Goal: Task Accomplishment & Management: Manage account settings

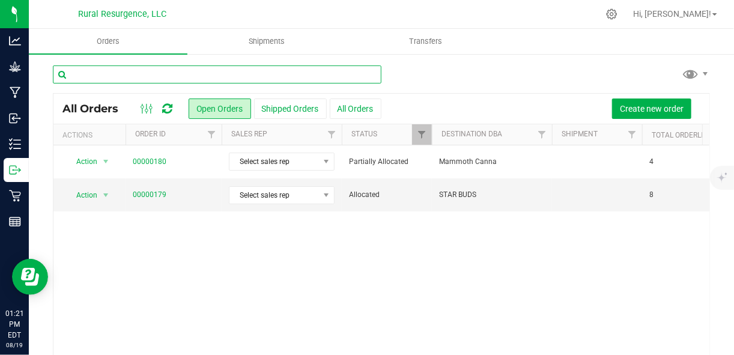
click at [174, 73] on input "text" at bounding box center [217, 74] width 328 height 18
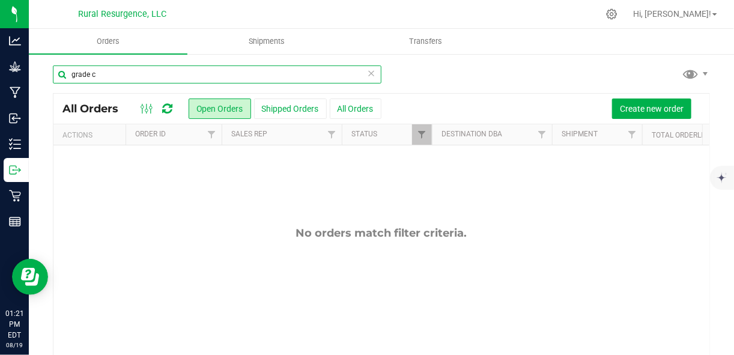
type input "grade c"
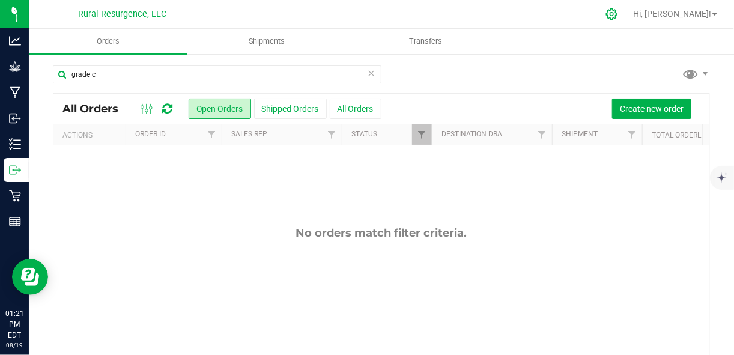
click at [618, 16] on icon at bounding box center [611, 14] width 13 height 13
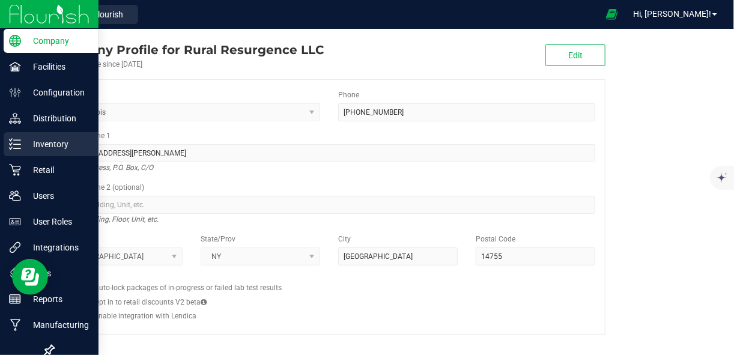
click at [22, 142] on p "Inventory" at bounding box center [57, 144] width 72 height 14
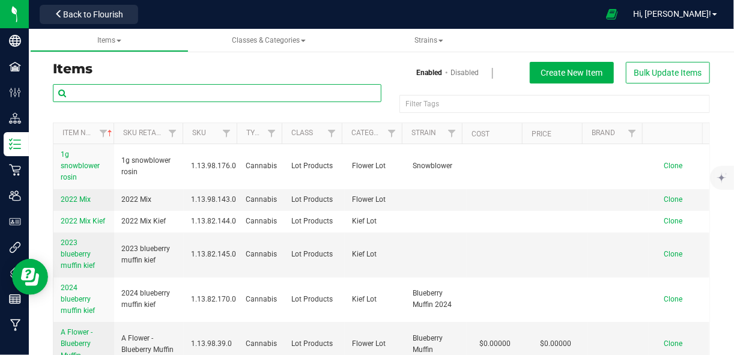
click at [250, 96] on input "text" at bounding box center [217, 93] width 328 height 18
type input "grade c"
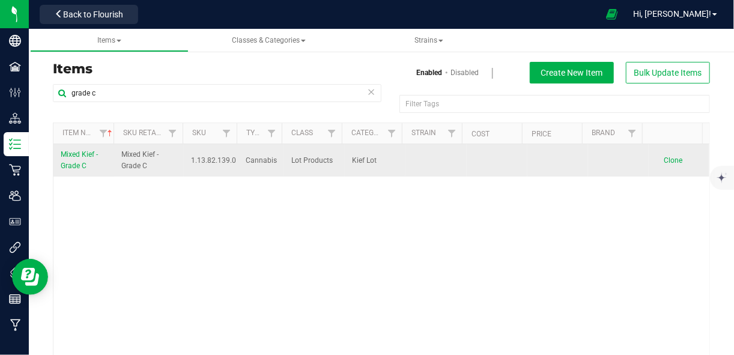
click at [68, 157] on span "Mixed Kief - Grade C" at bounding box center [79, 160] width 37 height 20
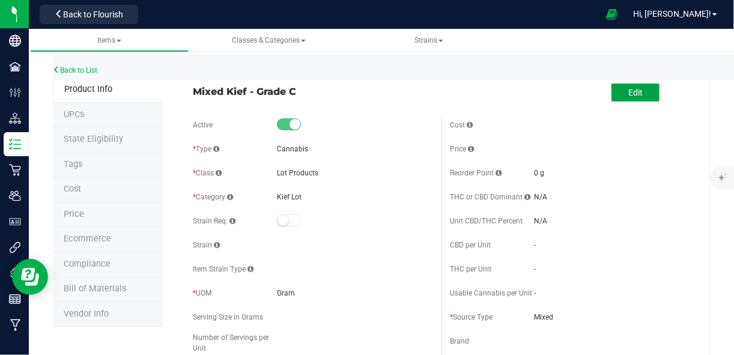
click at [628, 88] on span "Edit" at bounding box center [635, 93] width 14 height 10
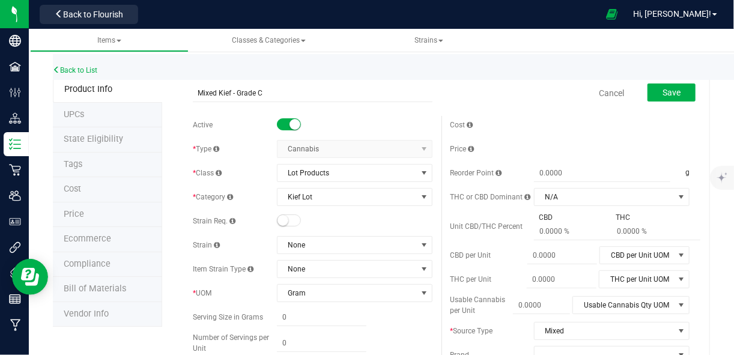
click at [292, 125] on small at bounding box center [294, 124] width 11 height 11
click at [653, 91] on button "Save" at bounding box center [671, 92] width 48 height 18
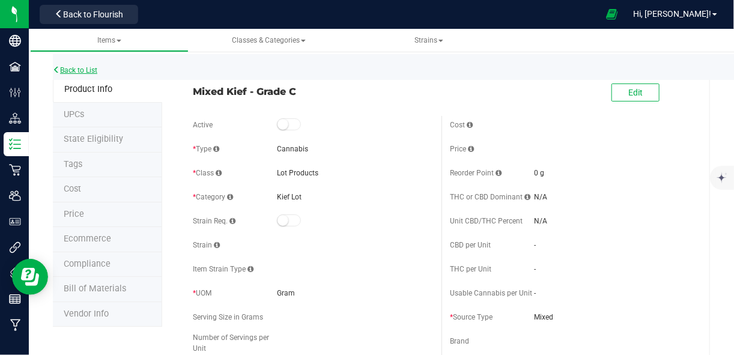
drag, startPoint x: 78, startPoint y: 69, endPoint x: 59, endPoint y: 71, distance: 18.8
click at [59, 71] on icon at bounding box center [56, 69] width 7 height 7
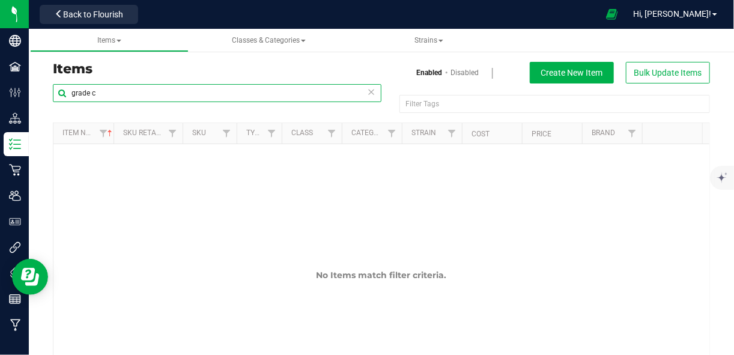
click at [101, 94] on input "grade c" at bounding box center [217, 93] width 328 height 18
type input "pre roll"
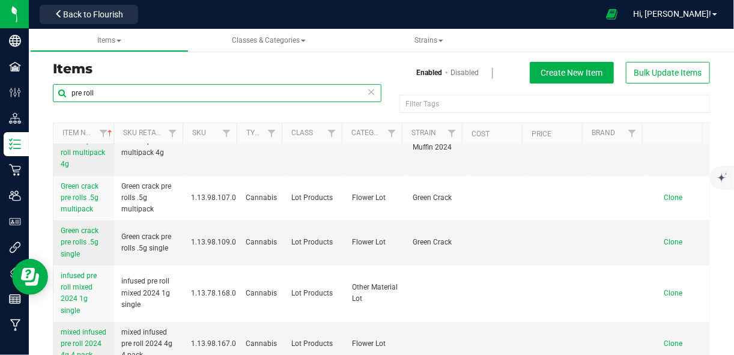
scroll to position [217, 0]
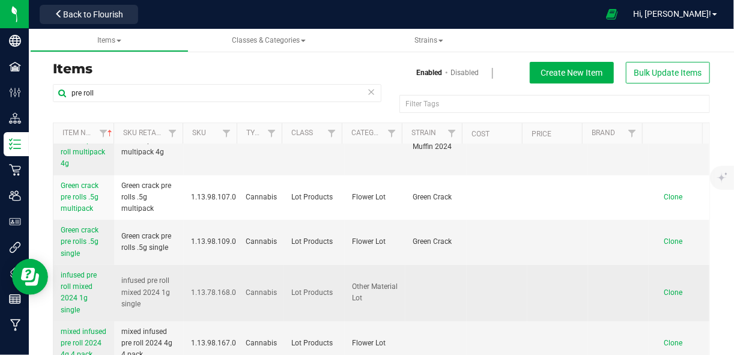
click at [71, 292] on span "infused pre roll mixed 2024 1g single" at bounding box center [79, 292] width 36 height 43
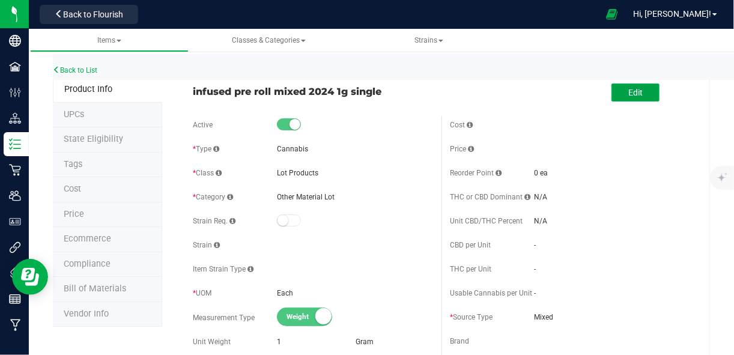
click at [633, 92] on span "Edit" at bounding box center [635, 93] width 14 height 10
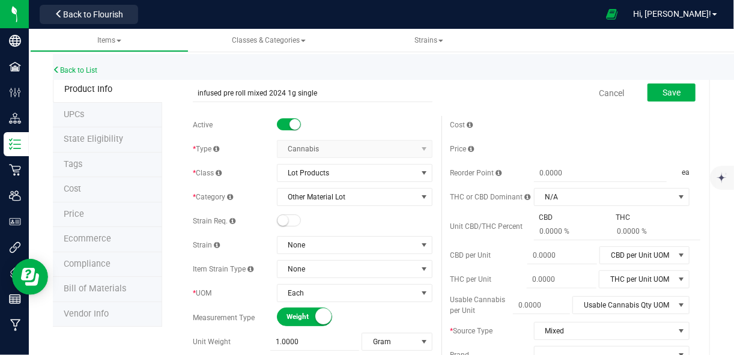
click at [291, 123] on small at bounding box center [294, 124] width 11 height 11
click at [668, 86] on button "Save" at bounding box center [671, 92] width 48 height 18
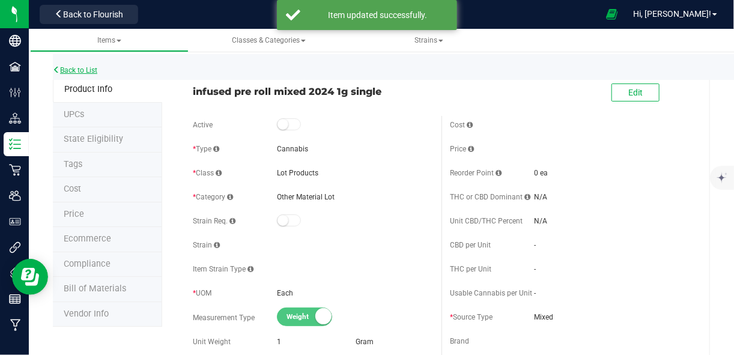
click at [97, 70] on link "Back to List" at bounding box center [75, 70] width 44 height 8
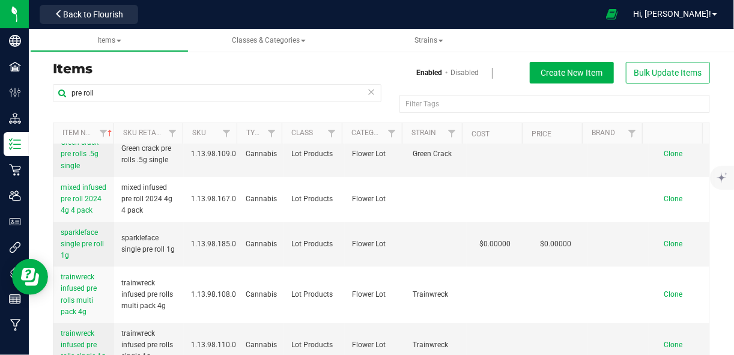
scroll to position [53, 0]
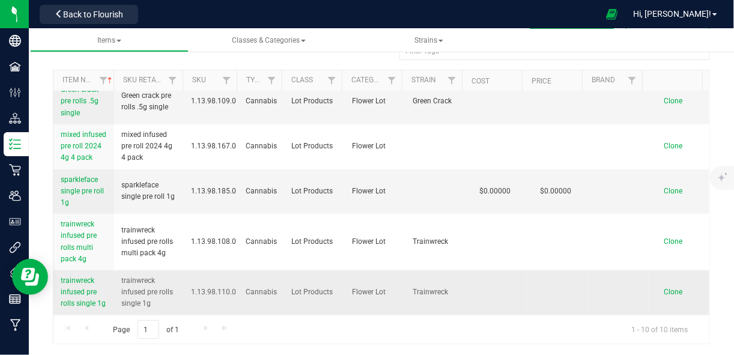
click at [74, 288] on span "trainwreck infused pre rolls single 1g" at bounding box center [83, 291] width 45 height 31
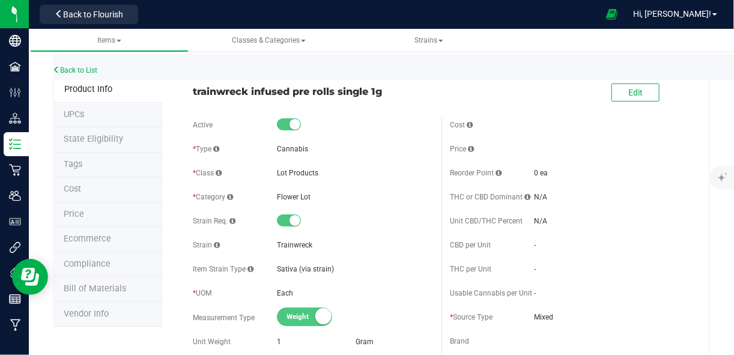
click at [626, 106] on div "Edit" at bounding box center [569, 93] width 257 height 30
click at [629, 97] on button "Edit" at bounding box center [635, 92] width 48 height 18
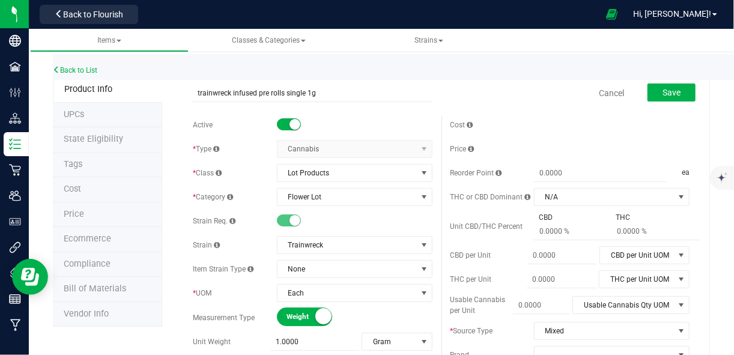
click at [294, 124] on small at bounding box center [294, 124] width 11 height 11
click at [663, 97] on button "Save" at bounding box center [671, 92] width 48 height 18
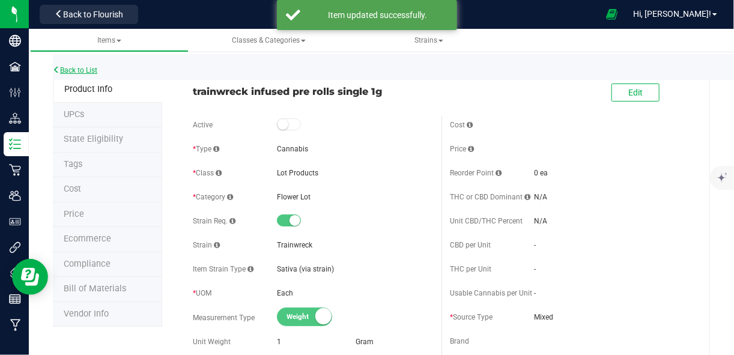
click at [80, 71] on link "Back to List" at bounding box center [75, 70] width 44 height 8
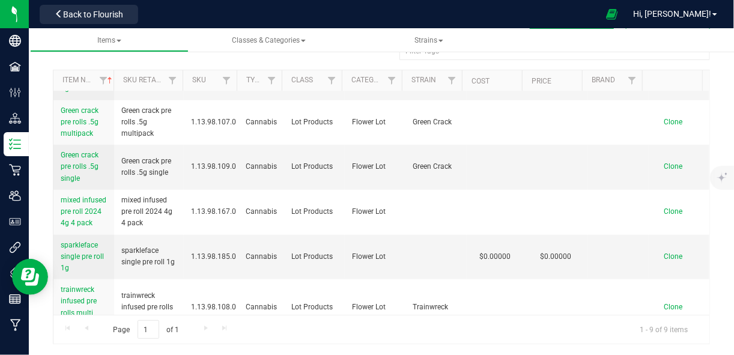
scroll to position [239, 0]
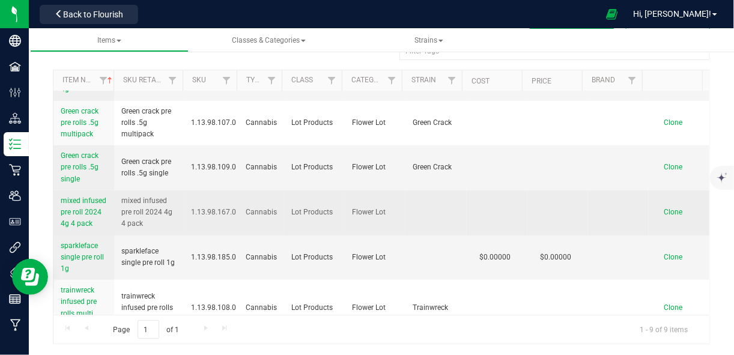
click at [85, 211] on span "mixed infused pre roll 2024 4g 4 pack" at bounding box center [84, 211] width 46 height 31
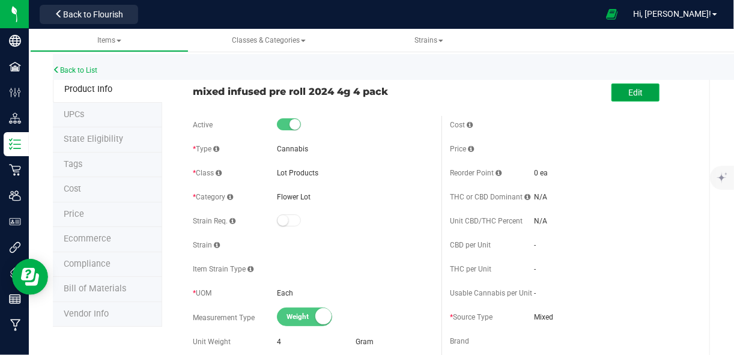
click at [633, 89] on span "Edit" at bounding box center [635, 93] width 14 height 10
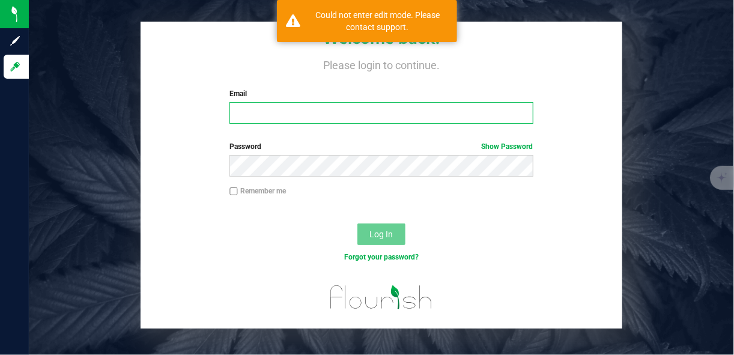
type input "[EMAIL_ADDRESS][DOMAIN_NAME]"
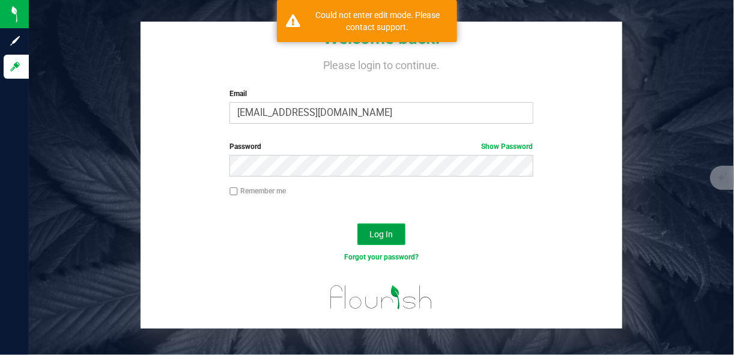
click at [396, 235] on button "Log In" at bounding box center [381, 234] width 48 height 22
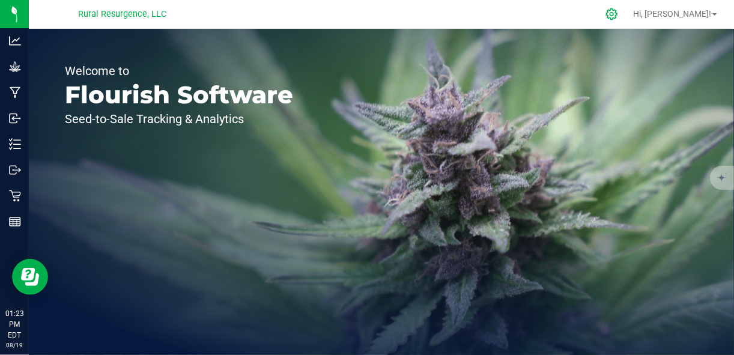
click at [617, 18] on icon at bounding box center [611, 13] width 11 height 11
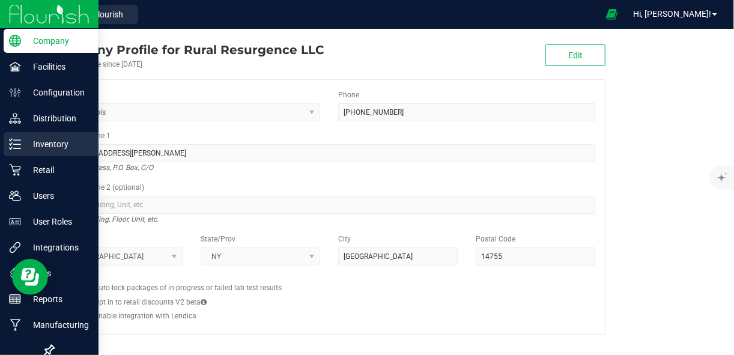
click at [27, 145] on p "Inventory" at bounding box center [57, 144] width 72 height 14
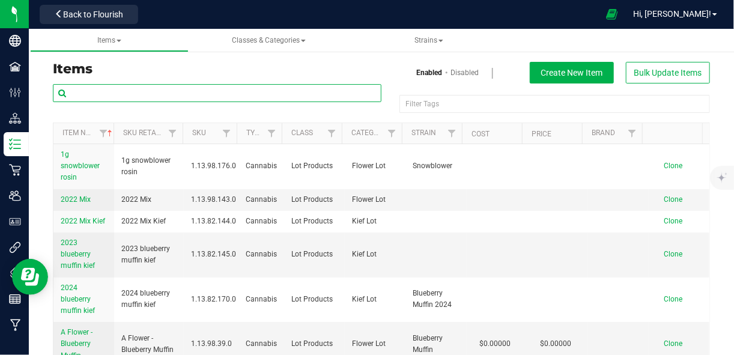
click at [232, 93] on input "text" at bounding box center [217, 93] width 328 height 18
type input "pre roll"
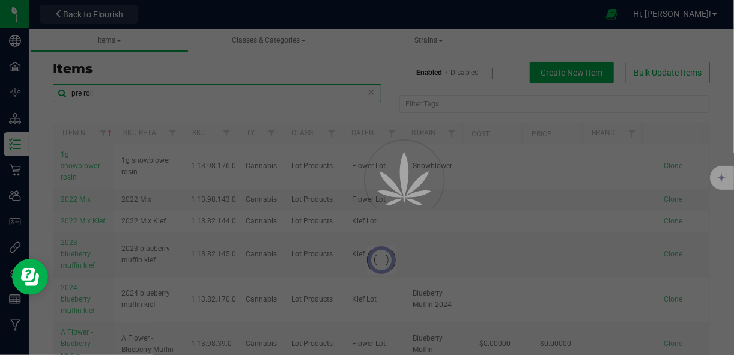
click at [236, 93] on input "pre roll" at bounding box center [217, 93] width 328 height 18
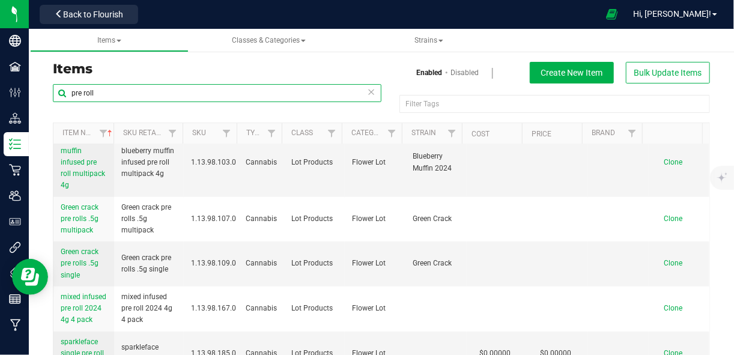
scroll to position [196, 0]
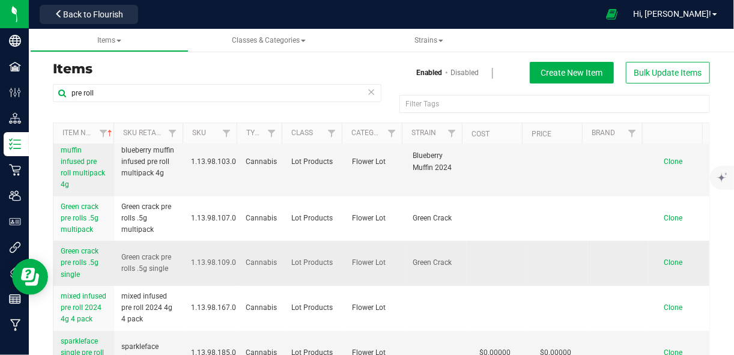
click at [73, 256] on link "Green crack pre rolls .5g single" at bounding box center [84, 263] width 46 height 35
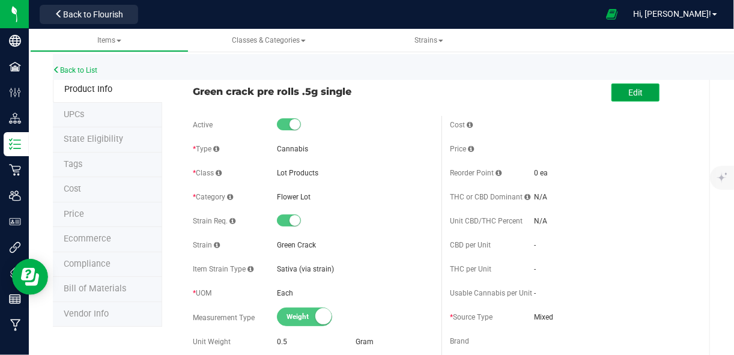
click at [635, 101] on button "Edit" at bounding box center [635, 92] width 48 height 18
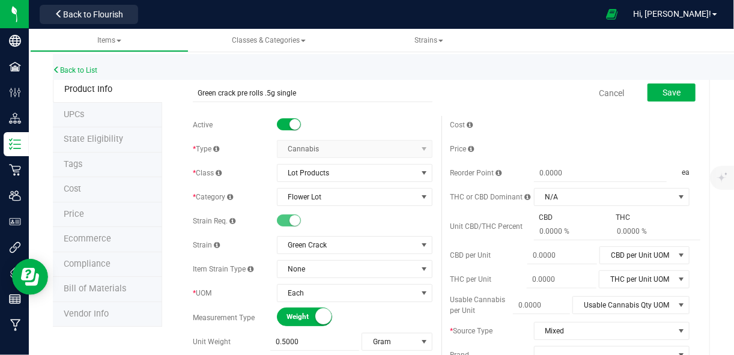
click at [295, 121] on small at bounding box center [294, 124] width 11 height 11
click at [662, 93] on span "Save" at bounding box center [671, 93] width 18 height 10
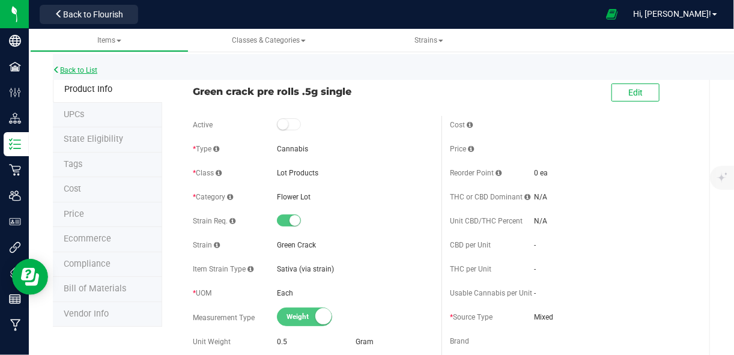
click at [86, 70] on link "Back to List" at bounding box center [75, 70] width 44 height 8
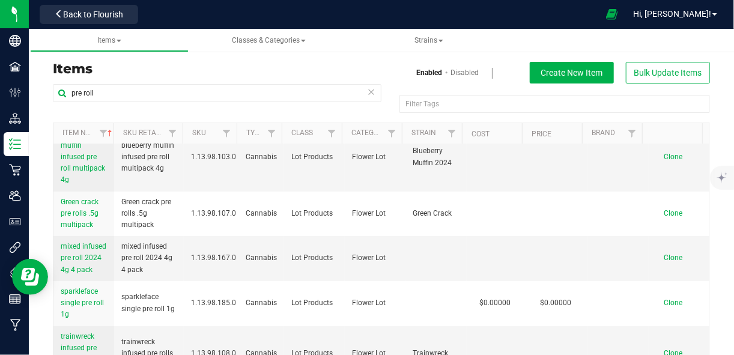
scroll to position [202, 0]
click at [77, 259] on span "mixed infused pre roll 2024 4g 4 pack" at bounding box center [84, 256] width 46 height 31
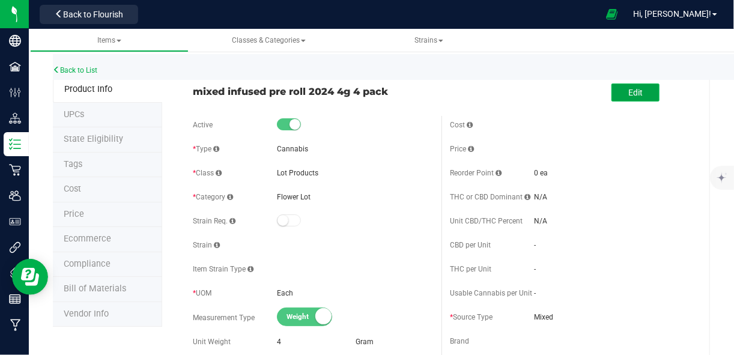
click at [628, 96] on span "Edit" at bounding box center [635, 93] width 14 height 10
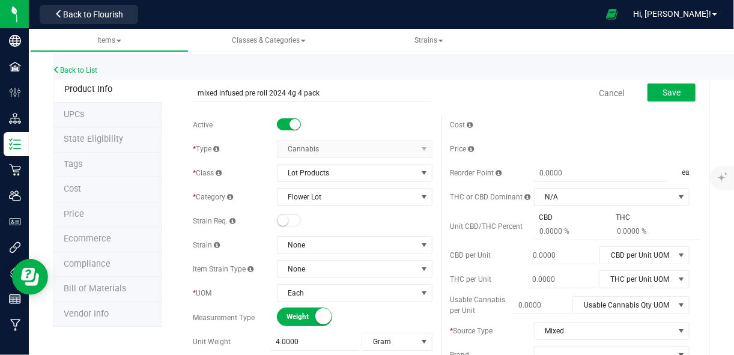
click at [289, 123] on small at bounding box center [294, 124] width 11 height 11
click at [654, 89] on button "Save" at bounding box center [671, 92] width 48 height 18
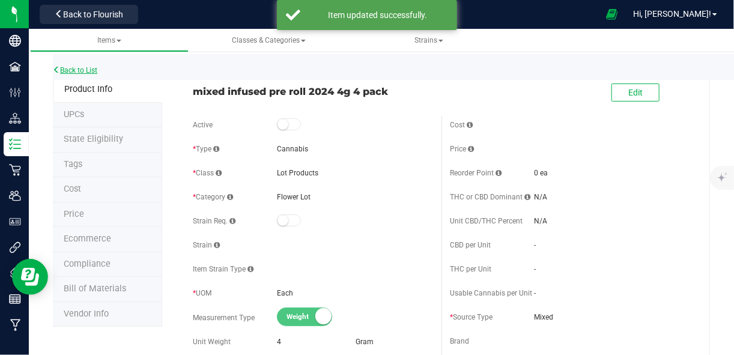
click at [83, 73] on link "Back to List" at bounding box center [75, 70] width 44 height 8
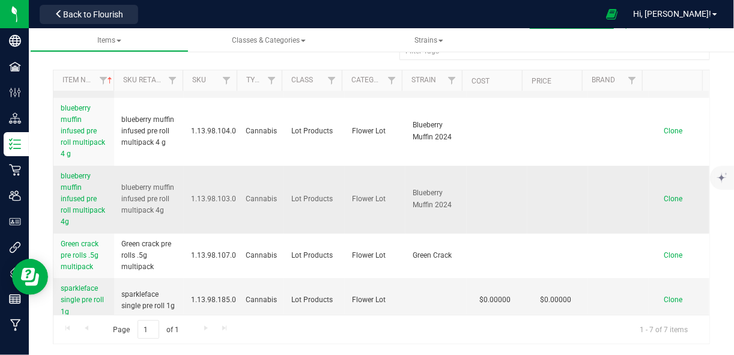
scroll to position [102, 0]
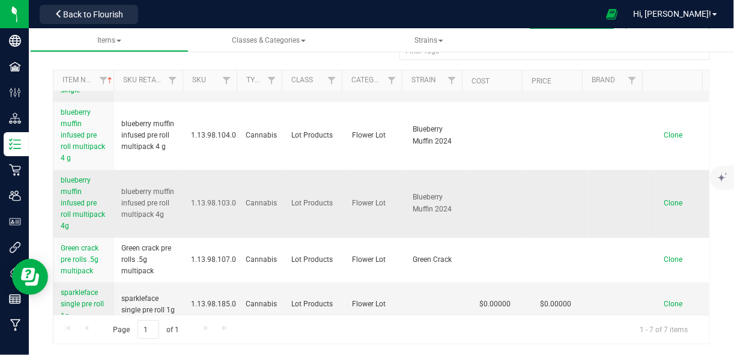
click at [91, 211] on span "blueberry muffin infused pre roll multipack 4g" at bounding box center [83, 203] width 44 height 55
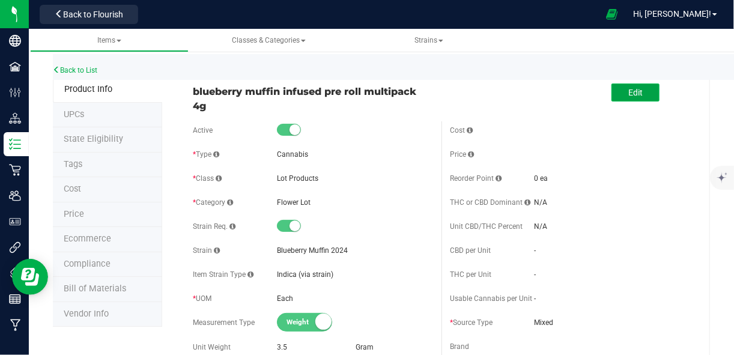
click at [628, 90] on span "Edit" at bounding box center [635, 93] width 14 height 10
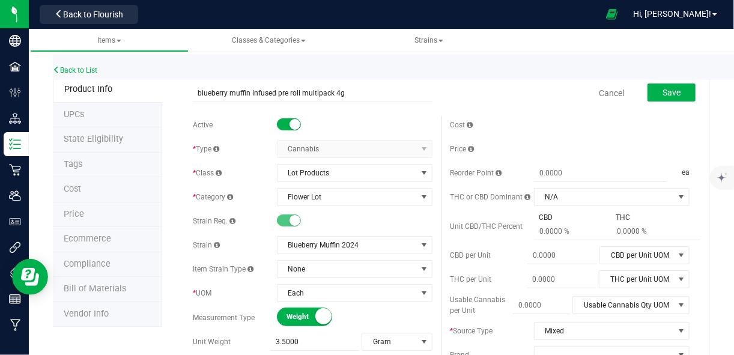
click at [291, 121] on small at bounding box center [294, 124] width 11 height 11
click at [663, 89] on span "Save" at bounding box center [671, 93] width 18 height 10
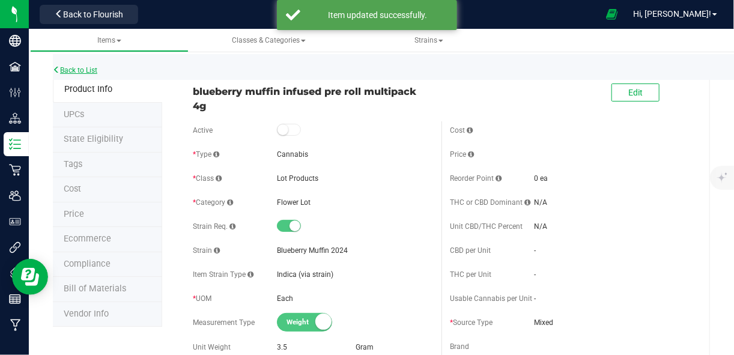
click at [61, 70] on link "Back to List" at bounding box center [75, 70] width 44 height 8
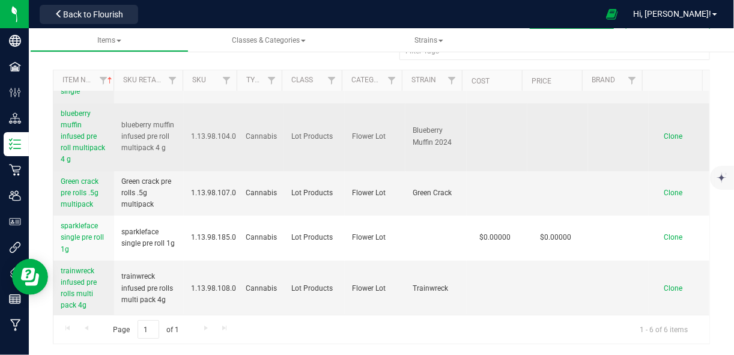
scroll to position [53, 0]
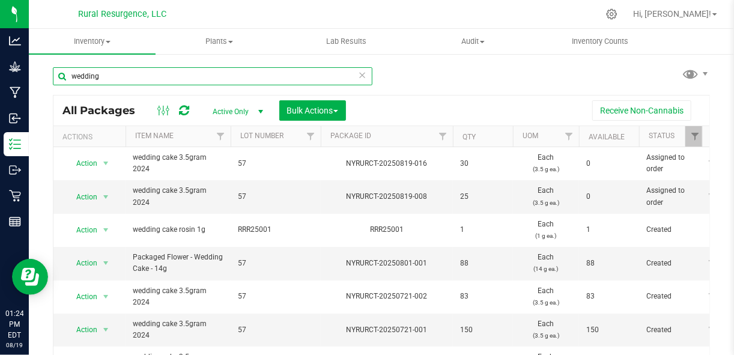
click at [166, 80] on input "wedding" at bounding box center [212, 76] width 319 height 18
type input "pre roll"
click at [166, 80] on div "Inventory All packages All inventory Waste log Create inventory Plants All plan…" at bounding box center [381, 192] width 705 height 326
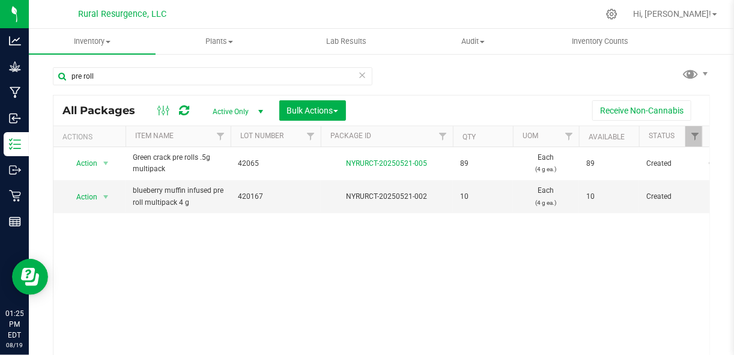
click at [255, 111] on span "select" at bounding box center [260, 111] width 15 height 17
click at [234, 188] on li "All" at bounding box center [234, 185] width 65 height 18
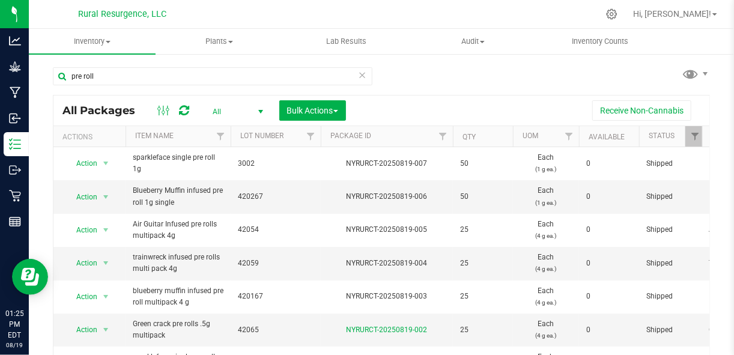
click at [261, 112] on span "select" at bounding box center [261, 112] width 10 height 10
click at [229, 133] on li "Active Only" at bounding box center [234, 131] width 65 height 18
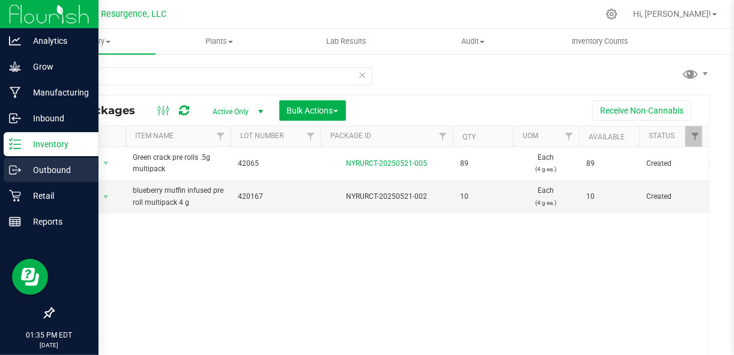
click at [44, 169] on p "Outbound" at bounding box center [57, 170] width 72 height 14
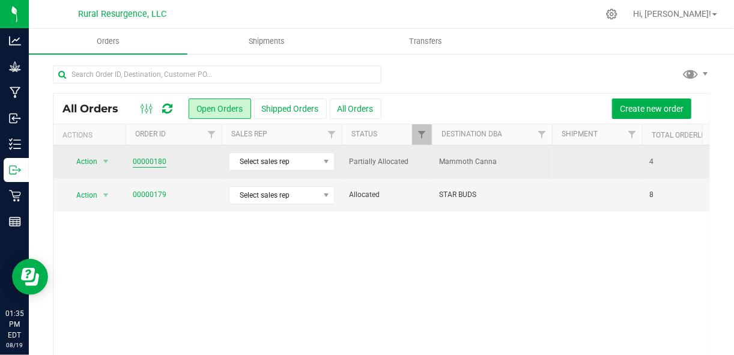
click at [159, 162] on link "00000180" at bounding box center [150, 161] width 34 height 11
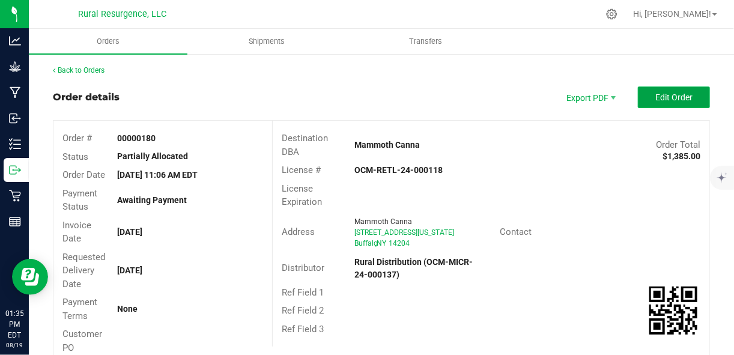
click at [642, 98] on button "Edit Order" at bounding box center [674, 97] width 72 height 22
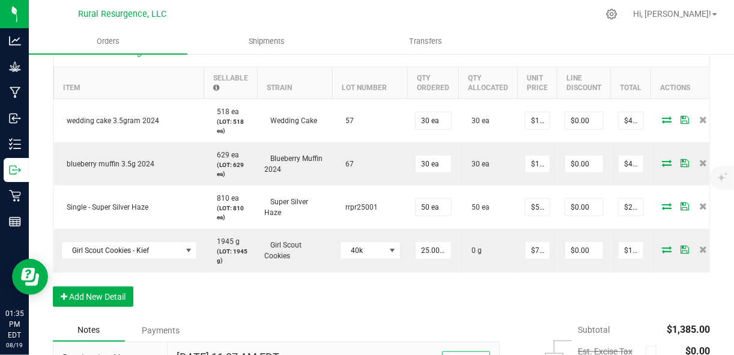
scroll to position [365, 0]
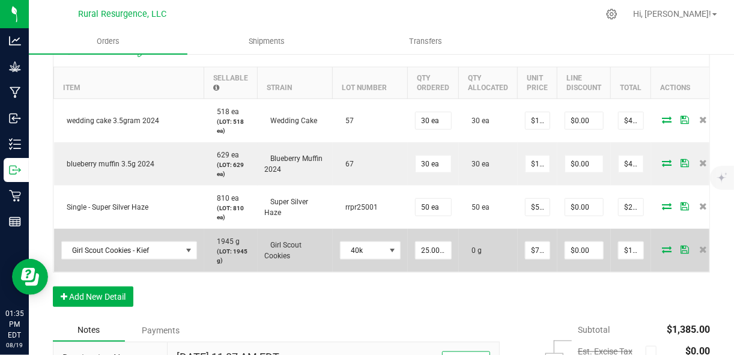
click at [662, 246] on icon at bounding box center [667, 249] width 10 height 7
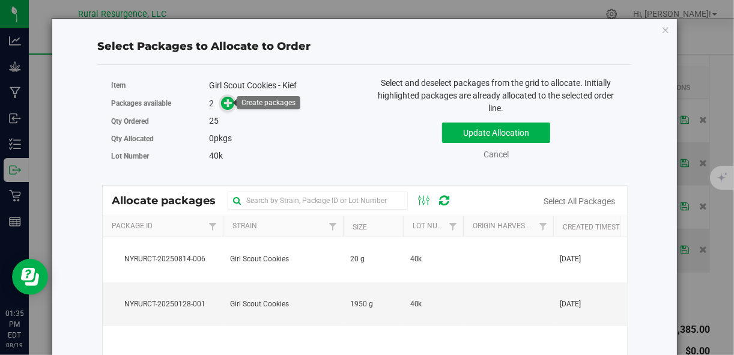
click at [229, 106] on icon at bounding box center [228, 102] width 8 height 8
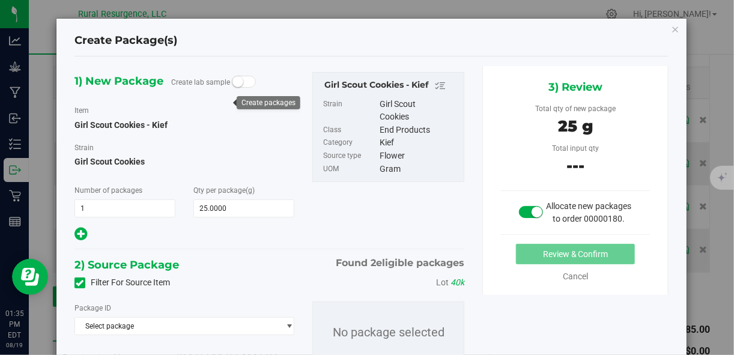
scroll to position [60, 0]
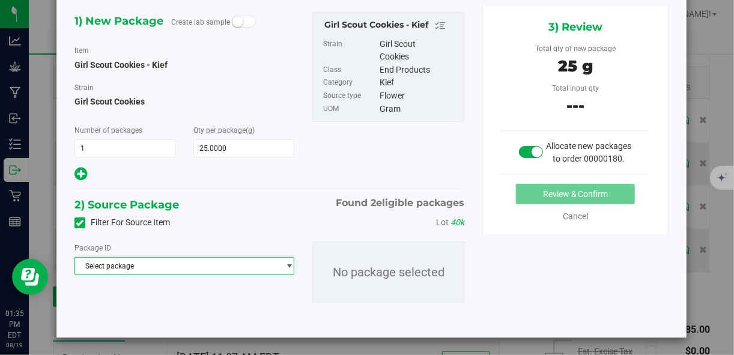
click at [217, 270] on span "Select package" at bounding box center [177, 266] width 204 height 17
click at [207, 259] on span "Select package" at bounding box center [177, 266] width 204 height 17
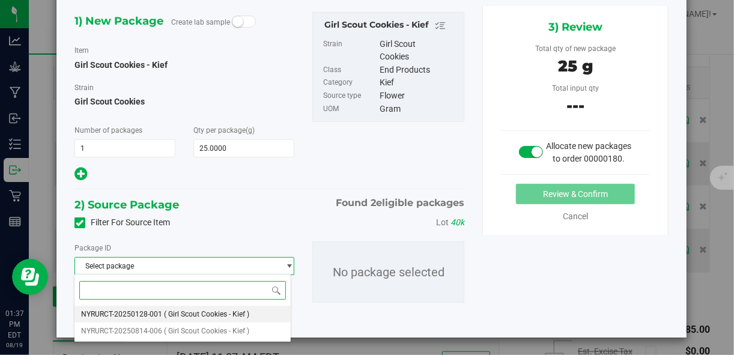
click at [211, 319] on li "NYRURCT-20250128-001 ( Girl Scout Cookies - Kief )" at bounding box center [182, 314] width 217 height 17
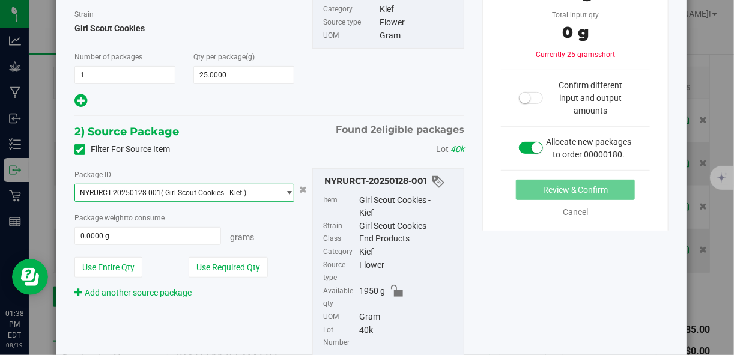
scroll to position [134, 0]
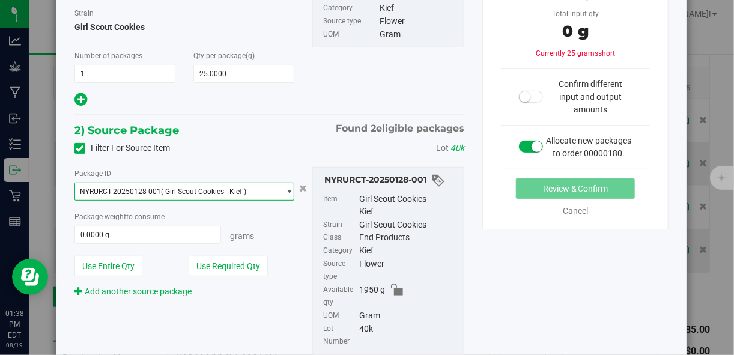
click at [239, 195] on span "NYRURCT-20250128-001 ( Girl Scout Cookies - Kief )" at bounding box center [177, 191] width 204 height 17
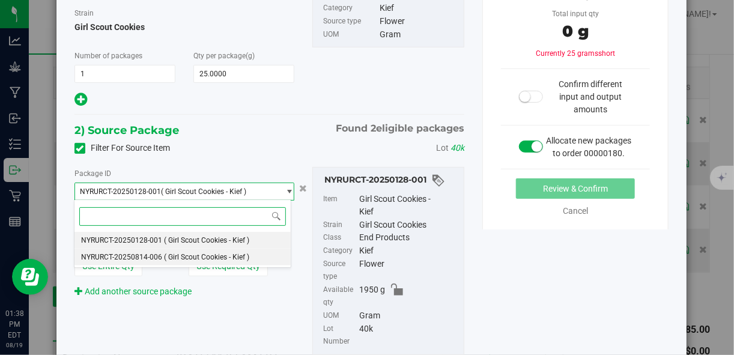
click at [235, 259] on span "( Girl Scout Cookies - Kief )" at bounding box center [207, 257] width 85 height 8
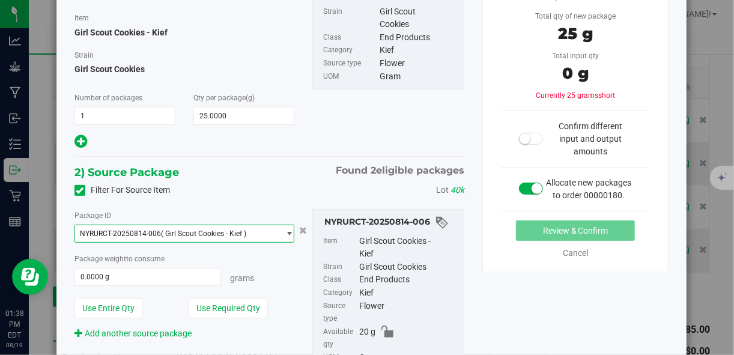
scroll to position [90, 0]
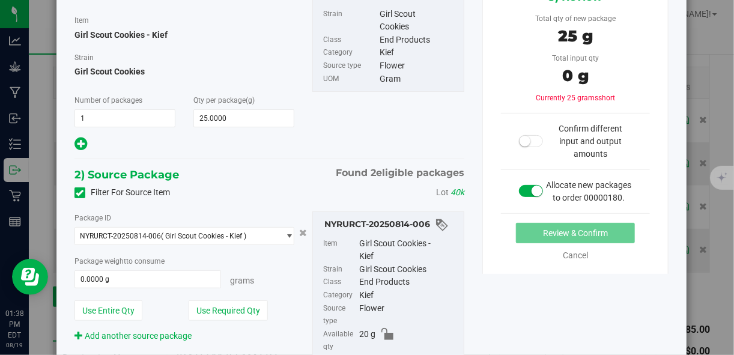
drag, startPoint x: 80, startPoint y: 144, endPoint x: 259, endPoint y: 192, distance: 184.5
click at [259, 192] on div "Filter For Source Item Lot 40k" at bounding box center [269, 193] width 408 height 18
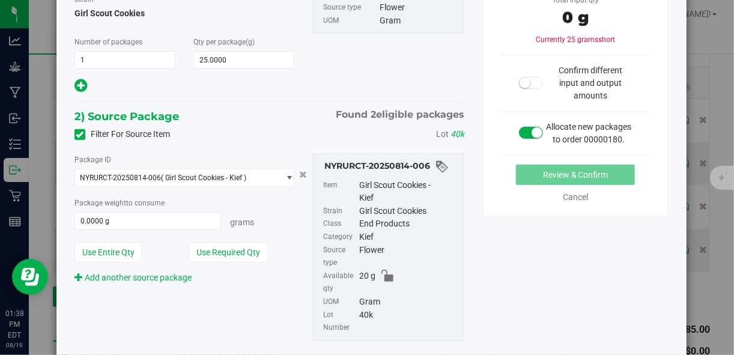
scroll to position [149, 0]
click at [115, 253] on button "Use Entire Qty" at bounding box center [108, 251] width 68 height 20
type input "20.0000 g"
click at [122, 278] on link "Add another source package" at bounding box center [132, 277] width 117 height 10
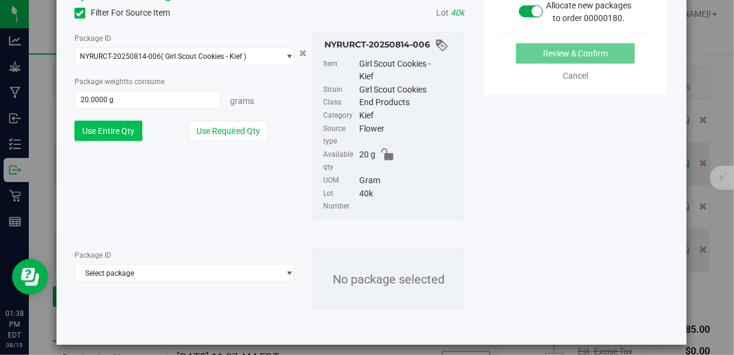
scroll to position [228, 0]
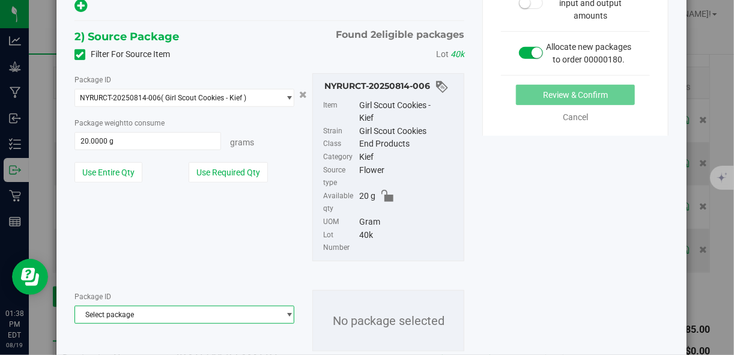
click at [149, 312] on span "Select package" at bounding box center [177, 314] width 204 height 17
click at [165, 294] on span "( Girl Scout Cookies - Kief )" at bounding box center [207, 294] width 85 height 8
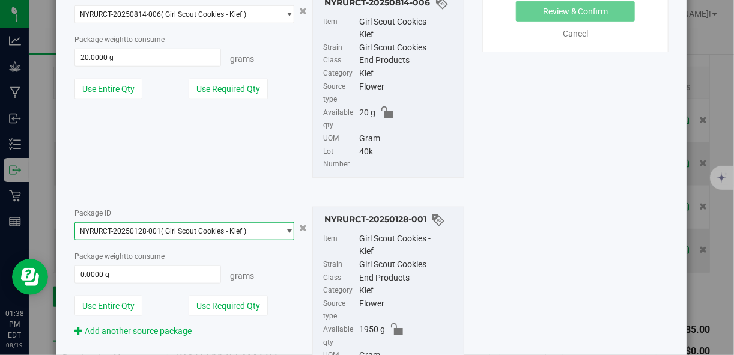
scroll to position [313, 0]
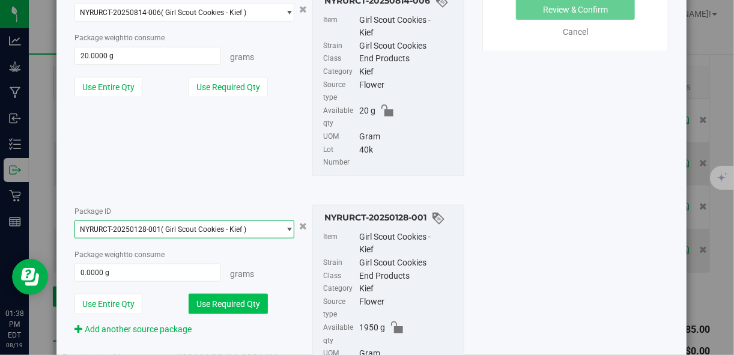
click at [196, 304] on button "Use Required Qty" at bounding box center [228, 304] width 79 height 20
type input "5.0000 g"
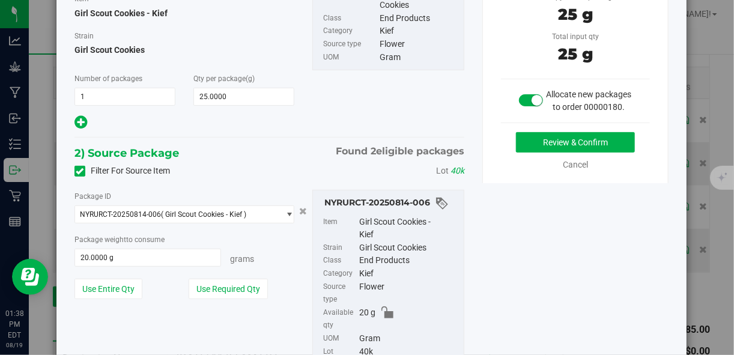
scroll to position [110, 0]
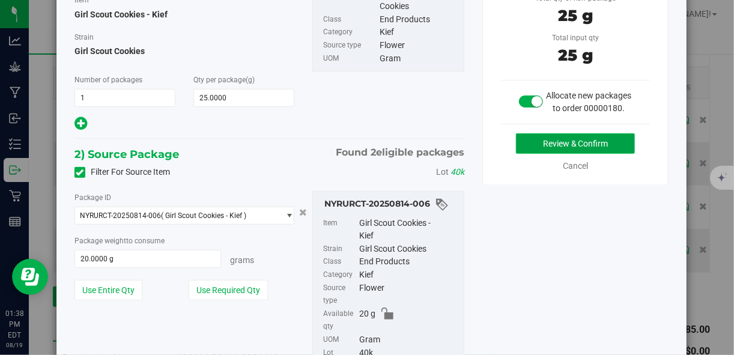
click at [575, 154] on button "Review & Confirm" at bounding box center [575, 143] width 119 height 20
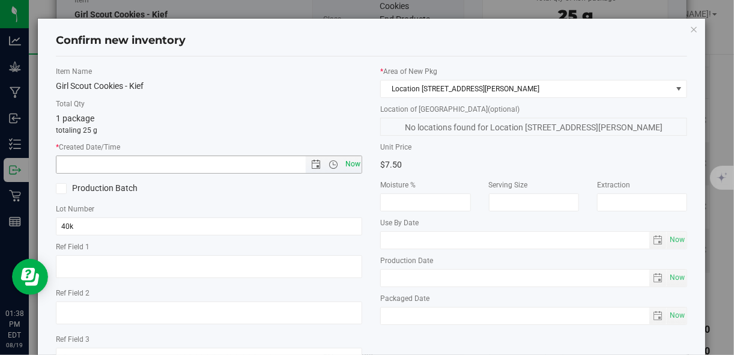
click at [347, 165] on span "Now" at bounding box center [352, 164] width 20 height 17
type input "8/19/2025 1:38 PM"
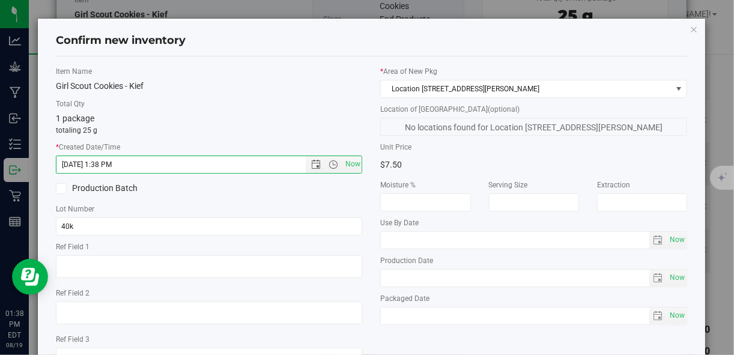
scroll to position [92, 0]
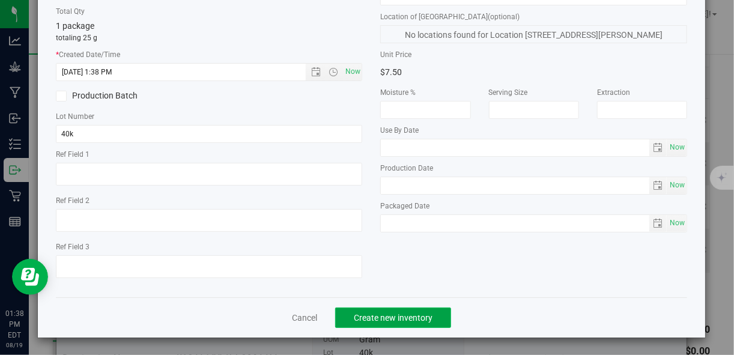
click at [400, 322] on button "Create new inventory" at bounding box center [393, 317] width 116 height 20
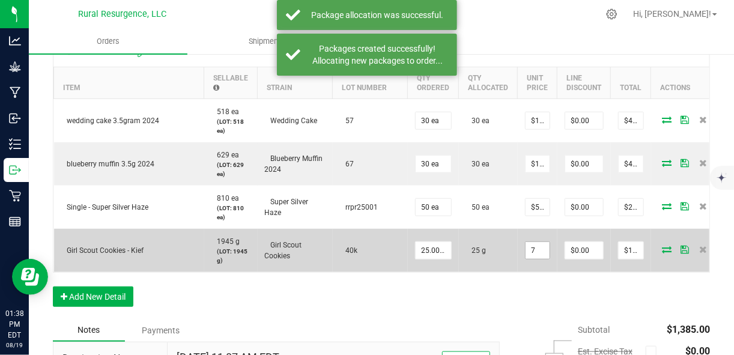
click at [533, 252] on input "7" at bounding box center [537, 250] width 24 height 17
click at [542, 248] on input "7" at bounding box center [537, 250] width 24 height 17
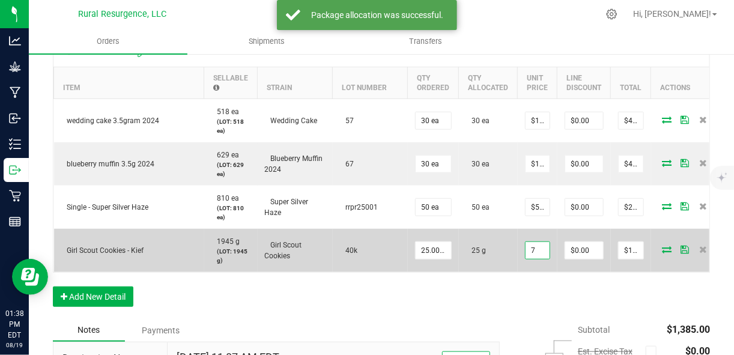
click at [542, 248] on input "7" at bounding box center [537, 250] width 24 height 17
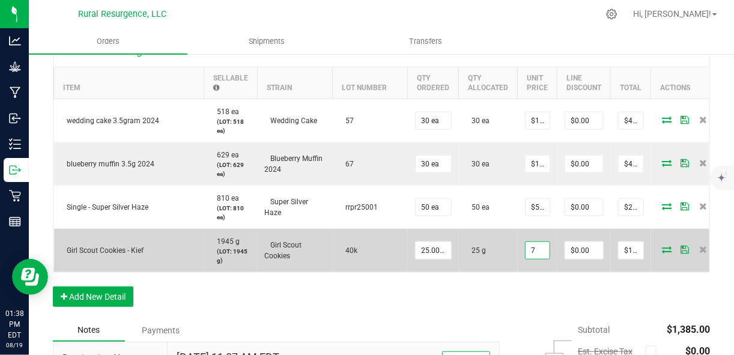
click at [542, 248] on input "7" at bounding box center [537, 250] width 24 height 17
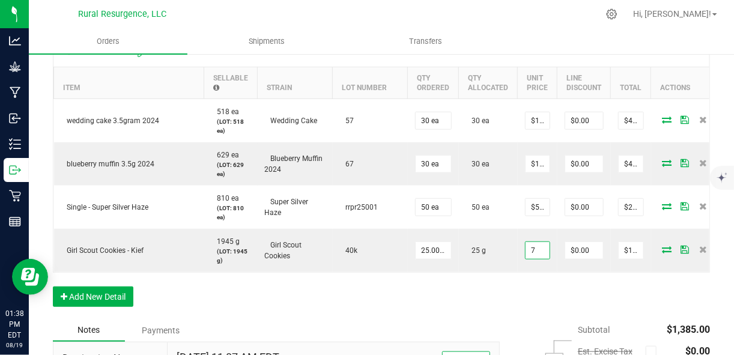
type input "$7.00000"
click at [505, 301] on div "Order Details Print All Labels Item Sellable Strain Lot Number Qty Ordered Qty …" at bounding box center [381, 177] width 657 height 283
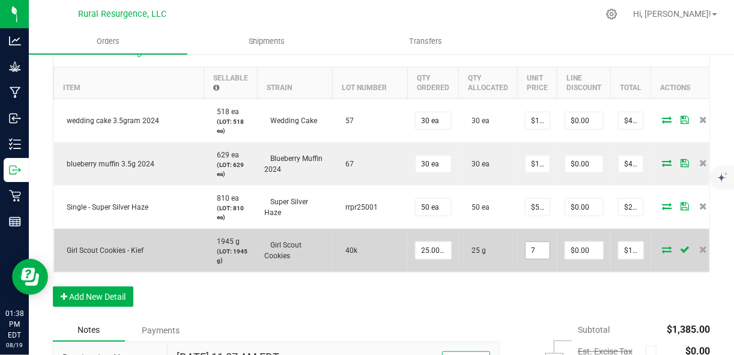
click at [539, 243] on input "7" at bounding box center [537, 250] width 24 height 17
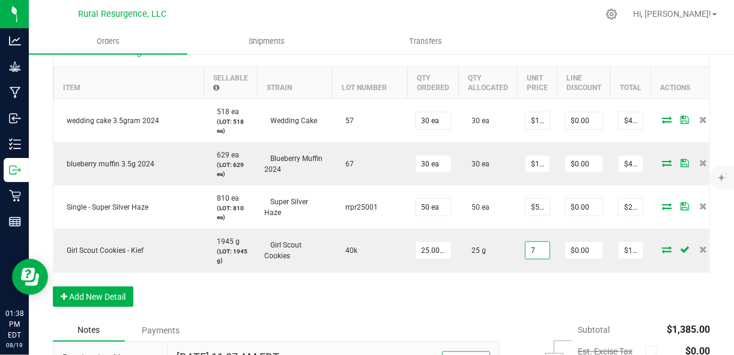
type input "$7.00000"
click at [536, 286] on div "Order Details Print All Labels Item Sellable Strain Lot Number Qty Ordered Qty …" at bounding box center [381, 177] width 657 height 283
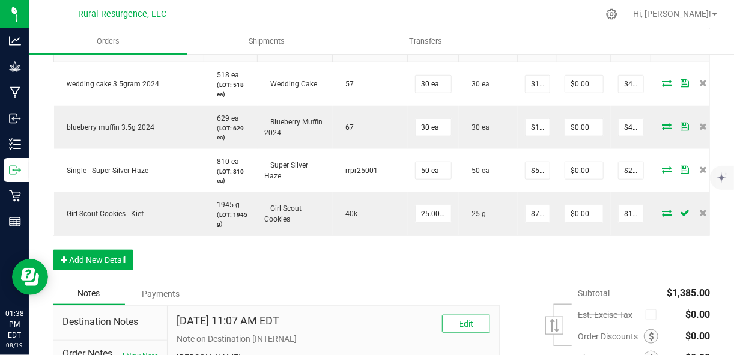
scroll to position [431, 0]
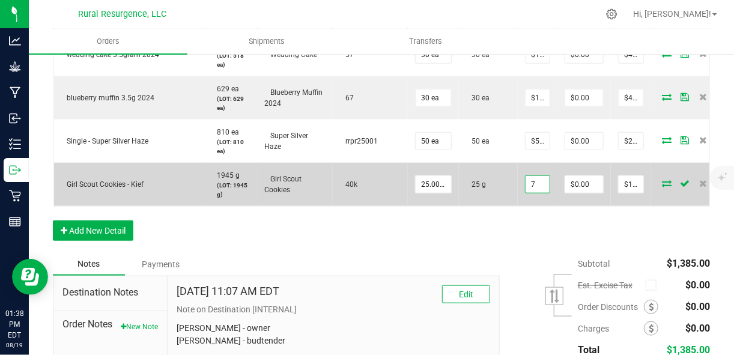
click at [537, 183] on input "7" at bounding box center [537, 184] width 24 height 17
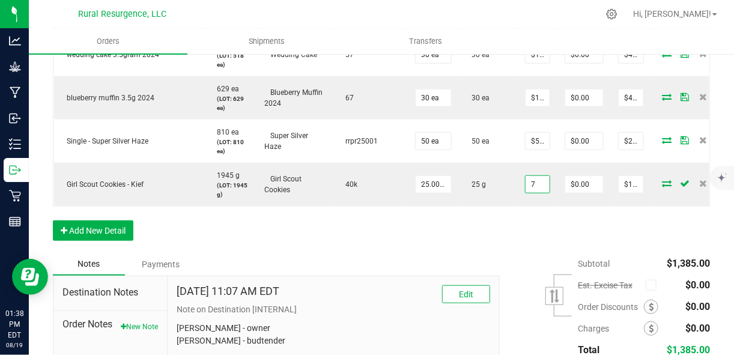
type input "$7.00000"
click at [541, 228] on div "Order Details Print All Labels Item Sellable Strain Lot Number Qty Ordered Qty …" at bounding box center [381, 111] width 657 height 283
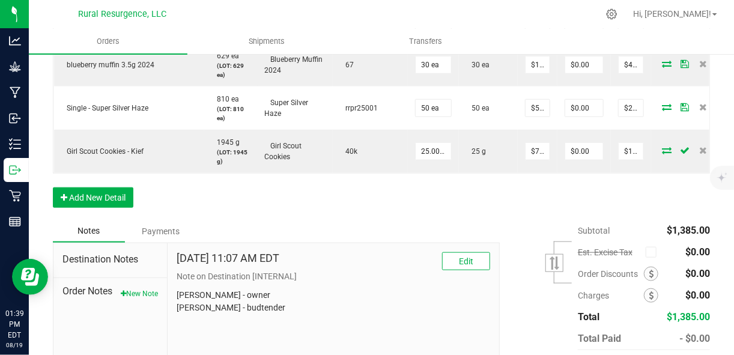
scroll to position [465, 0]
click at [109, 207] on button "Add New Detail" at bounding box center [93, 197] width 80 height 20
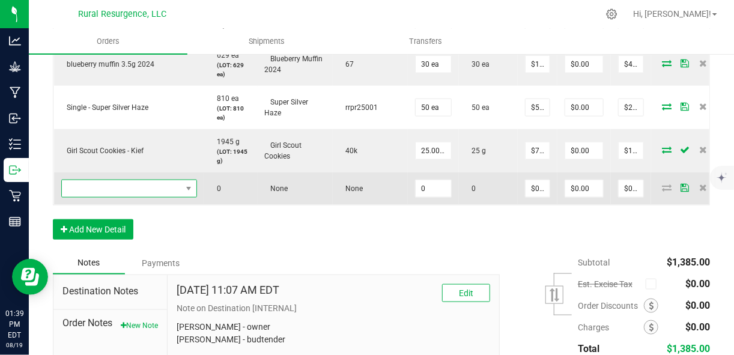
click at [148, 192] on span "NO DATA FOUND" at bounding box center [121, 188] width 119 height 17
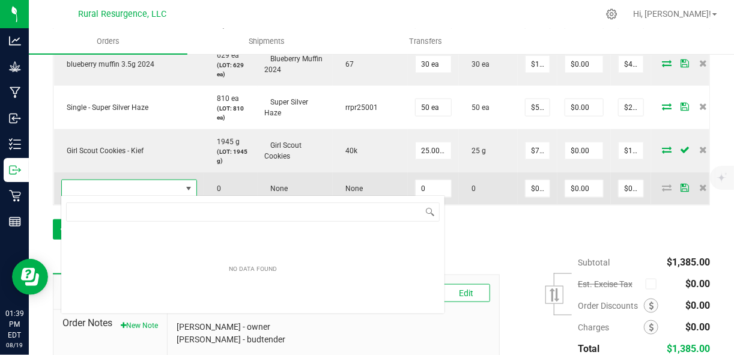
scroll to position [17, 135]
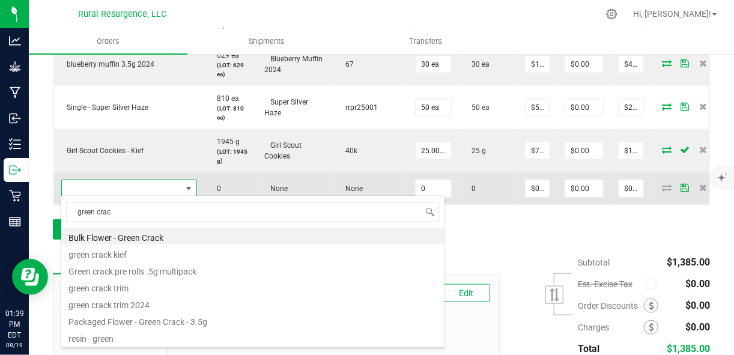
type input "green crack"
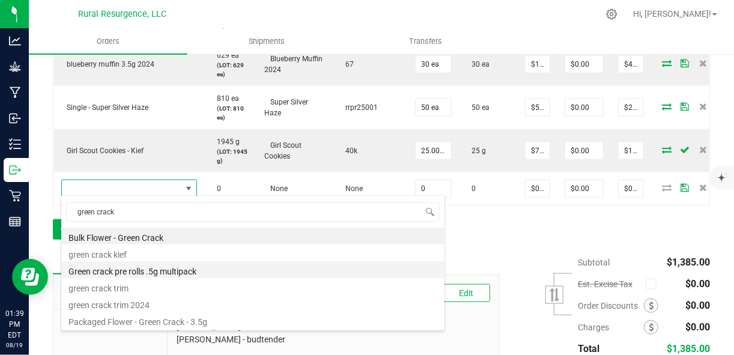
click at [172, 273] on li "Green crack pre rolls .5g multipack" at bounding box center [252, 269] width 383 height 17
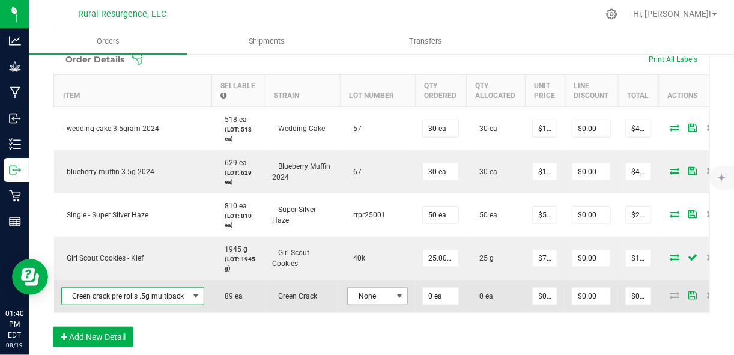
scroll to position [357, 0]
click at [399, 299] on span at bounding box center [399, 296] width 15 height 17
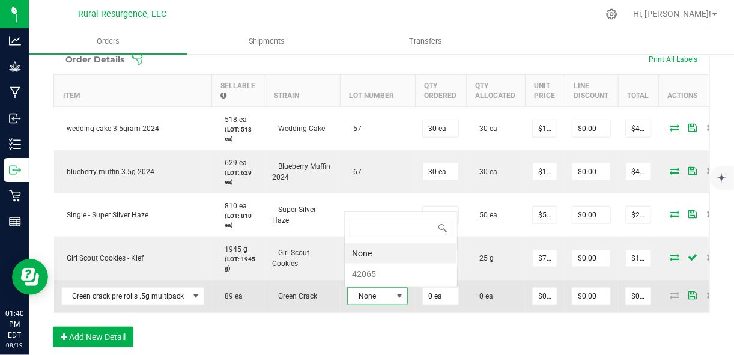
scroll to position [17, 61]
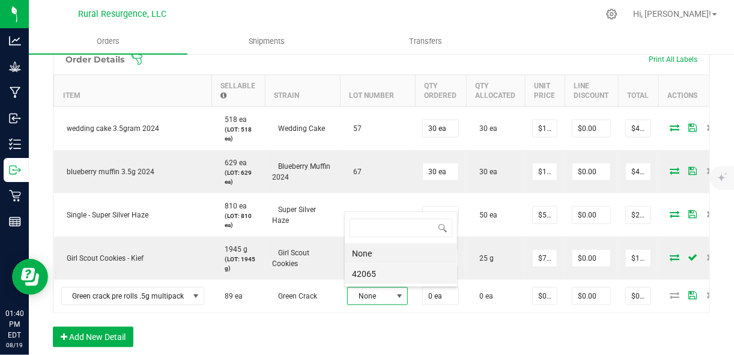
click at [397, 278] on li "42065" at bounding box center [401, 274] width 112 height 20
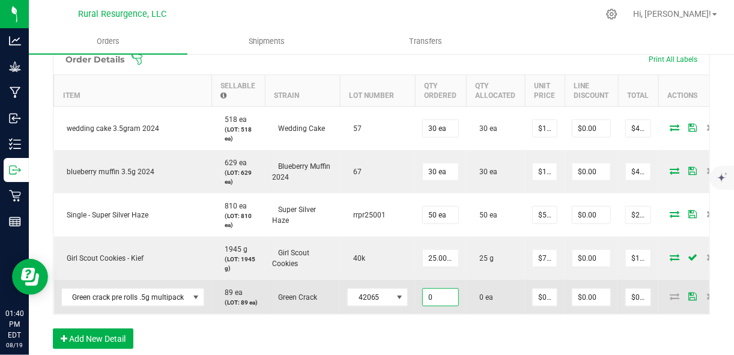
click at [439, 299] on input "0" at bounding box center [440, 297] width 35 height 17
type input "0 ea"
click at [541, 299] on input "0" at bounding box center [545, 297] width 24 height 17
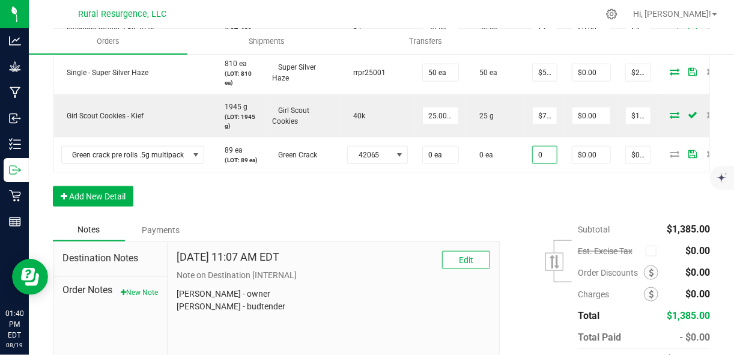
scroll to position [555, 0]
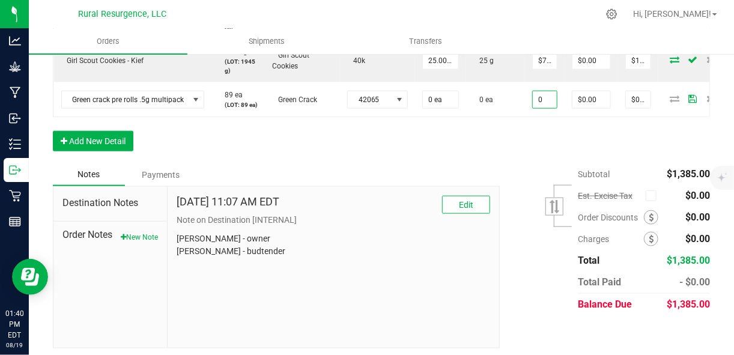
type input "$0.00000"
click at [511, 159] on div "Order Details Print All Labels Item Sellable Strain Lot Number Qty Ordered Qty …" at bounding box center [381, 4] width 657 height 317
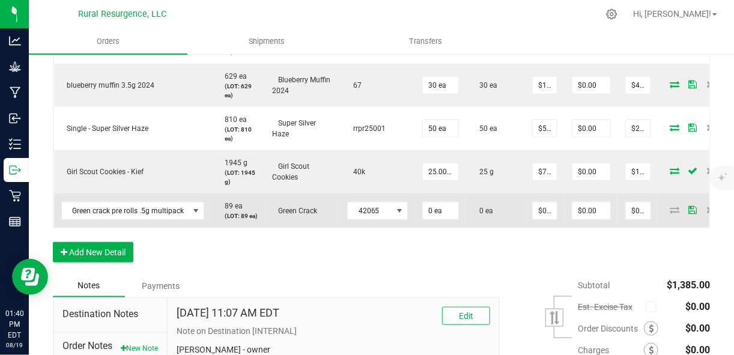
scroll to position [442, 0]
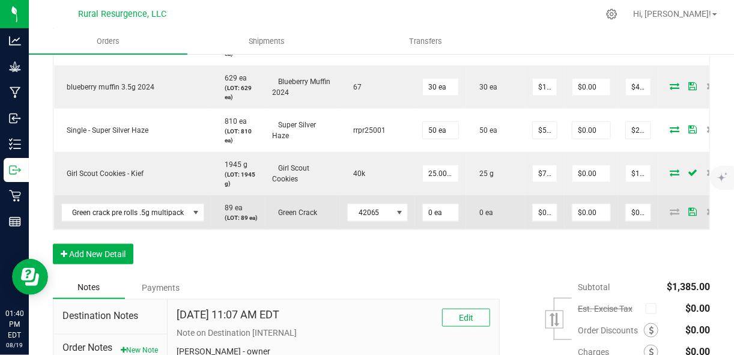
click at [669, 210] on icon at bounding box center [674, 211] width 10 height 7
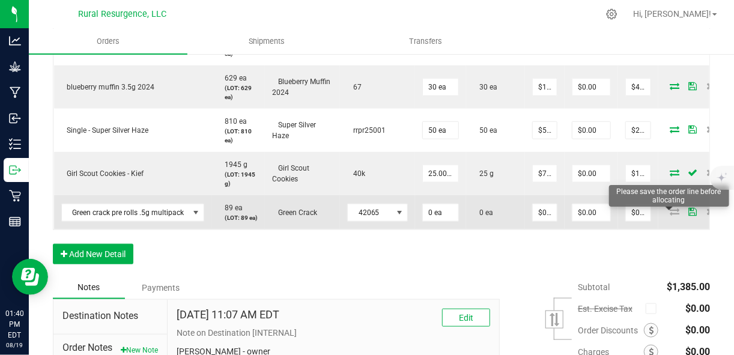
click at [669, 215] on icon at bounding box center [674, 211] width 10 height 7
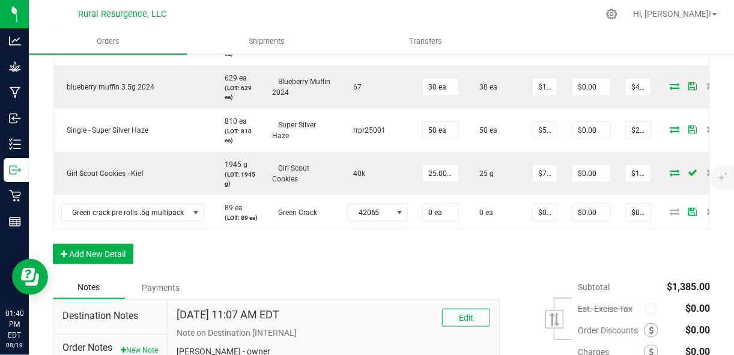
click at [536, 269] on div "Order Details Print All Labels Item Sellable Strain Lot Number Qty Ordered Qty …" at bounding box center [381, 117] width 657 height 317
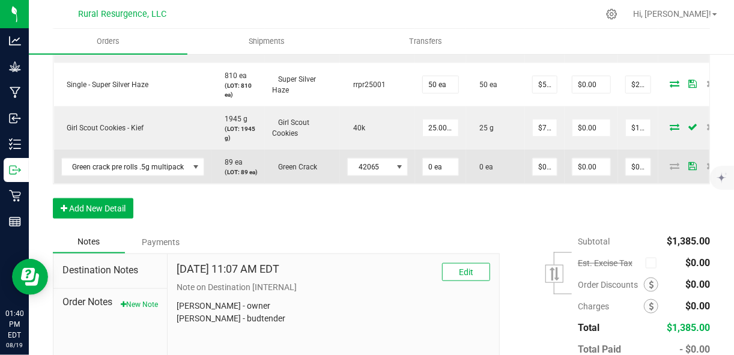
scroll to position [490, 0]
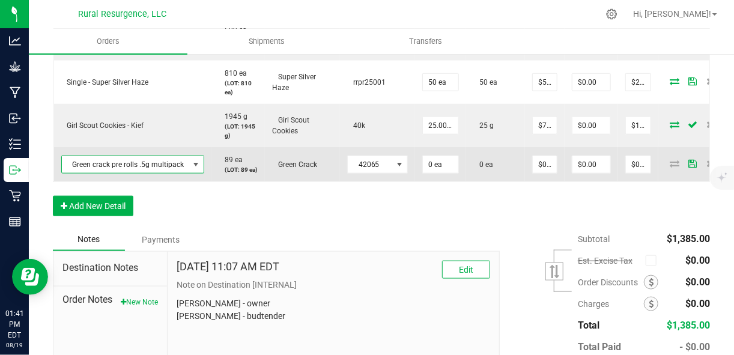
click at [194, 169] on span at bounding box center [197, 165] width 10 height 10
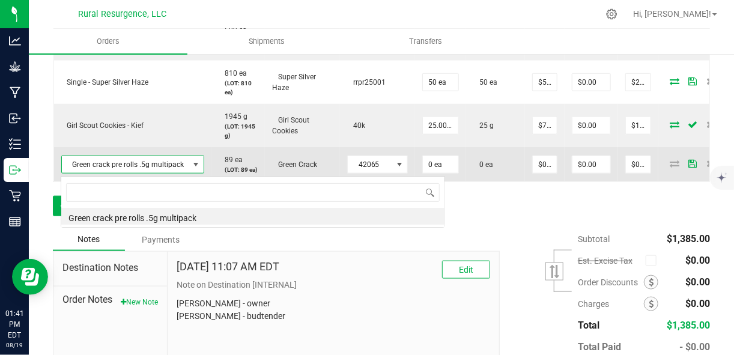
scroll to position [17, 142]
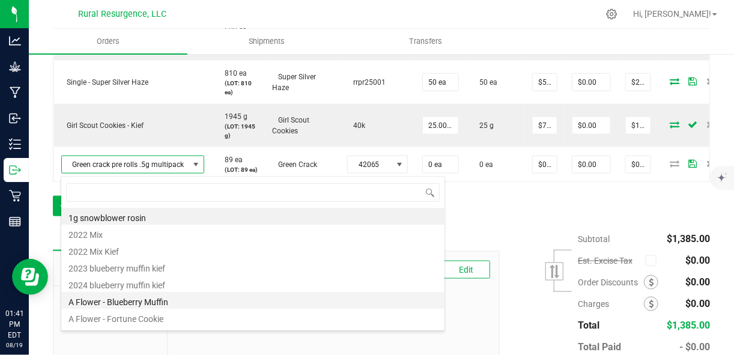
click at [175, 301] on li "A Flower - Blueberry Muffin" at bounding box center [252, 300] width 383 height 17
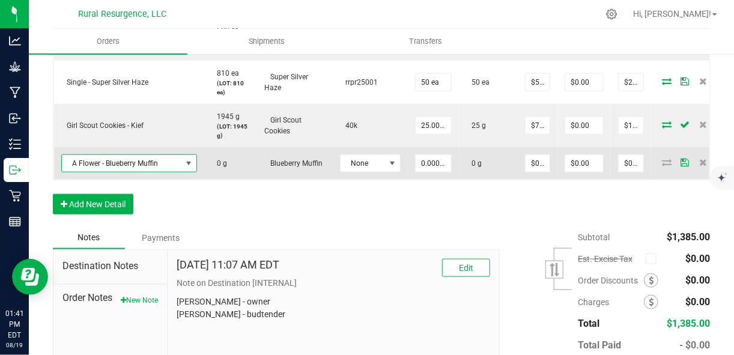
click at [187, 164] on span at bounding box center [189, 164] width 10 height 10
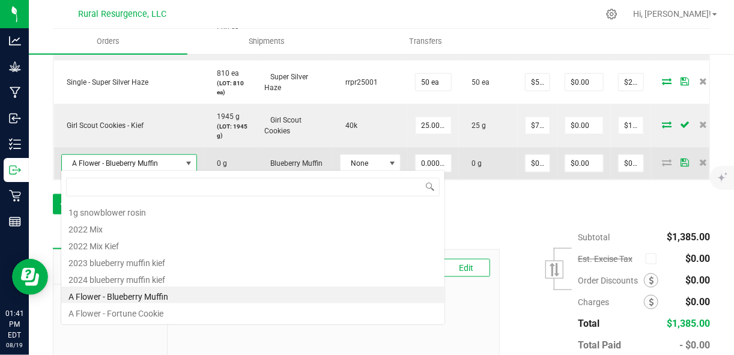
scroll to position [17, 135]
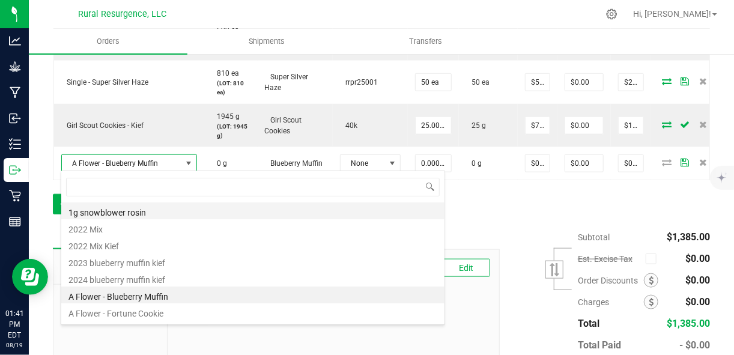
click at [169, 216] on li "1g snowblower rosin" at bounding box center [252, 210] width 383 height 17
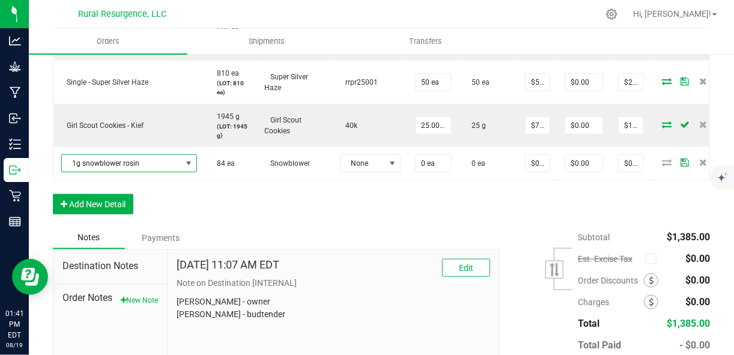
click at [219, 203] on div "Order Details Print All Labels Item Sellable Strain Lot Number Qty Ordered Qty …" at bounding box center [381, 68] width 657 height 315
click at [521, 205] on div "Order Details Print All Labels Item Sellable Strain Lot Number Qty Ordered Qty …" at bounding box center [381, 68] width 657 height 315
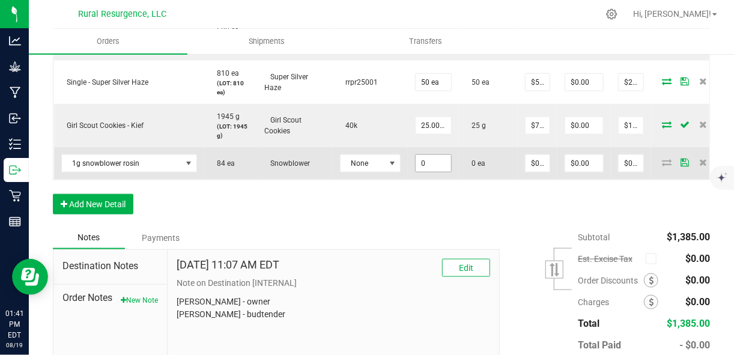
click at [436, 169] on input "0" at bounding box center [432, 163] width 35 height 17
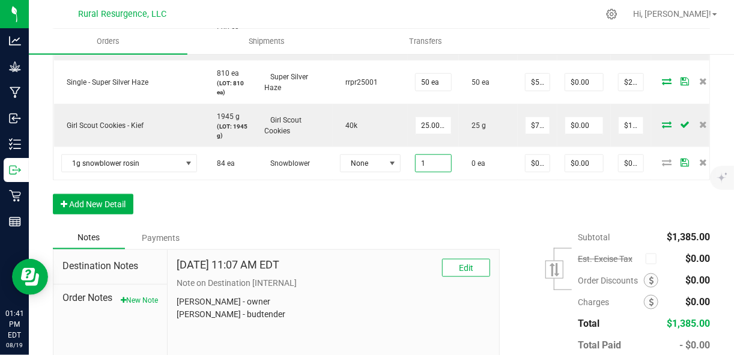
type input "1 ea"
click at [451, 191] on div "Order Details Print All Labels Item Sellable Strain Lot Number Qty Ordered Qty …" at bounding box center [381, 68] width 657 height 315
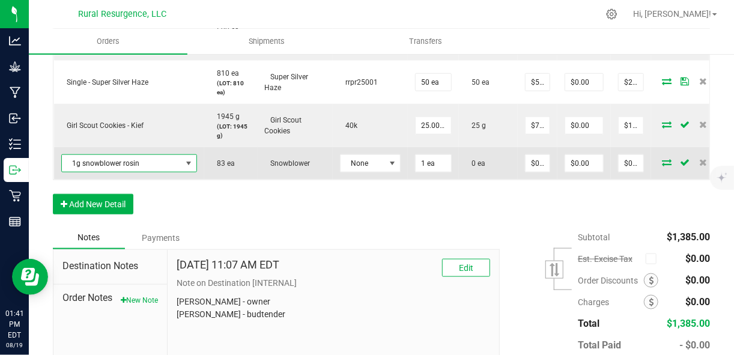
click at [180, 165] on span "1g snowblower rosin" at bounding box center [121, 163] width 119 height 17
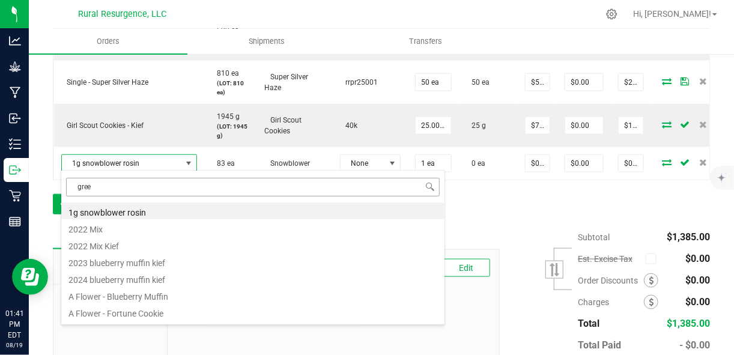
type input "green"
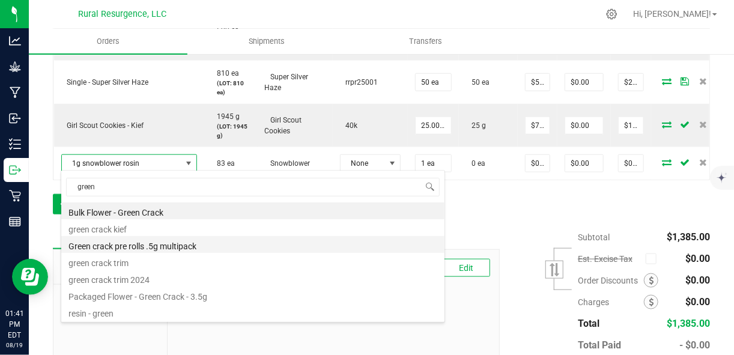
click at [183, 247] on li "Green crack pre rolls .5g multipack" at bounding box center [252, 244] width 383 height 17
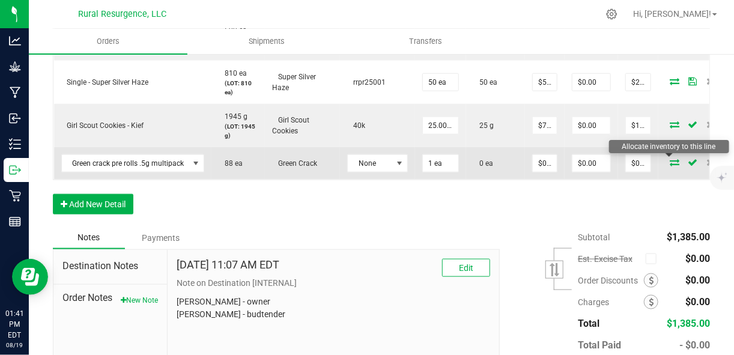
click at [669, 161] on icon at bounding box center [674, 162] width 10 height 7
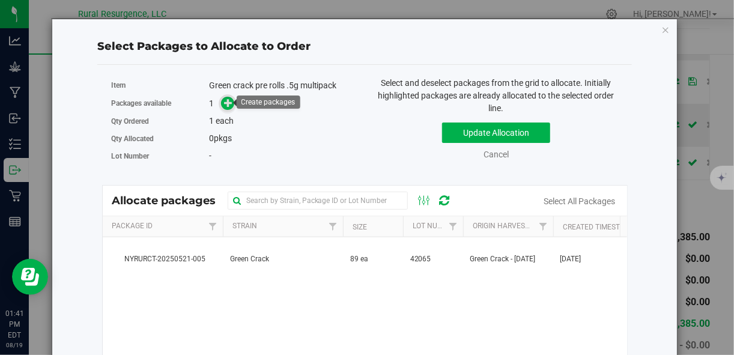
click at [223, 108] on span at bounding box center [228, 104] width 14 height 14
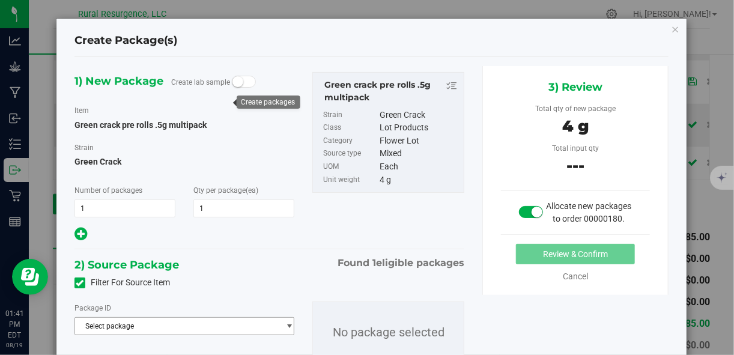
click at [195, 321] on span "Select package" at bounding box center [177, 326] width 204 height 17
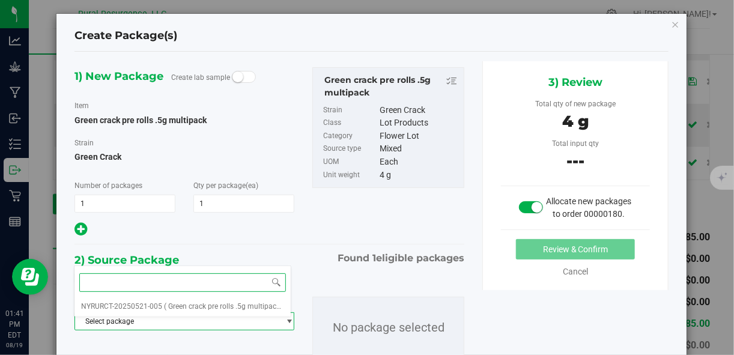
scroll to position [5, 0]
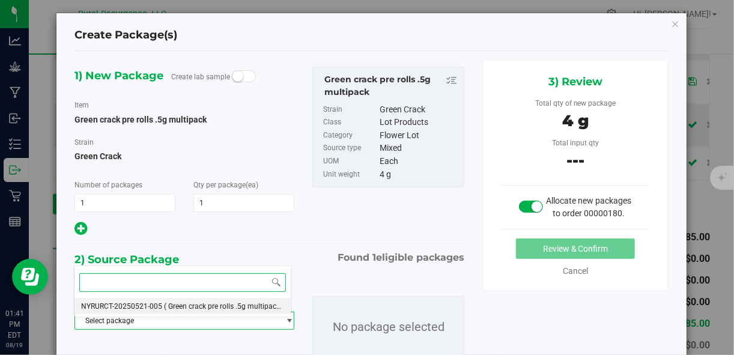
click at [206, 306] on span "( Green crack pre rolls .5g multipack )" at bounding box center [225, 306] width 120 height 8
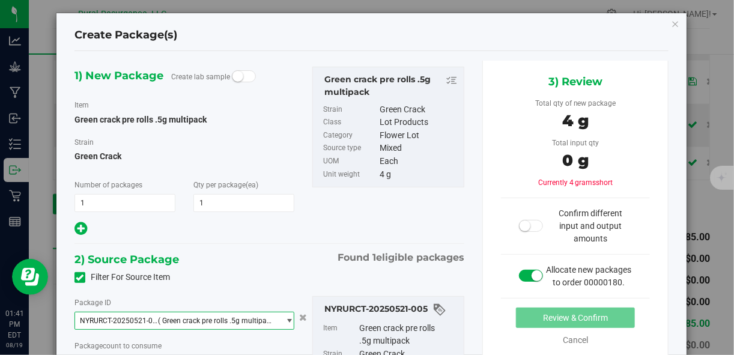
scroll to position [73, 0]
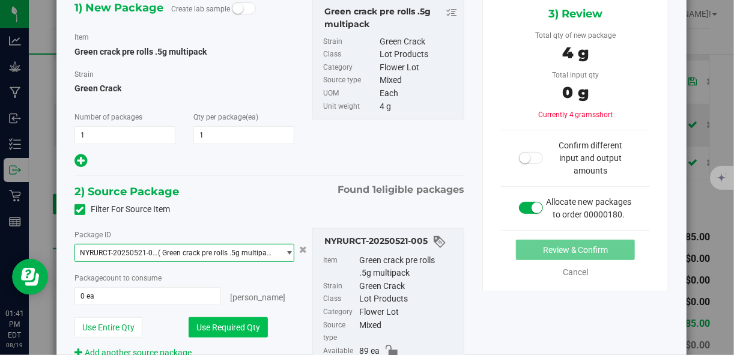
click at [250, 323] on button "Use Required Qty" at bounding box center [228, 327] width 79 height 20
type input "1 ea"
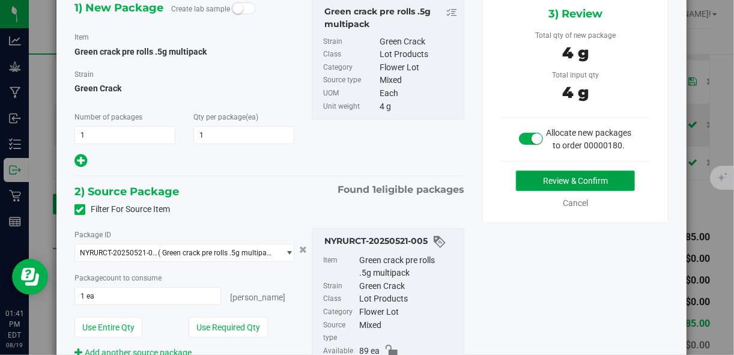
click at [574, 187] on button "Review & Confirm" at bounding box center [575, 181] width 119 height 20
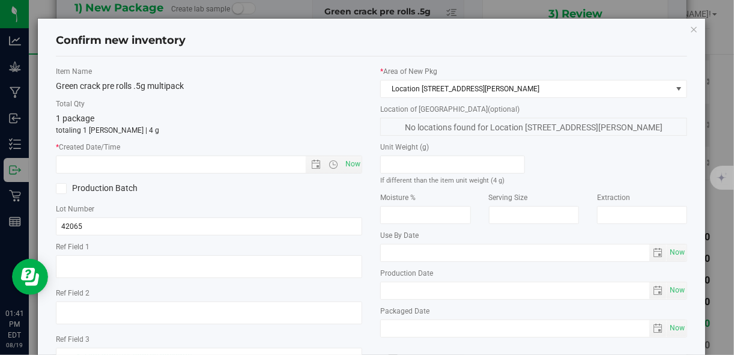
scroll to position [28, 0]
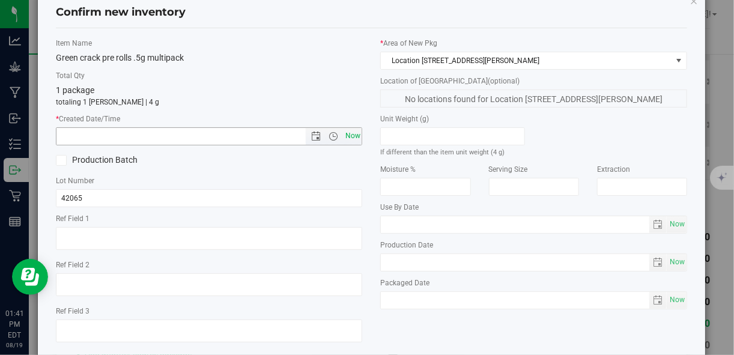
click at [352, 139] on span "Now" at bounding box center [352, 135] width 20 height 17
type input "8/19/2025 1:42 PM"
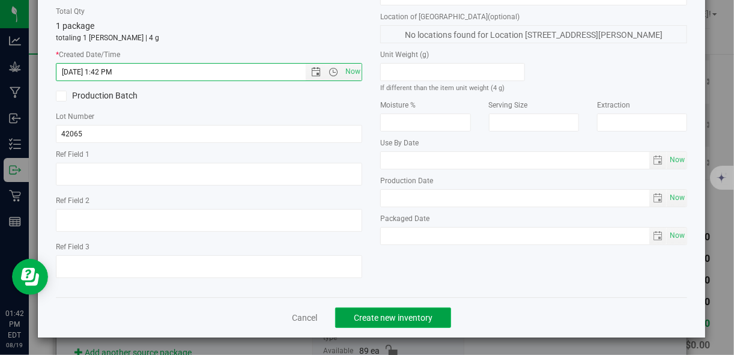
click at [423, 315] on span "Create new inventory" at bounding box center [393, 318] width 79 height 10
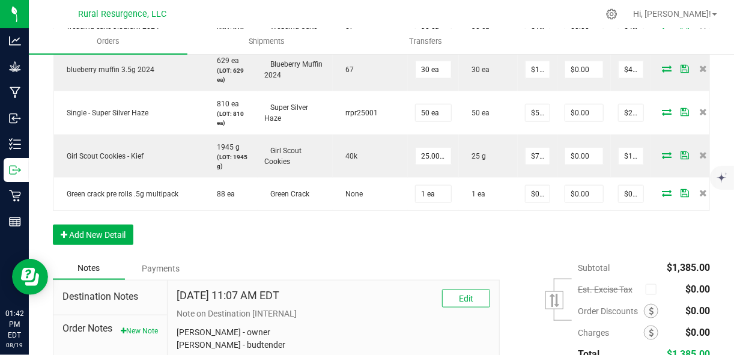
scroll to position [465, 0]
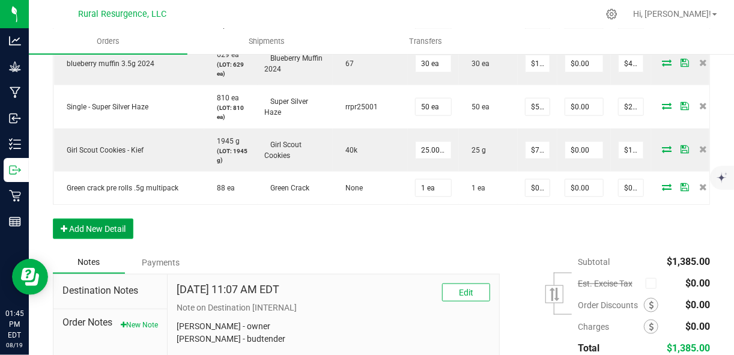
click at [82, 233] on button "Add New Detail" at bounding box center [93, 229] width 80 height 20
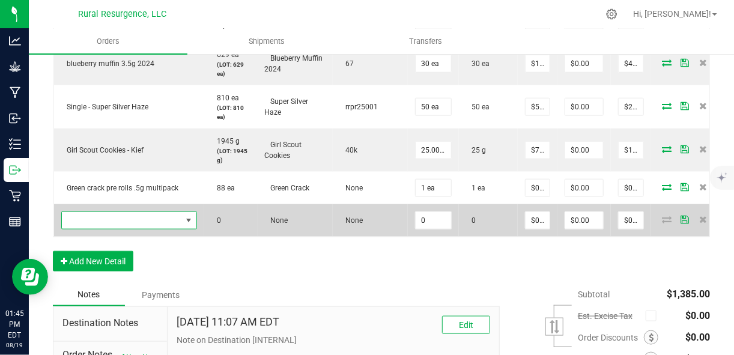
click at [188, 216] on span "NO DATA FOUND" at bounding box center [189, 221] width 10 height 10
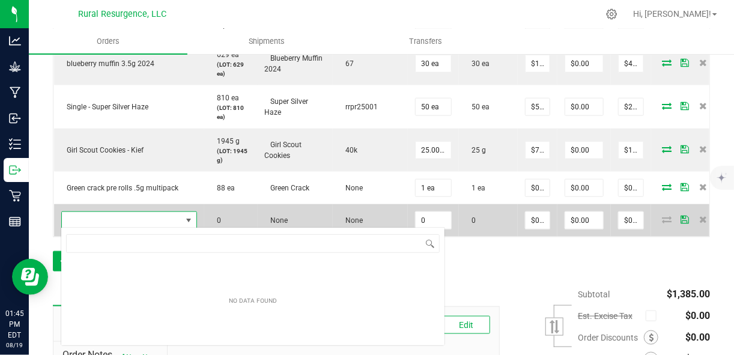
scroll to position [17, 135]
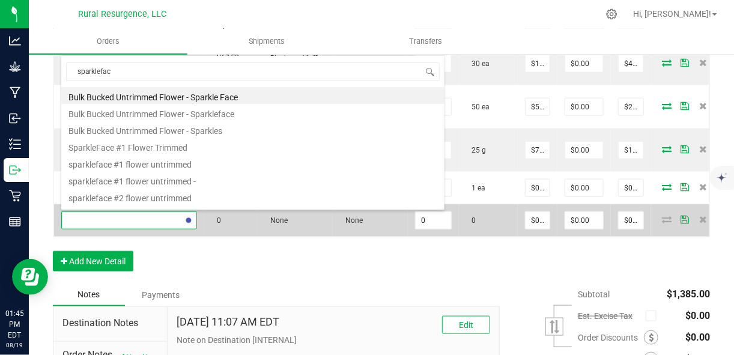
type input "sparkleface"
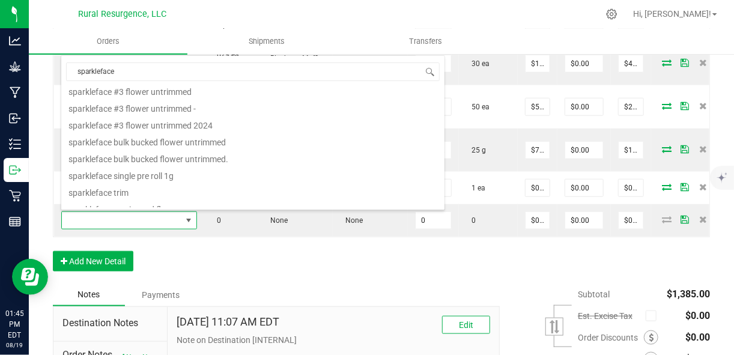
scroll to position [115, 0]
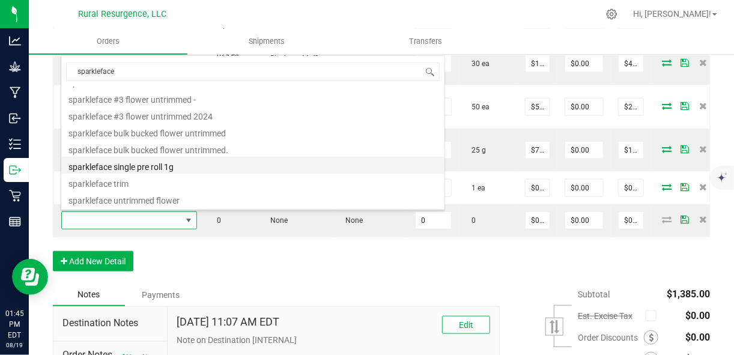
click at [172, 170] on li "sparkleface single pre roll 1g" at bounding box center [252, 165] width 383 height 17
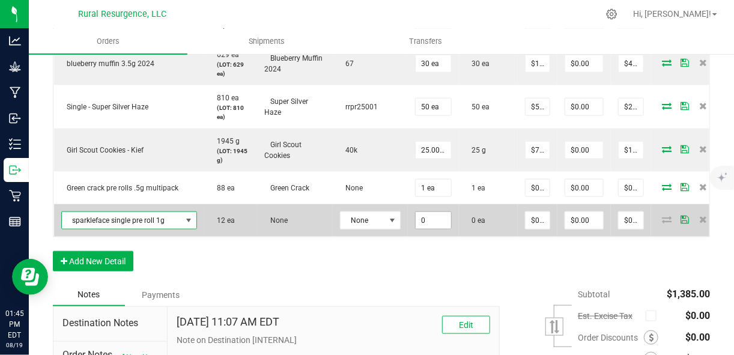
click at [441, 217] on input "0" at bounding box center [432, 220] width 35 height 17
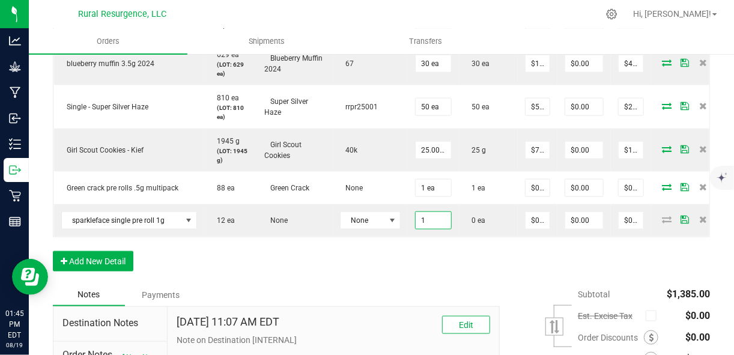
type input "1 ea"
click at [432, 274] on div "Order Details Print All Labels Item Sellable Strain Lot Number Qty Ordered Qty …" at bounding box center [381, 110] width 657 height 348
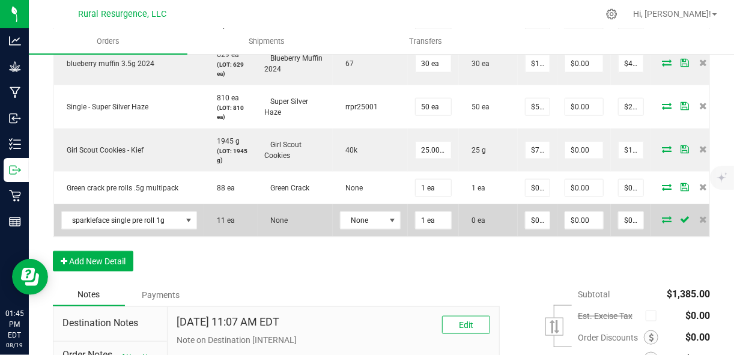
click at [662, 216] on icon at bounding box center [667, 219] width 10 height 7
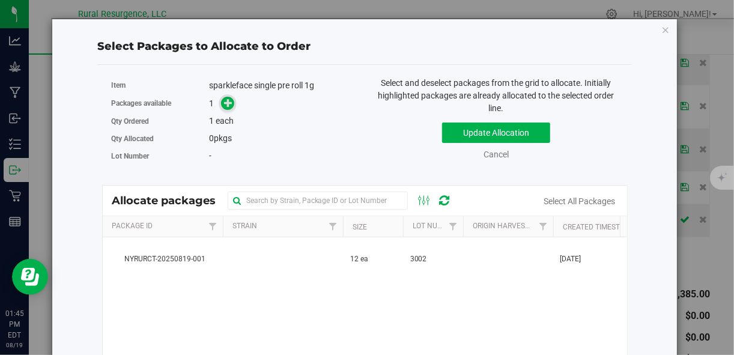
click at [227, 103] on icon at bounding box center [228, 102] width 8 height 8
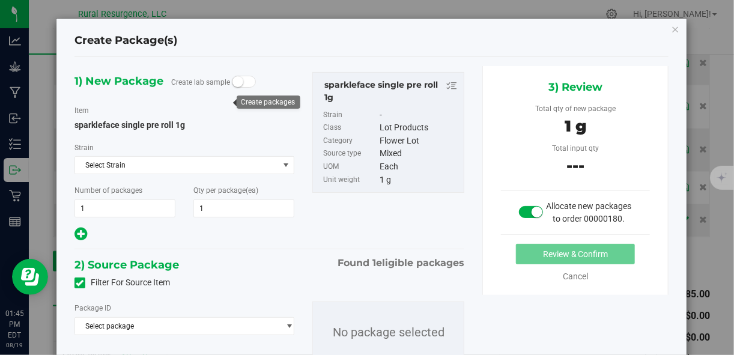
scroll to position [59, 0]
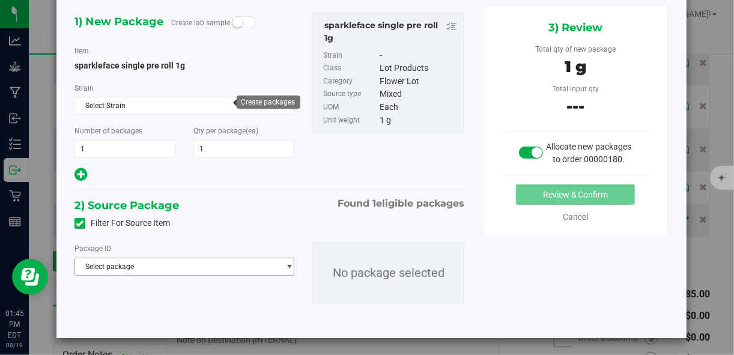
click at [196, 270] on span "Select package" at bounding box center [177, 266] width 204 height 17
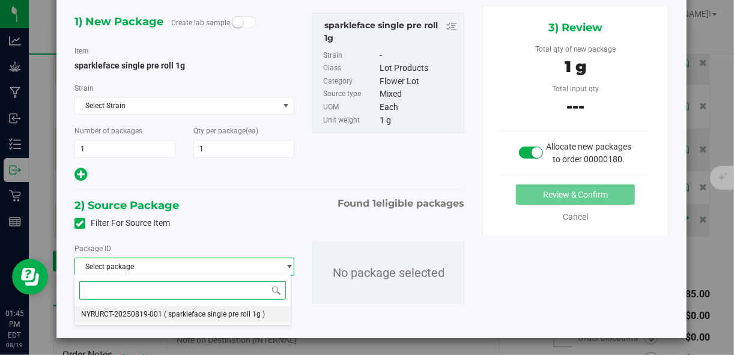
click at [195, 317] on span "( sparkleface single pre roll 1g )" at bounding box center [215, 314] width 101 height 8
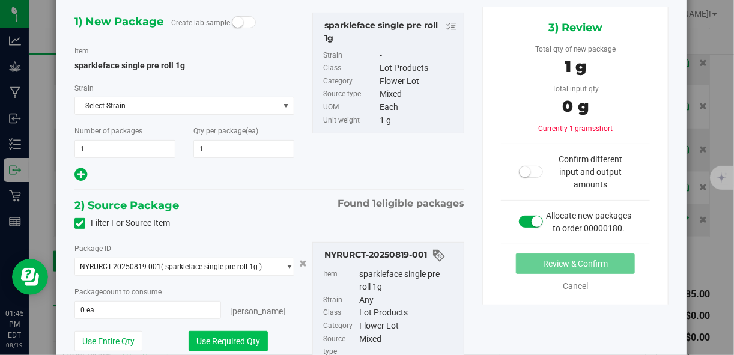
click at [253, 334] on button "Use Required Qty" at bounding box center [228, 341] width 79 height 20
type input "1 ea"
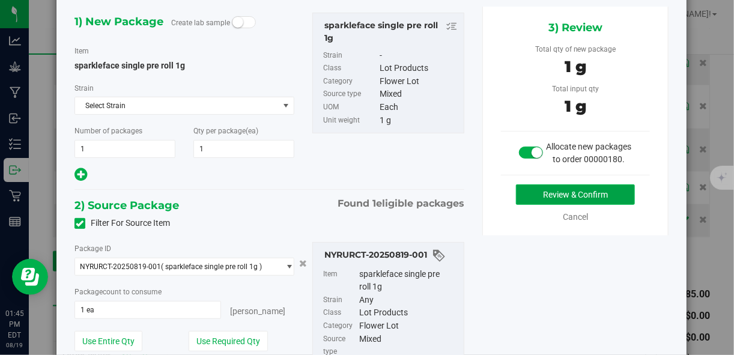
click at [591, 201] on button "Review & Confirm" at bounding box center [575, 194] width 119 height 20
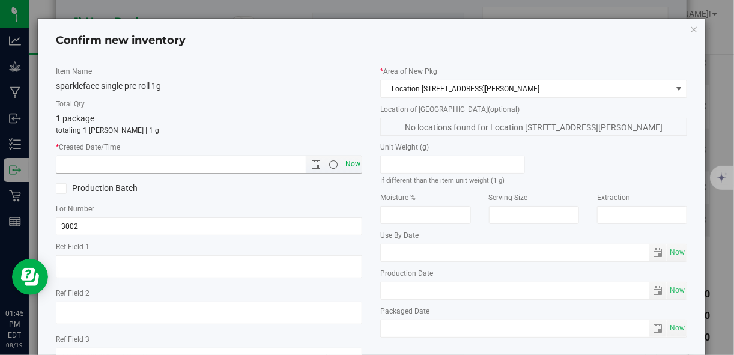
click at [351, 168] on span "Now" at bounding box center [352, 164] width 20 height 17
type input "8/19/2025 1:45 PM"
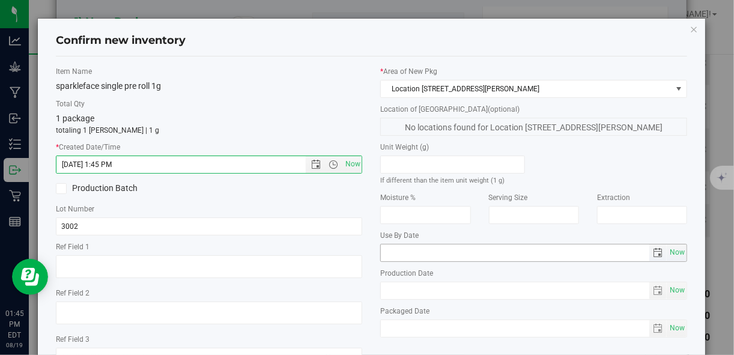
scroll to position [92, 0]
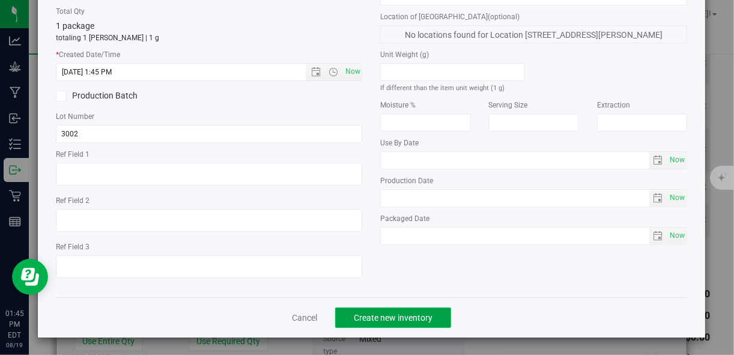
click at [435, 311] on button "Create new inventory" at bounding box center [393, 317] width 116 height 20
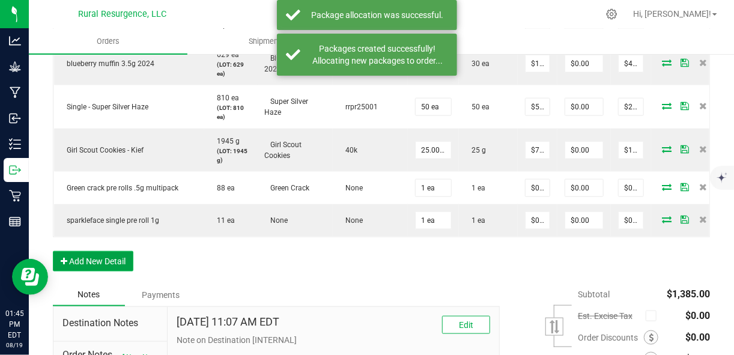
click at [119, 259] on button "Add New Detail" at bounding box center [93, 261] width 80 height 20
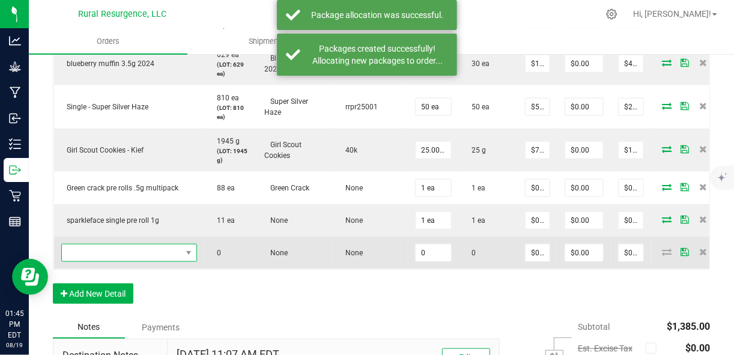
click at [123, 253] on span "NO DATA FOUND" at bounding box center [121, 252] width 119 height 17
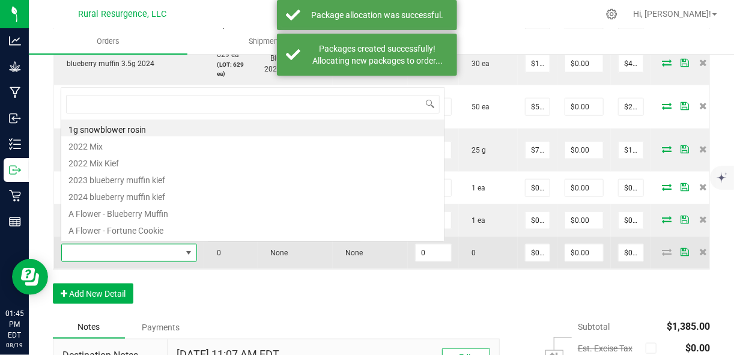
scroll to position [17, 135]
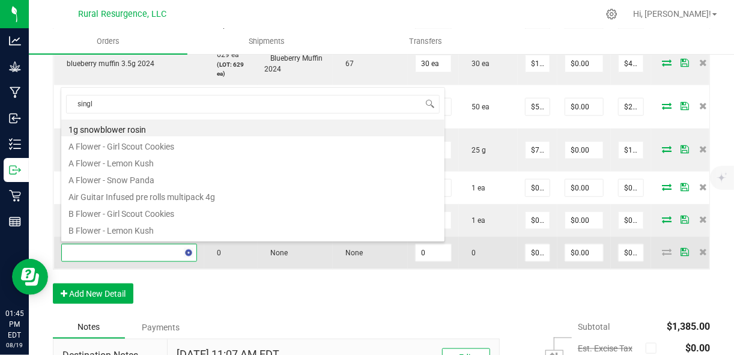
type input "single"
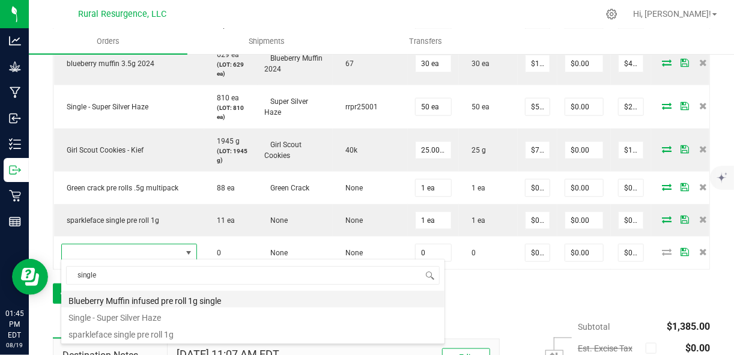
click at [172, 300] on li "Blueberry Muffin infused pre roll 1g single" at bounding box center [252, 299] width 383 height 17
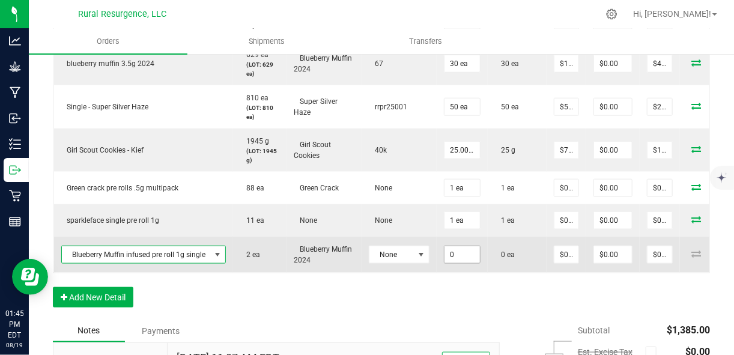
click at [466, 255] on input "0" at bounding box center [461, 254] width 35 height 17
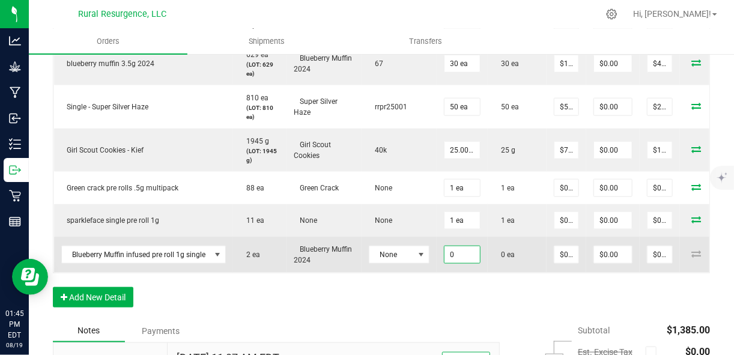
click at [466, 255] on input "0" at bounding box center [461, 254] width 35 height 17
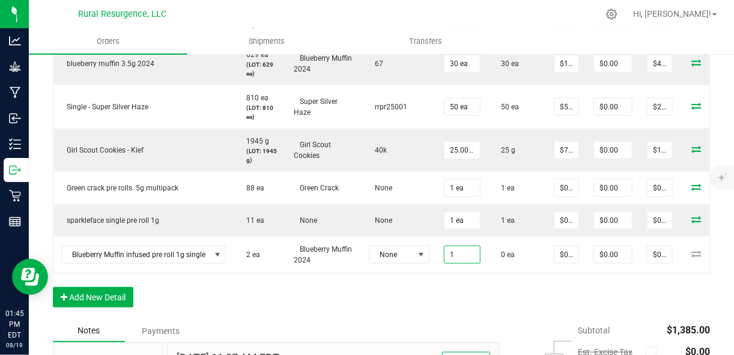
type input "1 ea"
click at [474, 296] on div "Order Details Print All Labels Item Sellable Strain Lot Number Qty Ordered Qty …" at bounding box center [381, 128] width 657 height 384
click at [401, 257] on span "None" at bounding box center [391, 254] width 44 height 17
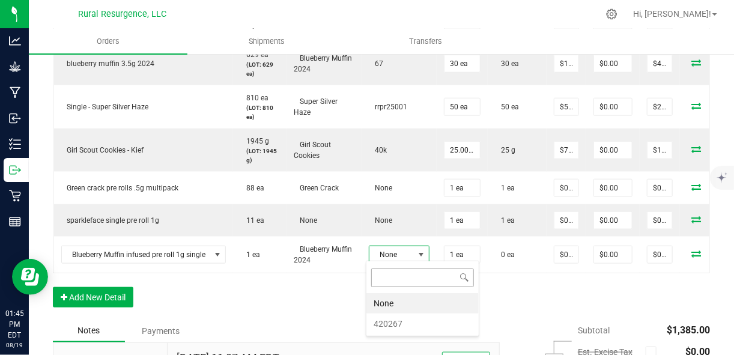
scroll to position [17, 61]
click at [390, 318] on li "420267" at bounding box center [422, 323] width 112 height 20
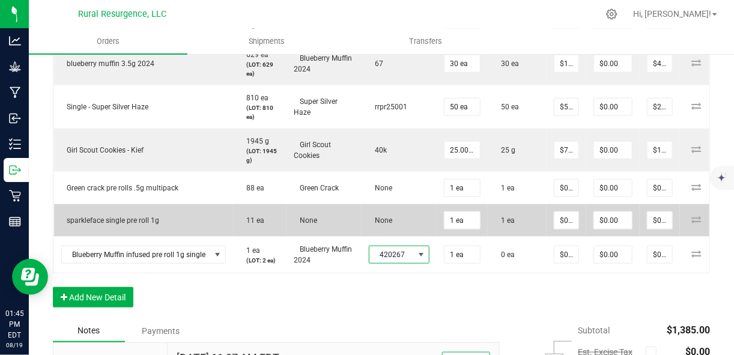
click at [387, 223] on td "None" at bounding box center [398, 220] width 75 height 32
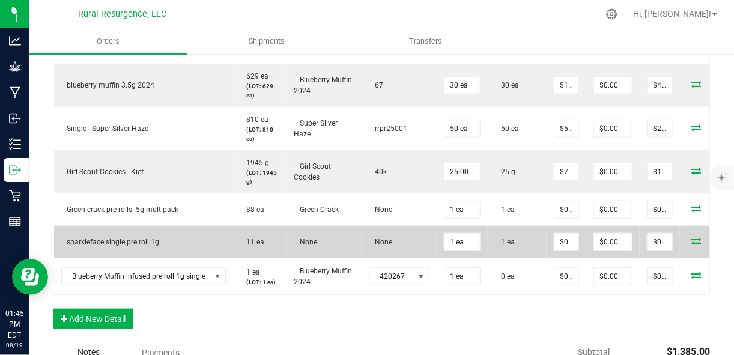
scroll to position [446, 0]
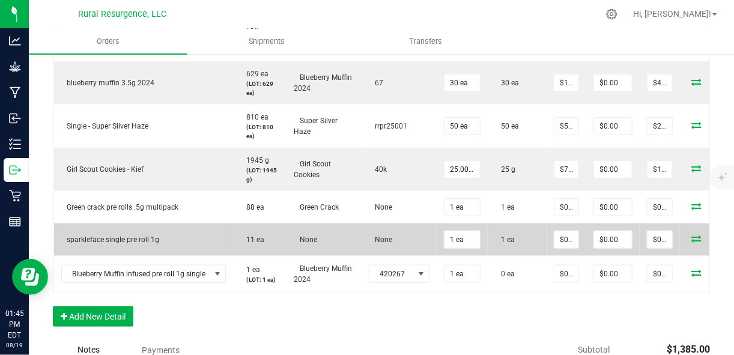
click at [387, 241] on td "None" at bounding box center [398, 239] width 75 height 32
click at [206, 237] on td "sparkleface single pre roll 1g" at bounding box center [144, 239] width 180 height 32
click at [399, 243] on td "None" at bounding box center [398, 239] width 75 height 32
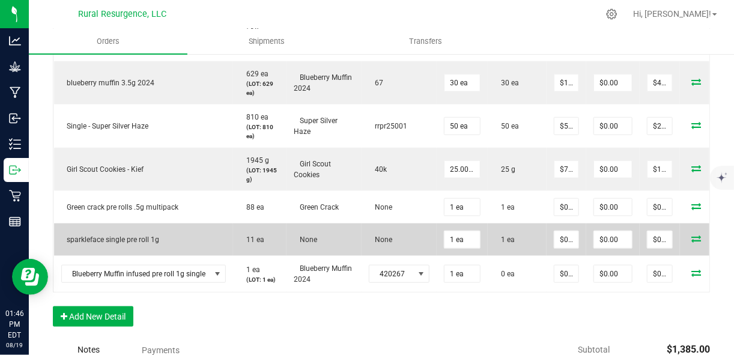
click at [379, 242] on td "None" at bounding box center [398, 239] width 75 height 32
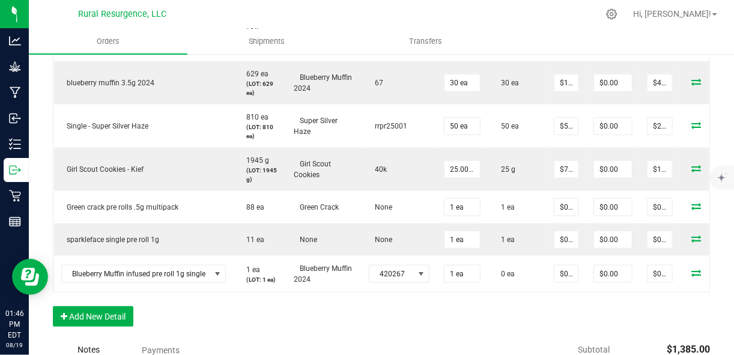
click at [406, 329] on div "Order Details Print All Labels Item Sellable Strain Lot Number Qty Ordered Qty …" at bounding box center [381, 147] width 657 height 384
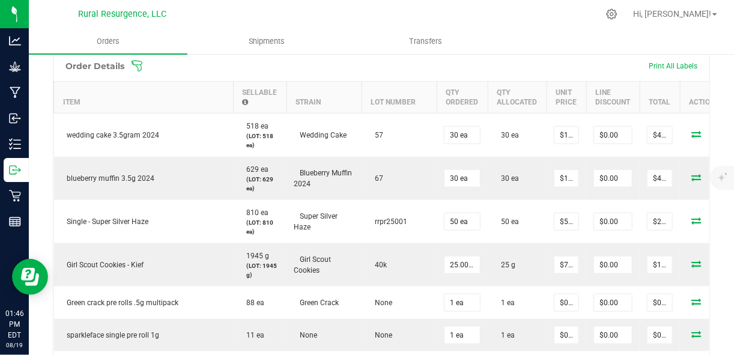
scroll to position [363, 0]
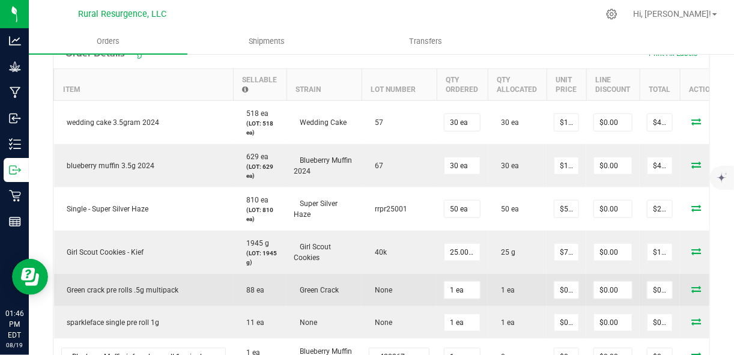
click at [377, 289] on span "None" at bounding box center [380, 290] width 23 height 8
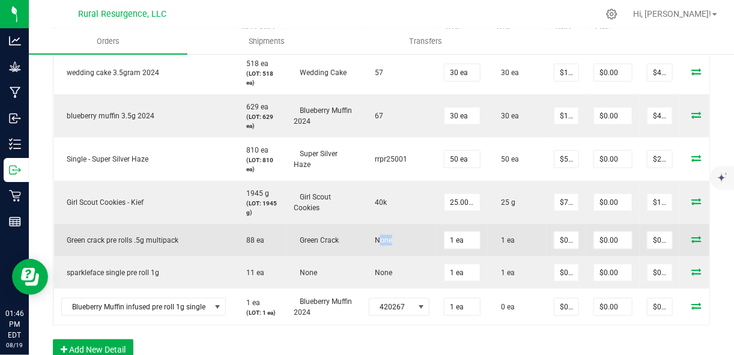
scroll to position [428, 0]
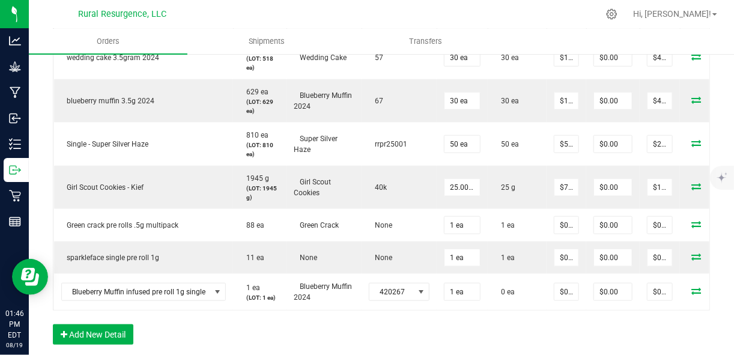
drag, startPoint x: 377, startPoint y: 289, endPoint x: 371, endPoint y: 326, distance: 37.1
click at [371, 326] on div "Order Details Print All Labels Item Sellable Strain Lot Number Qty Ordered Qty …" at bounding box center [381, 165] width 657 height 384
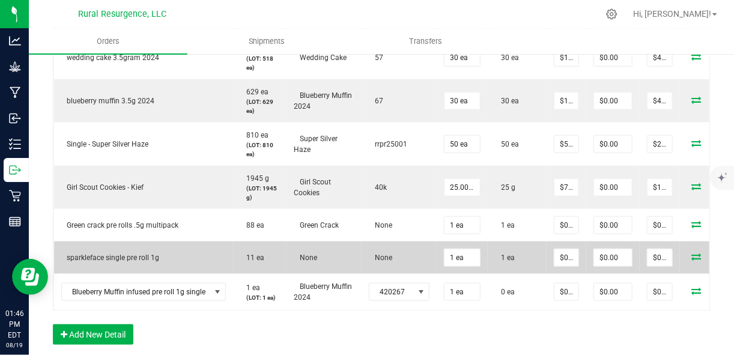
click at [390, 249] on td "None" at bounding box center [398, 257] width 75 height 32
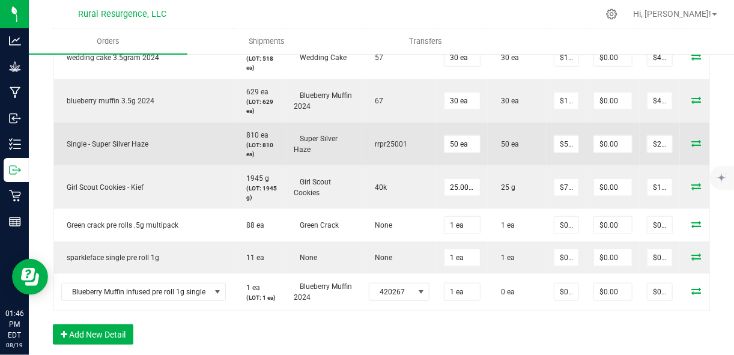
click at [386, 148] on td "rrpr25001" at bounding box center [398, 143] width 75 height 43
click at [383, 140] on span "rrpr25001" at bounding box center [388, 144] width 38 height 8
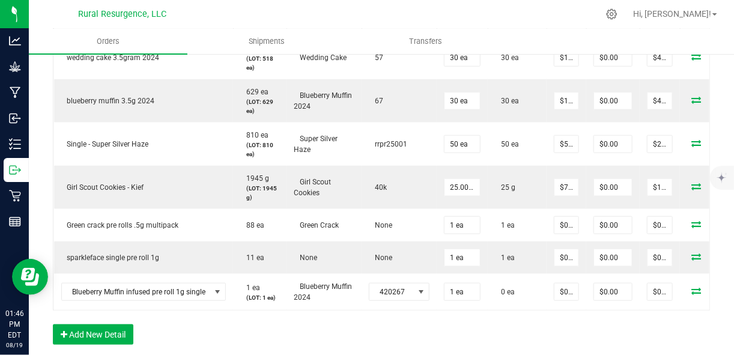
click at [639, 325] on div "Order Details Print All Labels Item Sellable Strain Lot Number Qty Ordered Qty …" at bounding box center [381, 165] width 657 height 384
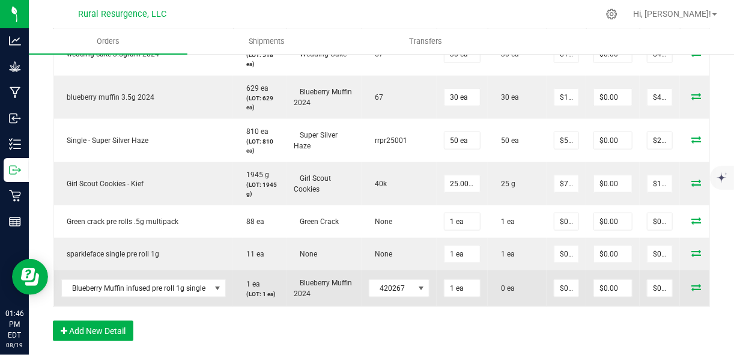
scroll to position [437, 0]
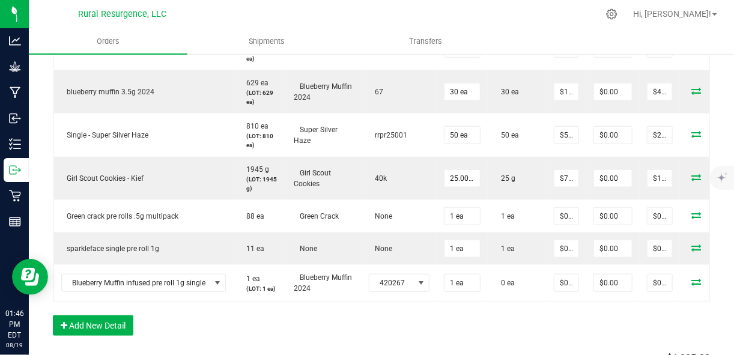
click at [432, 315] on div "Order Details Print All Labels Item Sellable Strain Lot Number Qty Ordered Qty …" at bounding box center [381, 156] width 657 height 384
drag, startPoint x: 432, startPoint y: 315, endPoint x: 514, endPoint y: 331, distance: 83.7
click at [514, 331] on div "Order Details Print All Labels Item Sellable Strain Lot Number Qty Ordered Qty …" at bounding box center [381, 156] width 657 height 384
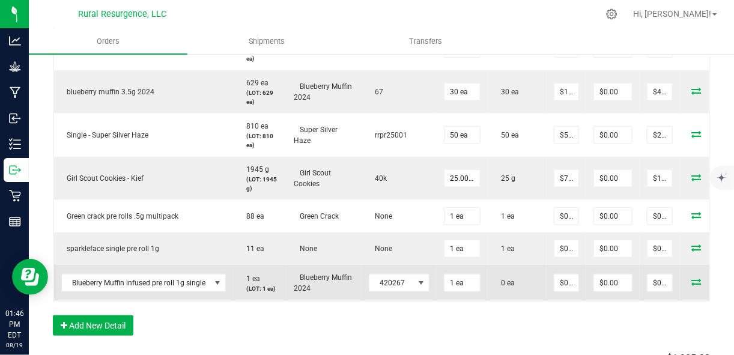
click at [695, 284] on td at bounding box center [716, 283] width 72 height 36
click at [692, 279] on icon at bounding box center [696, 281] width 10 height 7
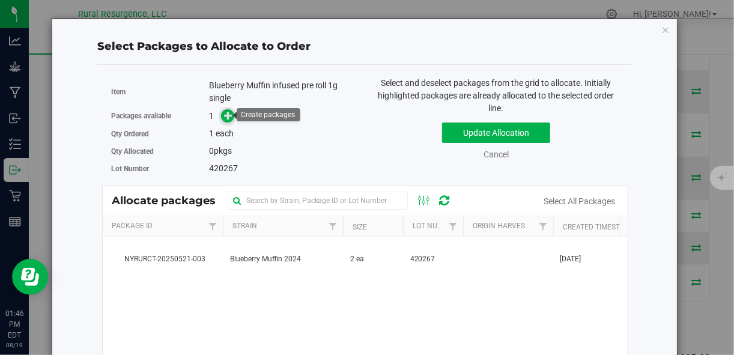
click at [226, 111] on icon at bounding box center [228, 115] width 8 height 8
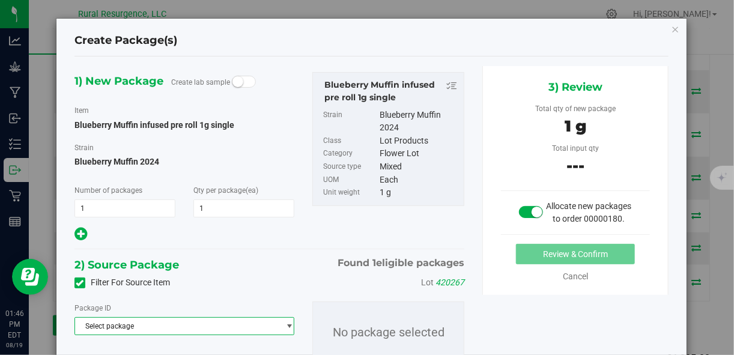
click at [256, 330] on span "Select package" at bounding box center [177, 326] width 204 height 17
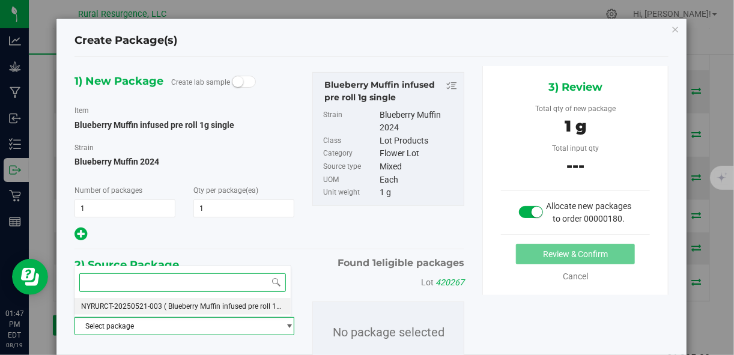
click at [234, 302] on span "( Blueberry Muffin infused pre roll 1g single )" at bounding box center [236, 306] width 142 height 8
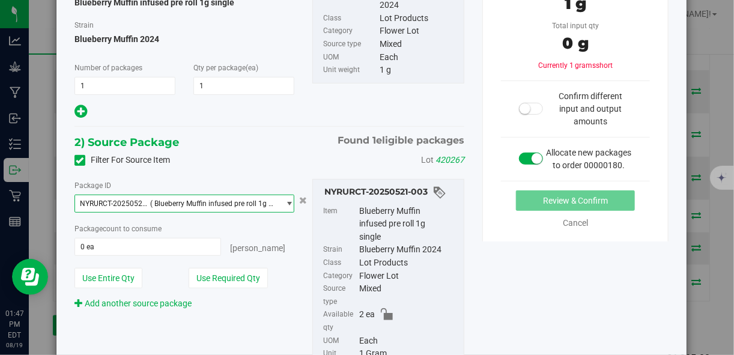
scroll to position [226, 0]
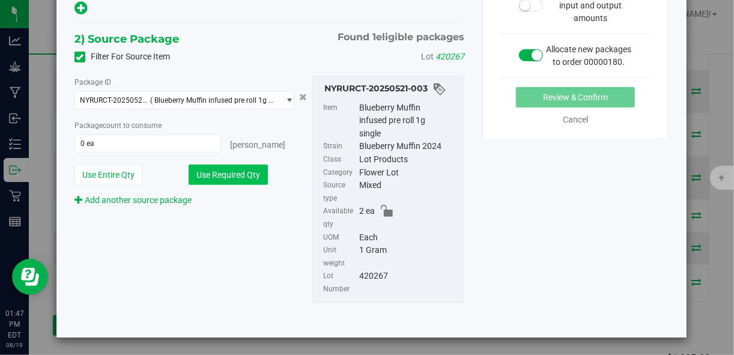
click at [256, 178] on button "Use Required Qty" at bounding box center [228, 175] width 79 height 20
type input "1 ea"
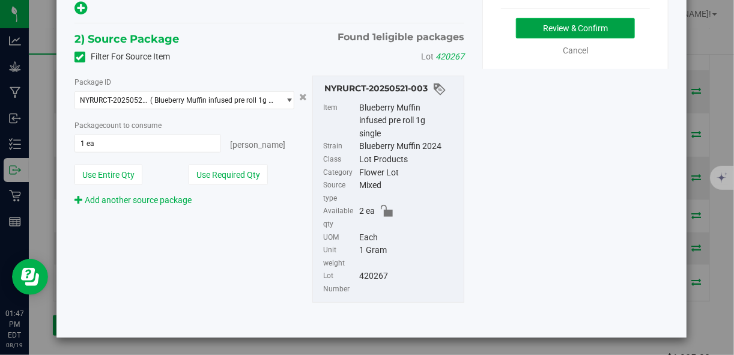
click at [536, 38] on button "Review & Confirm" at bounding box center [575, 28] width 119 height 20
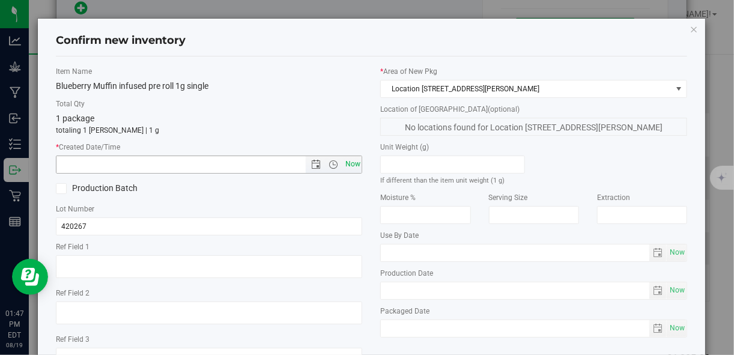
click at [344, 166] on span "Now" at bounding box center [352, 164] width 20 height 17
type input "8/19/2025 1:47 PM"
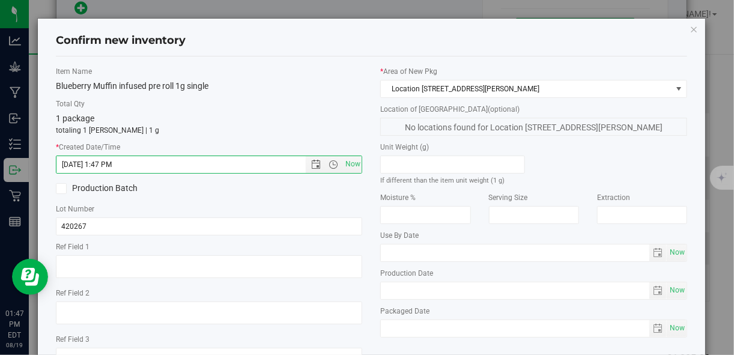
scroll to position [92, 0]
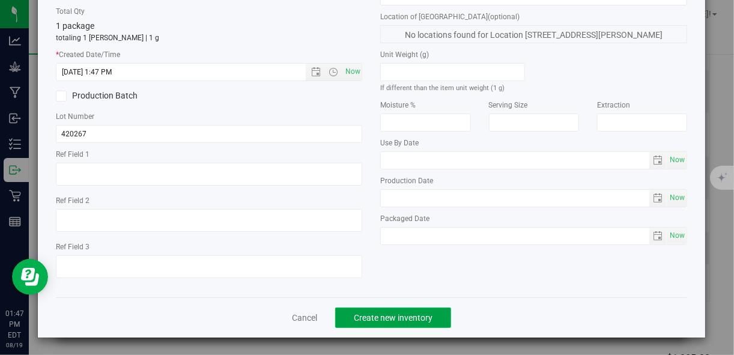
click at [396, 316] on span "Create new inventory" at bounding box center [393, 318] width 79 height 10
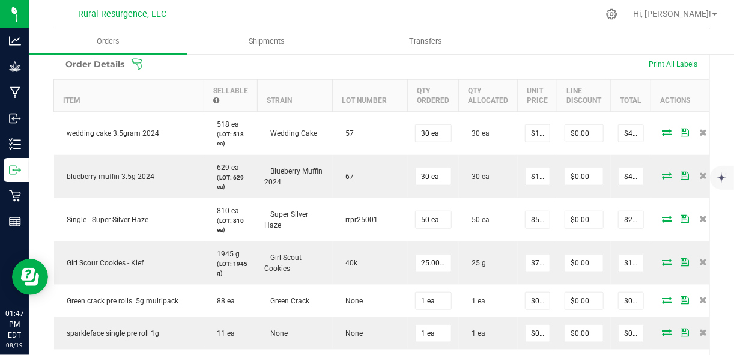
scroll to position [352, 0]
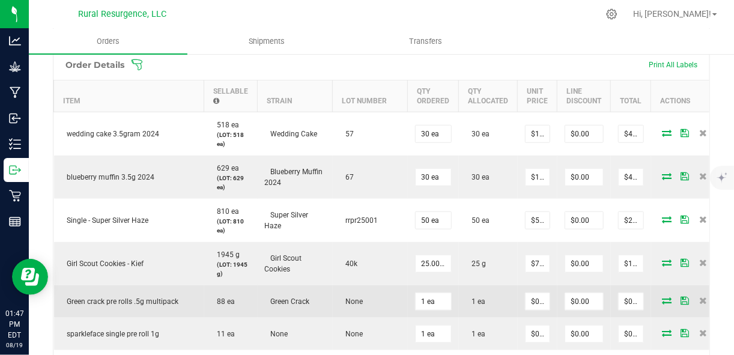
click at [346, 301] on span "None" at bounding box center [351, 301] width 23 height 8
click at [663, 297] on icon at bounding box center [667, 300] width 10 height 7
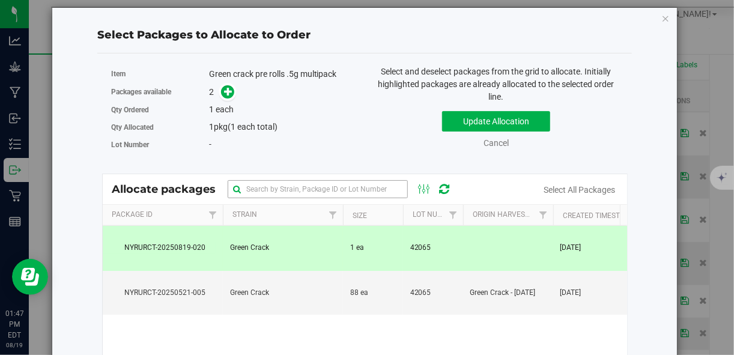
scroll to position [0, 0]
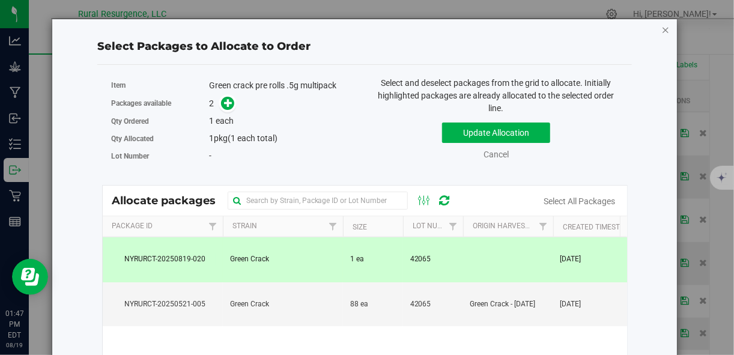
click at [661, 31] on icon "button" at bounding box center [665, 29] width 8 height 14
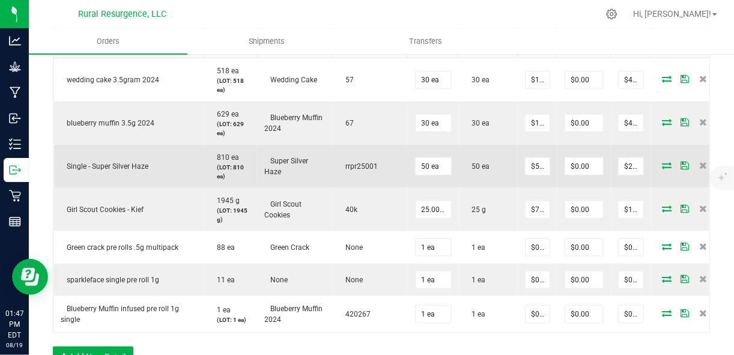
scroll to position [408, 0]
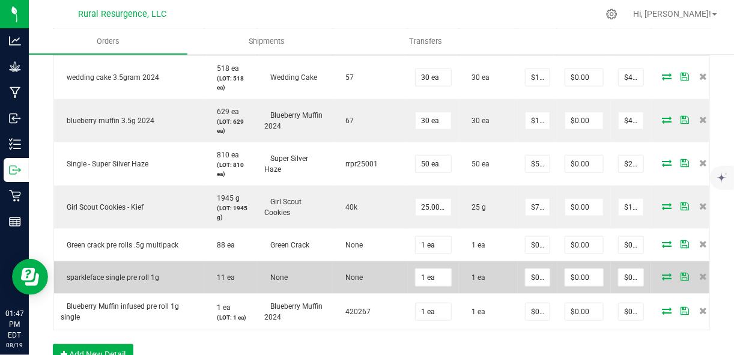
click at [363, 270] on td "None" at bounding box center [370, 277] width 75 height 32
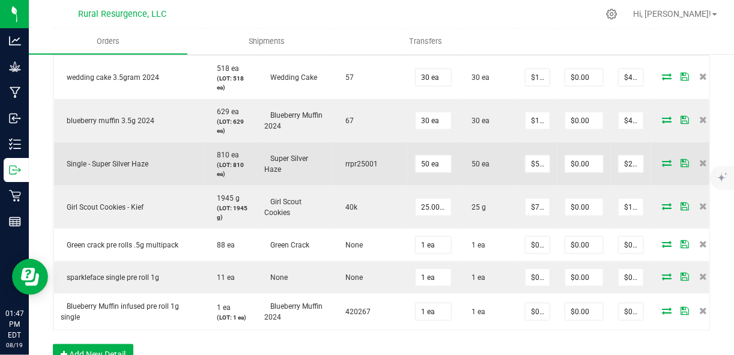
click at [348, 160] on span "rrpr25001" at bounding box center [359, 164] width 38 height 8
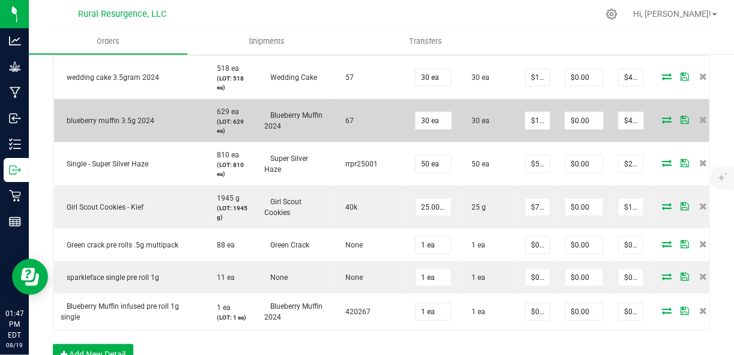
click at [342, 116] on span "67" at bounding box center [347, 120] width 14 height 8
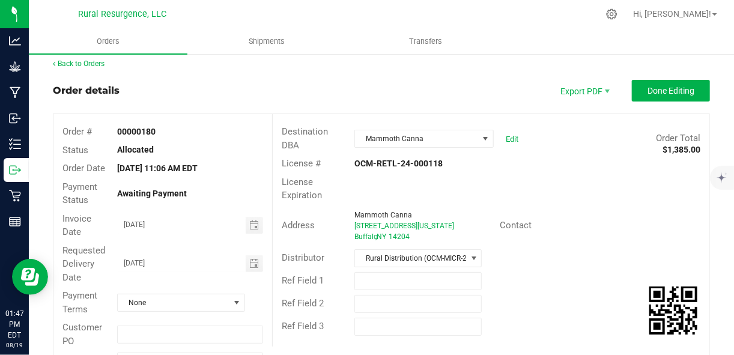
scroll to position [7, 0]
click at [609, 46] on ul "Orders Shipments Transfers" at bounding box center [396, 42] width 734 height 26
click at [636, 88] on button "Done Editing" at bounding box center [671, 90] width 78 height 22
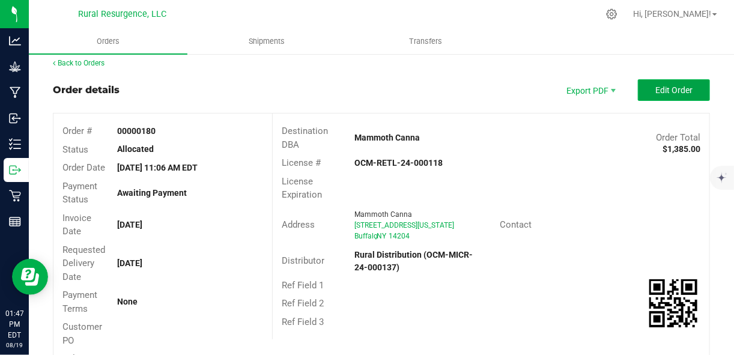
click at [655, 91] on span "Edit Order" at bounding box center [673, 90] width 37 height 10
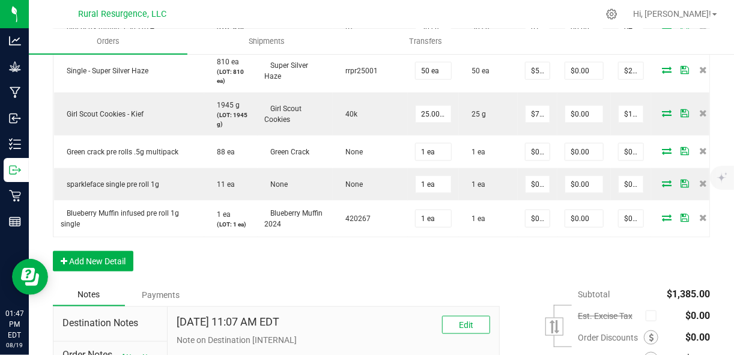
scroll to position [501, 0]
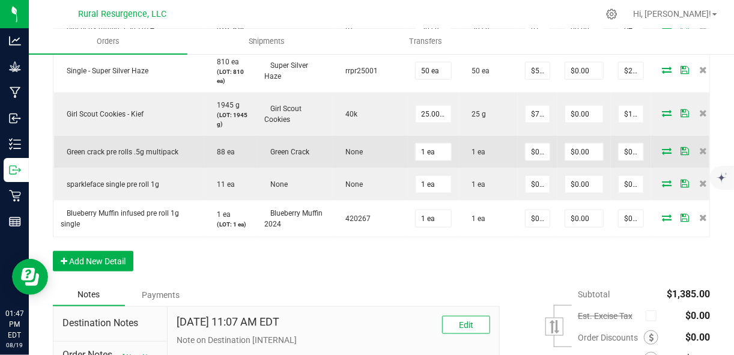
click at [348, 148] on span "None" at bounding box center [351, 152] width 23 height 8
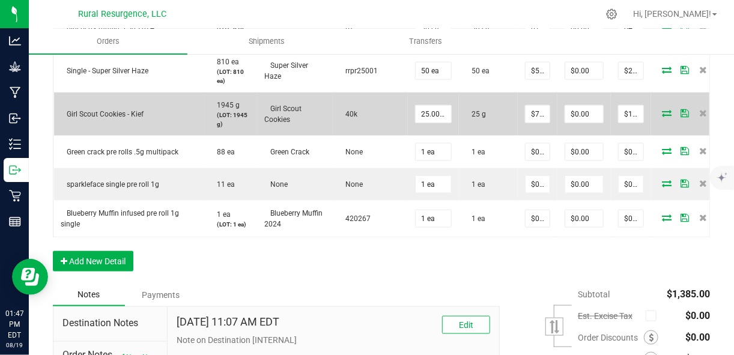
click at [344, 118] on td "40k" at bounding box center [370, 113] width 75 height 43
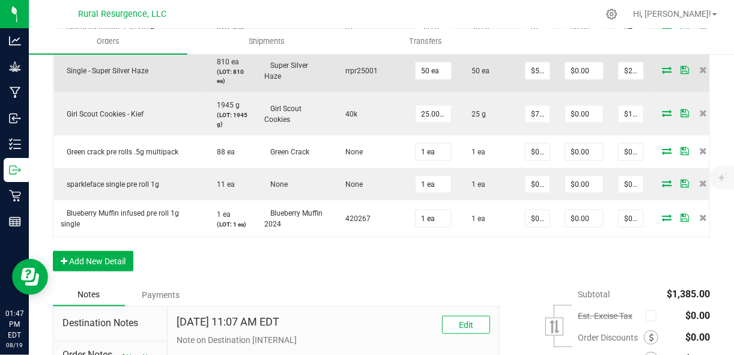
click at [353, 63] on td "rrpr25001" at bounding box center [370, 70] width 75 height 43
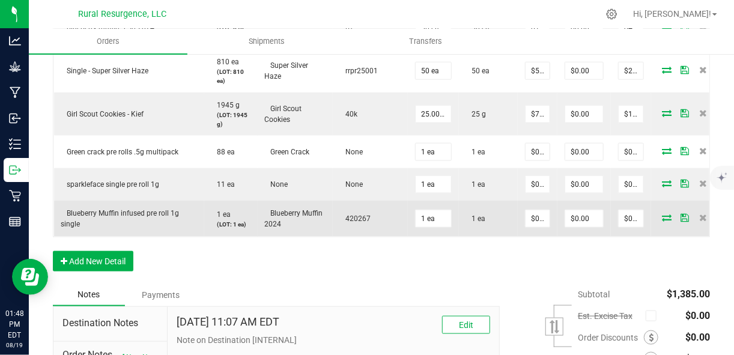
click at [364, 207] on td "420267" at bounding box center [370, 219] width 75 height 36
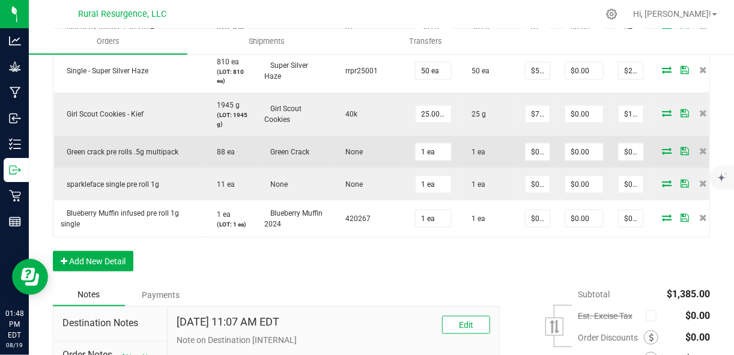
click at [357, 148] on span "None" at bounding box center [351, 152] width 23 height 8
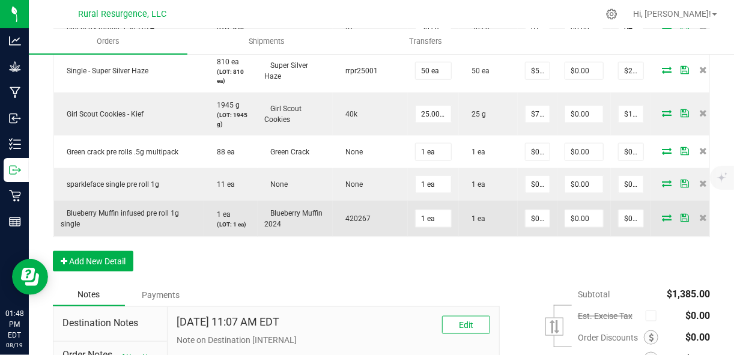
click at [356, 214] on span "420267" at bounding box center [355, 218] width 31 height 8
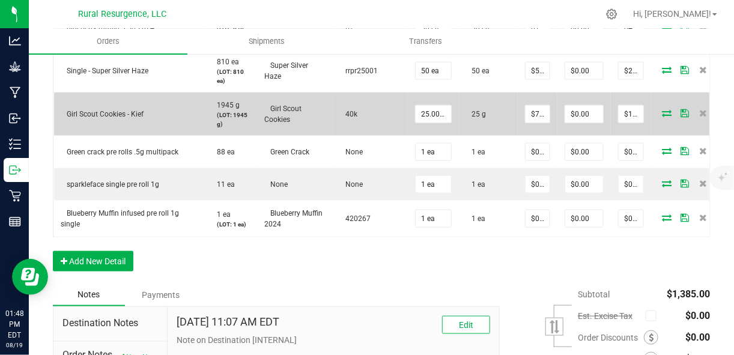
drag, startPoint x: 356, startPoint y: 211, endPoint x: 347, endPoint y: 101, distance: 110.2
click at [347, 101] on td "40k" at bounding box center [370, 113] width 75 height 43
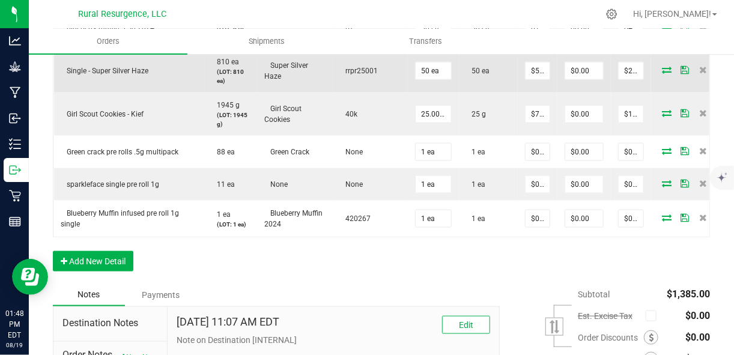
click at [350, 72] on span "rrpr25001" at bounding box center [359, 71] width 38 height 8
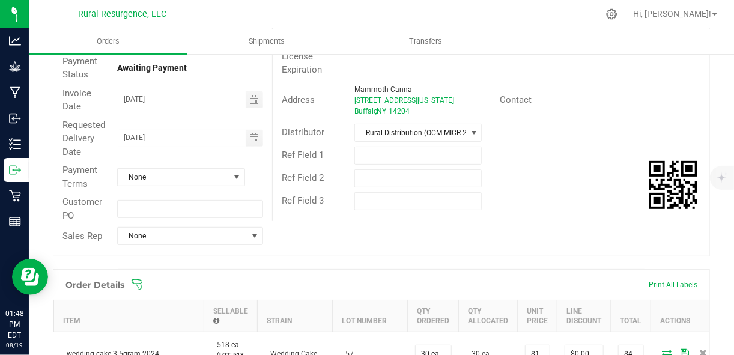
scroll to position [0, 0]
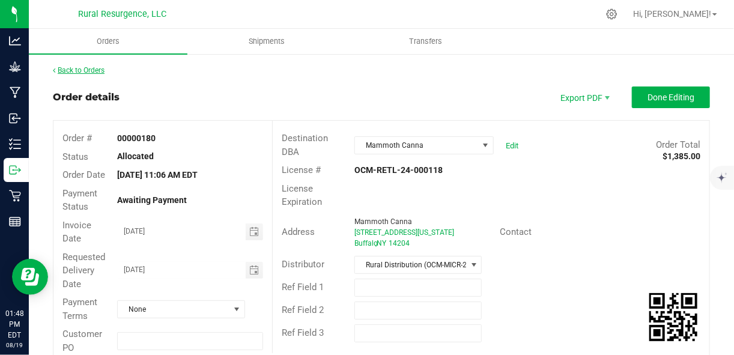
click at [62, 68] on link "Back to Orders" at bounding box center [79, 70] width 52 height 8
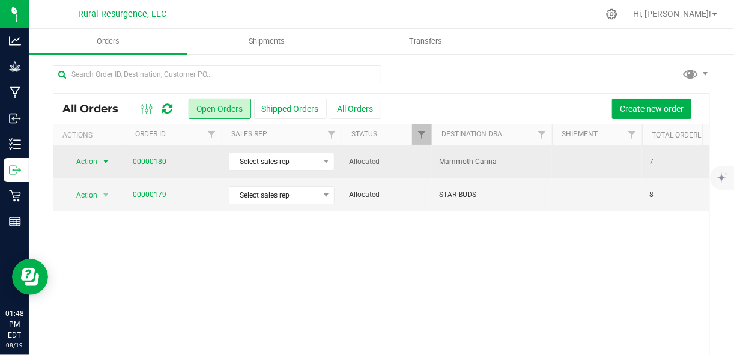
click at [106, 159] on span "select" at bounding box center [106, 162] width 10 height 10
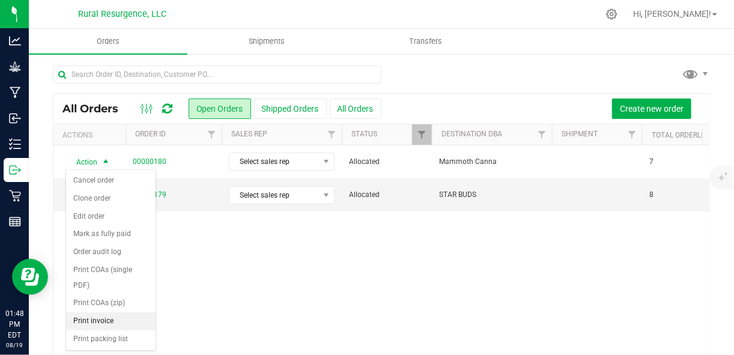
click at [110, 312] on li "Print invoice" at bounding box center [110, 321] width 89 height 18
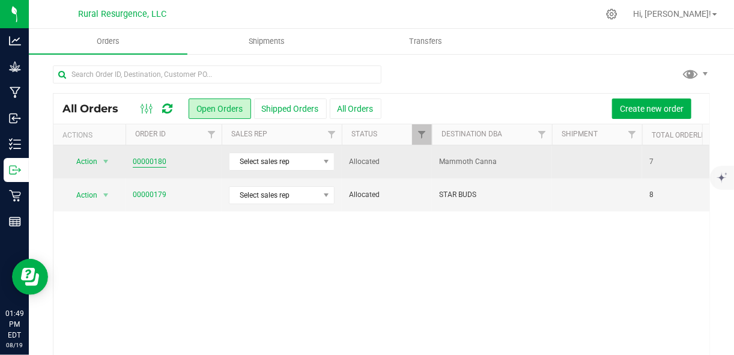
click at [139, 159] on link "00000180" at bounding box center [150, 161] width 34 height 11
click at [154, 163] on link "00000180" at bounding box center [150, 161] width 34 height 11
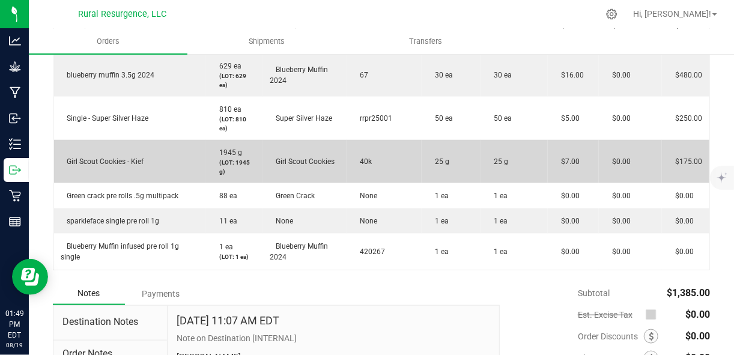
scroll to position [437, 0]
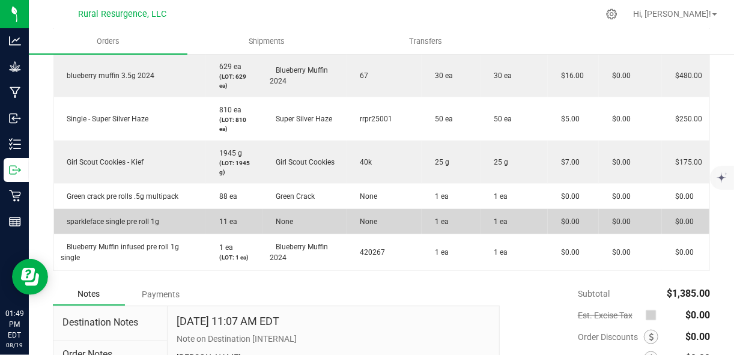
click at [380, 226] on td "None" at bounding box center [383, 221] width 75 height 25
click at [369, 219] on span "None" at bounding box center [365, 221] width 23 height 8
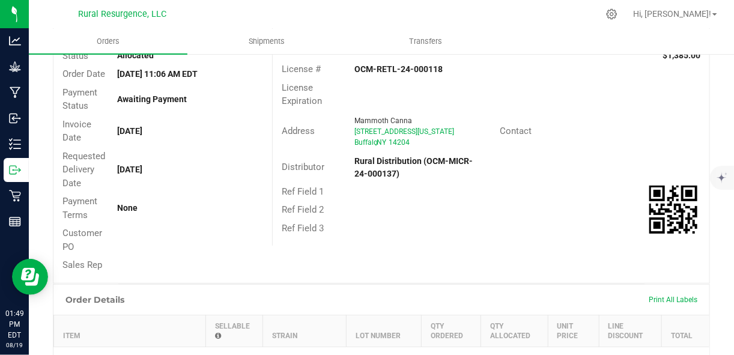
scroll to position [0, 0]
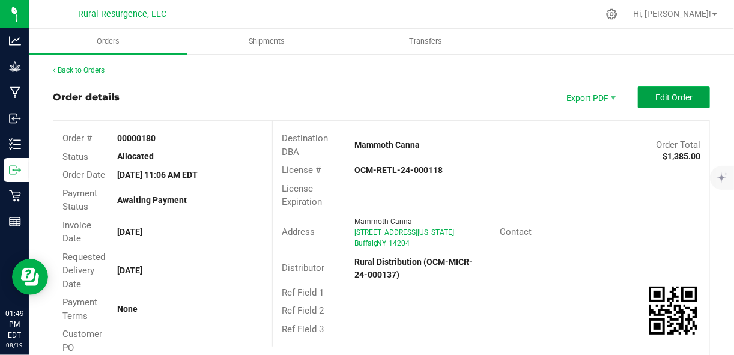
click at [646, 98] on button "Edit Order" at bounding box center [674, 97] width 72 height 22
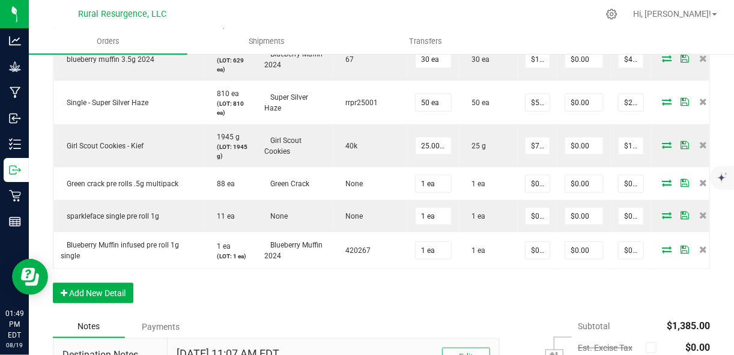
scroll to position [439, 0]
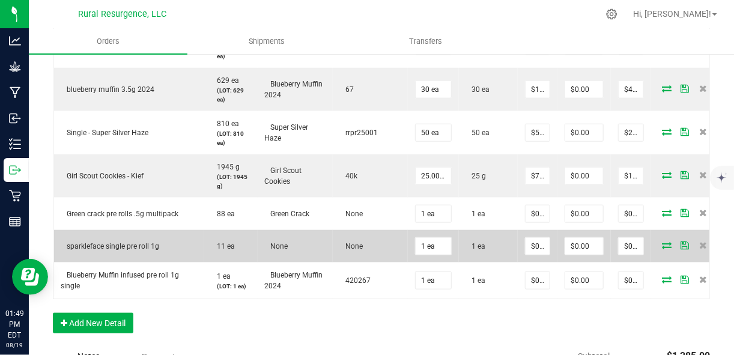
click at [352, 247] on span "None" at bounding box center [351, 246] width 23 height 8
click at [699, 244] on icon at bounding box center [703, 244] width 8 height 7
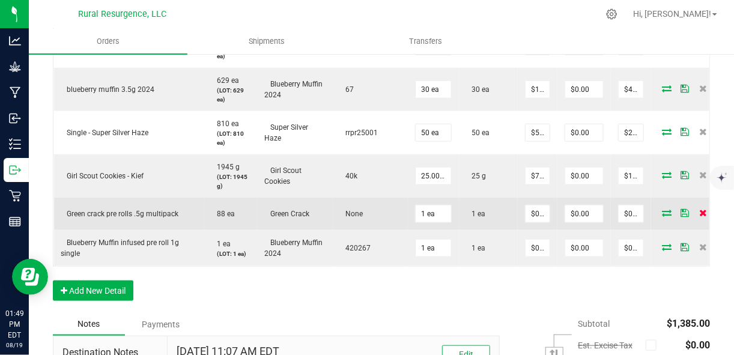
click at [699, 209] on icon at bounding box center [703, 212] width 8 height 7
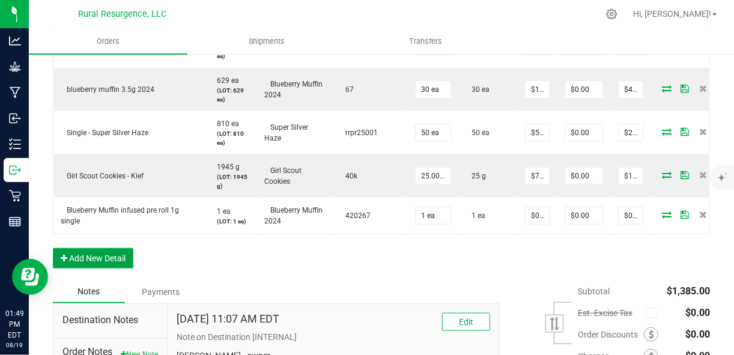
click at [115, 262] on button "Add New Detail" at bounding box center [93, 258] width 80 height 20
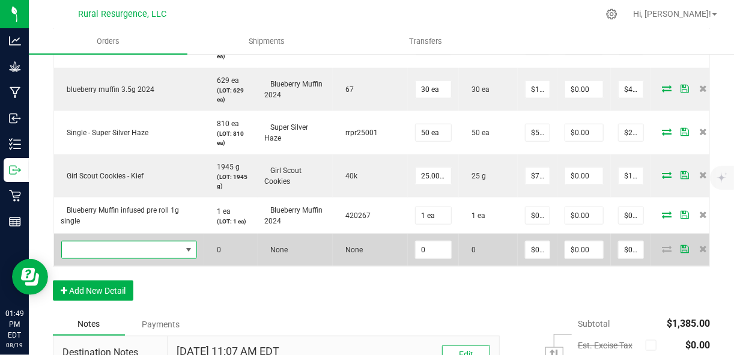
click at [181, 248] on span "NO DATA FOUND" at bounding box center [188, 249] width 15 height 17
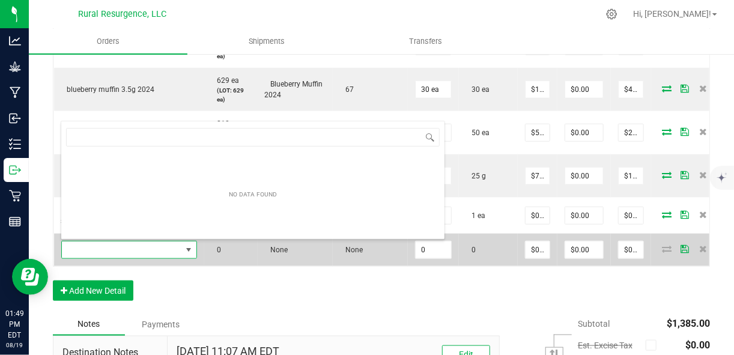
scroll to position [17, 135]
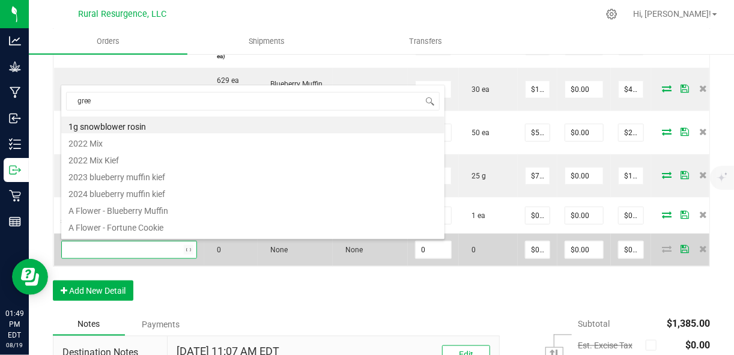
type input "green"
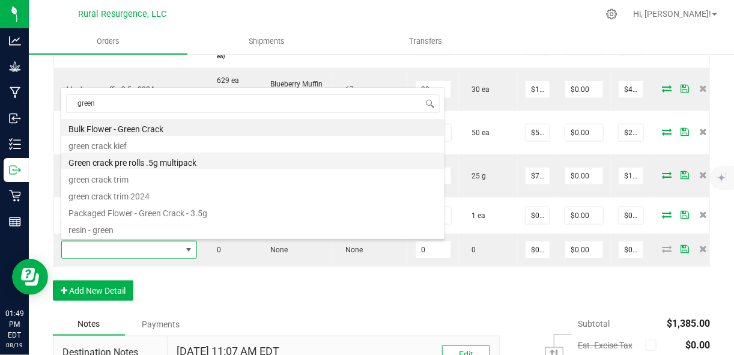
click at [186, 164] on li "Green crack pre rolls .5g multipack" at bounding box center [252, 161] width 383 height 17
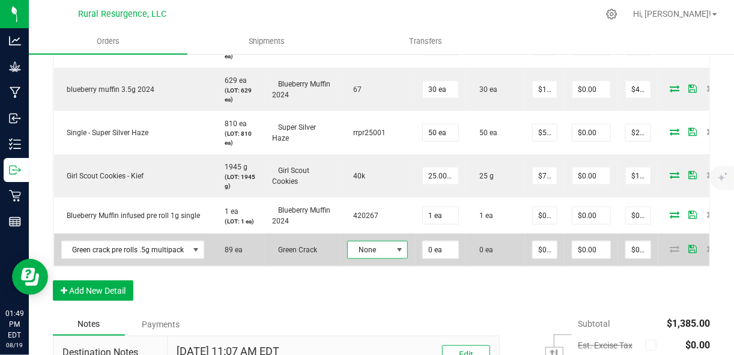
click at [363, 248] on span "None" at bounding box center [370, 249] width 44 height 17
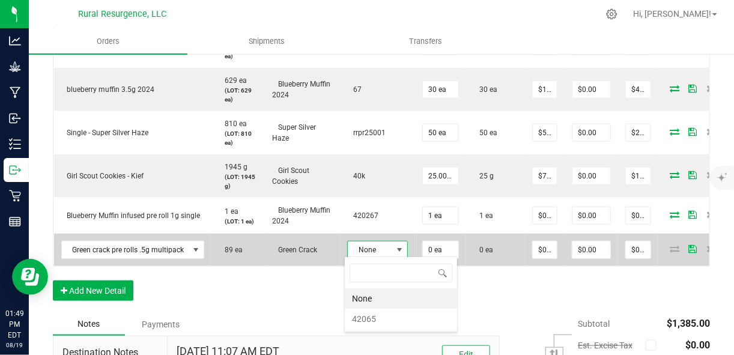
scroll to position [17, 61]
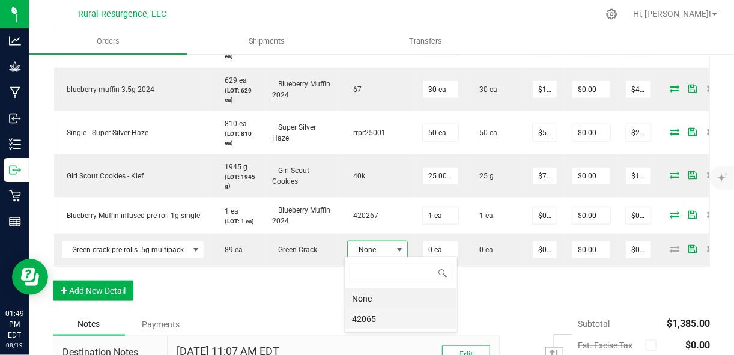
click at [363, 319] on li "42065" at bounding box center [401, 319] width 112 height 20
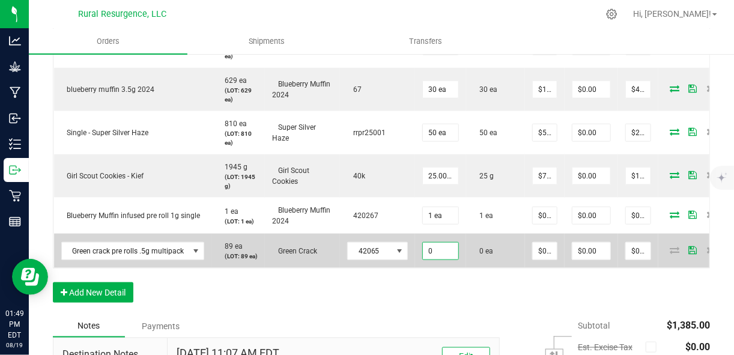
click at [441, 252] on input "0" at bounding box center [440, 251] width 35 height 17
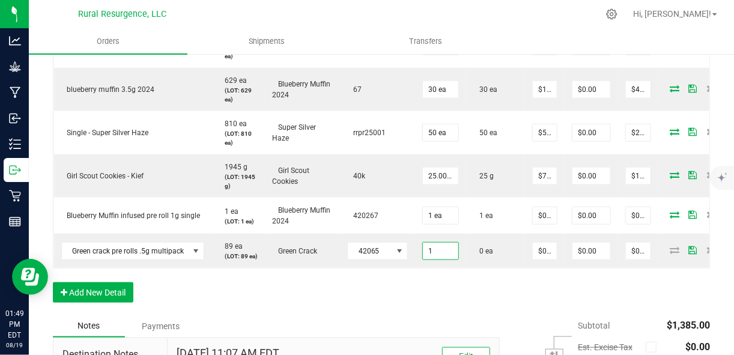
type input "1 ea"
click at [633, 290] on div "Order Details Print All Labels Item Sellable Strain Lot Number Qty Ordered Qty …" at bounding box center [381, 138] width 657 height 353
click at [578, 294] on div "Order Details Print All Labels Item Sellable Strain Lot Number Qty Ordered Qty …" at bounding box center [381, 138] width 657 height 353
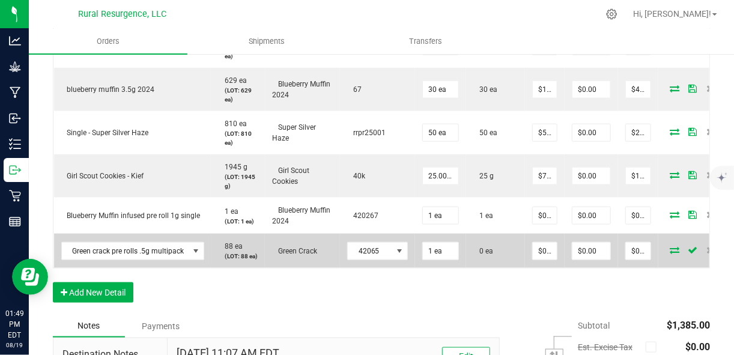
click at [669, 253] on icon at bounding box center [674, 249] width 10 height 7
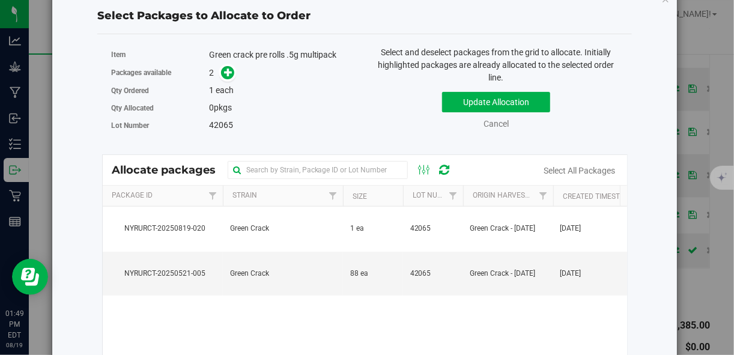
scroll to position [38, 0]
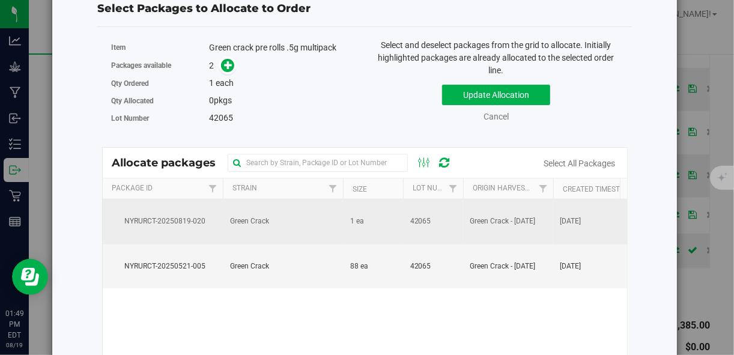
click at [236, 225] on span "Green Crack" at bounding box center [249, 221] width 39 height 11
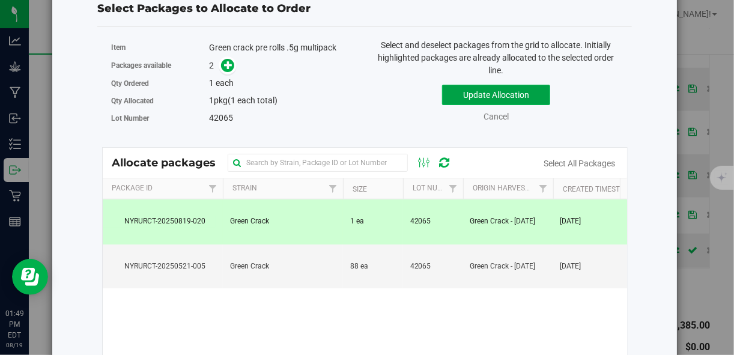
click at [461, 92] on button "Update Allocation" at bounding box center [496, 95] width 108 height 20
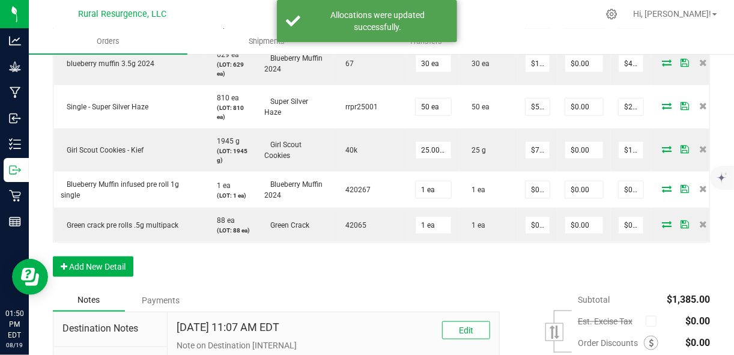
scroll to position [467, 0]
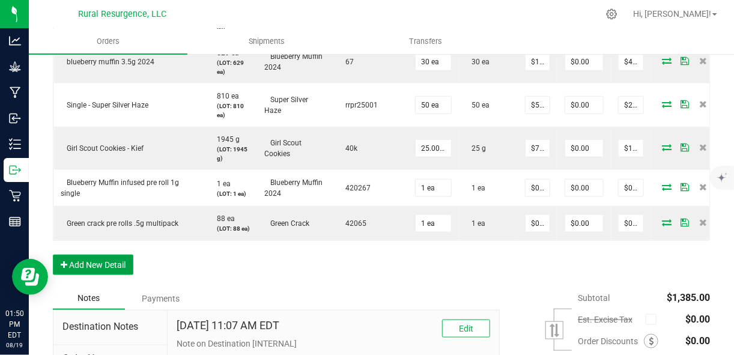
click at [110, 275] on button "Add New Detail" at bounding box center [93, 265] width 80 height 20
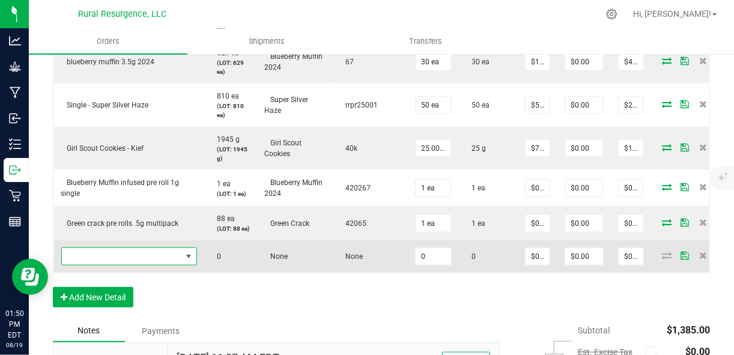
click at [119, 264] on span "NO DATA FOUND" at bounding box center [121, 256] width 119 height 17
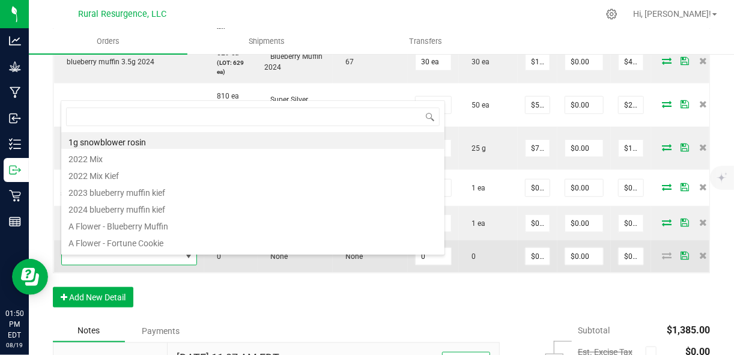
scroll to position [17, 135]
type input "spar"
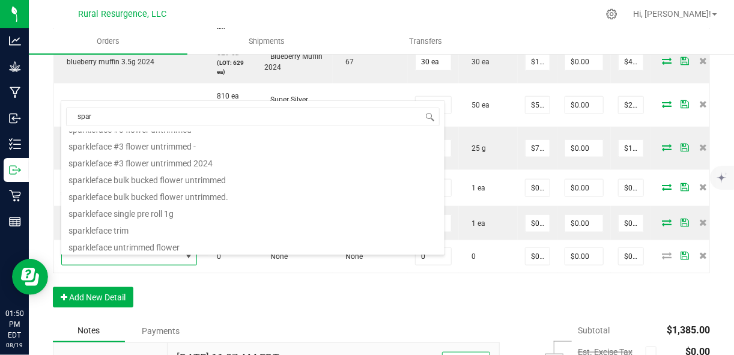
scroll to position [147, 0]
click at [149, 210] on li "sparkleface single pre roll 1g" at bounding box center [252, 212] width 383 height 17
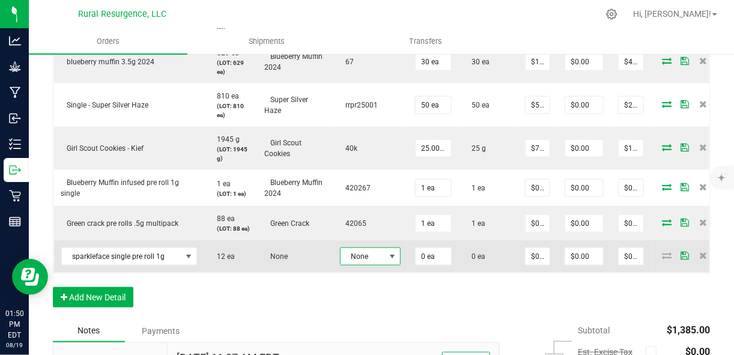
click at [388, 261] on span at bounding box center [392, 257] width 10 height 10
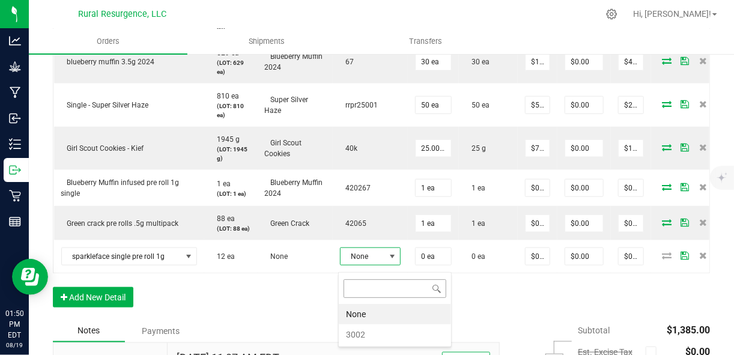
scroll to position [17, 61]
click at [369, 334] on li "3002" at bounding box center [395, 334] width 112 height 20
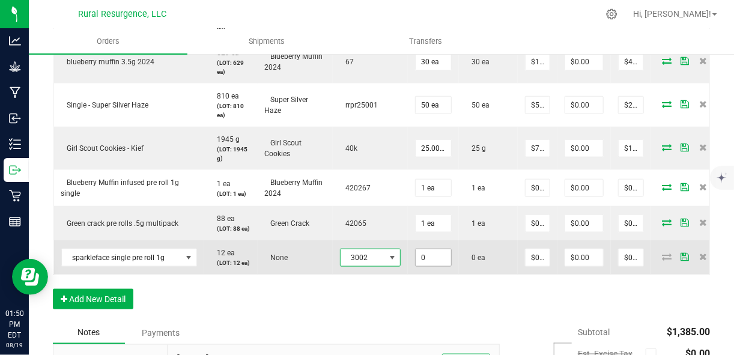
click at [432, 266] on input "0" at bounding box center [432, 257] width 35 height 17
type input "1 ea"
click at [630, 274] on td "$0.00" at bounding box center [631, 257] width 40 height 34
click at [662, 260] on icon at bounding box center [667, 256] width 10 height 7
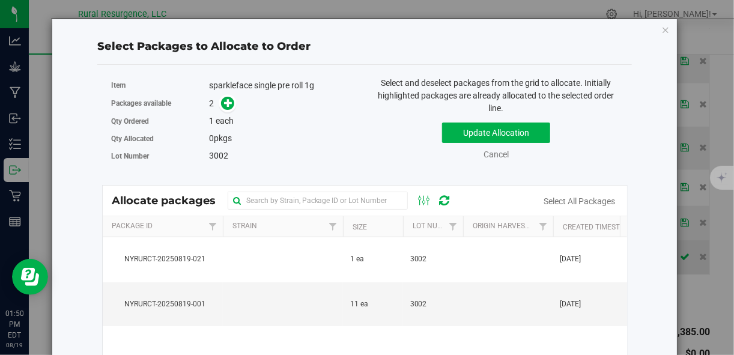
click at [660, 272] on div "Select Packages to Allocate to Order Item sparkleface single pre roll 1g Packag…" at bounding box center [364, 287] width 606 height 536
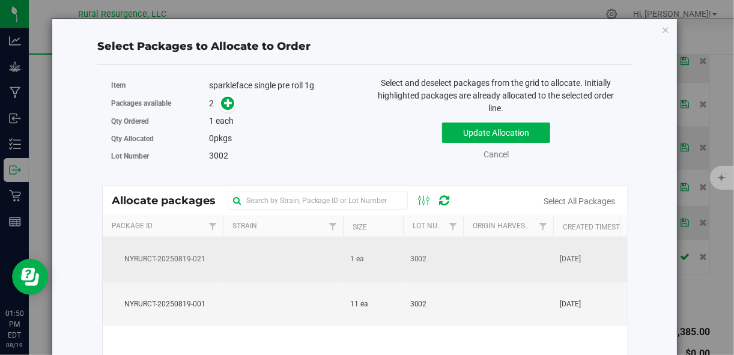
click at [361, 262] on span "1 ea" at bounding box center [357, 258] width 14 height 11
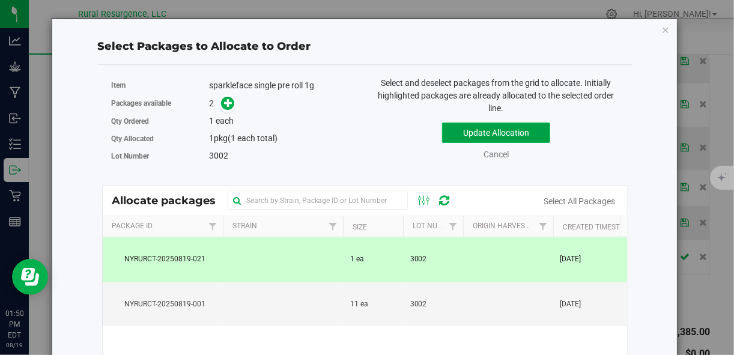
click at [471, 137] on button "Update Allocation" at bounding box center [496, 132] width 108 height 20
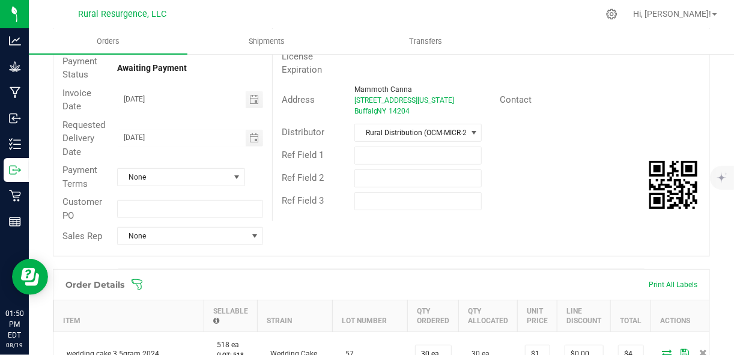
scroll to position [0, 0]
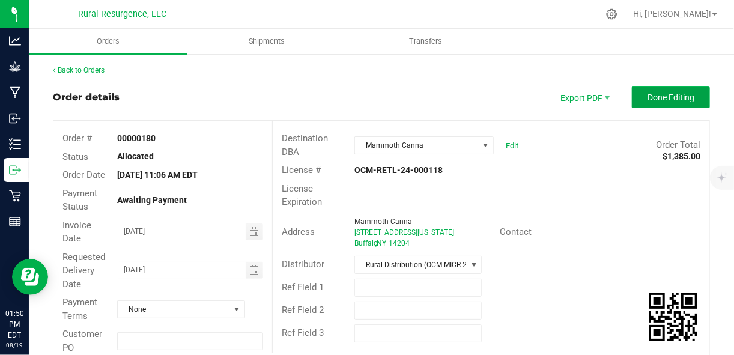
click at [636, 97] on button "Done Editing" at bounding box center [671, 97] width 78 height 22
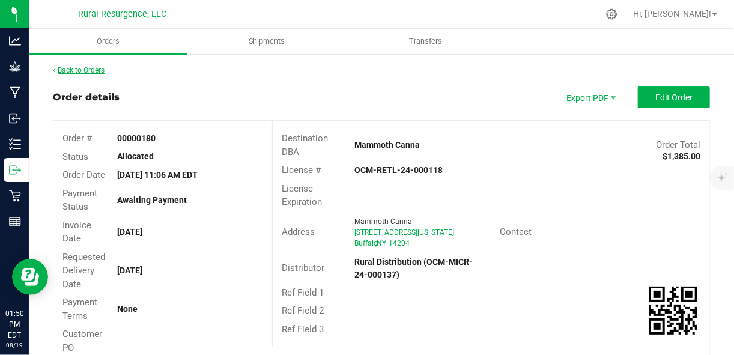
click at [91, 68] on link "Back to Orders" at bounding box center [79, 70] width 52 height 8
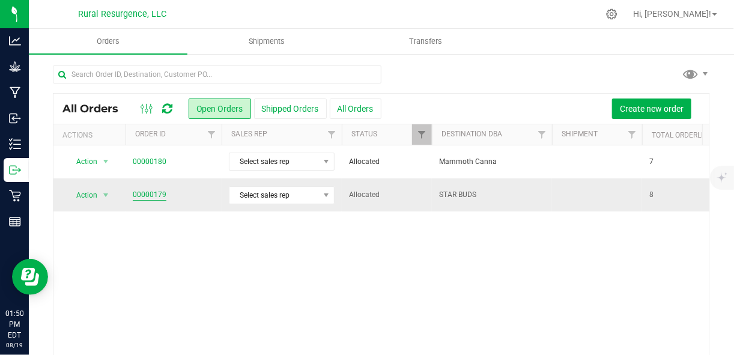
click at [153, 193] on link "00000179" at bounding box center [150, 194] width 34 height 11
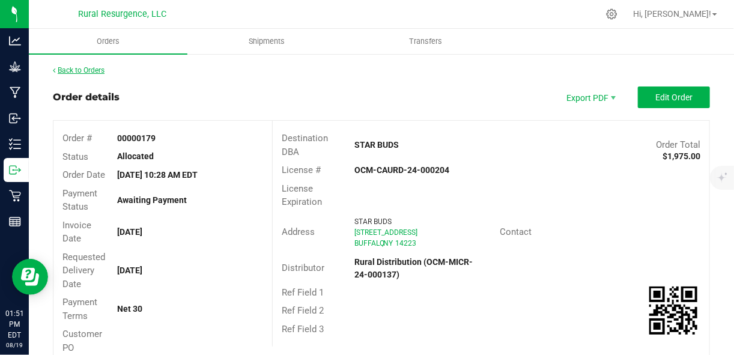
click at [87, 69] on link "Back to Orders" at bounding box center [79, 70] width 52 height 8
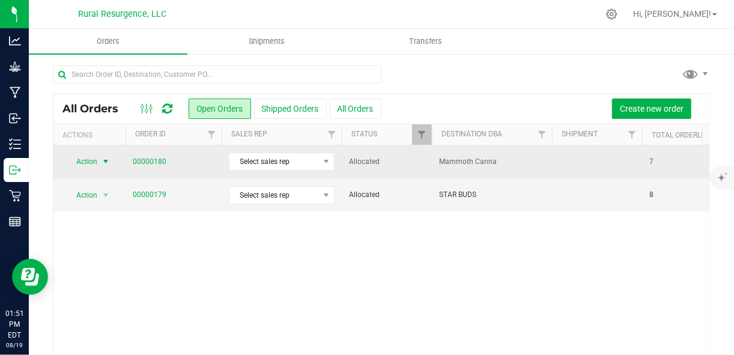
click at [106, 163] on span "select" at bounding box center [106, 162] width 10 height 10
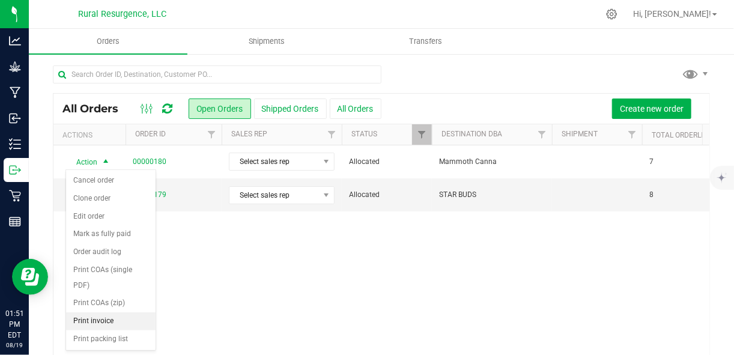
click at [98, 312] on li "Print invoice" at bounding box center [110, 321] width 89 height 18
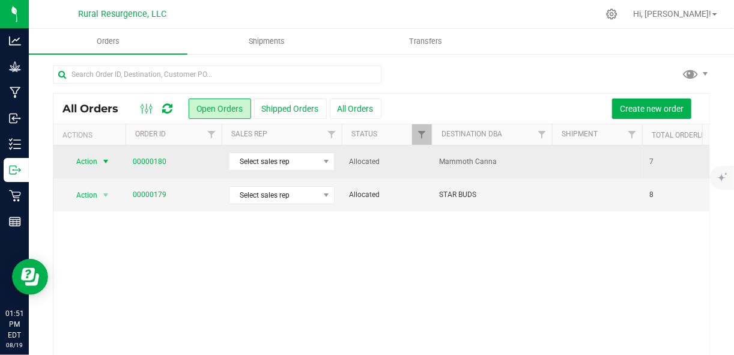
click at [106, 161] on span "select" at bounding box center [106, 162] width 10 height 10
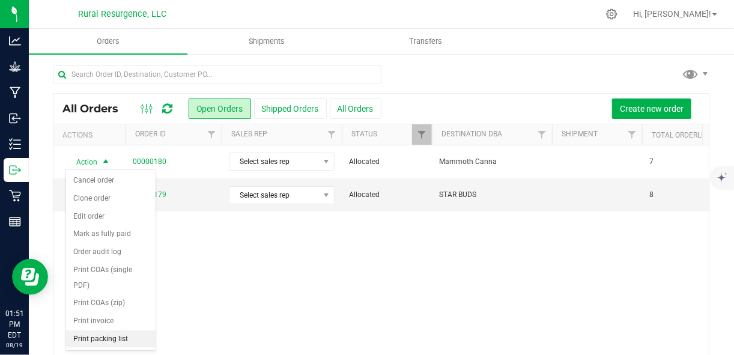
click at [101, 330] on li "Print packing list" at bounding box center [110, 339] width 89 height 18
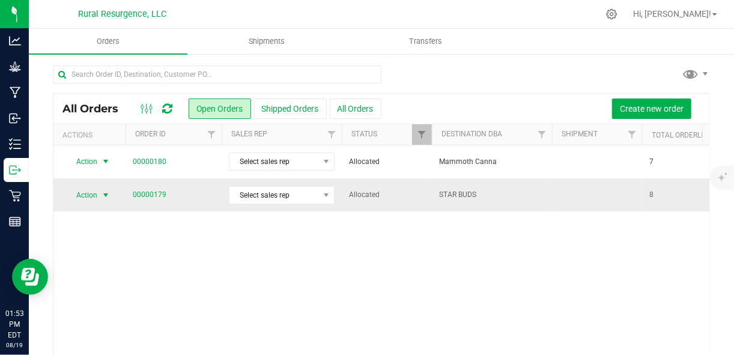
click at [100, 195] on span "select" at bounding box center [105, 195] width 15 height 17
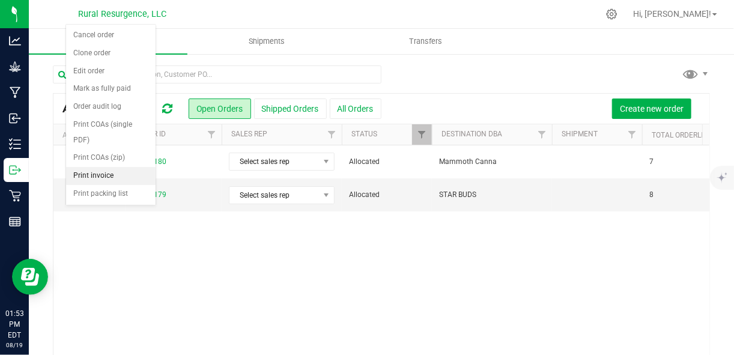
click at [97, 167] on li "Print invoice" at bounding box center [110, 176] width 89 height 18
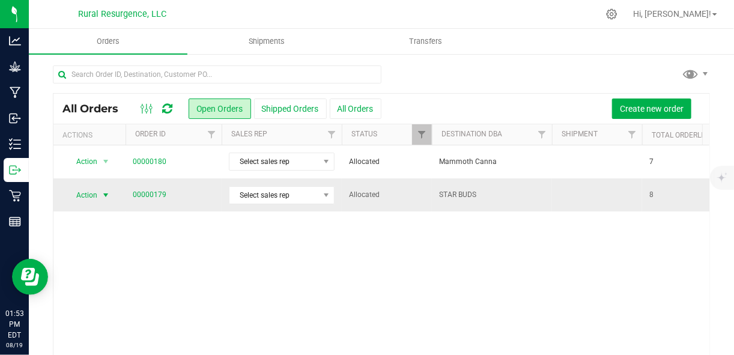
click at [102, 196] on span "select" at bounding box center [106, 195] width 10 height 10
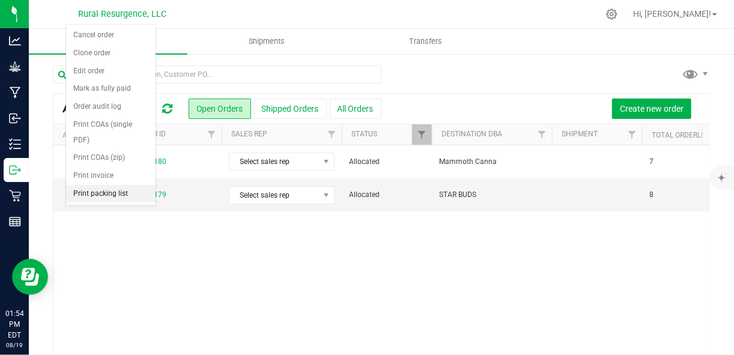
click at [109, 185] on li "Print packing list" at bounding box center [110, 194] width 89 height 18
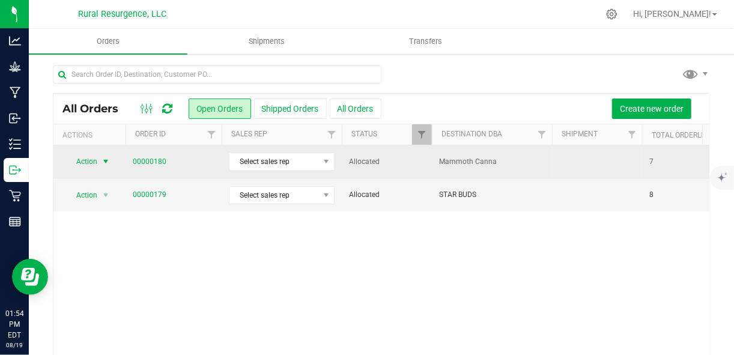
click at [103, 163] on span "select" at bounding box center [106, 162] width 10 height 10
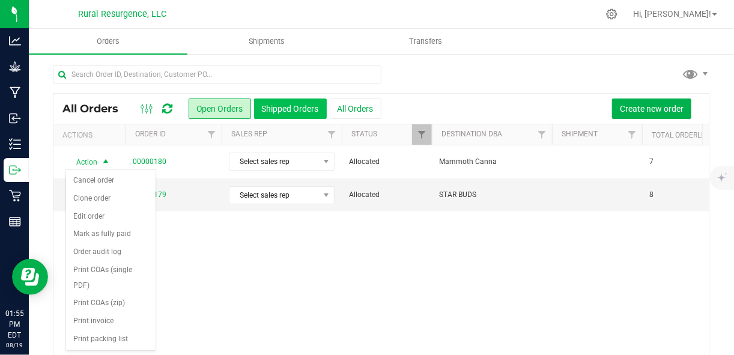
click at [265, 108] on button "Shipped Orders" at bounding box center [290, 108] width 73 height 20
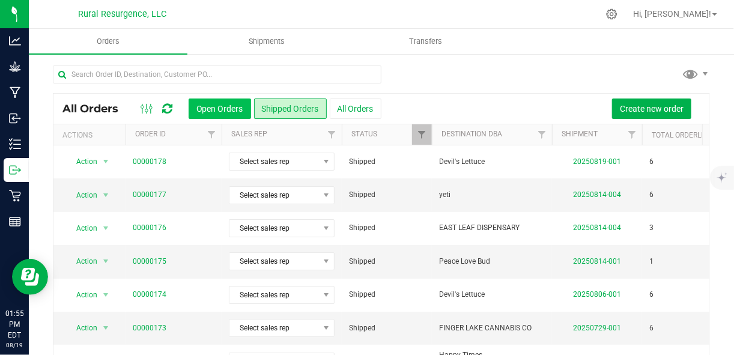
click at [241, 109] on button "Open Orders" at bounding box center [220, 108] width 62 height 20
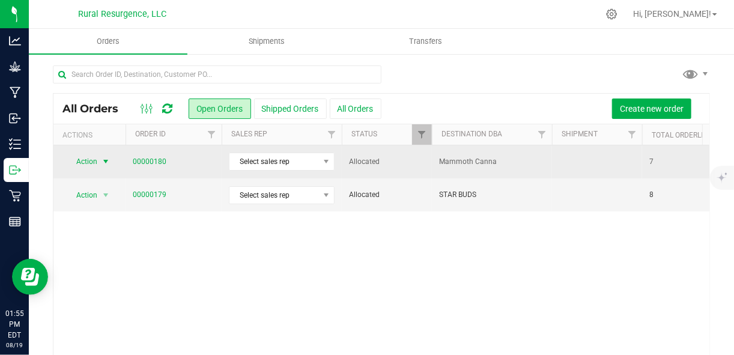
click at [106, 161] on span "select" at bounding box center [106, 162] width 10 height 10
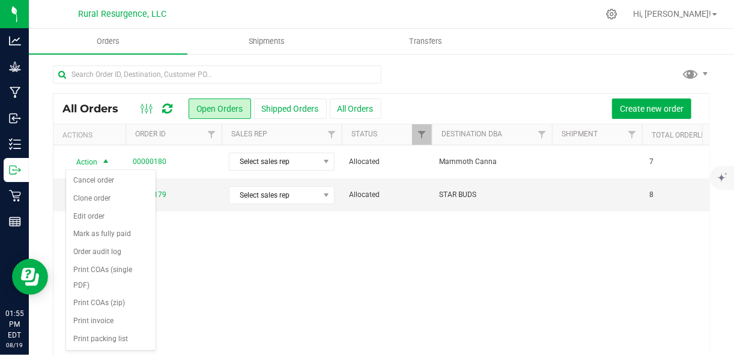
click at [172, 239] on div "Action Action Cancel order Clone order Edit order Mark as fully paid Order audi…" at bounding box center [381, 256] width 656 height 223
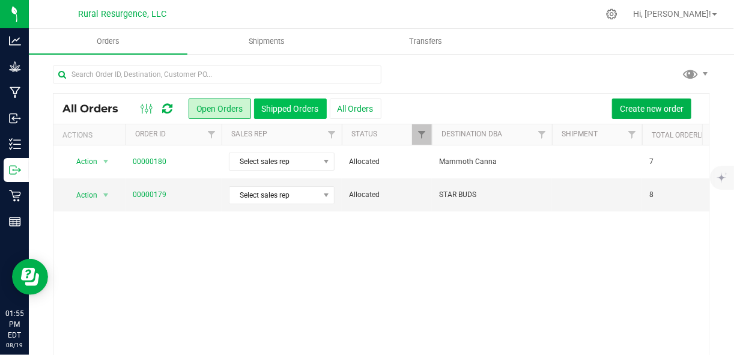
click at [284, 111] on button "Shipped Orders" at bounding box center [290, 108] width 73 height 20
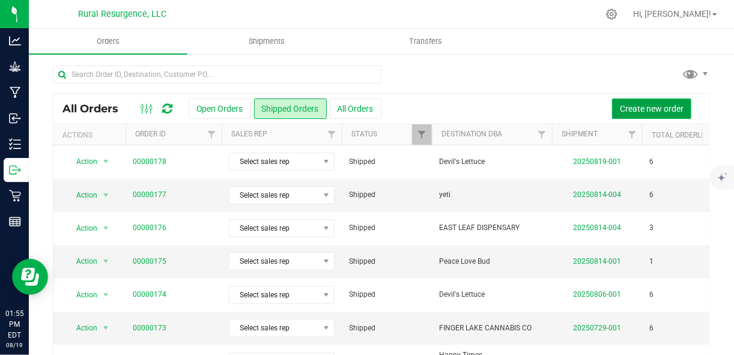
click at [638, 107] on span "Create new order" at bounding box center [652, 109] width 64 height 10
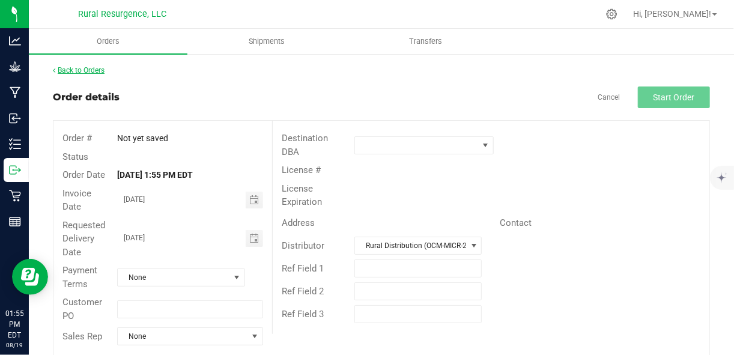
click at [72, 71] on link "Back to Orders" at bounding box center [79, 70] width 52 height 8
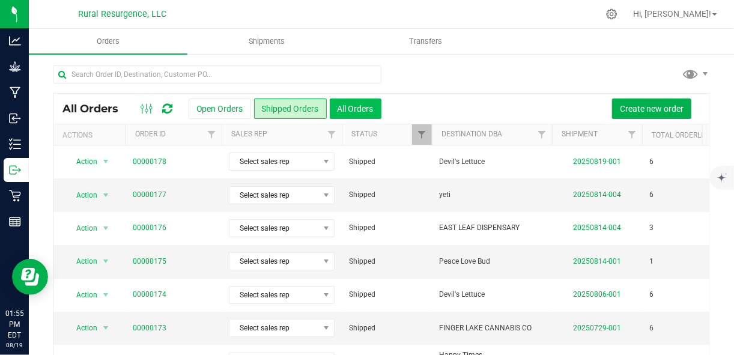
click at [339, 106] on button "All Orders" at bounding box center [356, 108] width 52 height 20
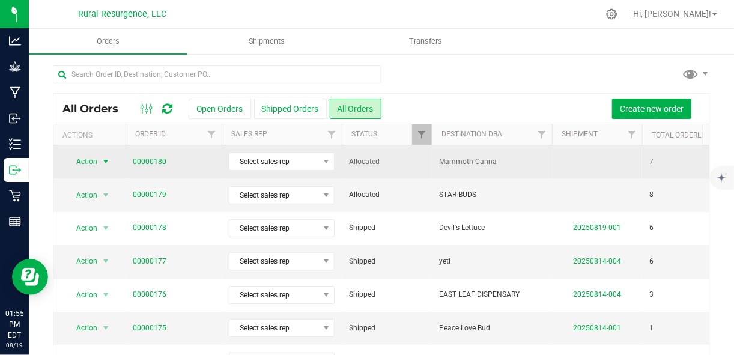
click at [103, 164] on span "select" at bounding box center [106, 162] width 10 height 10
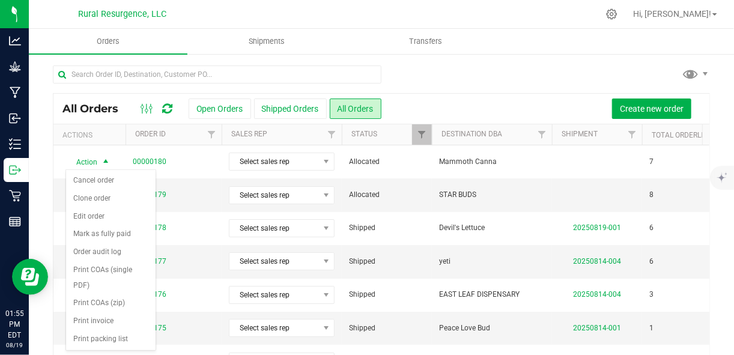
click at [433, 97] on div "All Orders Open Orders Shipped Orders All Orders Create new order" at bounding box center [381, 109] width 656 height 30
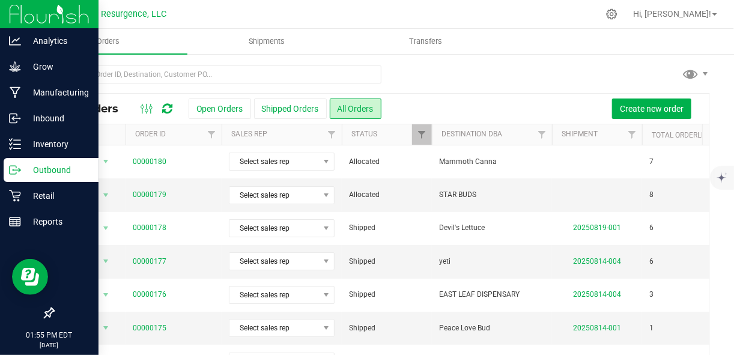
click at [40, 167] on p "Outbound" at bounding box center [57, 170] width 72 height 14
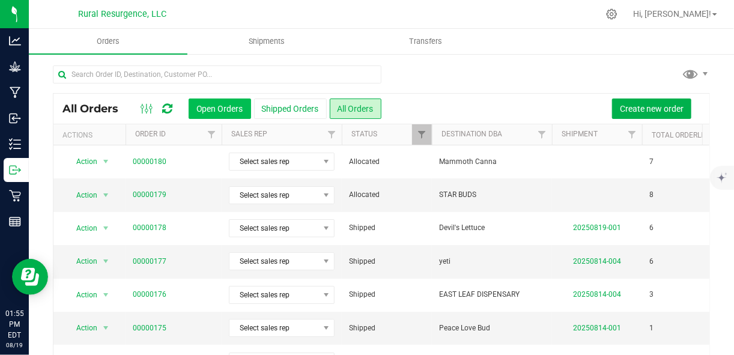
click at [237, 109] on button "Open Orders" at bounding box center [220, 108] width 62 height 20
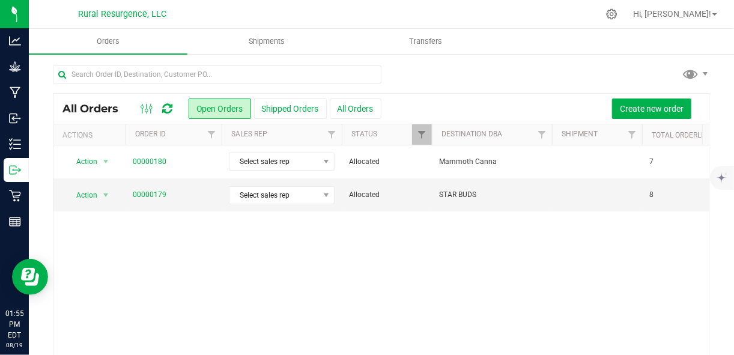
click at [237, 109] on button "Open Orders" at bounding box center [220, 108] width 62 height 20
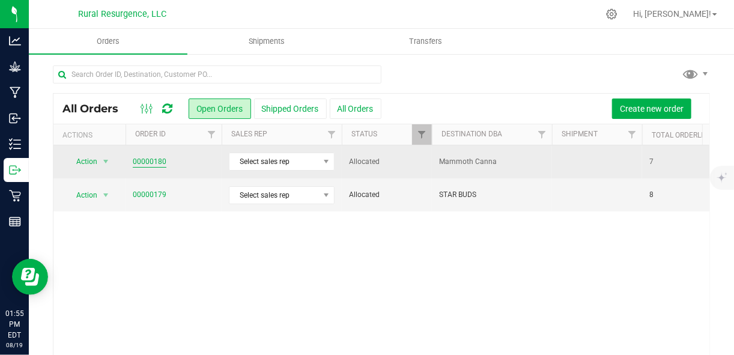
click at [140, 161] on link "00000180" at bounding box center [150, 161] width 34 height 11
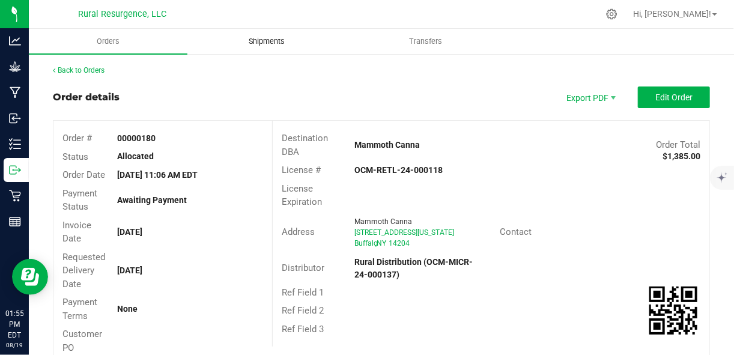
click at [254, 44] on span "Shipments" at bounding box center [266, 41] width 68 height 11
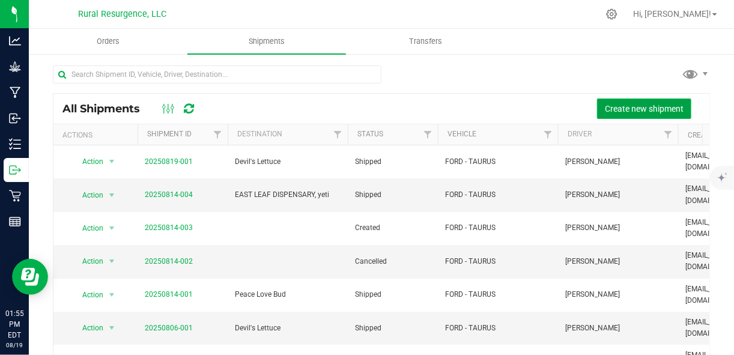
click at [648, 106] on span "Create new shipment" at bounding box center [644, 109] width 79 height 10
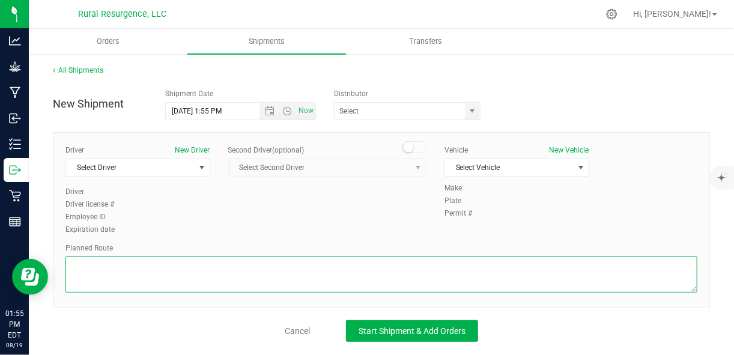
click at [333, 264] on textarea at bounding box center [381, 274] width 632 height 36
type textarea "follow gps do not deviate"
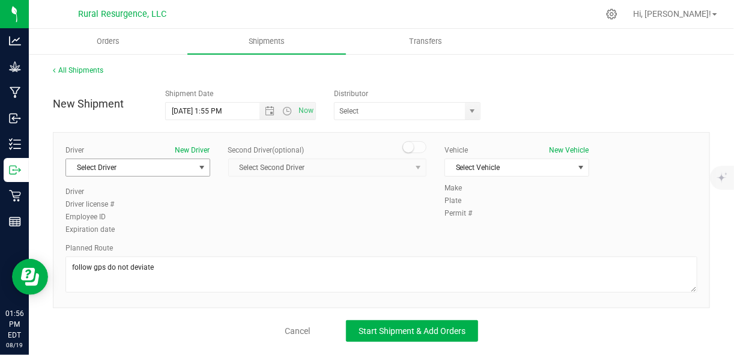
click at [187, 165] on span "Select Driver" at bounding box center [130, 167] width 128 height 17
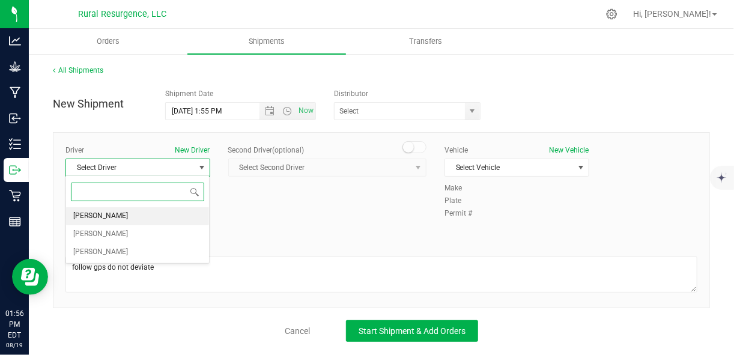
click at [178, 215] on li "[PERSON_NAME]" at bounding box center [137, 216] width 143 height 18
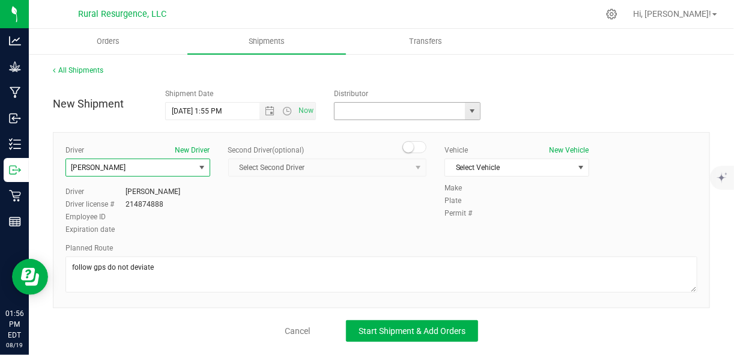
click at [430, 115] on input "text" at bounding box center [397, 111] width 126 height 17
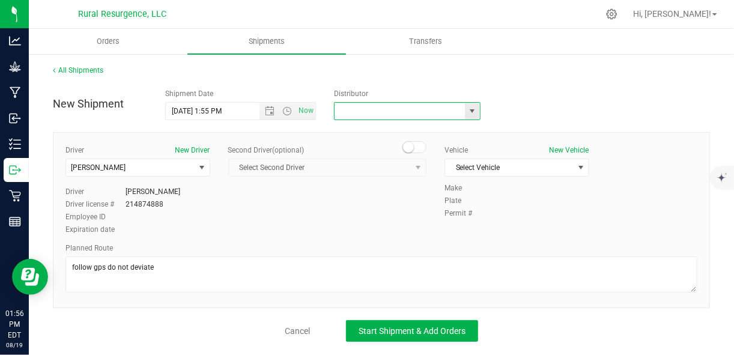
click at [473, 106] on span "select" at bounding box center [472, 111] width 10 height 10
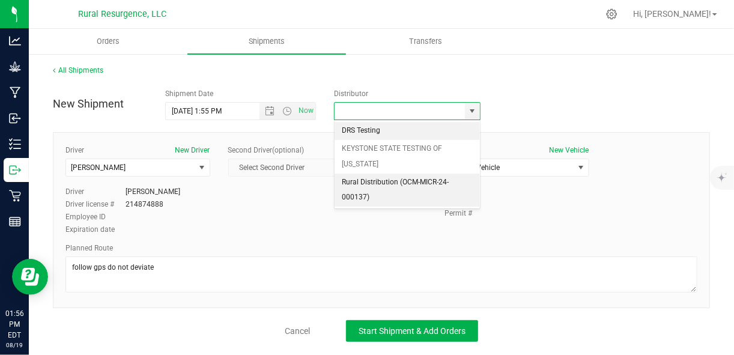
click at [427, 185] on li "Rural Distribution (OCM-MICR-24-000137)" at bounding box center [406, 190] width 145 height 33
type input "Rural Distribution (OCM-MICR-24-000137)"
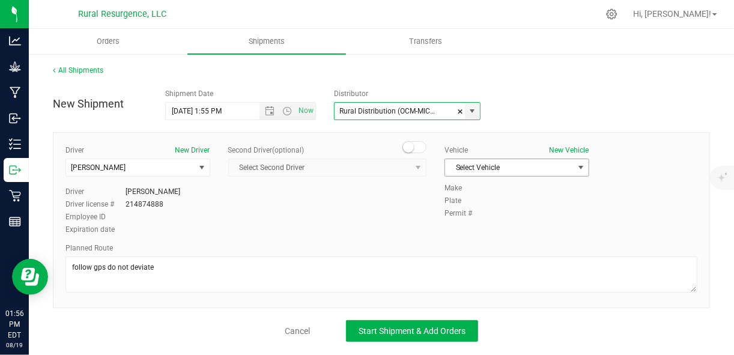
click at [468, 172] on span "Select Vehicle" at bounding box center [509, 167] width 128 height 17
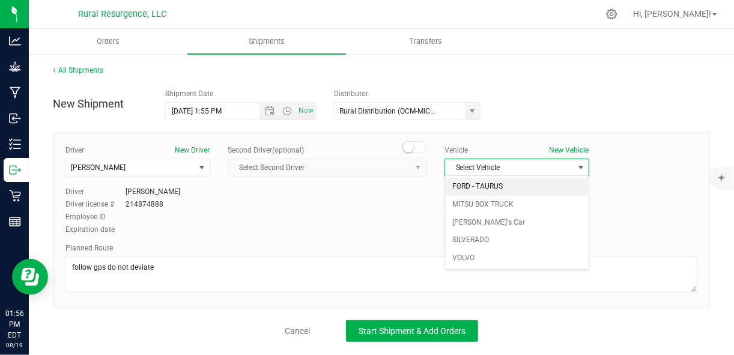
click at [489, 191] on li "FORD - TAURUS" at bounding box center [516, 187] width 143 height 18
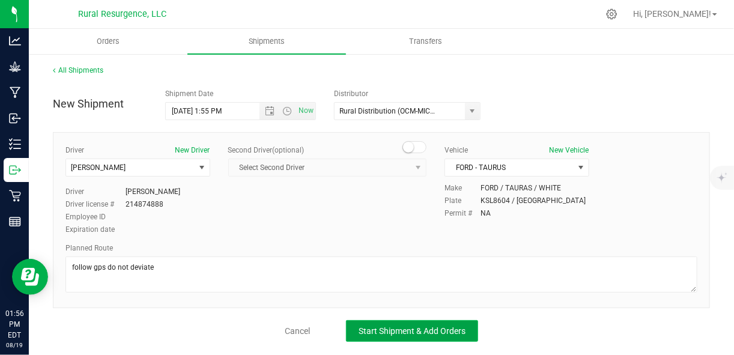
click at [436, 330] on span "Start Shipment & Add Orders" at bounding box center [411, 331] width 107 height 10
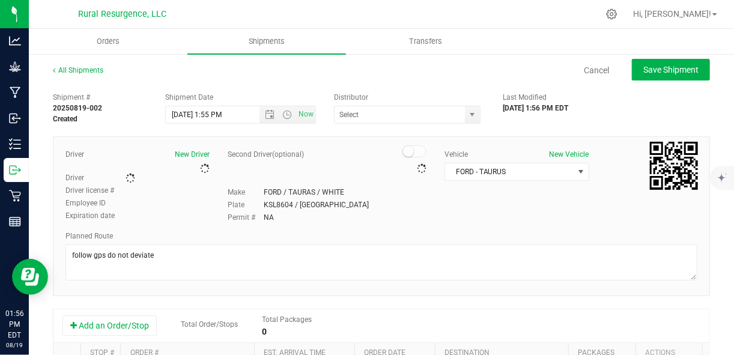
type input "Rural Distribution (OCM-MICR-24-000137)"
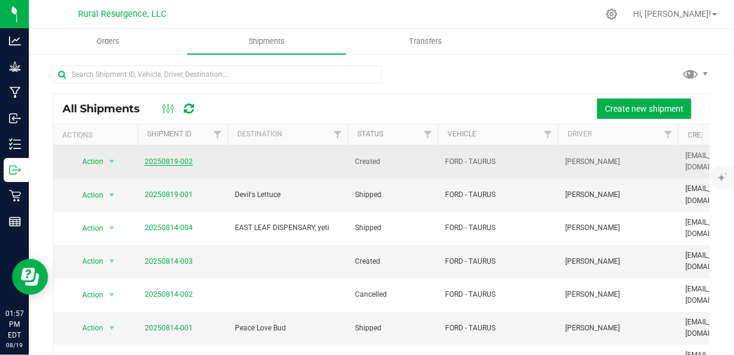
click at [175, 157] on link "20250819-002" at bounding box center [169, 161] width 48 height 8
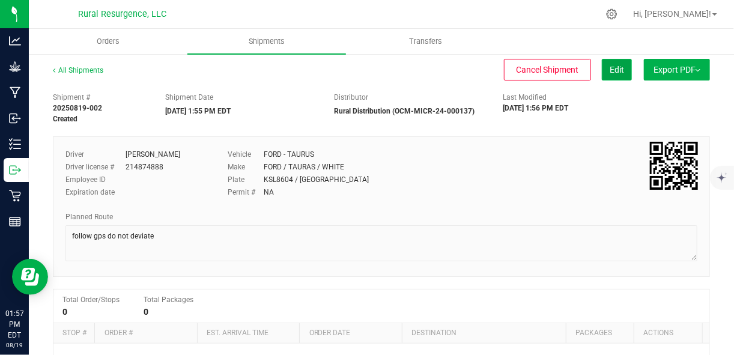
click at [610, 63] on button "Edit" at bounding box center [617, 70] width 30 height 22
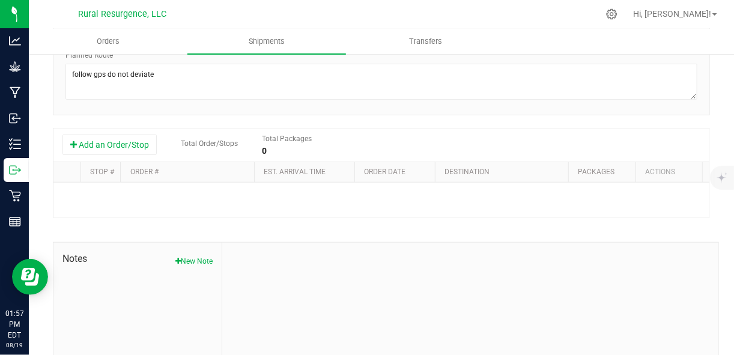
scroll to position [198, 0]
click at [135, 140] on button "Add an Order/Stop" at bounding box center [109, 144] width 94 height 20
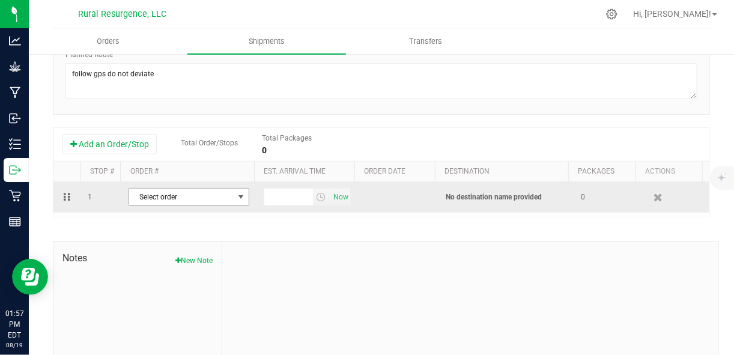
click at [187, 195] on span "Select order" at bounding box center [181, 197] width 104 height 17
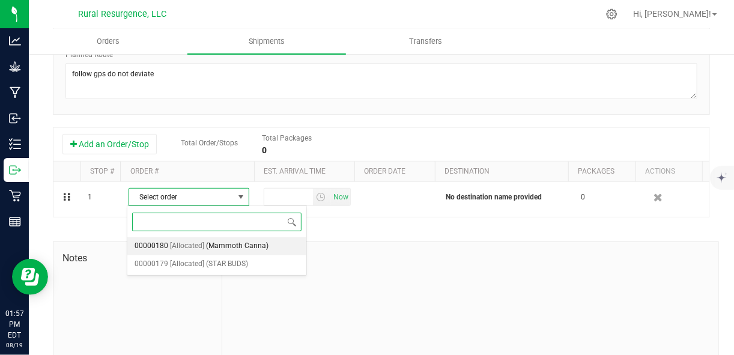
click at [228, 245] on span "(Mammoth Canna)" at bounding box center [237, 246] width 62 height 16
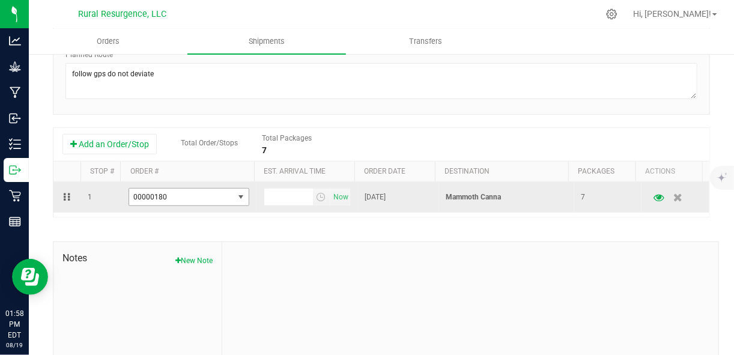
click at [228, 201] on span "00000180" at bounding box center [181, 197] width 104 height 17
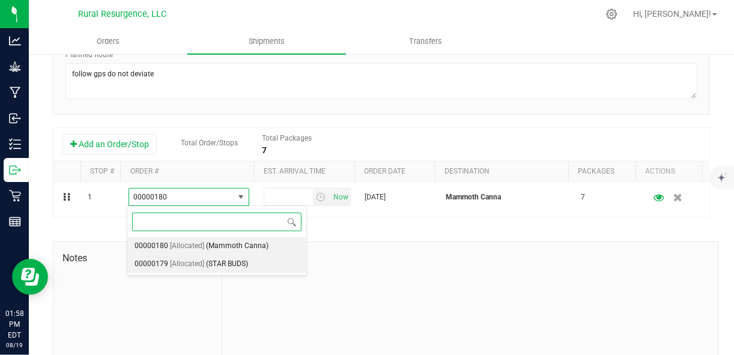
click at [226, 259] on span "(STAR BUDS)" at bounding box center [227, 264] width 42 height 16
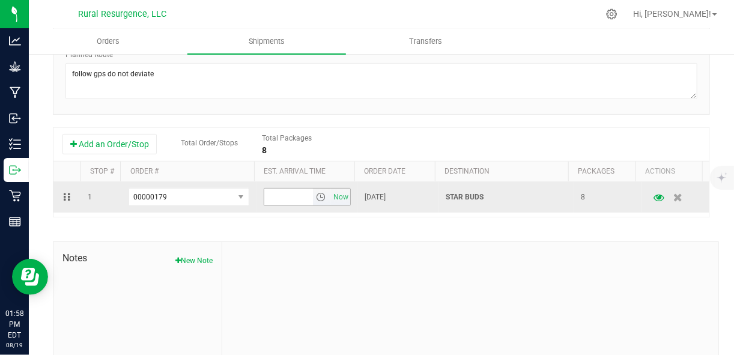
click at [313, 195] on span "select" at bounding box center [321, 197] width 17 height 17
click at [313, 199] on span "select" at bounding box center [321, 197] width 17 height 17
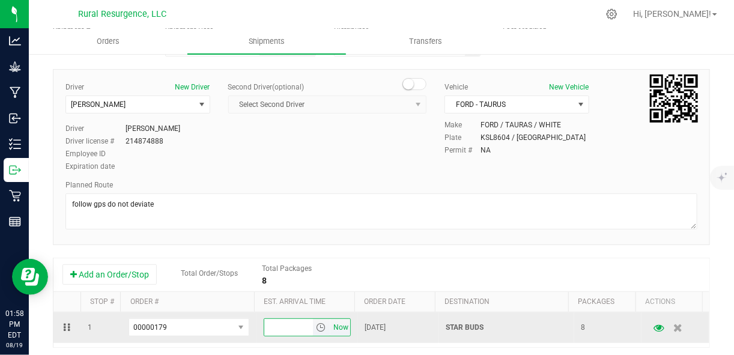
scroll to position [0, 0]
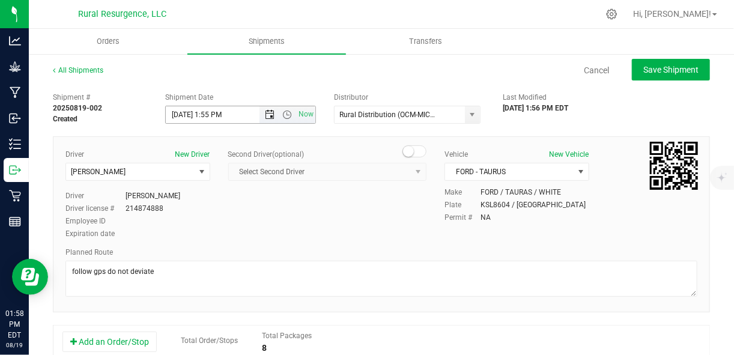
click at [270, 114] on span "Open the date view" at bounding box center [270, 115] width 10 height 10
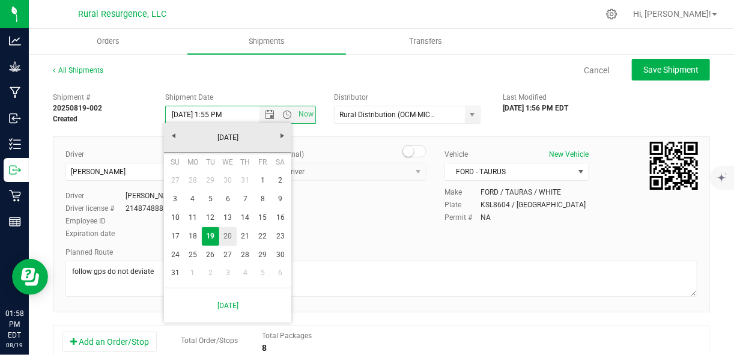
click at [226, 232] on link "20" at bounding box center [227, 236] width 17 height 19
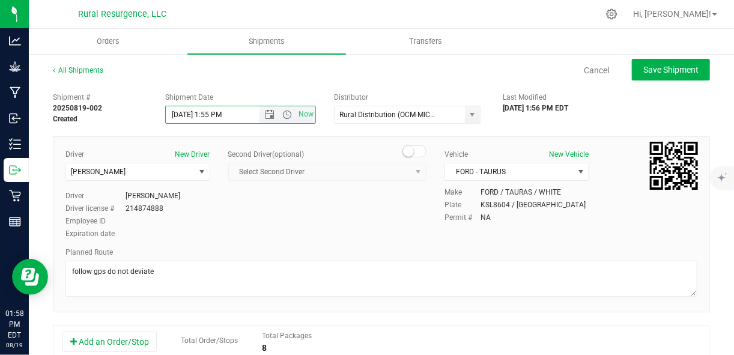
click at [214, 112] on input "[DATE] 1:55 PM" at bounding box center [222, 114] width 113 height 17
click at [220, 112] on input "8/20/2025 115 PM" at bounding box center [222, 114] width 113 height 17
type input "8/20/2025 11AM"
click at [306, 95] on div "Shipment Date" at bounding box center [240, 97] width 151 height 11
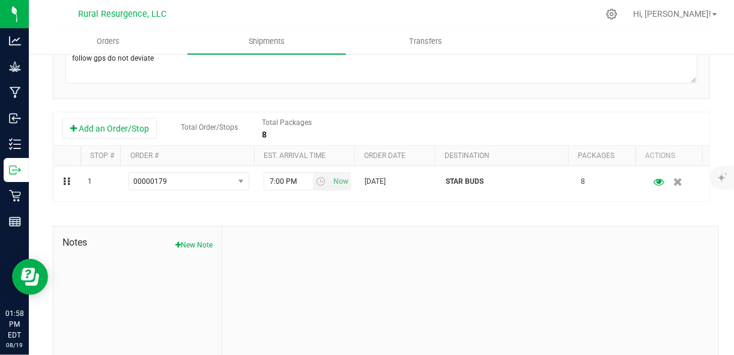
scroll to position [213, 0]
click at [112, 131] on button "Add an Order/Stop" at bounding box center [109, 128] width 94 height 20
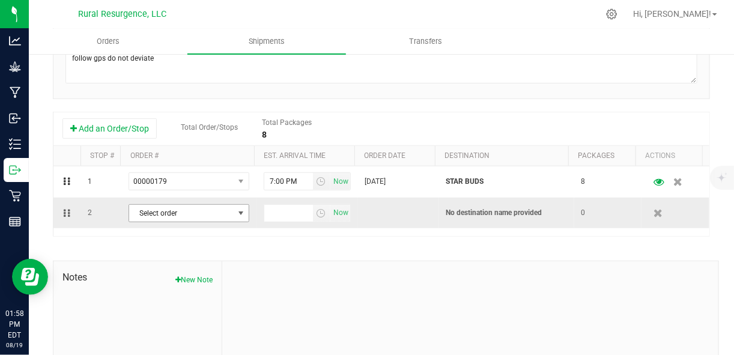
click at [166, 217] on span "Select order" at bounding box center [181, 213] width 104 height 17
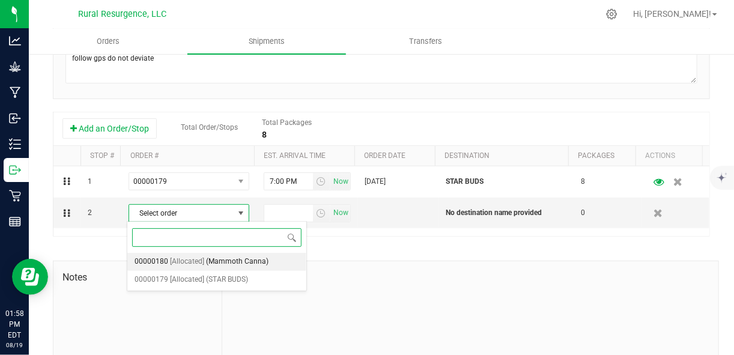
click at [220, 262] on span "(Mammoth Canna)" at bounding box center [237, 262] width 62 height 16
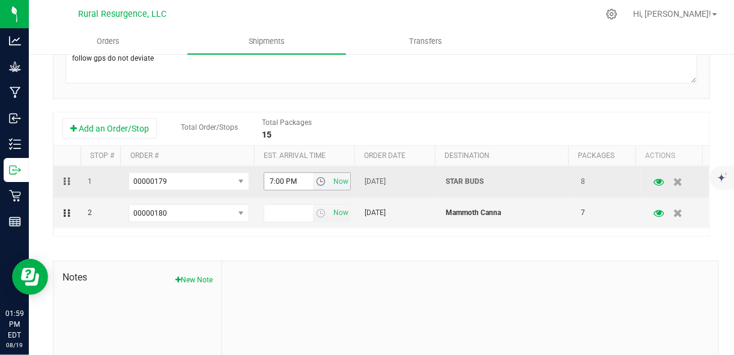
click at [286, 177] on input "7:00 PM" at bounding box center [288, 181] width 49 height 17
click at [316, 180] on span "select" at bounding box center [321, 182] width 10 height 10
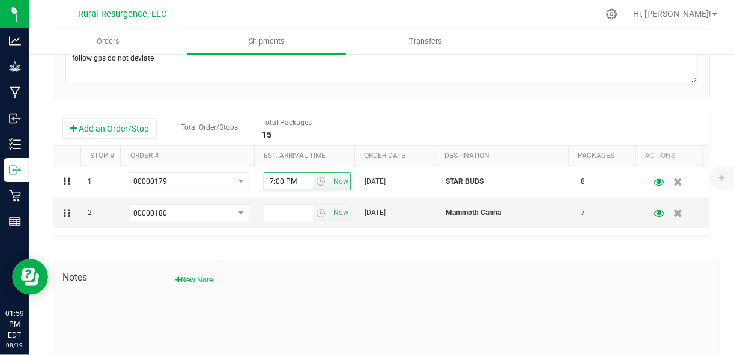
click at [403, 134] on div "Add an Order/Stop Total Order/Stops Total Packages 15" at bounding box center [381, 128] width 638 height 21
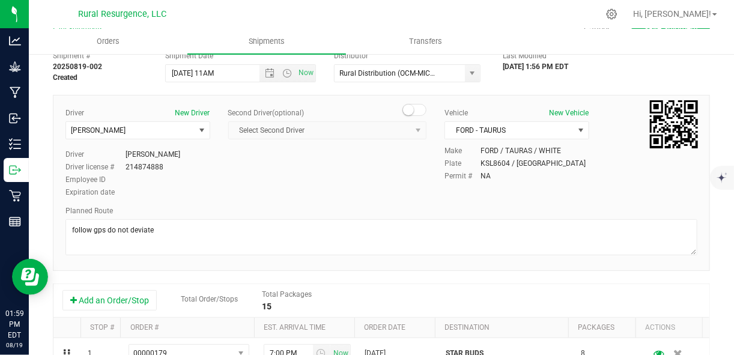
scroll to position [0, 0]
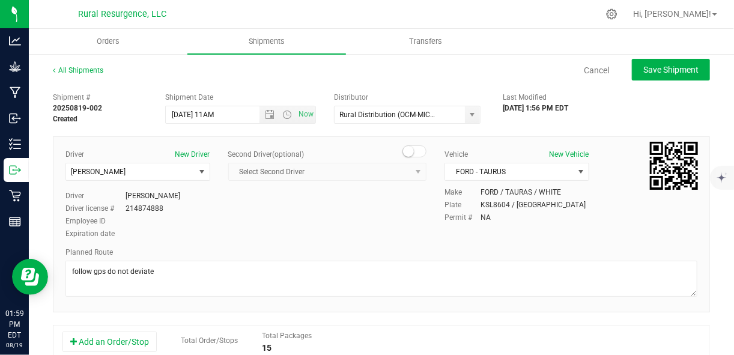
click at [360, 187] on div "Second Driver (optional) Select Second Driver Select Second Driver STEWART RITC…" at bounding box center [327, 169] width 199 height 41
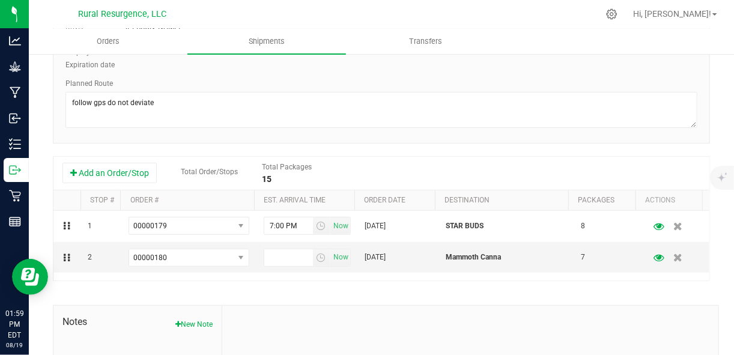
scroll to position [189, 0]
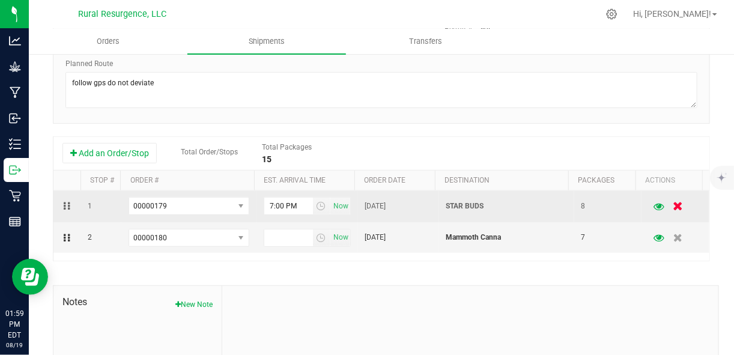
click at [673, 205] on icon "button" at bounding box center [678, 206] width 10 height 9
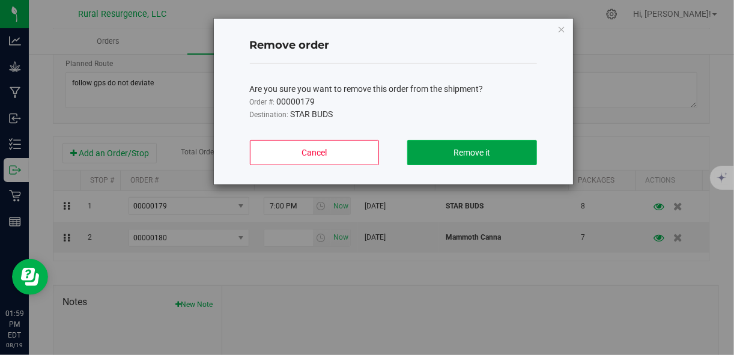
click at [474, 159] on button "Remove it" at bounding box center [471, 152] width 129 height 25
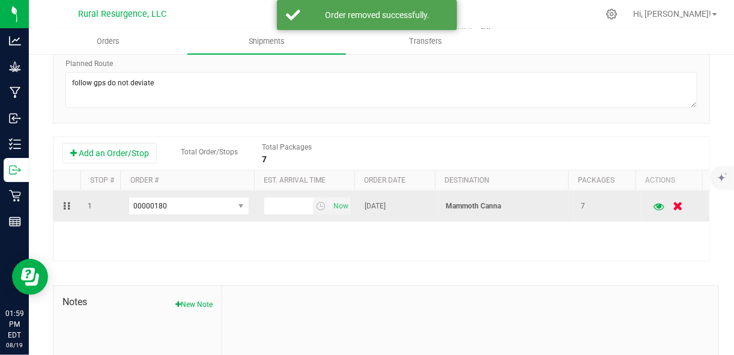
click at [673, 205] on icon "button" at bounding box center [678, 206] width 10 height 9
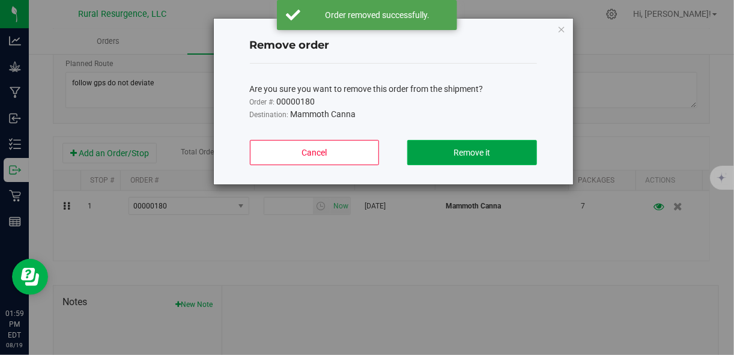
click at [500, 155] on button "Remove it" at bounding box center [471, 152] width 129 height 25
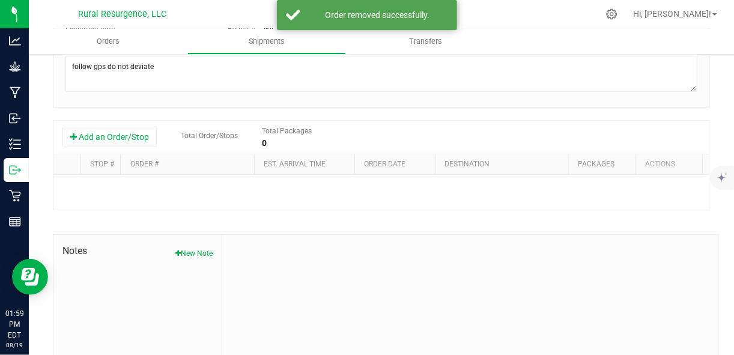
type input "Rural Distribution (OCM-MICR-24-000137)"
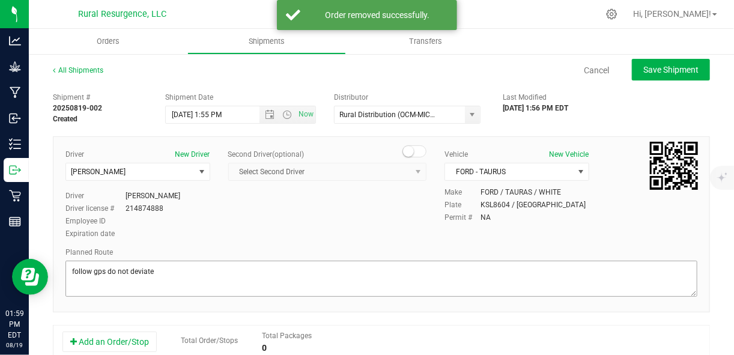
scroll to position [69, 0]
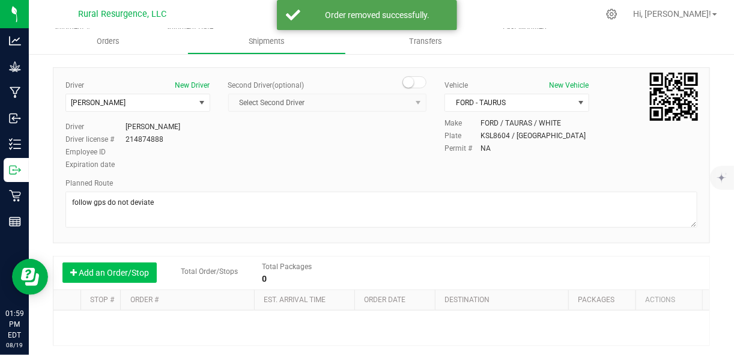
click at [128, 270] on button "Add an Order/Stop" at bounding box center [109, 272] width 94 height 20
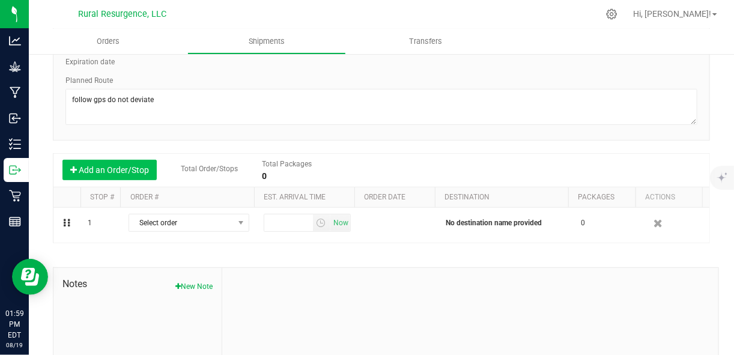
scroll to position [183, 0]
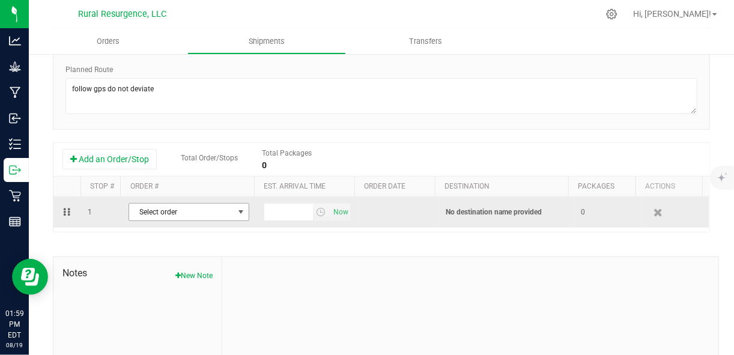
click at [210, 217] on span "Select order" at bounding box center [181, 212] width 104 height 17
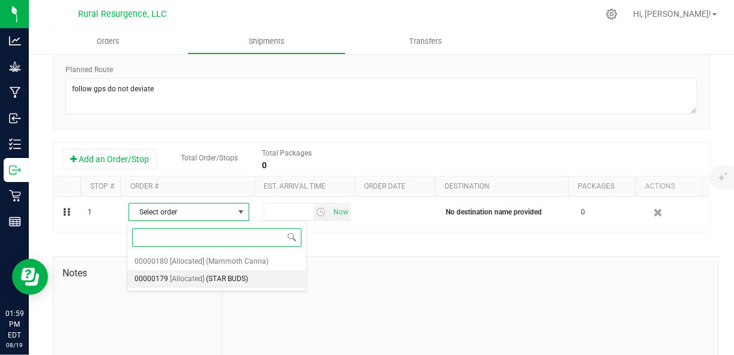
click at [222, 281] on span "(STAR BUDS)" at bounding box center [227, 279] width 42 height 16
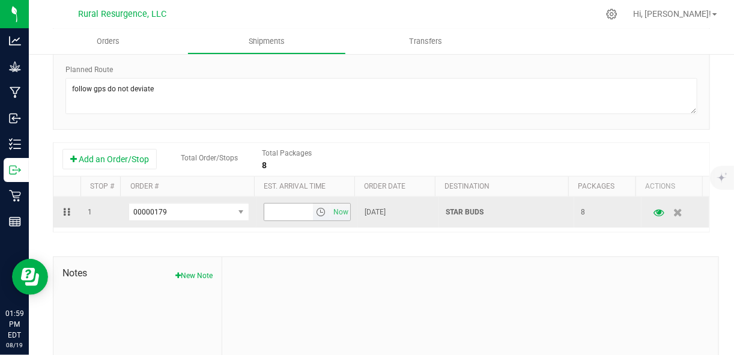
click at [316, 210] on span "select" at bounding box center [321, 212] width 10 height 10
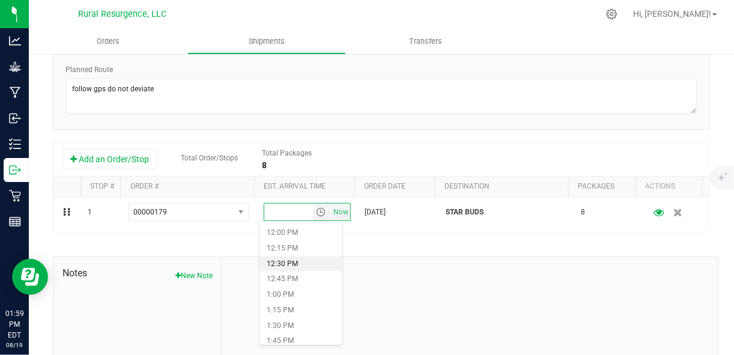
scroll to position [731, 0]
click at [285, 304] on li "1:00 PM" at bounding box center [300, 303] width 83 height 16
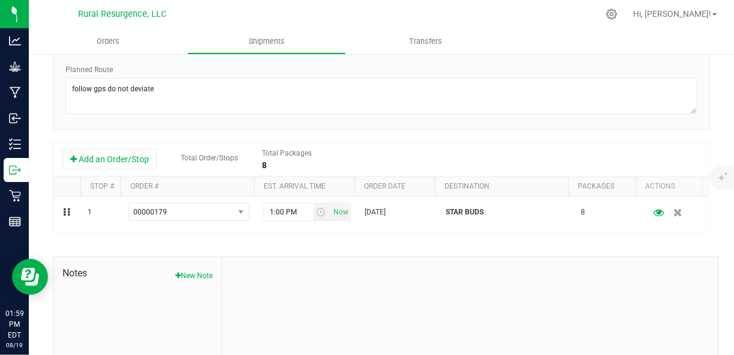
click at [394, 268] on div at bounding box center [470, 337] width 496 height 161
click at [118, 163] on button "Add an Order/Stop" at bounding box center [109, 159] width 94 height 20
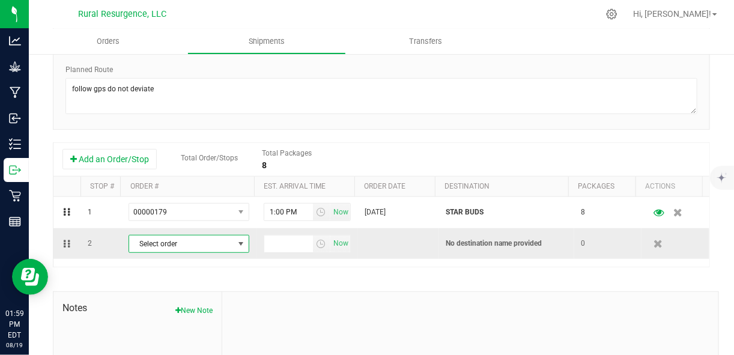
click at [198, 246] on span "Select order" at bounding box center [181, 243] width 104 height 17
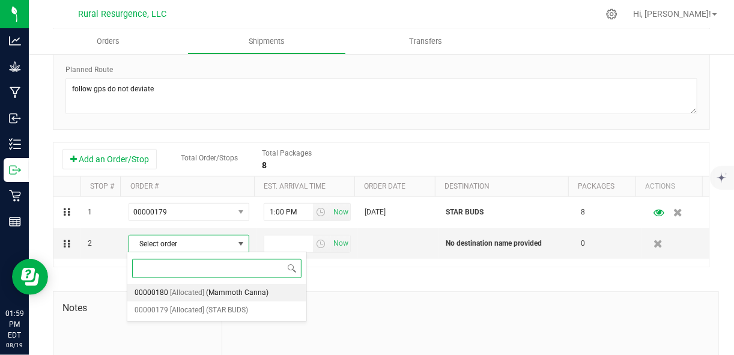
click at [242, 293] on span "(Mammoth Canna)" at bounding box center [237, 293] width 62 height 16
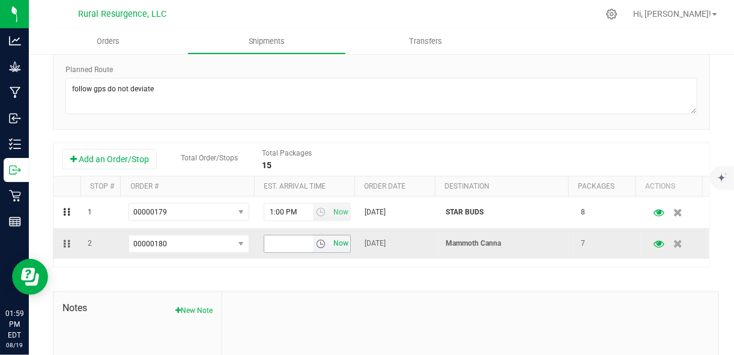
click at [330, 248] on span "Now" at bounding box center [340, 243] width 20 height 17
click at [307, 274] on div "Shipment # 20250819-002 Created Shipment Date 8/19/2025 1:55 PM Now Distributor…" at bounding box center [381, 178] width 657 height 549
click at [278, 239] on input "1:59 PM" at bounding box center [288, 243] width 49 height 17
type input "2 PM"
click at [312, 278] on div "Shipment # 20250819-002 Created Shipment Date 8/19/2025 1:55 PM Now Distributor…" at bounding box center [381, 178] width 657 height 549
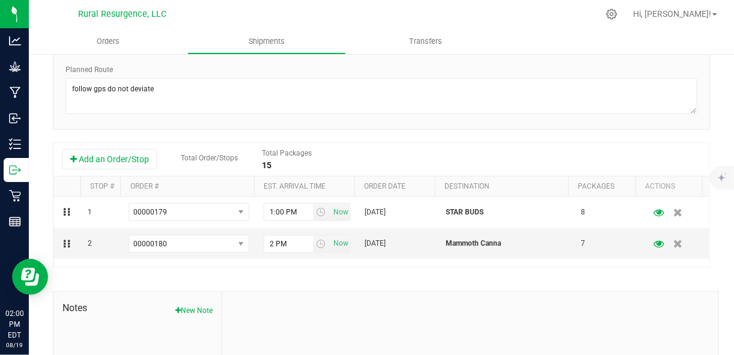
click at [458, 277] on div "Shipment # 20250819-002 Created Shipment Date 8/19/2025 1:55 PM Now Distributor…" at bounding box center [381, 178] width 657 height 549
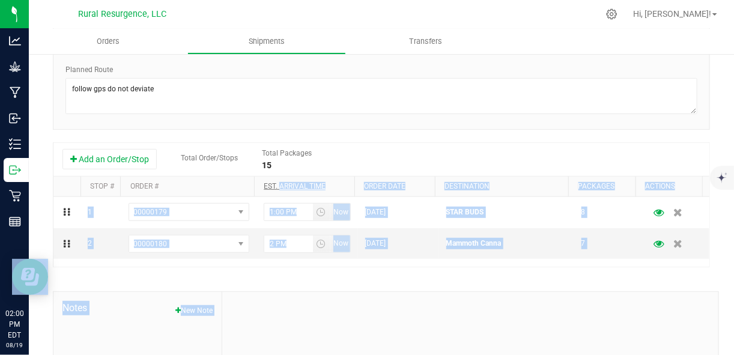
drag, startPoint x: 458, startPoint y: 277, endPoint x: 302, endPoint y: 182, distance: 183.0
click at [302, 182] on div "Shipment # 20250819-002 Created Shipment Date 8/19/2025 1:55 PM Now Distributor…" at bounding box center [381, 178] width 657 height 549
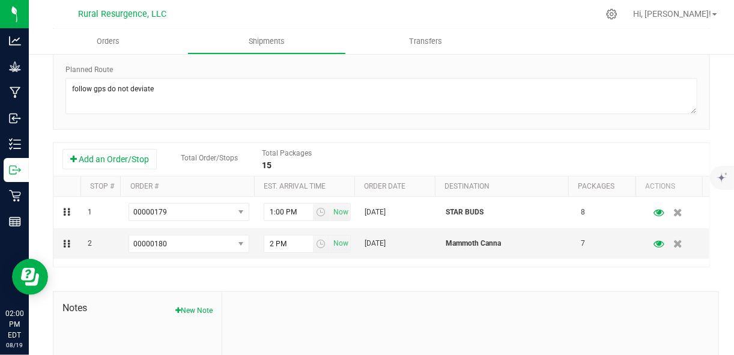
drag, startPoint x: 302, startPoint y: 182, endPoint x: 388, endPoint y: 149, distance: 92.5
click at [388, 149] on div "Add an Order/Stop Total Order/Stops Total Packages 15" at bounding box center [381, 159] width 638 height 21
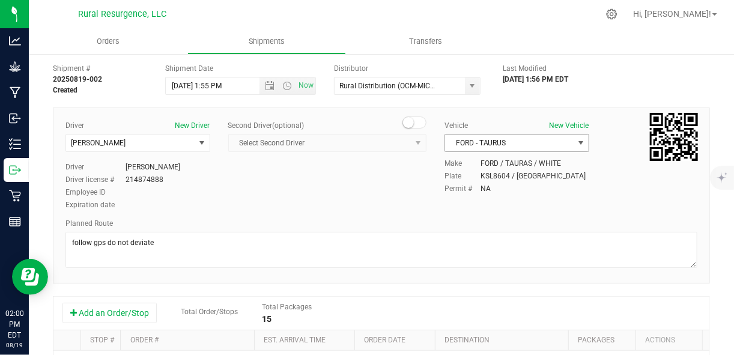
scroll to position [0, 0]
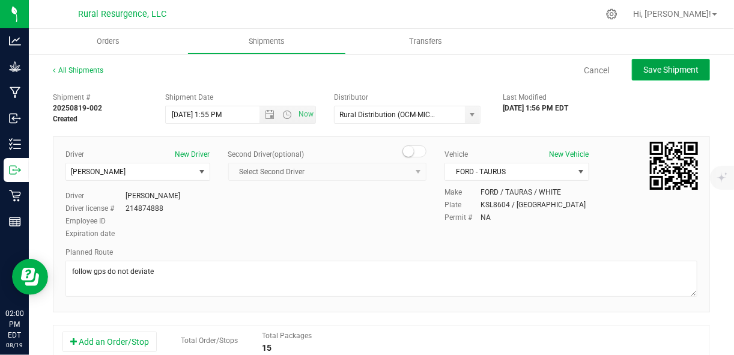
click at [643, 73] on span "Save Shipment" at bounding box center [670, 70] width 55 height 10
type input "8/19/2025 5:55 PM"
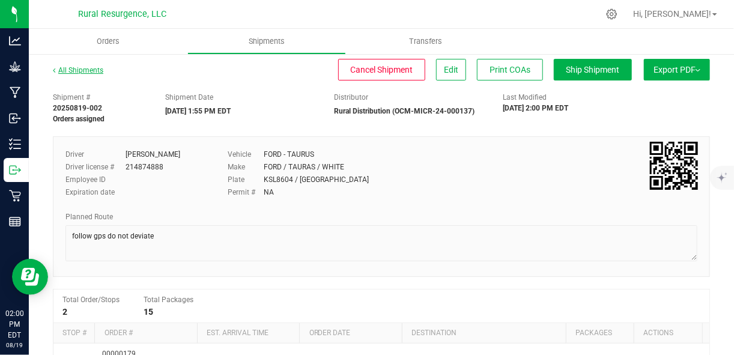
click at [69, 71] on link "All Shipments" at bounding box center [78, 70] width 50 height 8
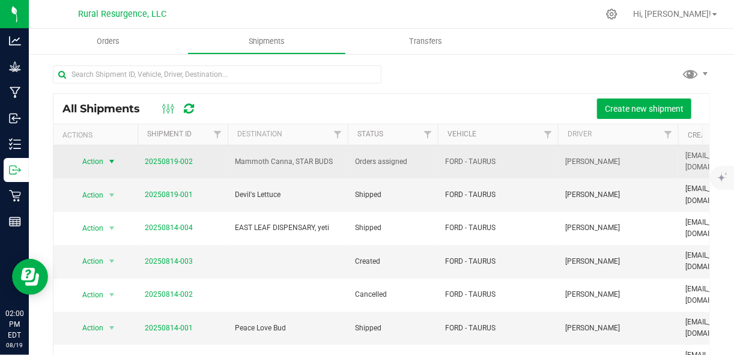
click at [113, 163] on span "select" at bounding box center [112, 162] width 10 height 10
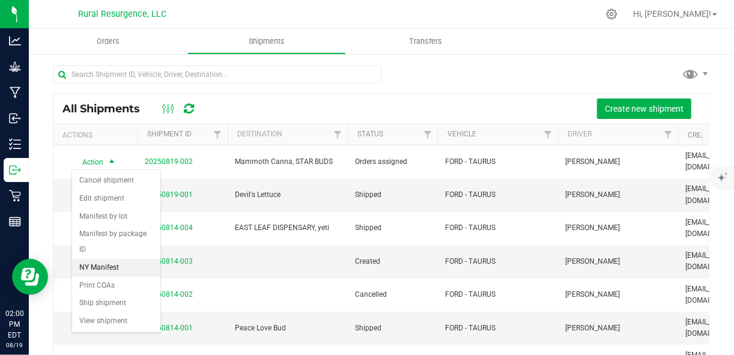
click at [110, 268] on li "NY Manifest" at bounding box center [116, 268] width 88 height 18
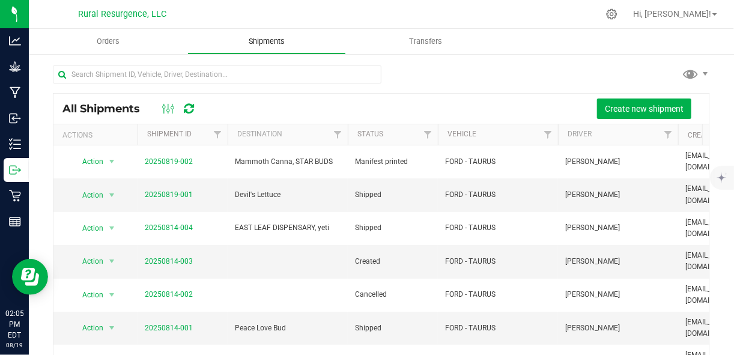
click at [279, 40] on span "Shipments" at bounding box center [266, 41] width 68 height 11
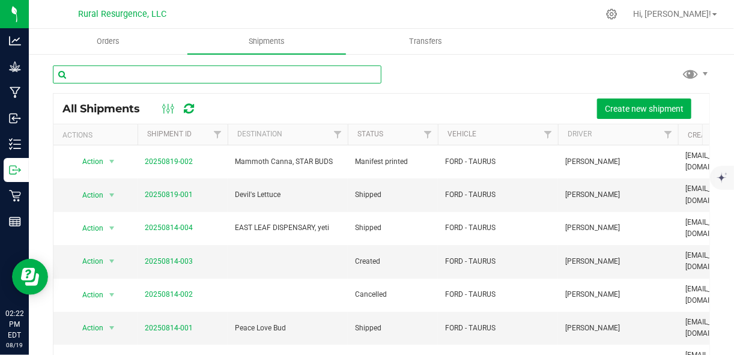
click at [241, 80] on input "text" at bounding box center [217, 74] width 328 height 18
type input "kief"
click at [243, 79] on div "Orders Shipments Transfers kief All Shipments" at bounding box center [381, 192] width 705 height 326
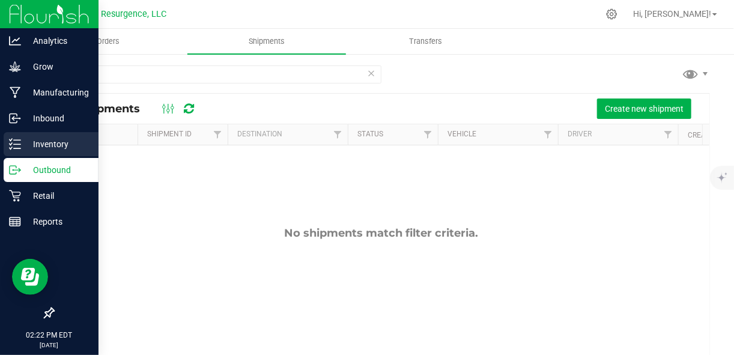
click at [31, 143] on p "Inventory" at bounding box center [57, 144] width 72 height 14
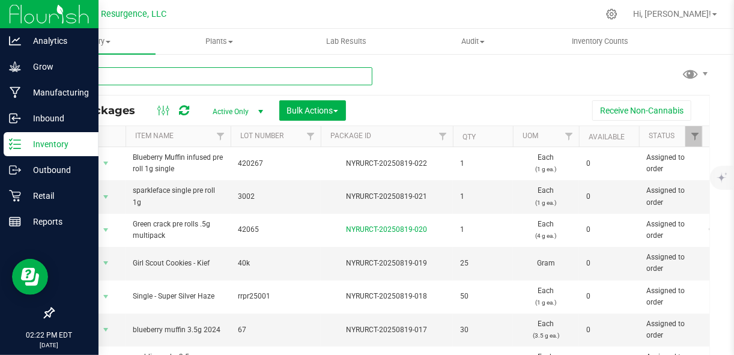
click at [181, 76] on input "text" at bounding box center [212, 76] width 319 height 18
type input "kief"
click at [181, 76] on input "kief" at bounding box center [212, 76] width 319 height 18
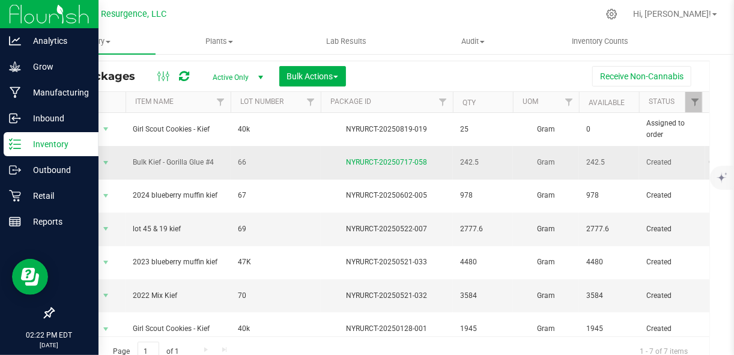
scroll to position [38, 0]
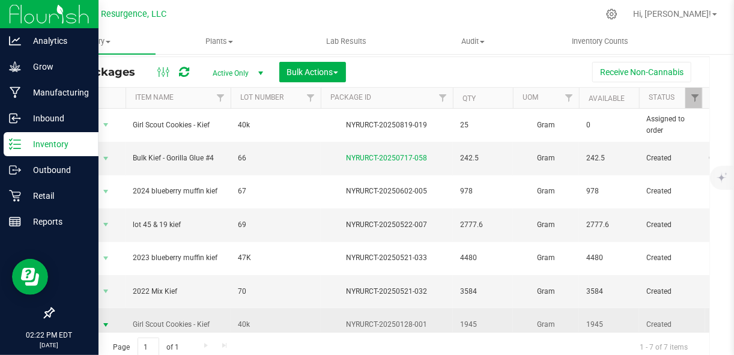
click at [112, 316] on span "select" at bounding box center [105, 324] width 15 height 17
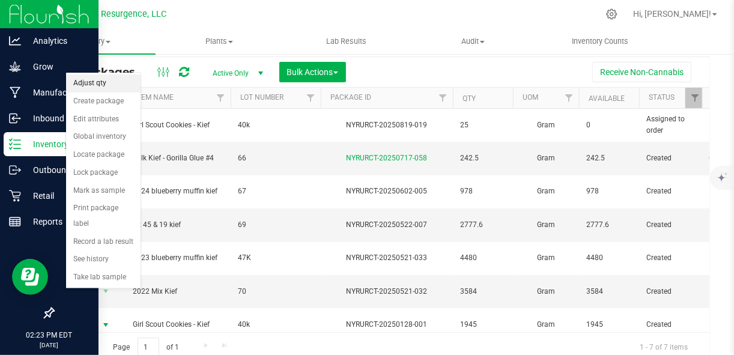
click at [110, 85] on li "Adjust qty" at bounding box center [103, 83] width 74 height 18
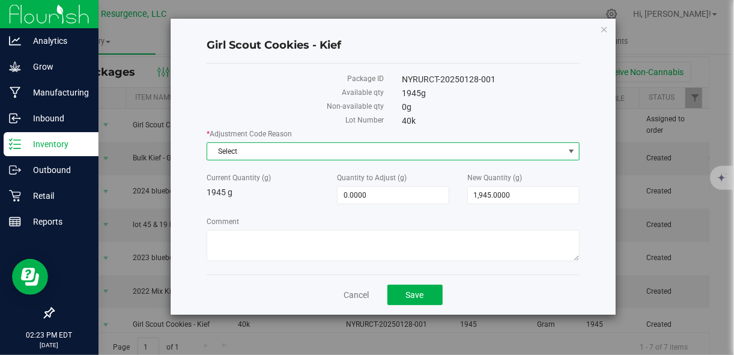
click at [375, 155] on span "Select" at bounding box center [385, 151] width 356 height 17
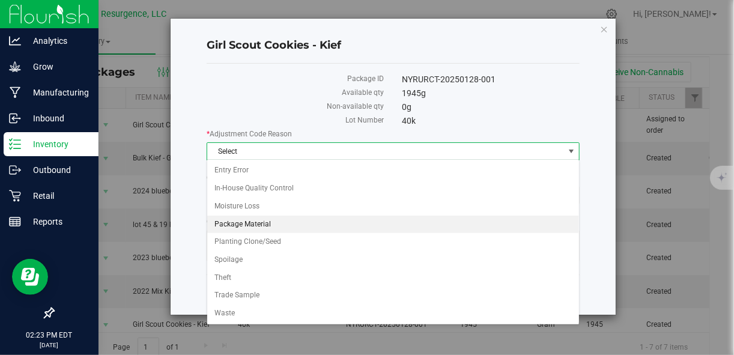
drag, startPoint x: 310, startPoint y: 236, endPoint x: 316, endPoint y: 216, distance: 20.7
click at [316, 216] on ul "Entry Error In-House Quality Control Moisture Loss Package Material Planting Cl…" at bounding box center [393, 242] width 372 height 160
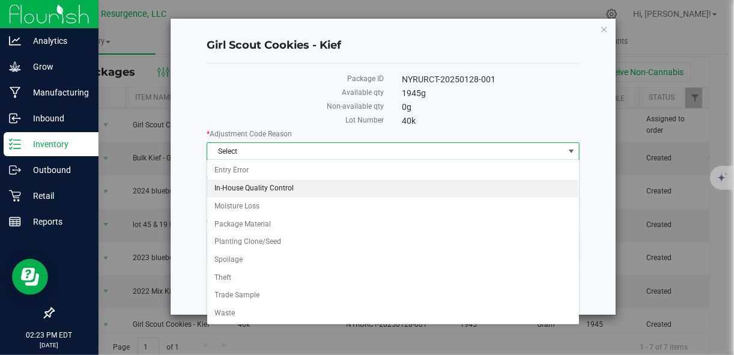
click at [316, 186] on li "In-House Quality Control" at bounding box center [393, 189] width 372 height 18
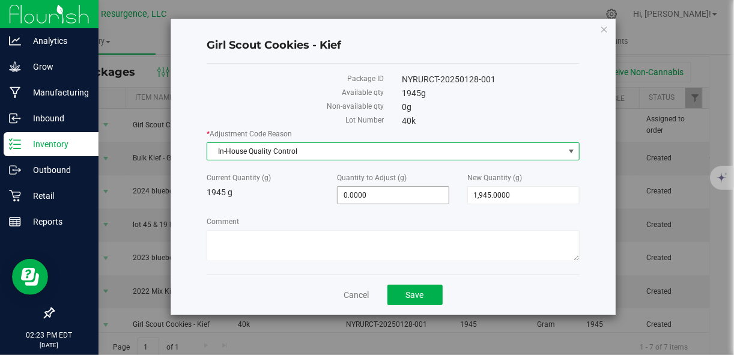
click at [408, 196] on span "0.0000 0" at bounding box center [393, 195] width 112 height 18
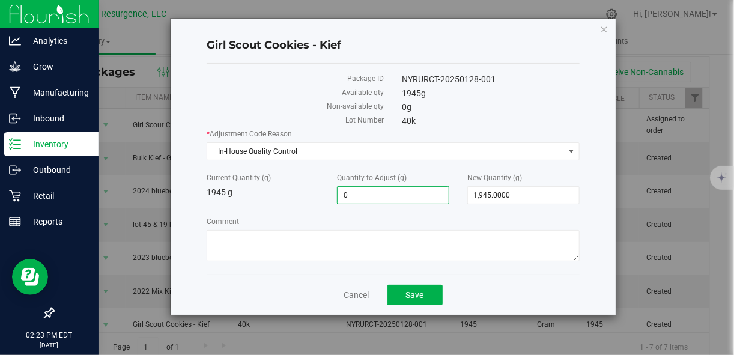
click at [408, 196] on input "0" at bounding box center [392, 195] width 111 height 17
click at [435, 193] on input "18000" at bounding box center [392, 195] width 111 height 17
type input "0"
click at [513, 203] on div "* Adjustment Code Reason In-House Quality Control Select Entry Error In-House Q…" at bounding box center [393, 196] width 372 height 136
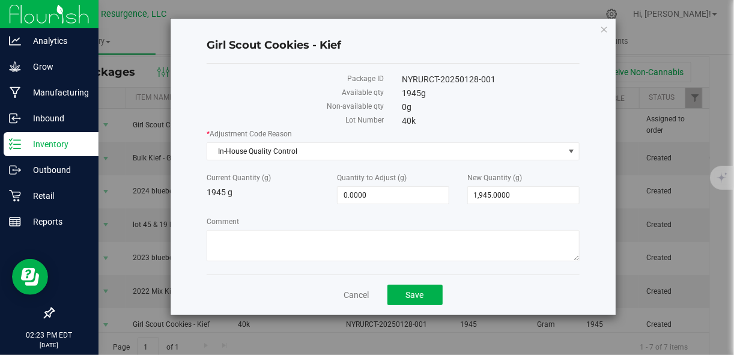
click at [513, 203] on div "* Adjustment Code Reason In-House Quality Control Select Entry Error In-House Q…" at bounding box center [393, 196] width 372 height 136
click at [513, 195] on span "1,945.0000 1945" at bounding box center [523, 195] width 112 height 18
click at [513, 195] on input "1945" at bounding box center [523, 195] width 111 height 17
type input "1800"
type input "-145.0000"
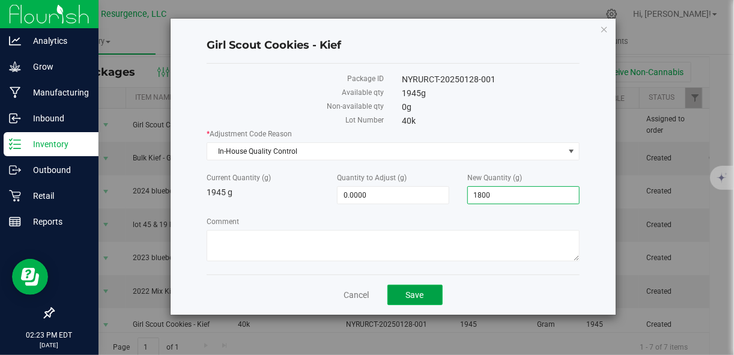
type input "1,800.0000"
click at [411, 286] on button "Save" at bounding box center [414, 295] width 55 height 20
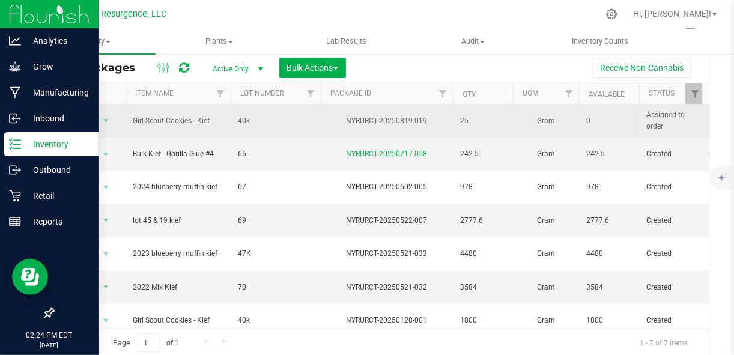
scroll to position [43, 0]
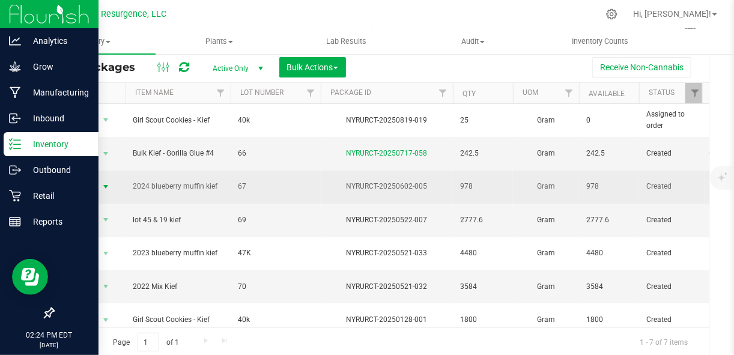
click at [105, 182] on span "select" at bounding box center [106, 187] width 10 height 10
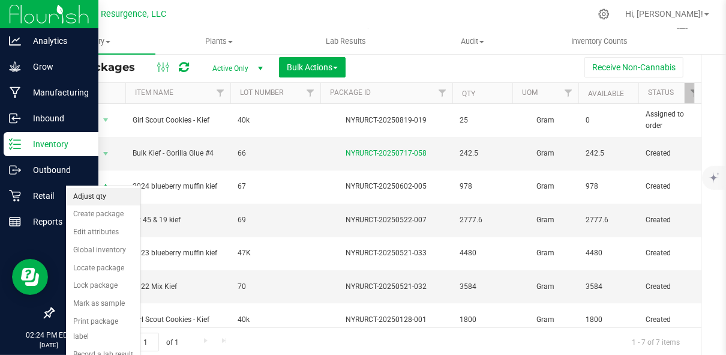
click at [97, 197] on li "Adjust qty" at bounding box center [103, 197] width 74 height 18
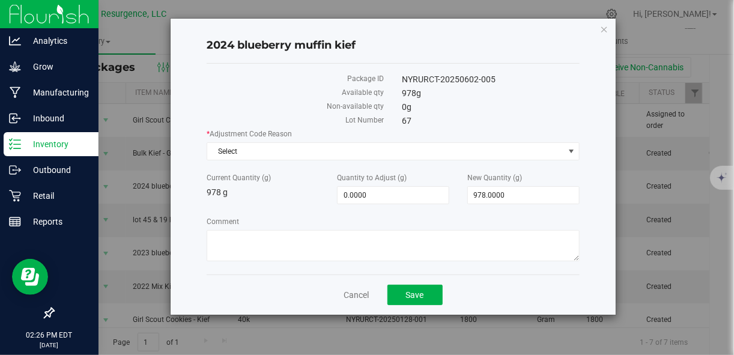
click at [596, 213] on div "2024 blueberry muffin kief Package ID NYRURCT-20250602-005 Available qty 978 g …" at bounding box center [393, 167] width 444 height 296
click at [605, 29] on icon "button" at bounding box center [604, 29] width 8 height 14
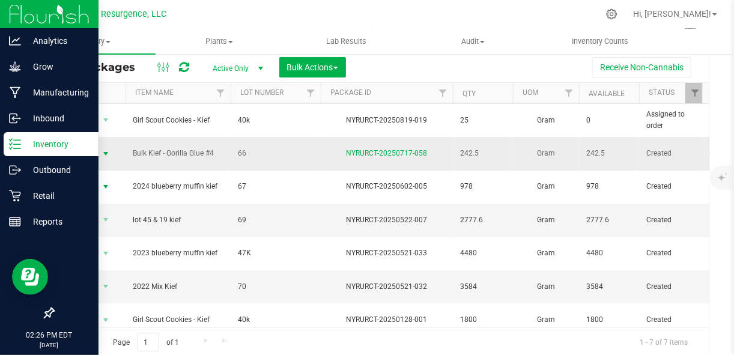
click at [102, 151] on span "select" at bounding box center [106, 154] width 10 height 10
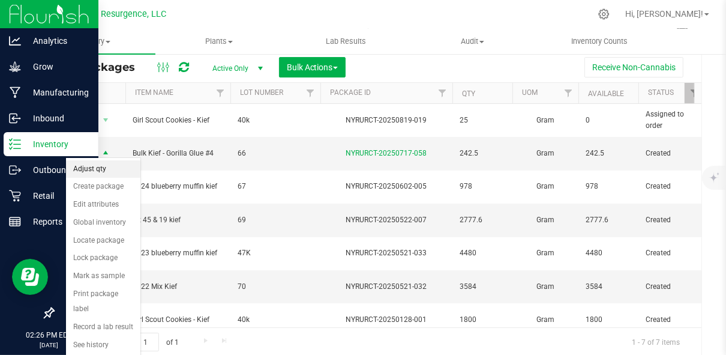
click at [116, 169] on li "Adjust qty" at bounding box center [103, 169] width 74 height 18
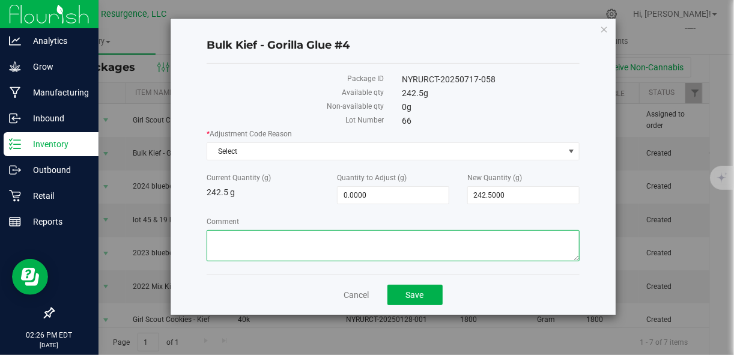
click at [524, 237] on textarea "Comment" at bounding box center [393, 245] width 372 height 31
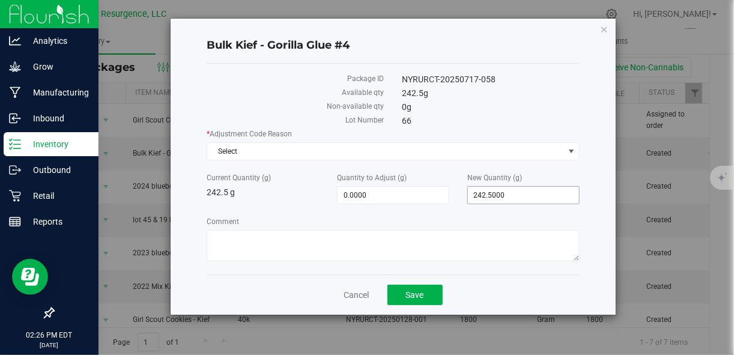
click at [504, 195] on span "242.5000 242.5" at bounding box center [523, 195] width 112 height 18
click at [504, 195] on input "242.5" at bounding box center [523, 195] width 111 height 17
type input "533"
type input "290.5000"
type input "533.0000"
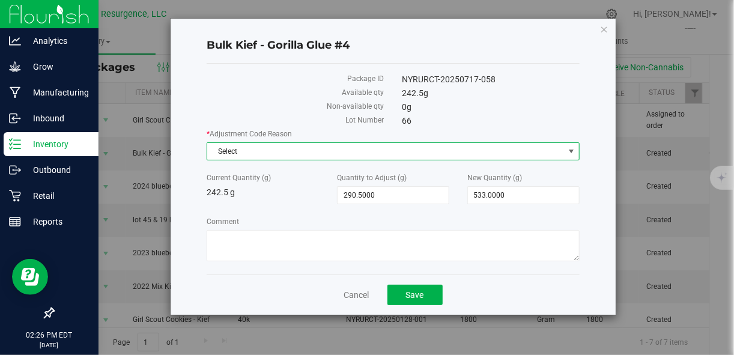
click at [488, 153] on span "Select" at bounding box center [385, 151] width 356 height 17
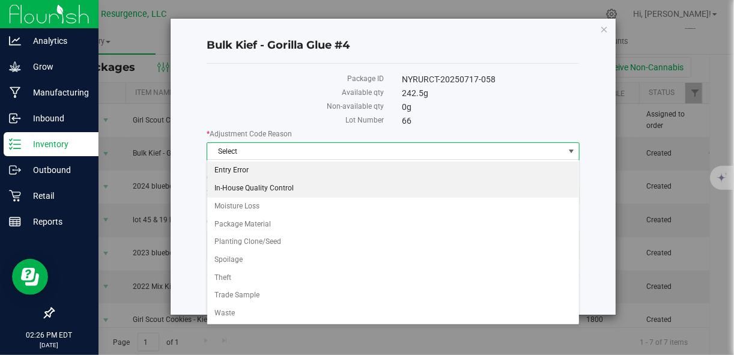
click at [448, 178] on li "Entry Error" at bounding box center [393, 171] width 372 height 18
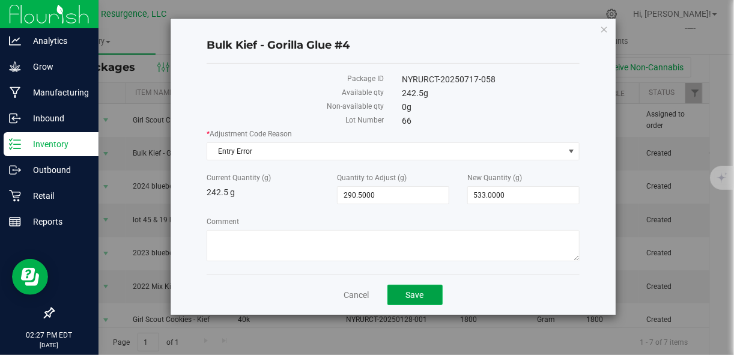
click at [406, 292] on span "Save" at bounding box center [415, 295] width 18 height 10
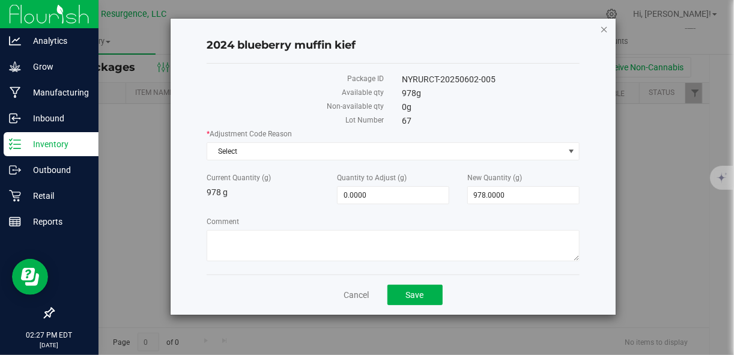
click at [605, 30] on icon "button" at bounding box center [604, 29] width 8 height 14
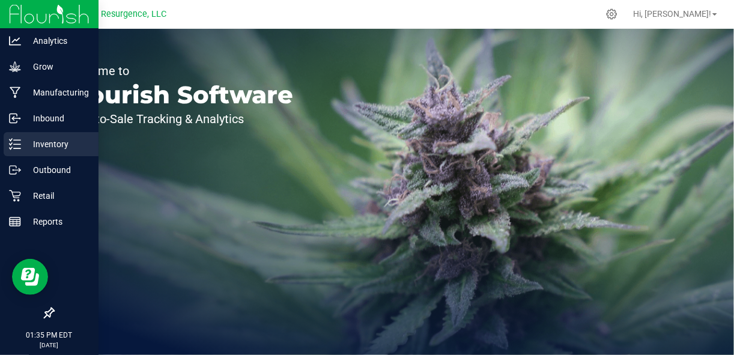
click at [29, 144] on p "Inventory" at bounding box center [57, 144] width 72 height 14
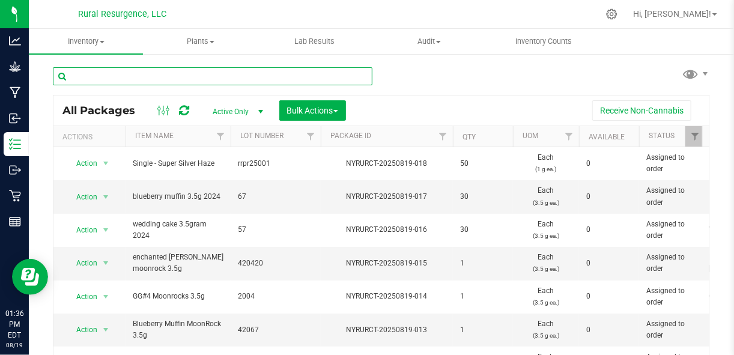
click at [198, 77] on input "text" at bounding box center [212, 76] width 319 height 18
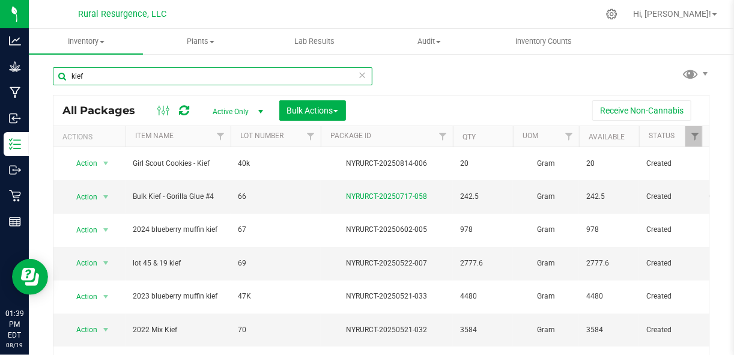
click at [242, 78] on input "kief" at bounding box center [212, 76] width 319 height 18
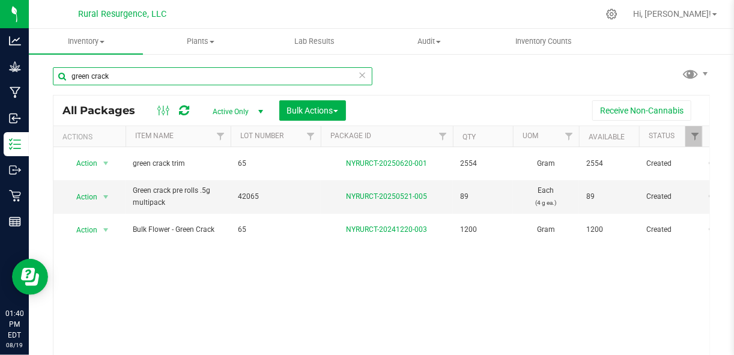
click at [258, 80] on input "green crack" at bounding box center [212, 76] width 319 height 18
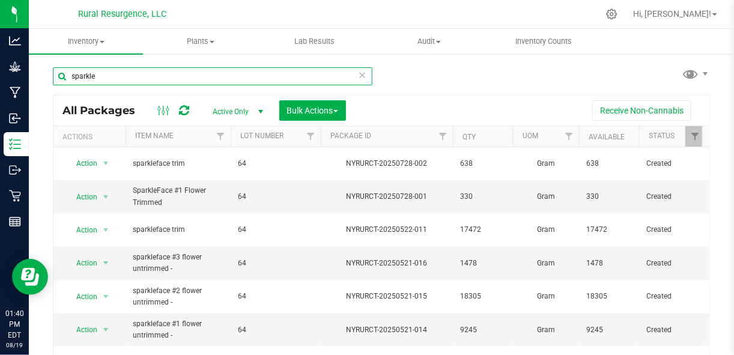
click at [226, 73] on input "sparkle" at bounding box center [212, 76] width 319 height 18
type input "single"
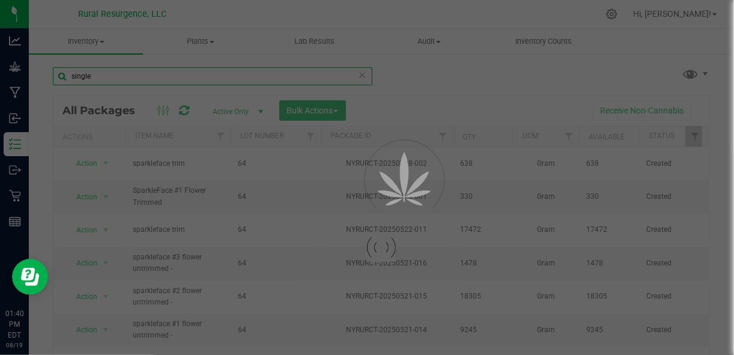
click at [226, 73] on input "single" at bounding box center [212, 76] width 319 height 18
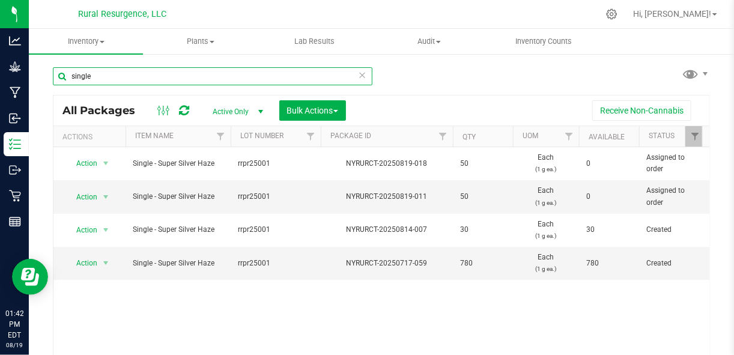
click at [201, 77] on input "single" at bounding box center [212, 76] width 319 height 18
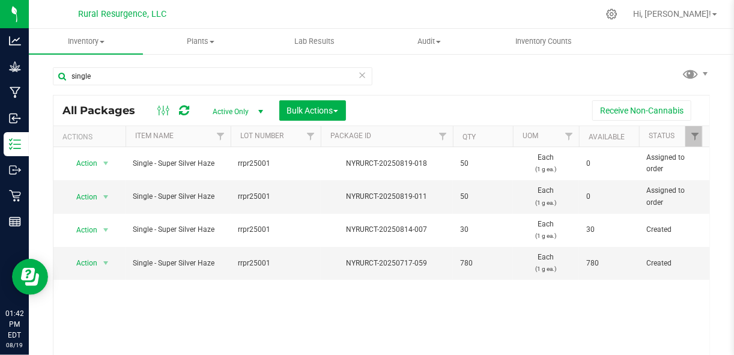
click at [250, 110] on span "Active Only" at bounding box center [235, 111] width 66 height 17
click at [229, 183] on li "All" at bounding box center [234, 185] width 65 height 18
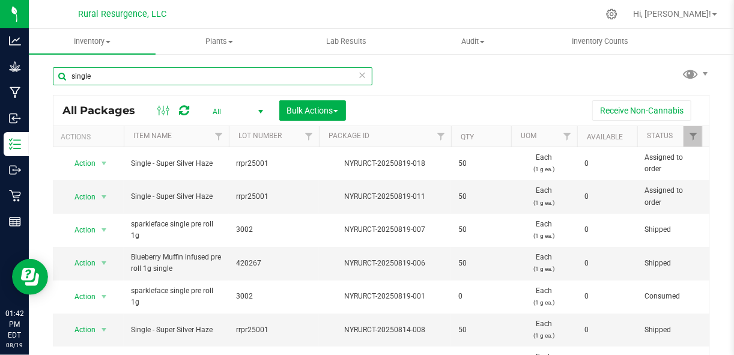
click at [182, 74] on input "single" at bounding box center [212, 76] width 319 height 18
type input "s"
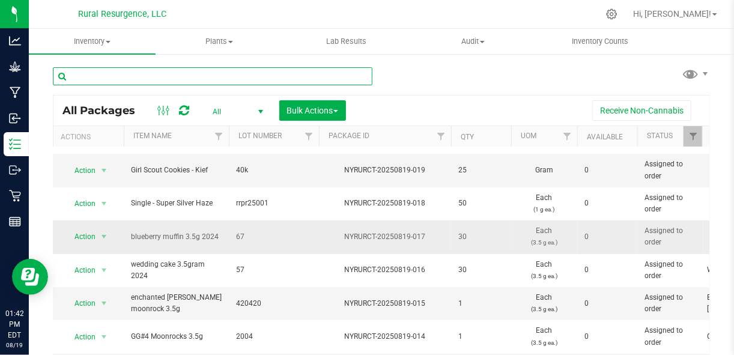
scroll to position [0, 2]
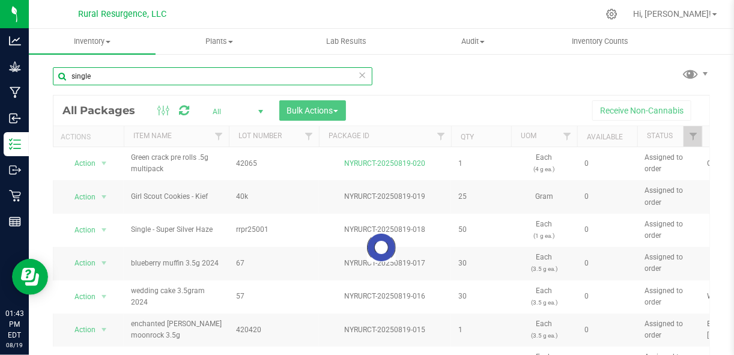
drag, startPoint x: 222, startPoint y: 75, endPoint x: 231, endPoint y: 75, distance: 9.0
click at [231, 75] on input "single" at bounding box center [212, 76] width 319 height 18
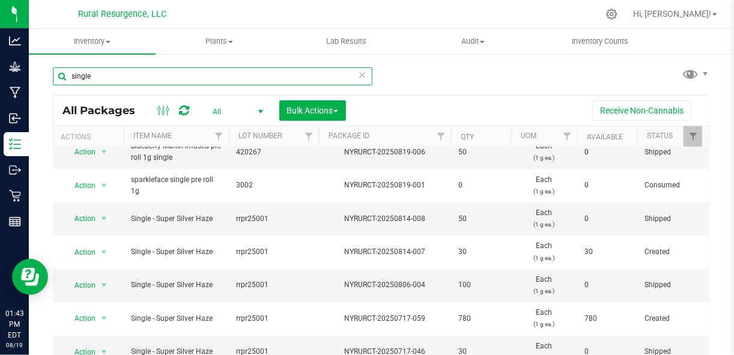
scroll to position [115, 2]
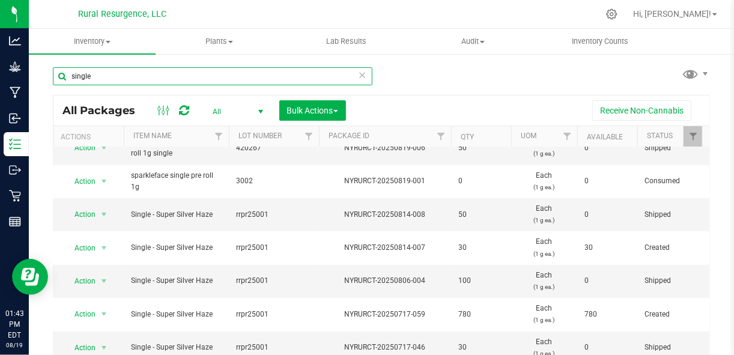
click at [157, 83] on input "single" at bounding box center [212, 76] width 319 height 18
type input "infused pre roll"
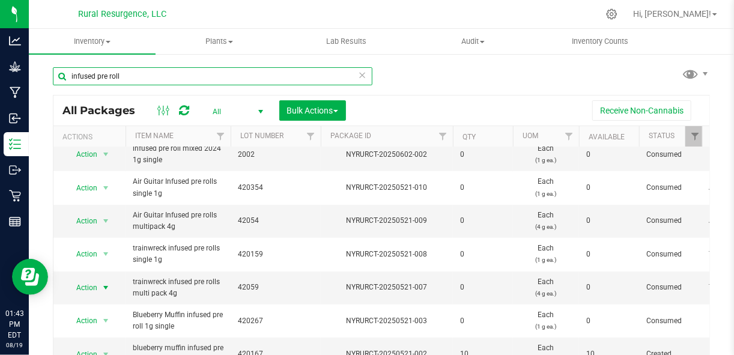
scroll to position [180, 0]
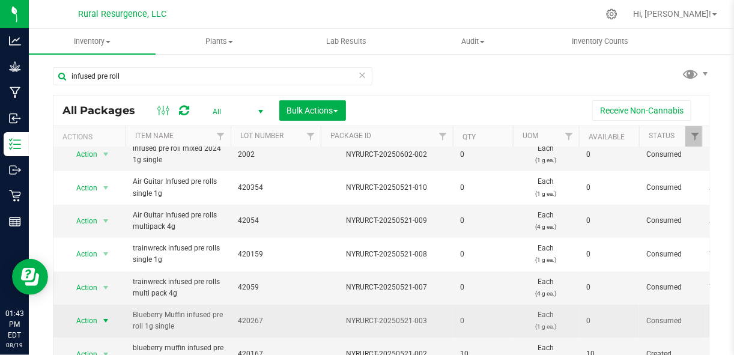
click at [101, 316] on span "select" at bounding box center [106, 321] width 10 height 10
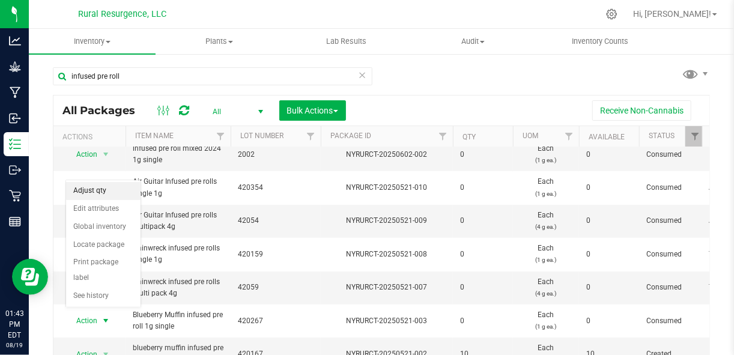
click at [97, 195] on li "Adjust qty" at bounding box center [103, 191] width 74 height 18
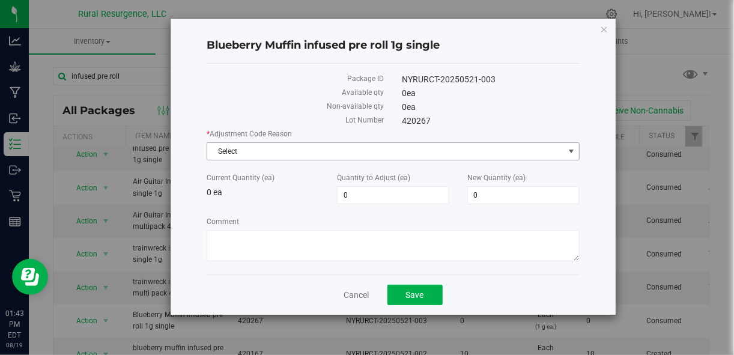
click at [461, 148] on span "Select" at bounding box center [385, 151] width 356 height 17
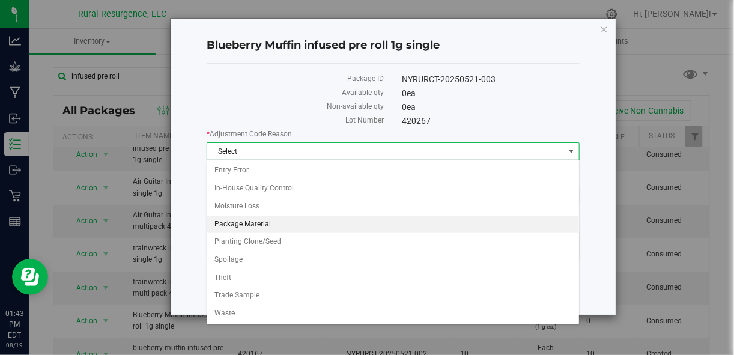
click at [428, 223] on li "Package Material" at bounding box center [393, 225] width 372 height 18
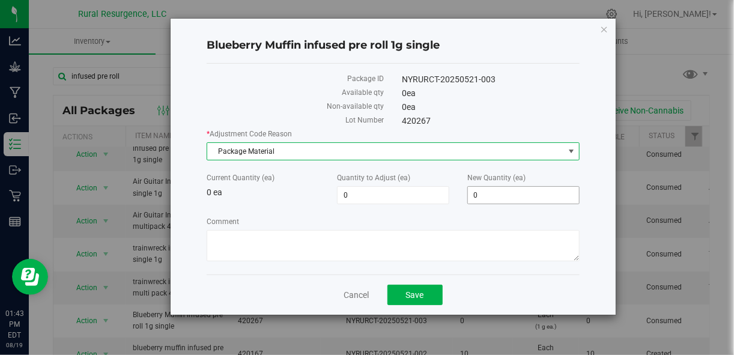
click at [498, 195] on span "0 0" at bounding box center [523, 195] width 112 height 18
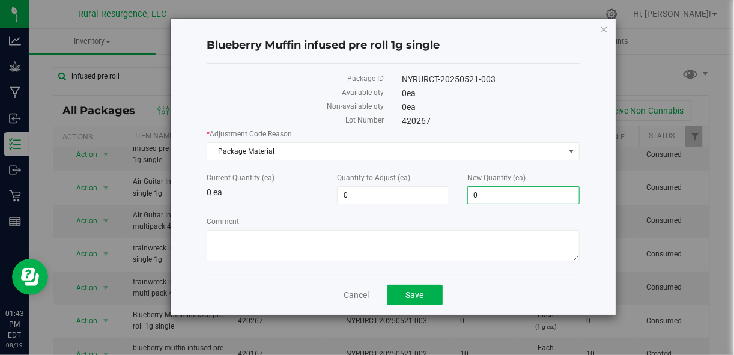
click at [498, 195] on input "0" at bounding box center [523, 195] width 111 height 17
type input "3"
type input "2"
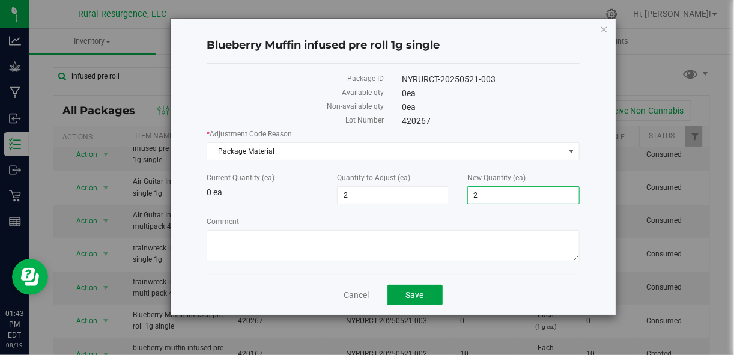
click at [416, 297] on div "Blueberry Muffin infused pre roll 1g single Package ID NYRURCT-20250521-003 Ava…" at bounding box center [393, 167] width 444 height 296
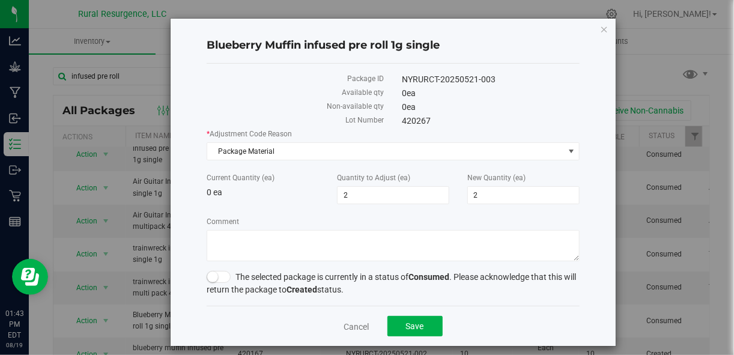
click at [217, 278] on span at bounding box center [219, 277] width 24 height 12
click at [406, 323] on span "Save" at bounding box center [415, 326] width 18 height 10
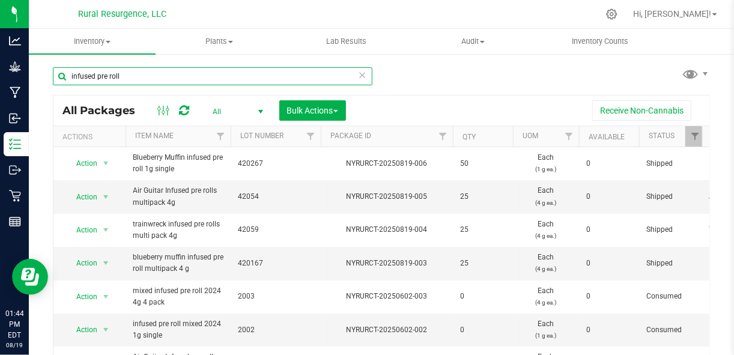
click at [141, 79] on input "infused pre roll" at bounding box center [212, 76] width 319 height 18
type input "sparkleface"
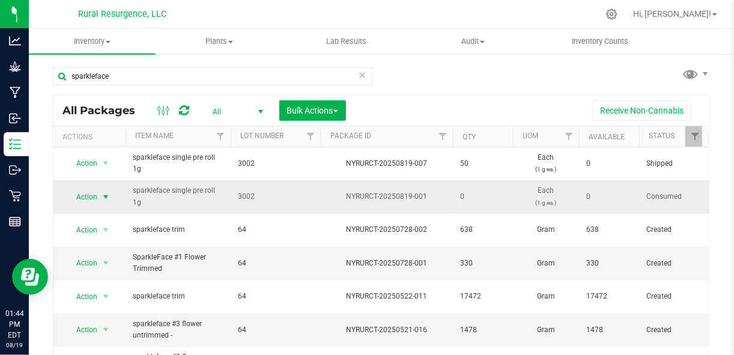
click at [96, 198] on span "Action" at bounding box center [81, 197] width 32 height 17
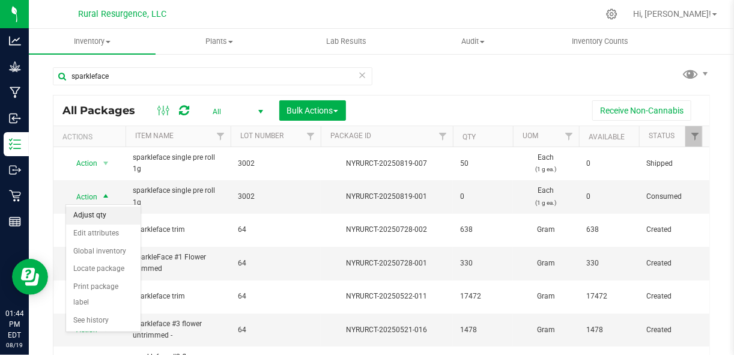
click at [92, 222] on li "Adjust qty" at bounding box center [103, 216] width 74 height 18
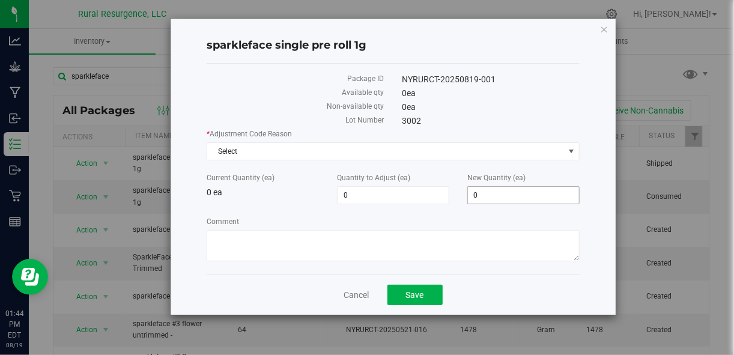
click at [512, 192] on span "0 0" at bounding box center [523, 195] width 112 height 18
click at [512, 192] on input "0" at bounding box center [523, 195] width 111 height 17
type input "13"
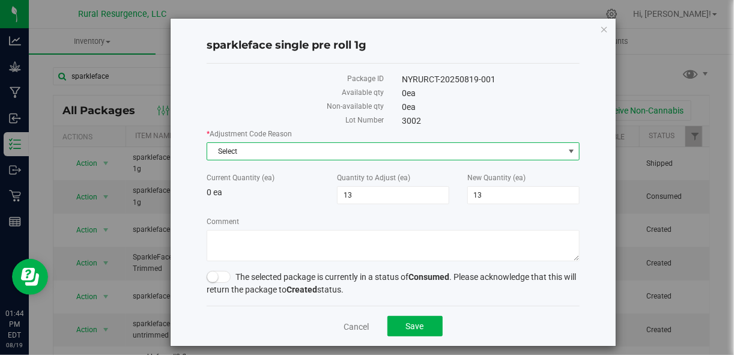
click at [430, 151] on span "Select" at bounding box center [385, 151] width 356 height 17
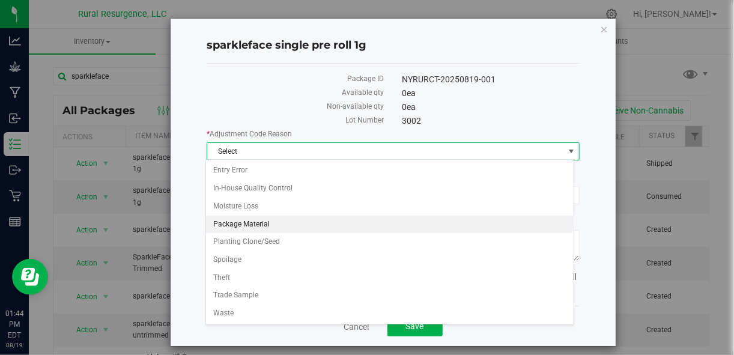
click at [386, 223] on li "Package Material" at bounding box center [389, 225] width 367 height 18
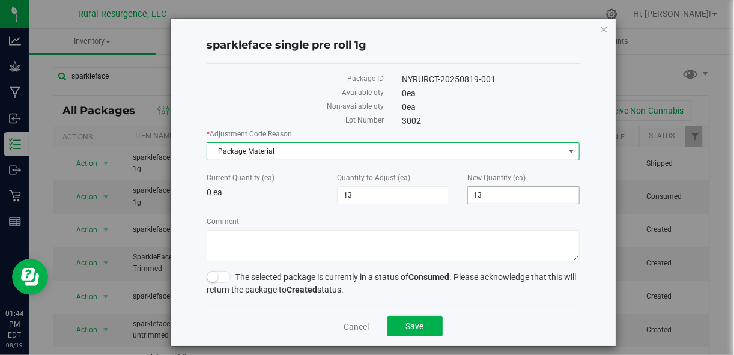
click at [481, 198] on span "13 13" at bounding box center [523, 195] width 112 height 18
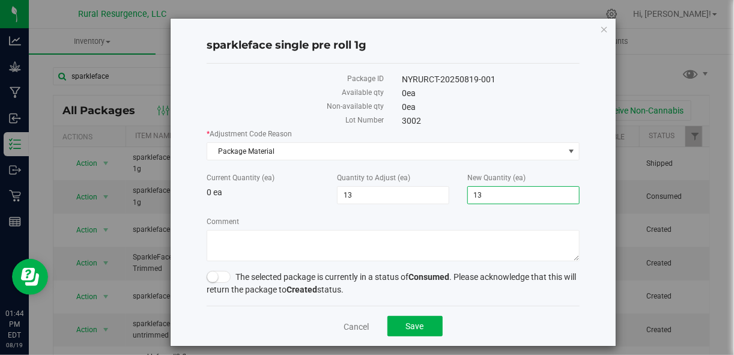
click at [481, 198] on input "13" at bounding box center [523, 195] width 111 height 17
type input "12"
click at [220, 279] on span at bounding box center [219, 277] width 24 height 12
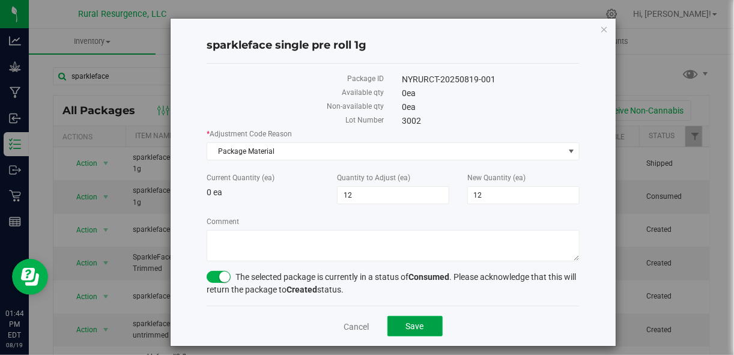
click at [432, 332] on button "Save" at bounding box center [414, 326] width 55 height 20
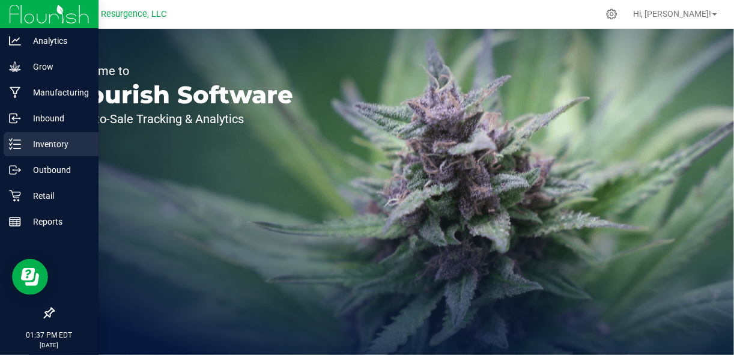
click at [56, 141] on p "Inventory" at bounding box center [57, 144] width 72 height 14
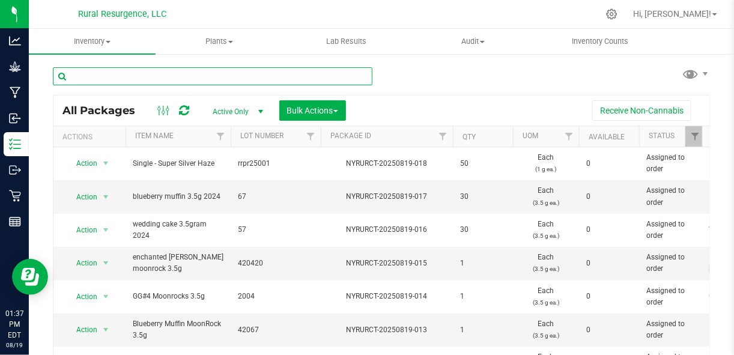
click at [231, 81] on input "text" at bounding box center [212, 76] width 319 height 18
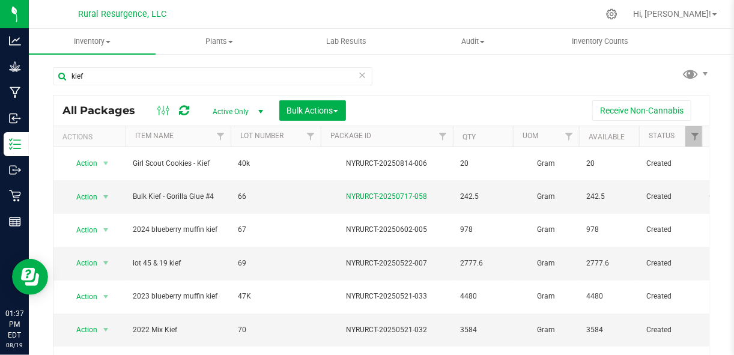
click at [250, 98] on div "All Packages Active Only Active Only Lab Samples Locked All Bulk Actions Add to…" at bounding box center [381, 110] width 656 height 30
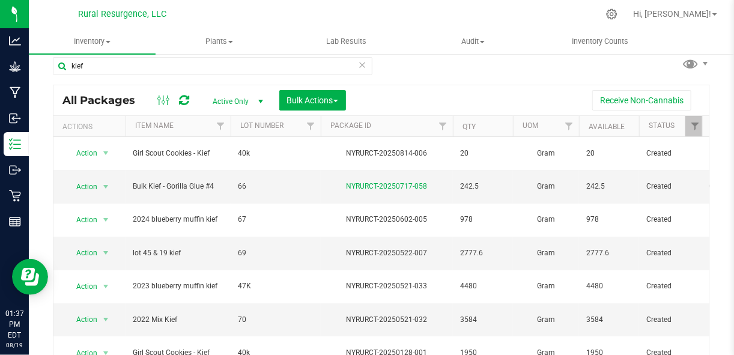
scroll to position [10, 0]
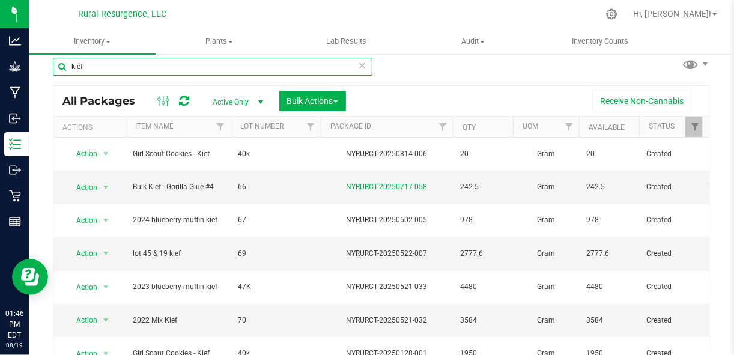
click at [262, 58] on input "kief" at bounding box center [212, 67] width 319 height 18
click at [261, 63] on input "kief" at bounding box center [212, 67] width 319 height 18
type input "sparkleface"
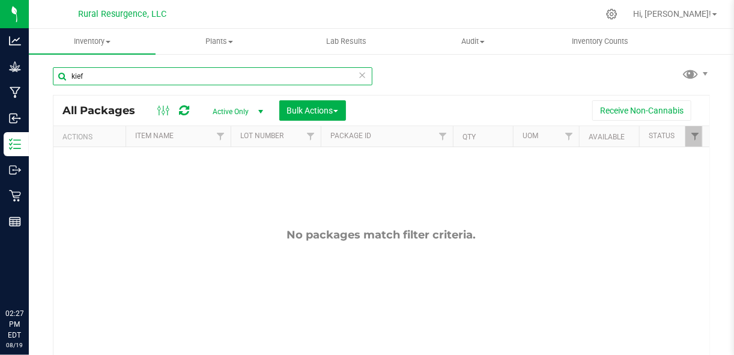
click at [168, 79] on input "kief" at bounding box center [212, 76] width 319 height 18
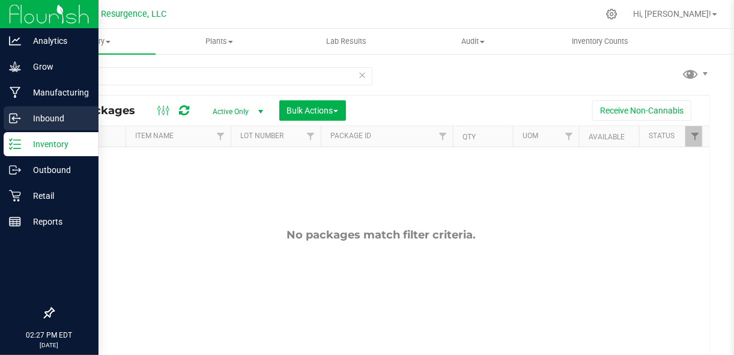
click at [16, 121] on icon at bounding box center [15, 118] width 12 height 12
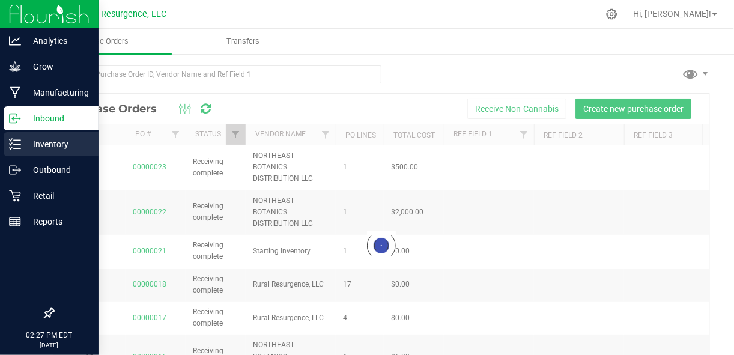
click at [38, 145] on p "Inventory" at bounding box center [57, 144] width 72 height 14
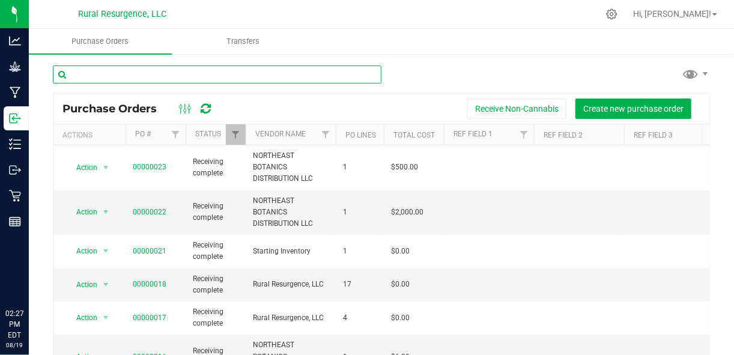
click at [139, 76] on input "text" at bounding box center [217, 74] width 328 height 18
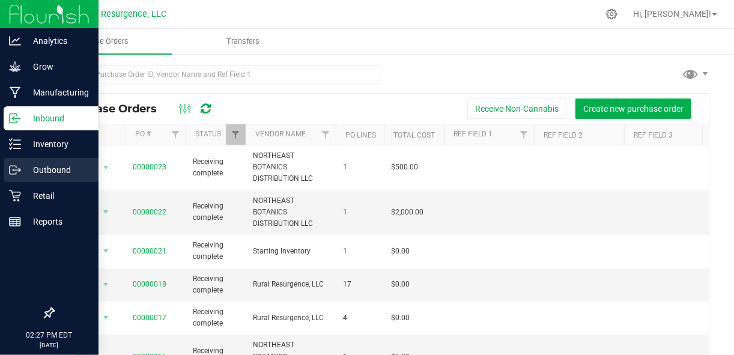
click at [40, 164] on p "Outbound" at bounding box center [57, 170] width 72 height 14
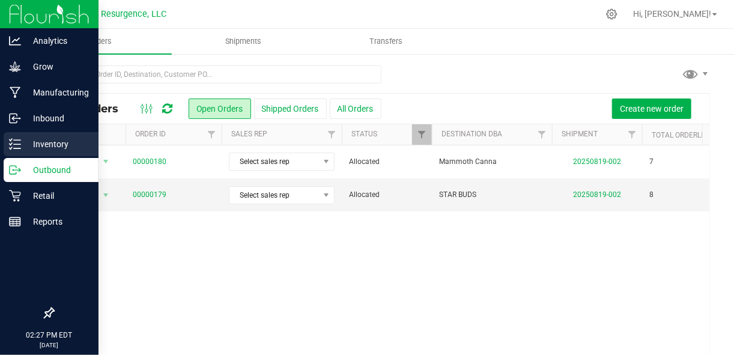
click at [29, 147] on p "Inventory" at bounding box center [57, 144] width 72 height 14
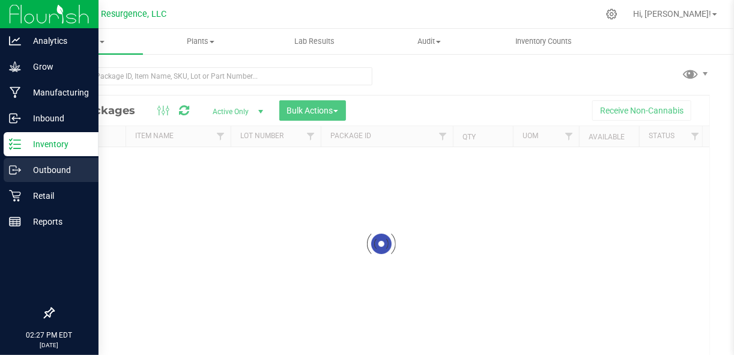
click at [49, 172] on p "Outbound" at bounding box center [57, 170] width 72 height 14
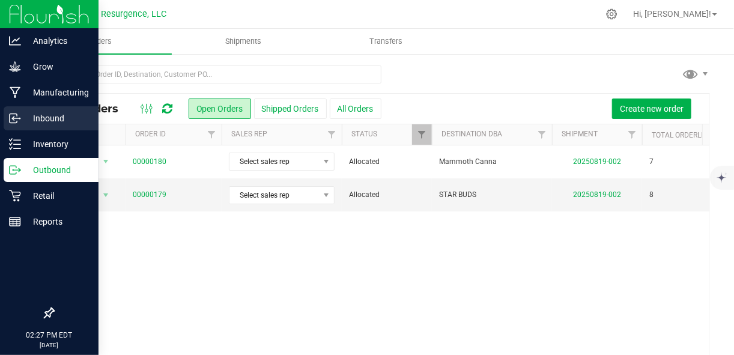
click at [56, 116] on p "Inbound" at bounding box center [57, 118] width 72 height 14
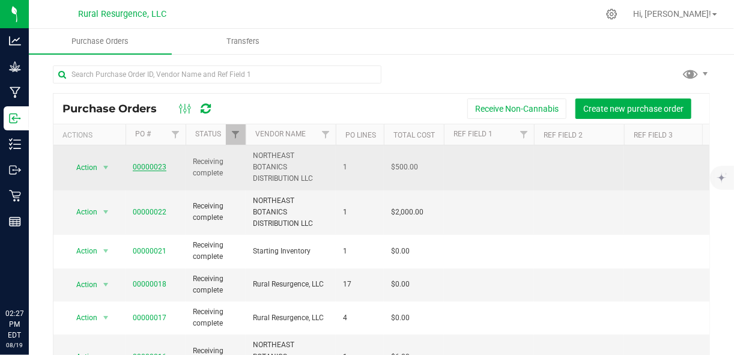
click at [159, 165] on link "00000023" at bounding box center [150, 167] width 34 height 8
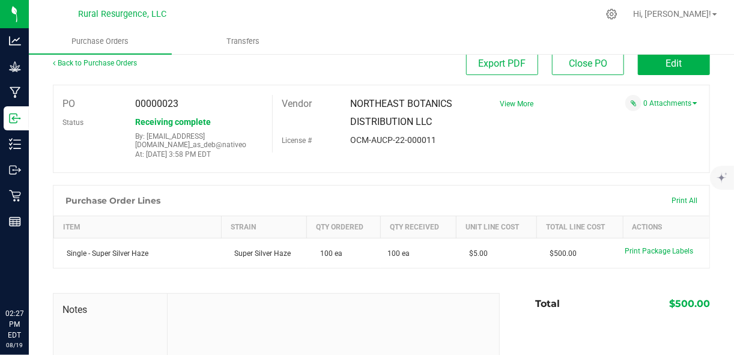
scroll to position [13, 0]
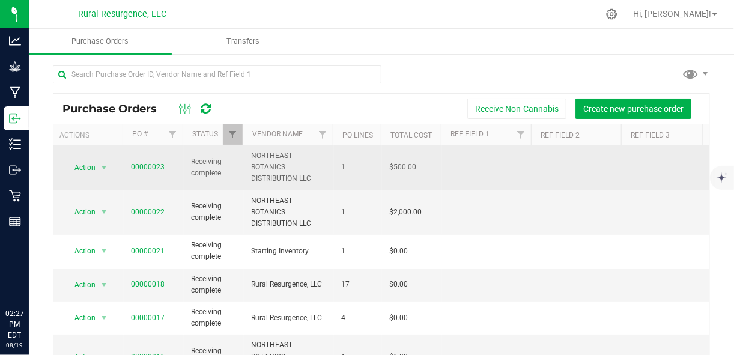
scroll to position [0, 2]
click at [106, 167] on span "select" at bounding box center [104, 168] width 10 height 10
click at [159, 166] on link "00000023" at bounding box center [148, 167] width 34 height 8
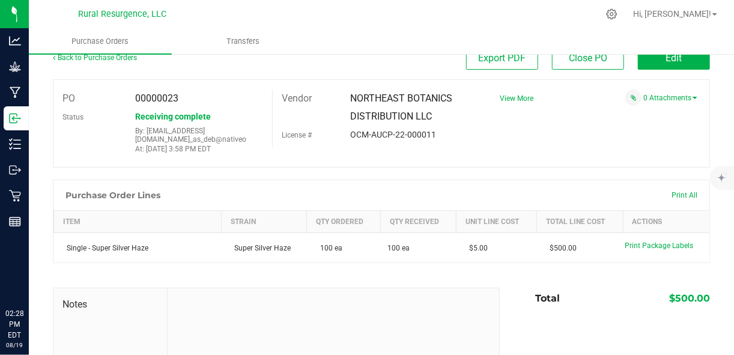
scroll to position [116, 0]
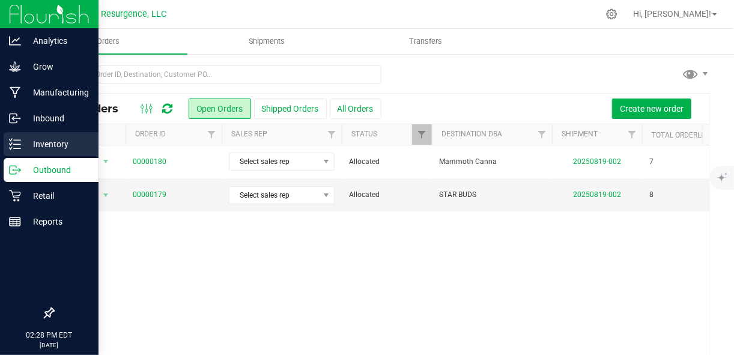
click at [48, 149] on p "Inventory" at bounding box center [57, 144] width 72 height 14
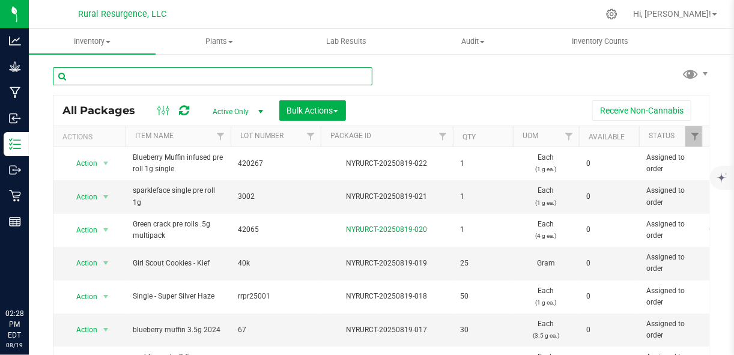
click at [201, 78] on input "text" at bounding box center [212, 76] width 319 height 18
type input "kief"
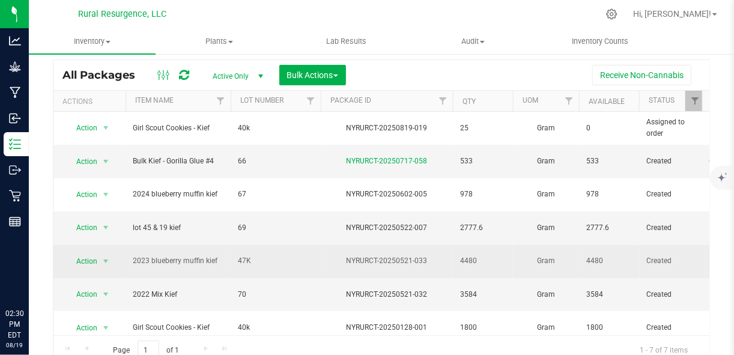
scroll to position [43, 0]
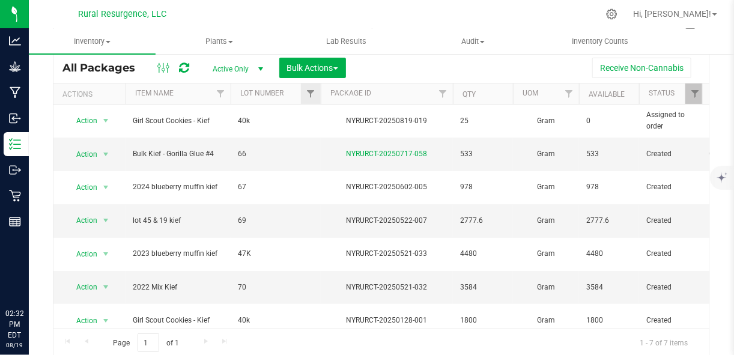
drag, startPoint x: 297, startPoint y: 110, endPoint x: 301, endPoint y: 94, distance: 16.7
click at [297, 115] on td "40k" at bounding box center [276, 120] width 90 height 33
drag, startPoint x: 291, startPoint y: 249, endPoint x: 287, endPoint y: 331, distance: 82.3
click at [285, 318] on div "Action Action Edit attributes Global inventory Locate package Print package lab…" at bounding box center [381, 215] width 656 height 223
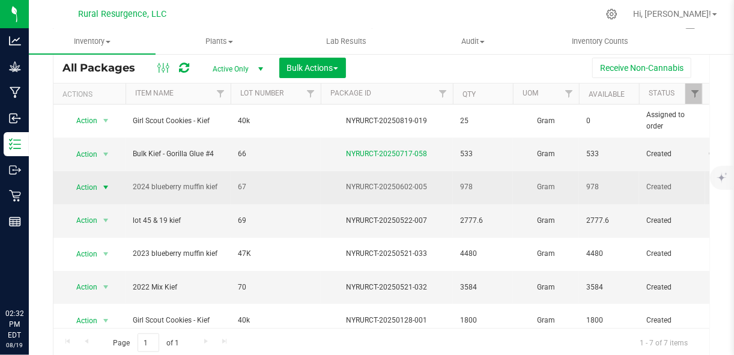
click at [103, 183] on span "select" at bounding box center [106, 188] width 10 height 10
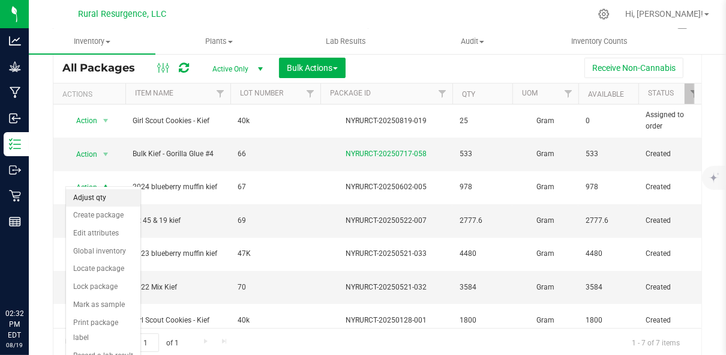
click at [98, 197] on li "Adjust qty" at bounding box center [103, 198] width 74 height 18
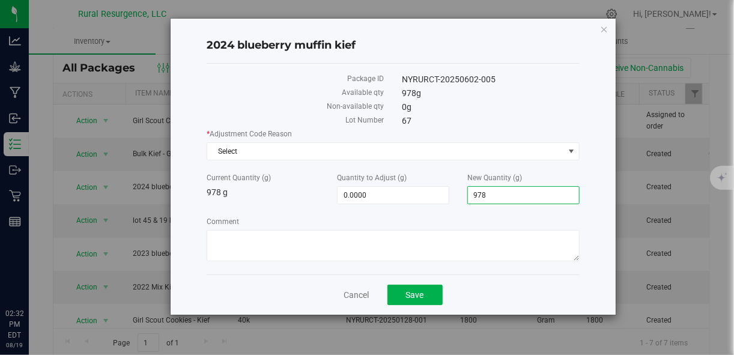
click at [509, 197] on span "978.0000 978" at bounding box center [523, 195] width 112 height 18
click at [509, 197] on input "978" at bounding box center [523, 195] width 111 height 17
type input "500"
type input "-478.0000"
type input "500.0000"
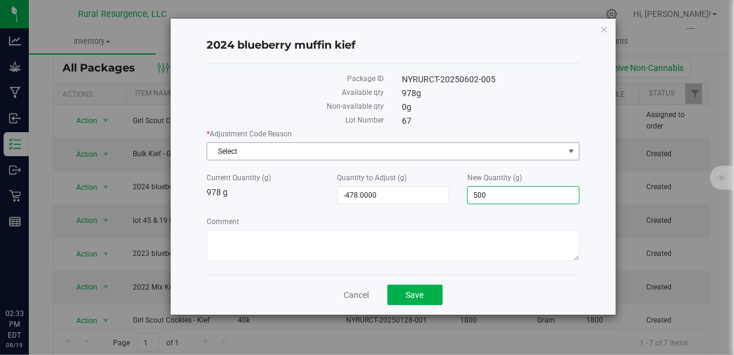
click at [521, 151] on span "Select" at bounding box center [385, 151] width 356 height 17
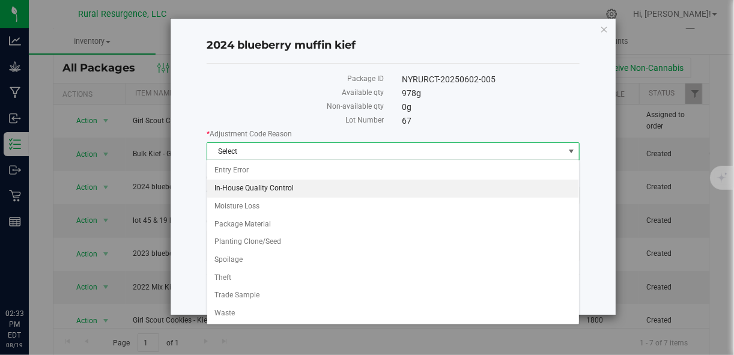
click at [381, 186] on li "In-House Quality Control" at bounding box center [393, 189] width 372 height 18
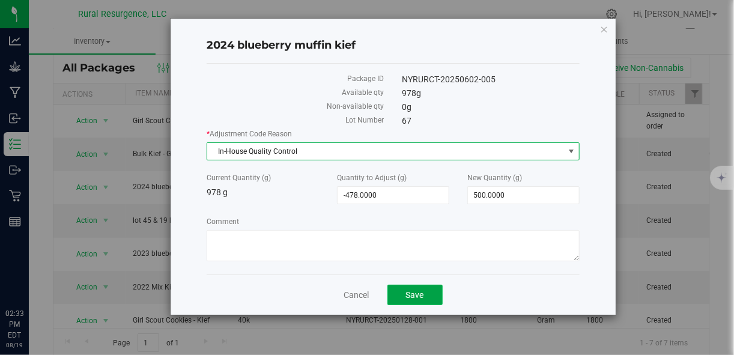
click at [412, 288] on button "Save" at bounding box center [414, 295] width 55 height 20
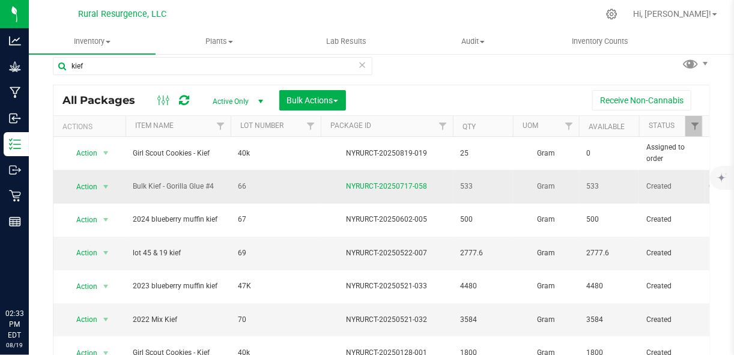
scroll to position [13, 0]
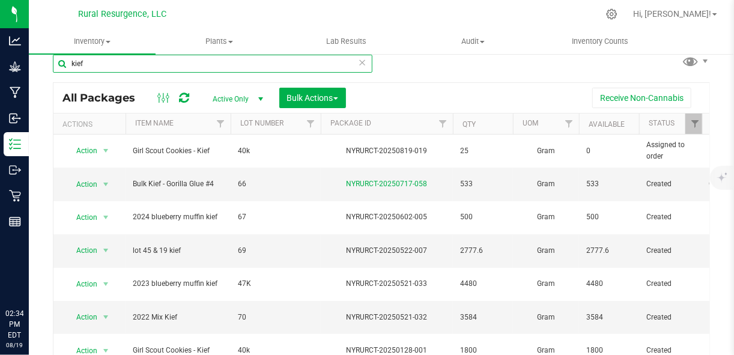
click at [125, 58] on input "kief" at bounding box center [212, 64] width 319 height 18
type input "resin"
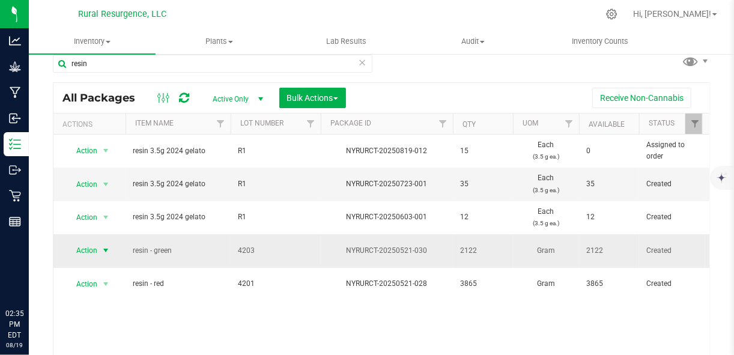
click at [106, 246] on span "select" at bounding box center [106, 251] width 10 height 10
click at [307, 325] on div "Action Action Edit attributes Global inventory Locate package Print package lab…" at bounding box center [381, 245] width 656 height 223
click at [104, 247] on span "select" at bounding box center [106, 251] width 10 height 10
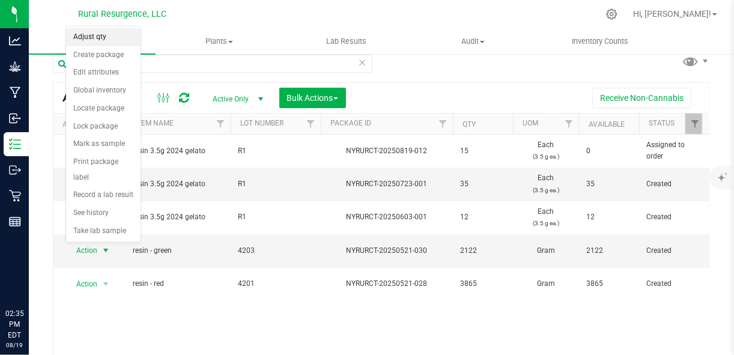
click at [112, 38] on li "Adjust qty" at bounding box center [103, 37] width 74 height 18
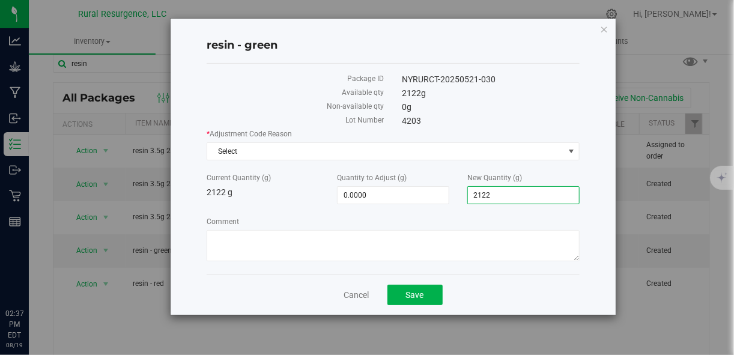
click at [491, 192] on span "2,122.0000 2122" at bounding box center [523, 195] width 112 height 18
type input "2128"
type input "6.0000"
type input "2,128.0000"
click at [415, 300] on button "Save" at bounding box center [414, 295] width 55 height 20
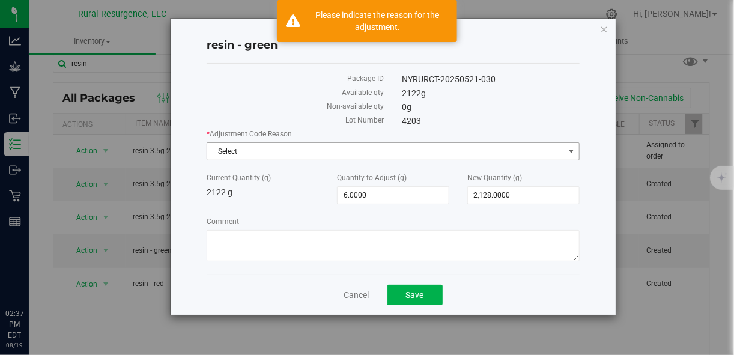
click at [306, 147] on span "Select" at bounding box center [385, 151] width 356 height 17
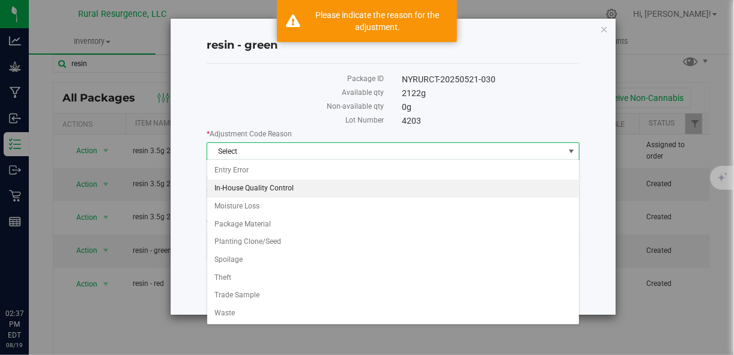
click at [279, 189] on li "In-House Quality Control" at bounding box center [393, 189] width 372 height 18
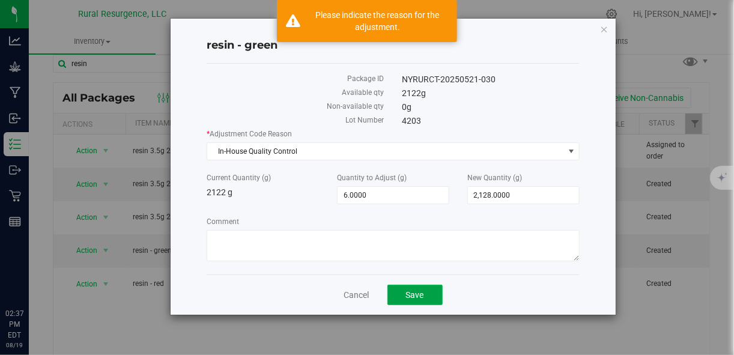
click at [394, 296] on button "Save" at bounding box center [414, 295] width 55 height 20
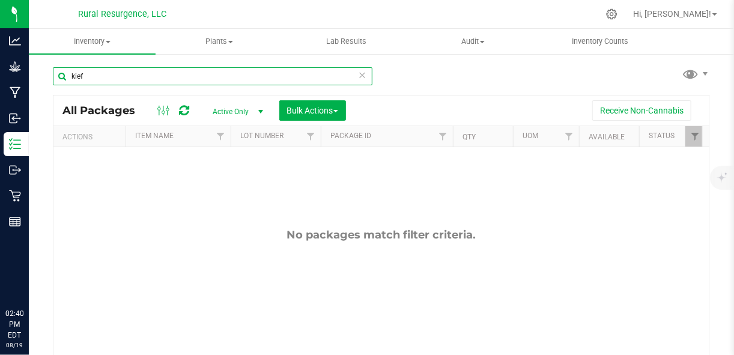
click at [153, 77] on input "kief" at bounding box center [212, 76] width 319 height 18
type input "resin"
click at [153, 77] on input "resin" at bounding box center [212, 76] width 319 height 18
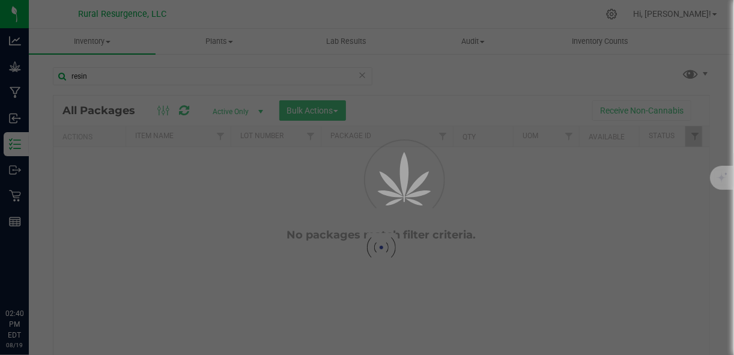
click at [154, 78] on div at bounding box center [367, 177] width 734 height 355
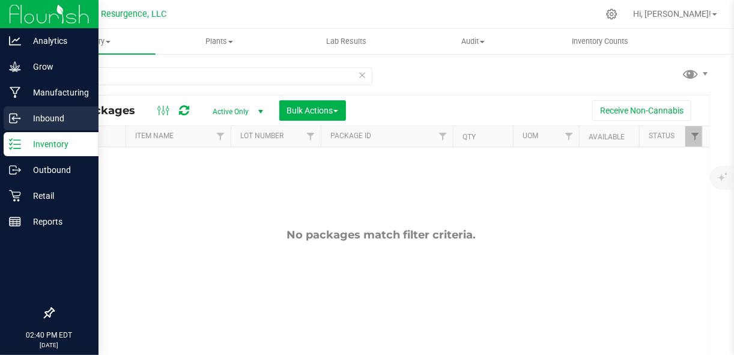
click at [26, 119] on p "Inbound" at bounding box center [57, 118] width 72 height 14
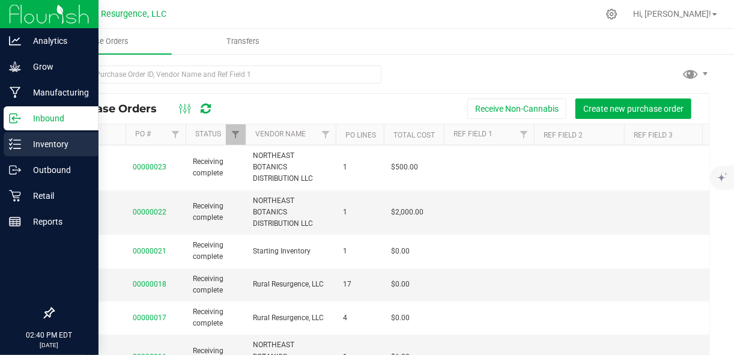
click at [30, 137] on p "Inventory" at bounding box center [57, 144] width 72 height 14
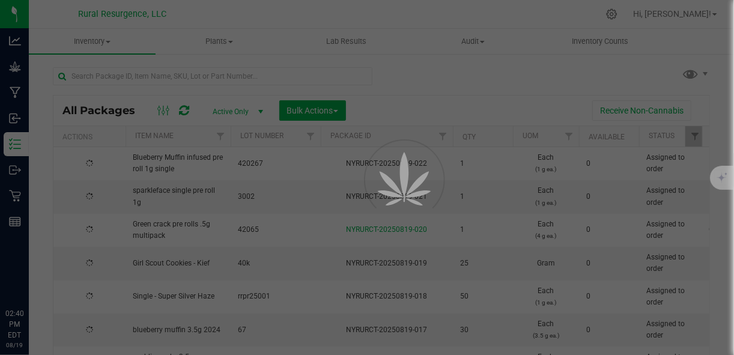
click at [166, 71] on div at bounding box center [367, 177] width 734 height 355
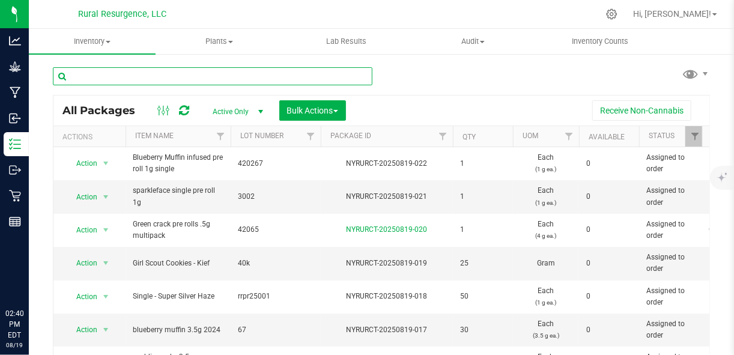
click at [165, 74] on input "text" at bounding box center [212, 76] width 319 height 18
type input "resin"
click at [165, 74] on input "resin" at bounding box center [212, 76] width 319 height 18
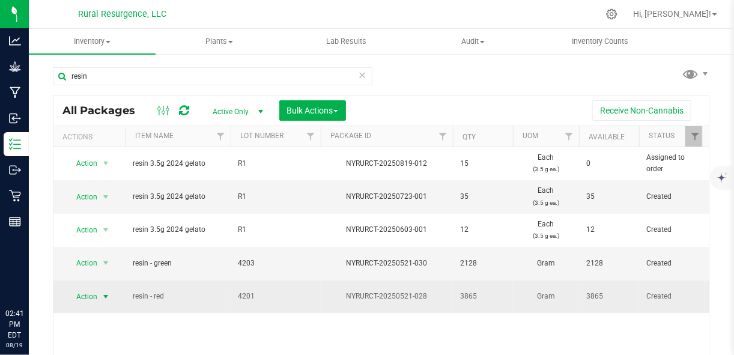
click at [104, 292] on span "select" at bounding box center [106, 297] width 10 height 10
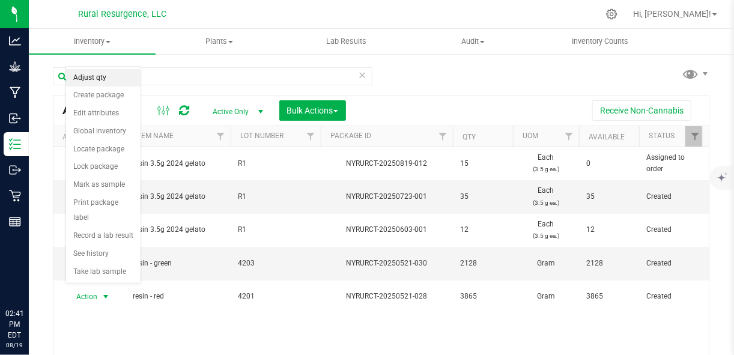
click at [124, 78] on li "Adjust qty" at bounding box center [103, 78] width 74 height 18
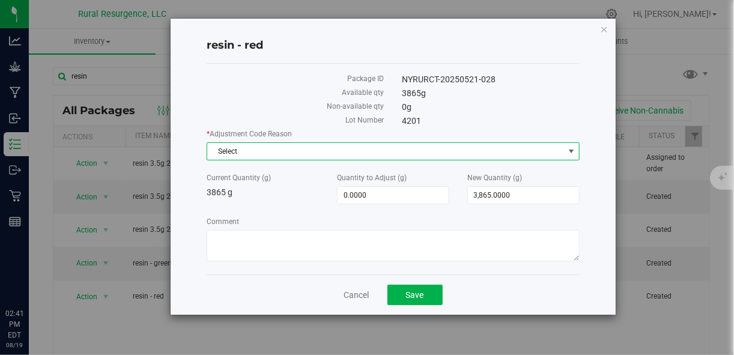
click at [329, 153] on span "Select" at bounding box center [385, 151] width 356 height 17
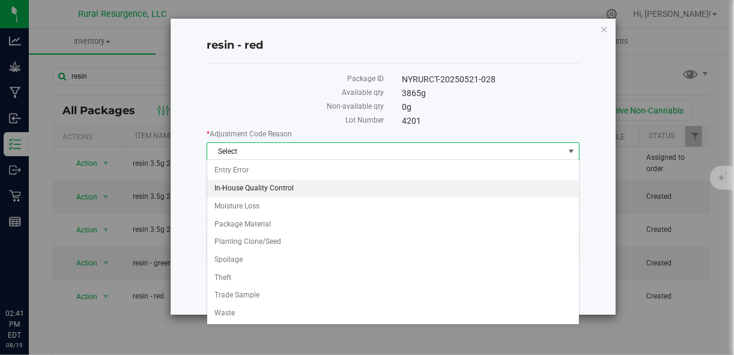
click at [299, 188] on li "In-House Quality Control" at bounding box center [393, 189] width 372 height 18
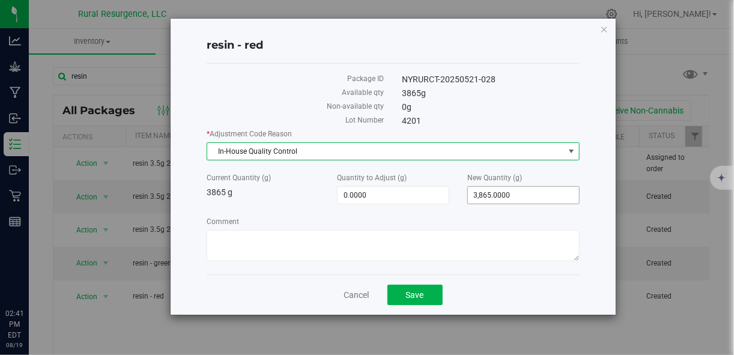
click at [512, 193] on span "3,865.0000 3865" at bounding box center [523, 195] width 112 height 18
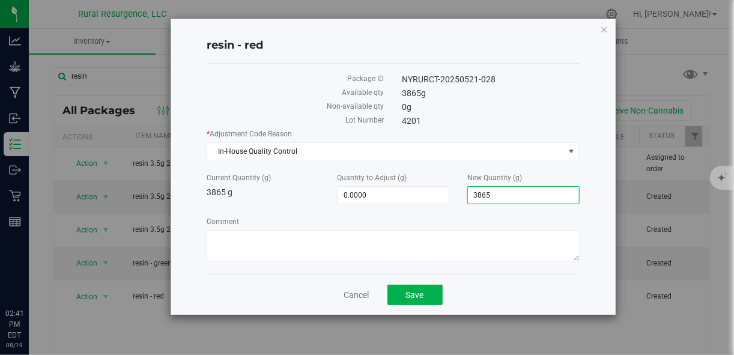
click at [512, 192] on input "3865" at bounding box center [523, 195] width 111 height 17
type input "3370"
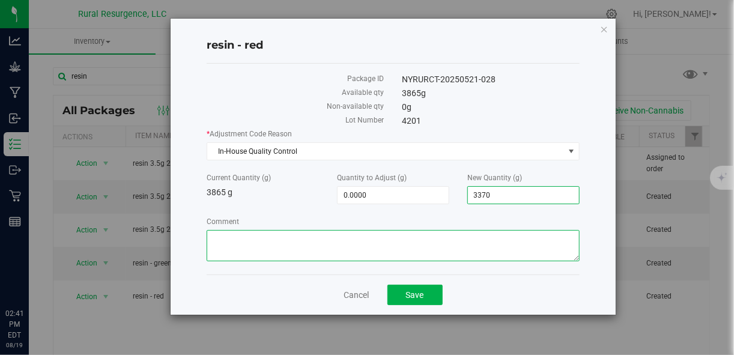
type input "-495.0000"
type input "3,370.0000"
click at [426, 256] on textarea "Comment" at bounding box center [393, 245] width 372 height 31
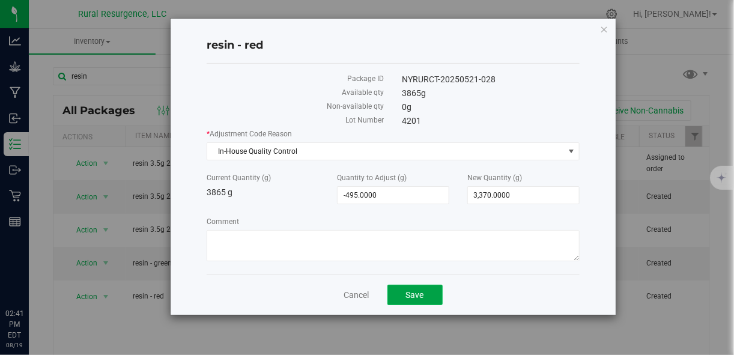
click at [401, 297] on button "Save" at bounding box center [414, 295] width 55 height 20
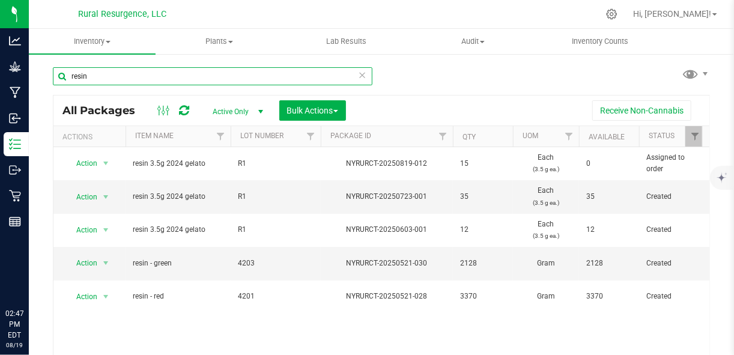
click at [134, 72] on input "resin" at bounding box center [212, 76] width 319 height 18
type input "pre roll"
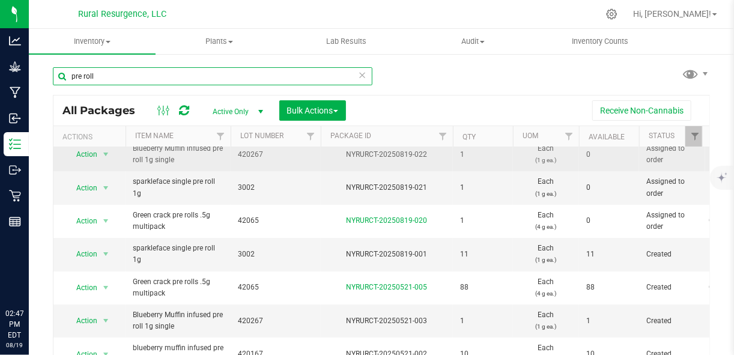
scroll to position [10, 0]
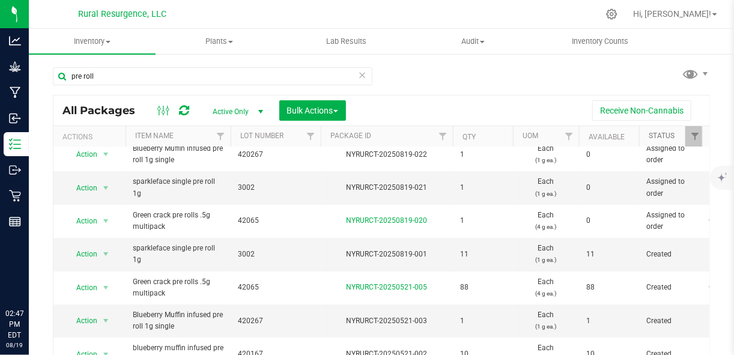
click at [663, 136] on link "Status" at bounding box center [661, 135] width 26 height 8
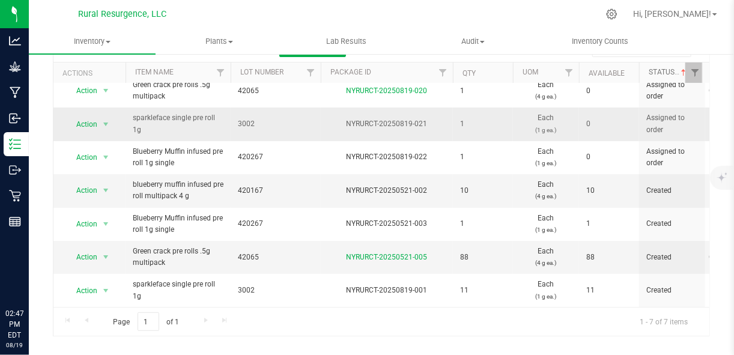
scroll to position [64, 0]
click at [103, 248] on span "select" at bounding box center [105, 256] width 15 height 17
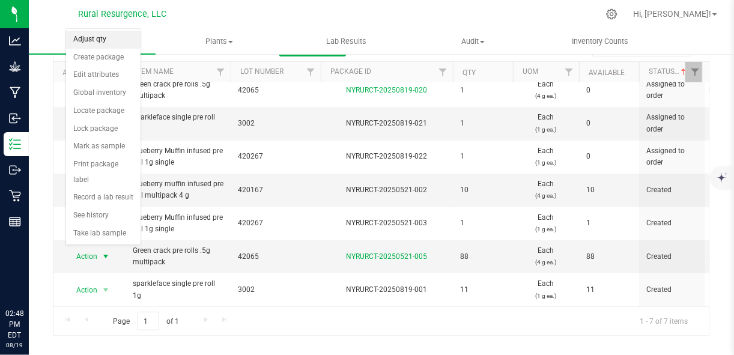
click at [106, 36] on li "Adjust qty" at bounding box center [103, 40] width 74 height 18
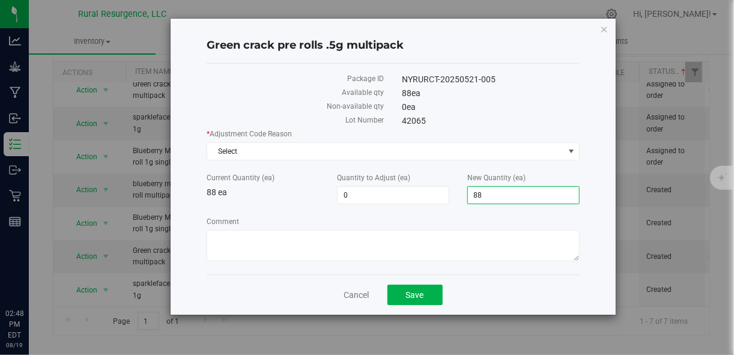
click at [488, 196] on span "88 88" at bounding box center [523, 195] width 112 height 18
type input "89"
type input "1"
type input "89"
click at [396, 148] on span "Select" at bounding box center [385, 151] width 356 height 17
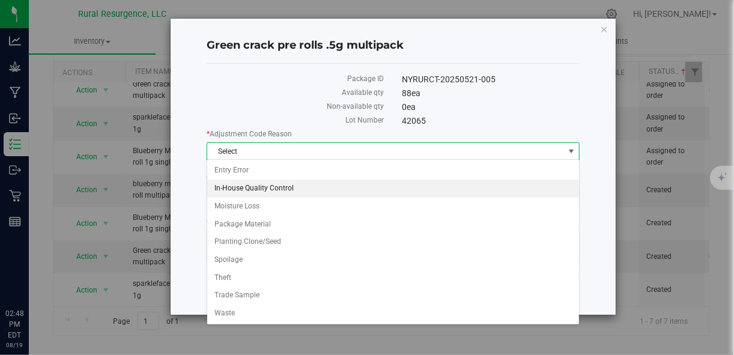
click at [336, 188] on li "In-House Quality Control" at bounding box center [393, 189] width 372 height 18
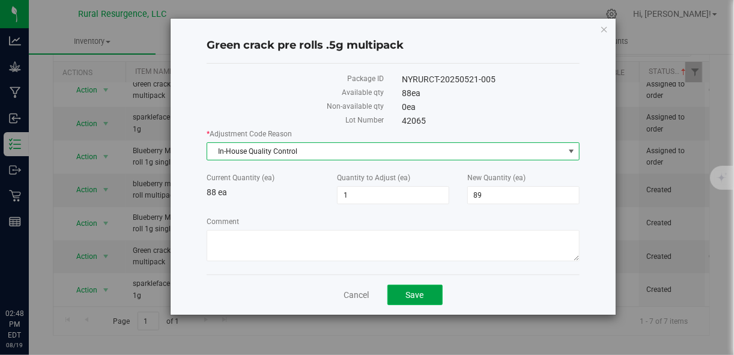
click at [401, 297] on button "Save" at bounding box center [414, 295] width 55 height 20
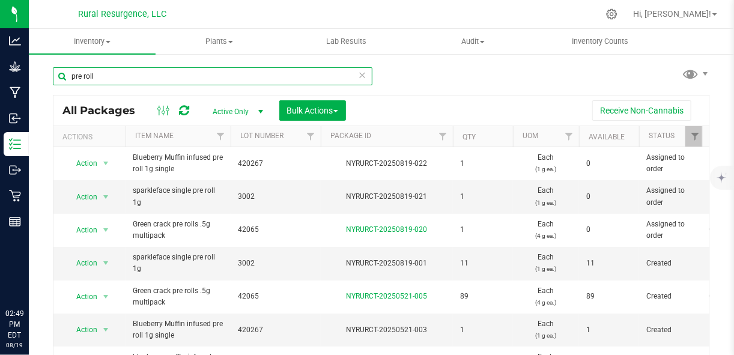
click at [117, 79] on input "pre roll" at bounding box center [212, 76] width 319 height 18
type input "air guitar"
click at [117, 79] on input "air guitar" at bounding box center [212, 76] width 319 height 18
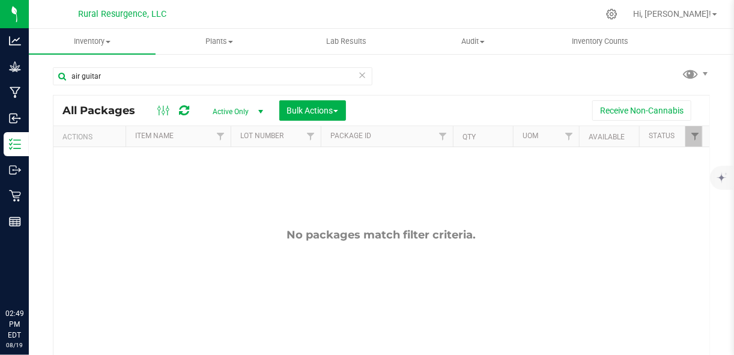
click at [256, 110] on span "select" at bounding box center [261, 112] width 10 height 10
click at [222, 182] on li "All" at bounding box center [234, 185] width 65 height 18
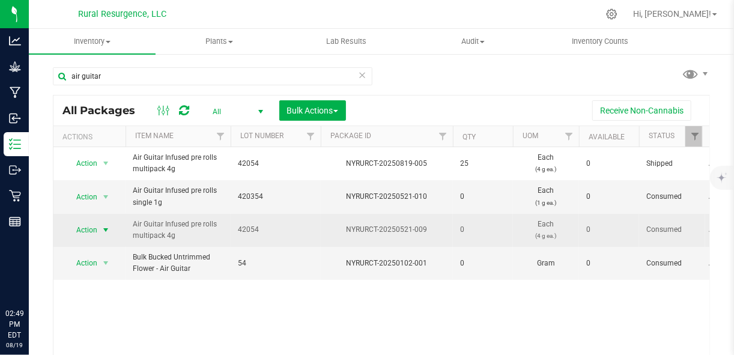
click at [106, 230] on span "select" at bounding box center [106, 230] width 10 height 10
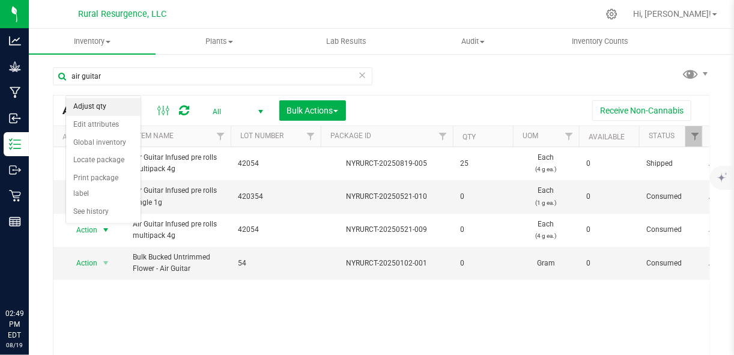
click at [100, 106] on li "Adjust qty" at bounding box center [103, 107] width 74 height 18
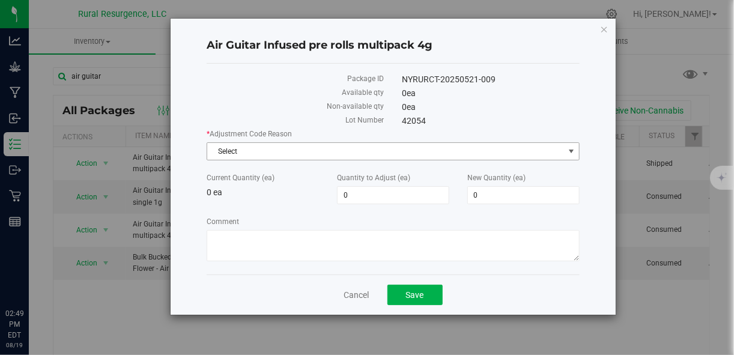
click at [244, 147] on span "Select" at bounding box center [385, 151] width 356 height 17
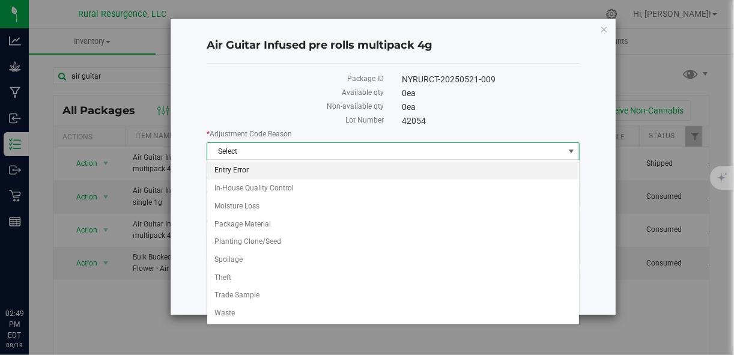
click at [257, 168] on li "Entry Error" at bounding box center [393, 171] width 372 height 18
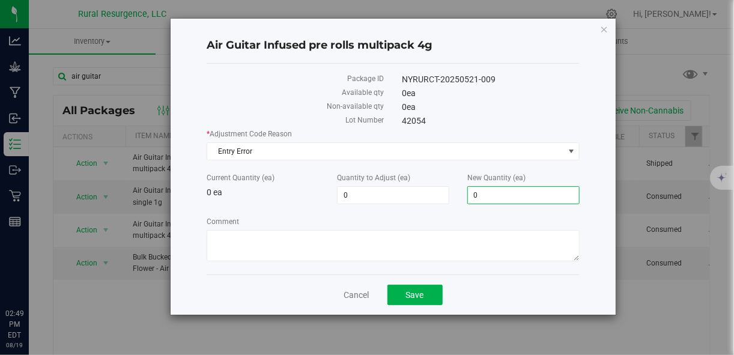
click at [480, 187] on span "0 0" at bounding box center [523, 195] width 112 height 18
click at [480, 187] on input "0" at bounding box center [523, 195] width 111 height 17
type input "4"
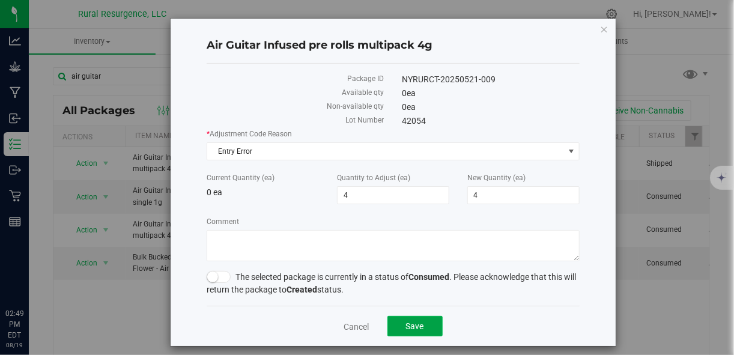
click at [419, 293] on div "Air Guitar Infused pre rolls multipack 4g Package ID NYRURCT-20250521-009 Avail…" at bounding box center [393, 182] width 444 height 327
click at [214, 274] on small at bounding box center [212, 276] width 11 height 11
click at [408, 328] on span "Save" at bounding box center [415, 326] width 18 height 10
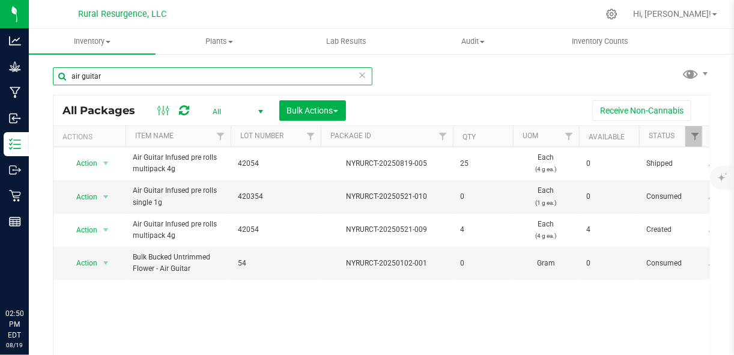
click at [116, 82] on input "air guitar" at bounding box center [212, 76] width 319 height 18
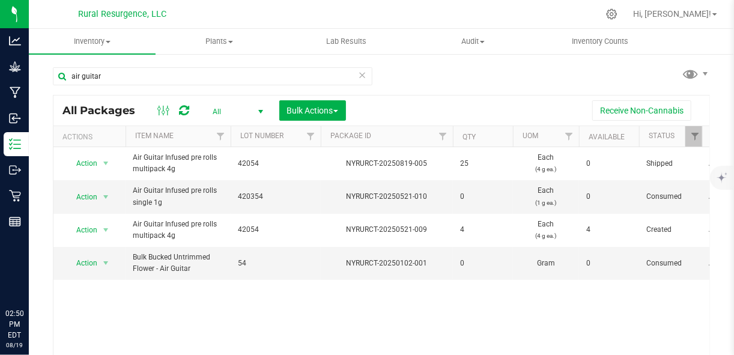
click at [358, 78] on icon at bounding box center [362, 74] width 8 height 14
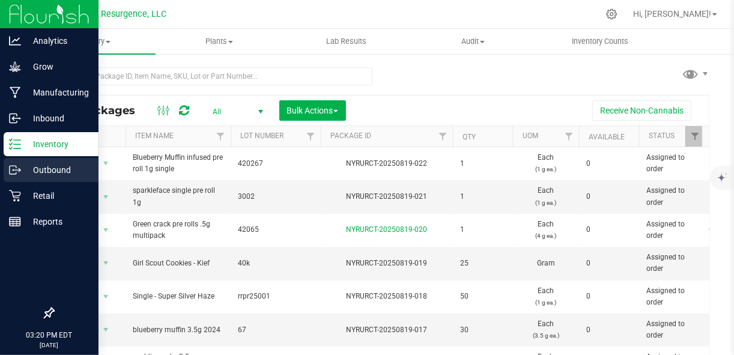
click at [26, 178] on div "Outbound" at bounding box center [51, 170] width 95 height 24
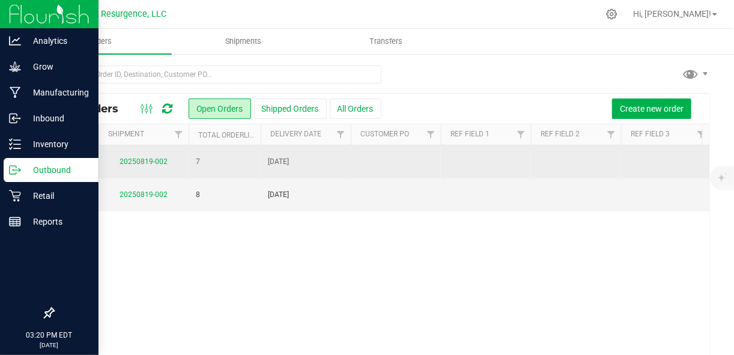
scroll to position [0, 507]
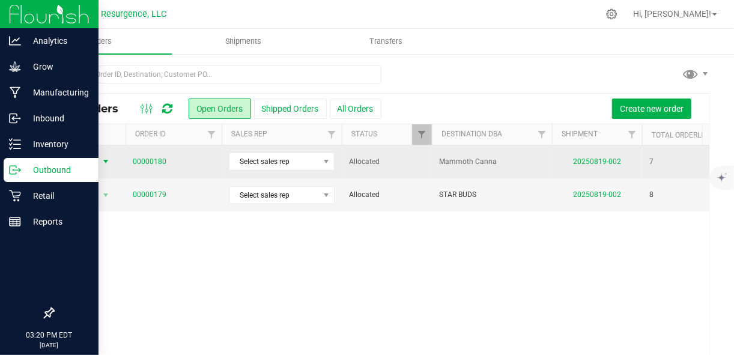
click at [107, 162] on span "select" at bounding box center [106, 162] width 10 height 10
click at [162, 160] on link "00000180" at bounding box center [150, 161] width 34 height 11
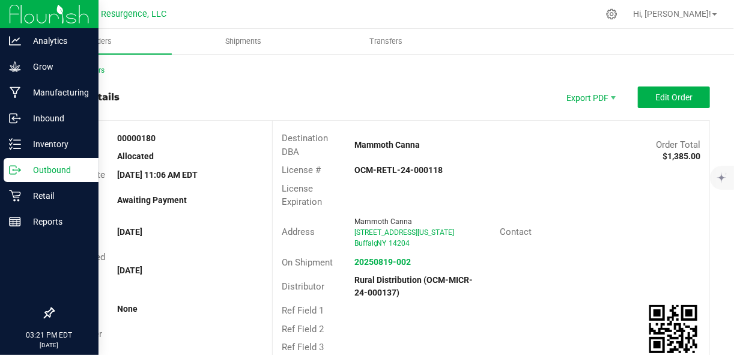
click at [76, 75] on div "Back to Orders" at bounding box center [381, 70] width 657 height 11
click at [77, 72] on link "Back to Orders" at bounding box center [79, 70] width 52 height 8
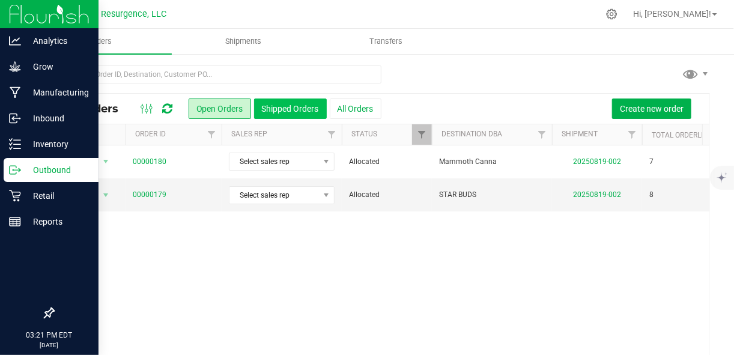
click at [307, 109] on button "Shipped Orders" at bounding box center [290, 108] width 73 height 20
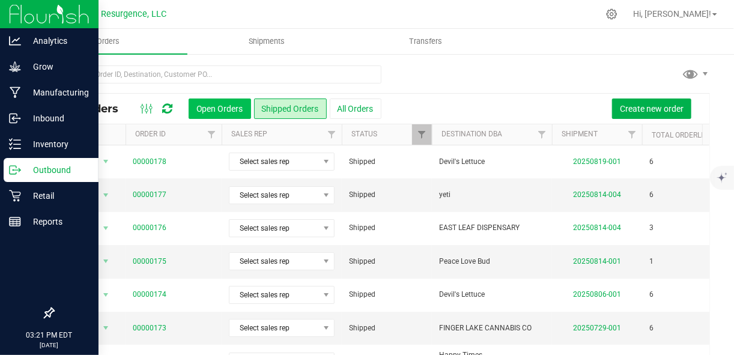
click at [202, 109] on button "Open Orders" at bounding box center [220, 108] width 62 height 20
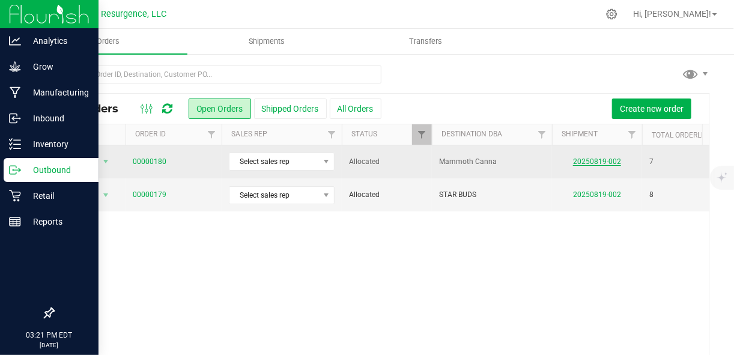
click at [594, 159] on link "20250819-002" at bounding box center [597, 161] width 48 height 8
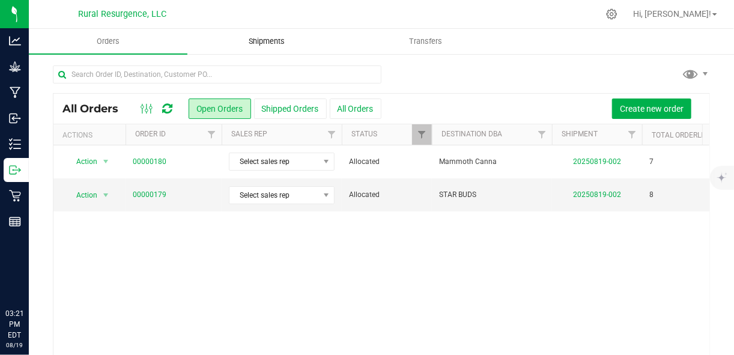
click at [265, 49] on uib-tab-heading "Shipments" at bounding box center [266, 41] width 157 height 24
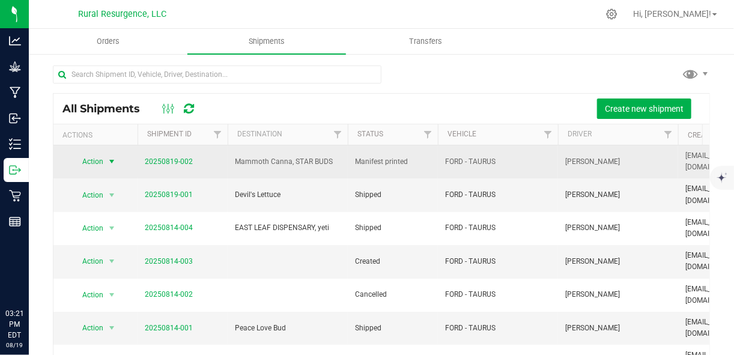
click at [107, 157] on span "select" at bounding box center [112, 162] width 10 height 10
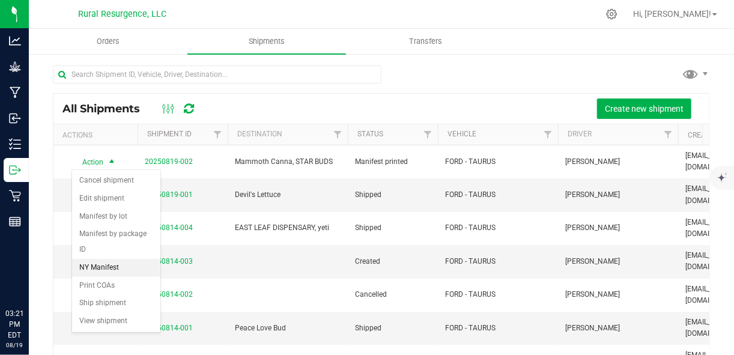
click at [114, 265] on li "NY Manifest" at bounding box center [116, 268] width 88 height 18
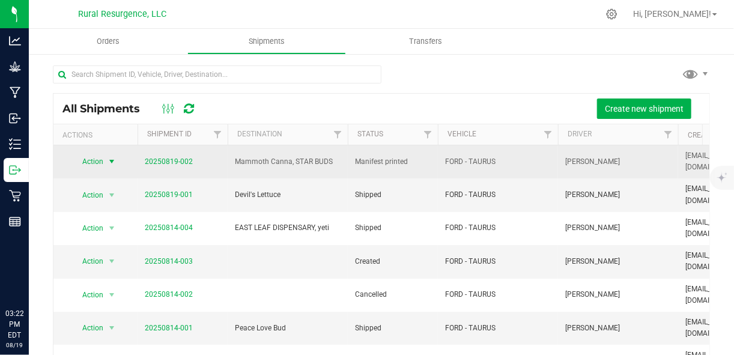
click at [106, 159] on span "select" at bounding box center [111, 161] width 15 height 17
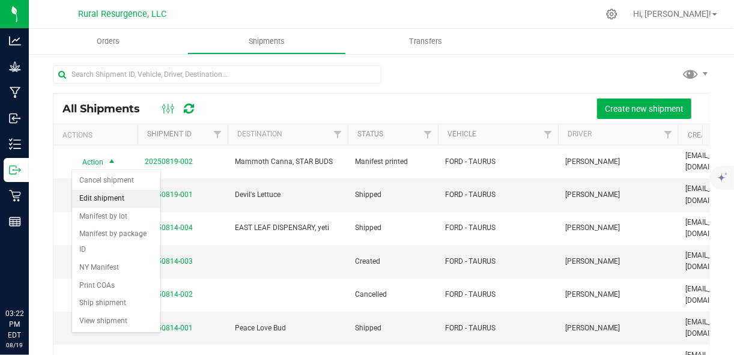
click at [124, 197] on li "Edit shipment" at bounding box center [116, 199] width 88 height 18
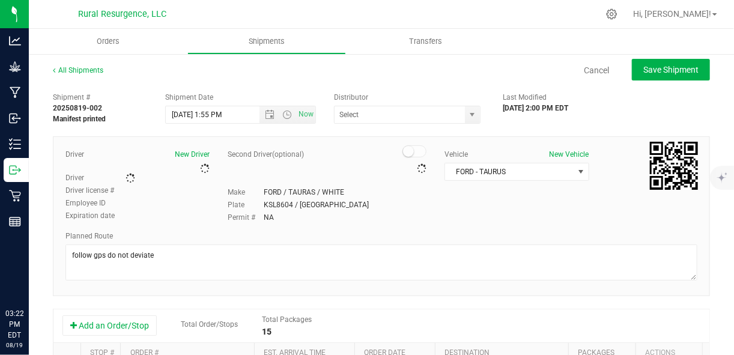
type input "Rural Distribution (OCM-MICR-24-000137)"
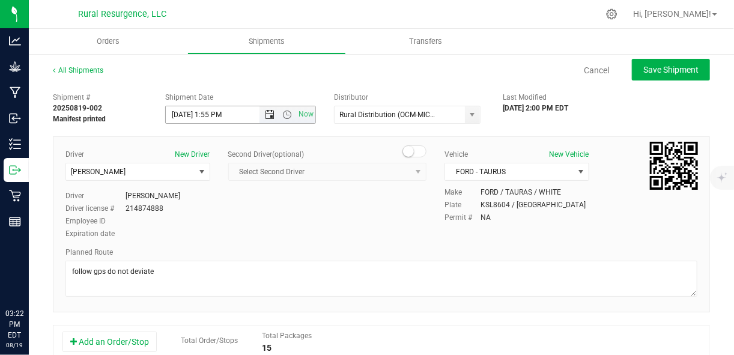
click at [265, 118] on span "Open the date view" at bounding box center [270, 115] width 10 height 10
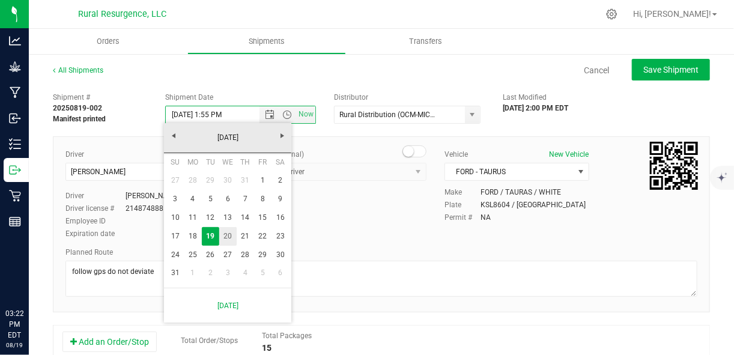
click at [225, 235] on link "20" at bounding box center [227, 236] width 17 height 19
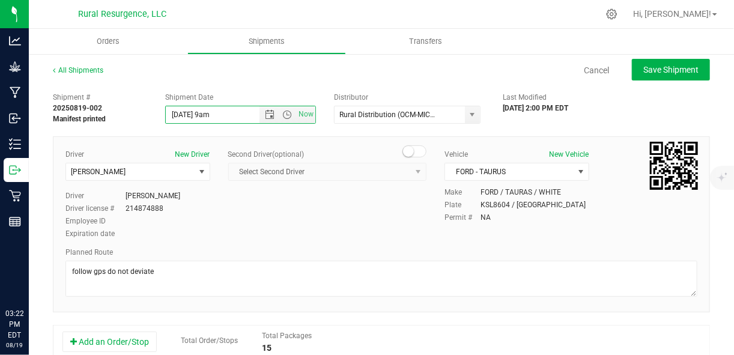
type input "8/20/2025 9am"
click at [276, 86] on div "All Shipments Cancel Save Shipment" at bounding box center [381, 76] width 657 height 22
click at [279, 86] on div "All Shipments Cancel Save Shipment" at bounding box center [381, 76] width 657 height 22
click at [394, 78] on div "Cancel Save Shipment" at bounding box center [417, 70] width 585 height 22
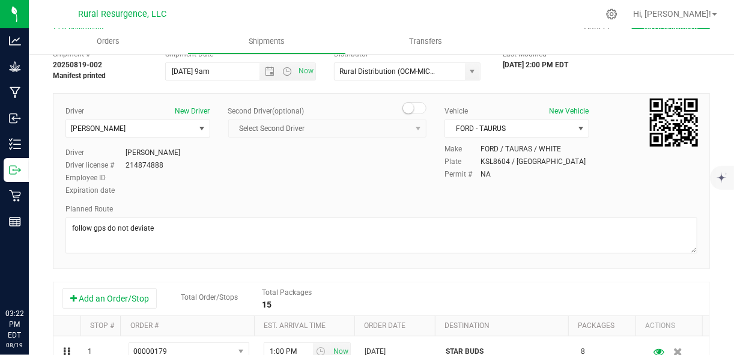
click at [537, 146] on div "FORD / TAURAS / WHITE" at bounding box center [520, 148] width 80 height 11
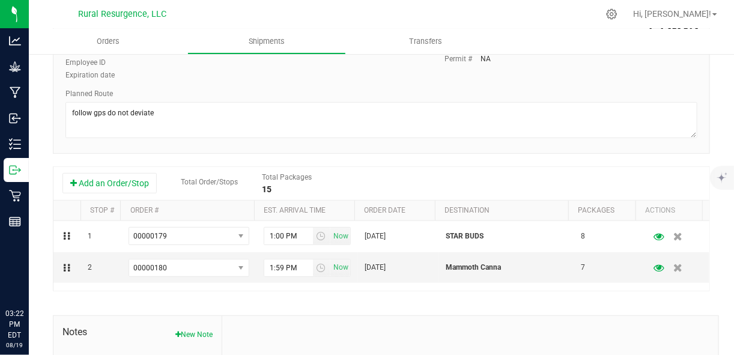
scroll to position [180, 0]
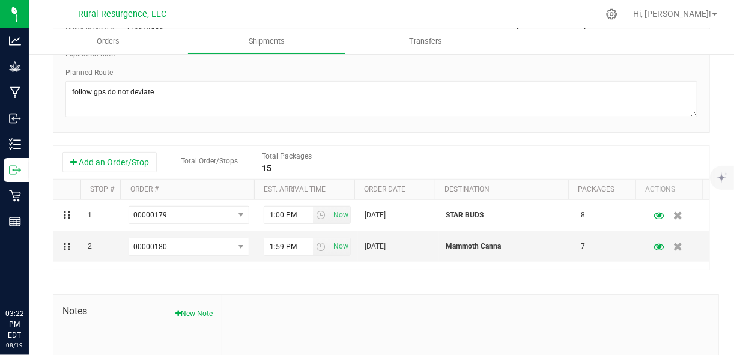
click at [516, 140] on div "Shipment # 20250819-002 Manifest printed Shipment Date 8/20/2025 9am Now Distri…" at bounding box center [381, 181] width 657 height 549
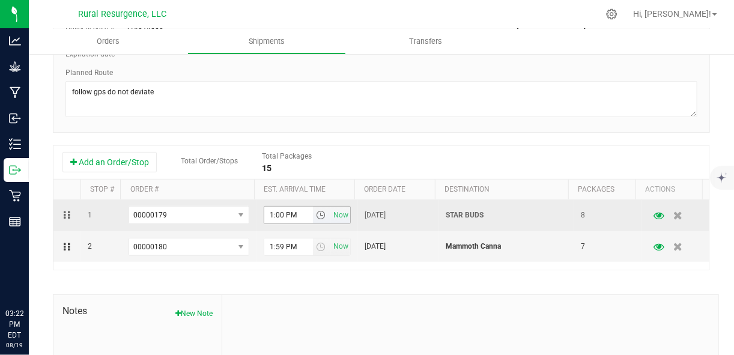
click at [316, 214] on span "select" at bounding box center [321, 215] width 10 height 10
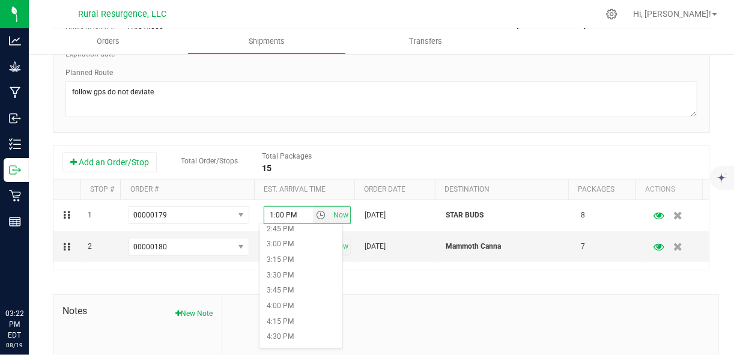
scroll to position [1362, 0]
click at [311, 325] on li "11:30 PM" at bounding box center [300, 323] width 83 height 16
type input "11:30 PM"
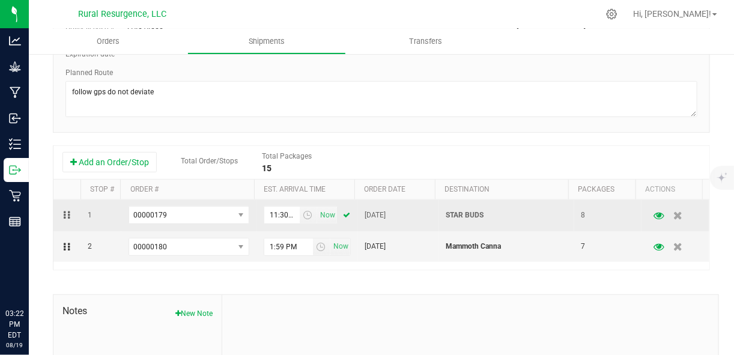
click at [373, 221] on td "[DATE]" at bounding box center [398, 215] width 81 height 31
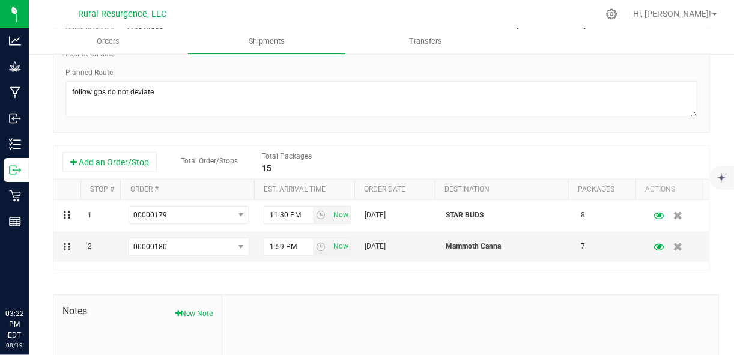
click at [379, 214] on span "[DATE]" at bounding box center [375, 215] width 21 height 11
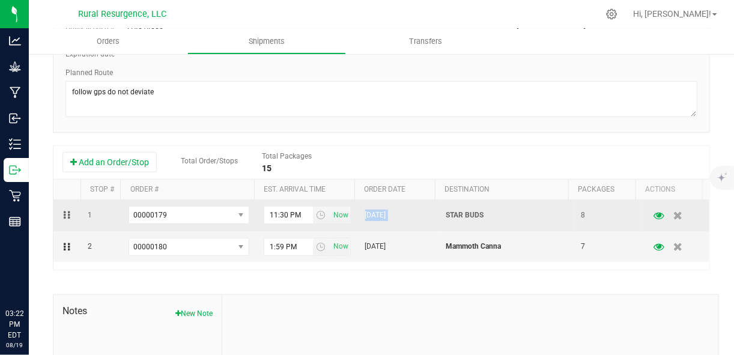
click at [379, 214] on span "[DATE]" at bounding box center [375, 215] width 21 height 11
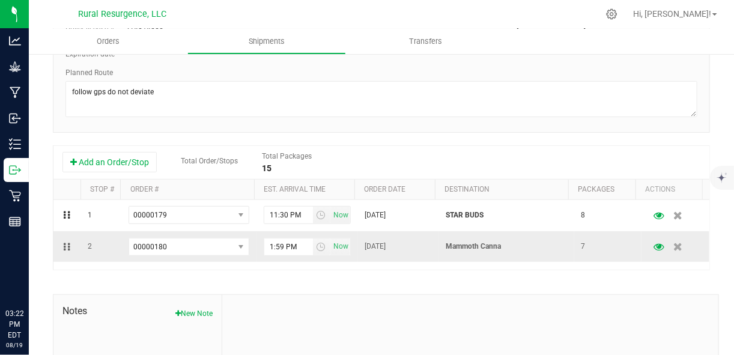
click at [495, 235] on td "Mammoth Canna" at bounding box center [506, 246] width 135 height 31
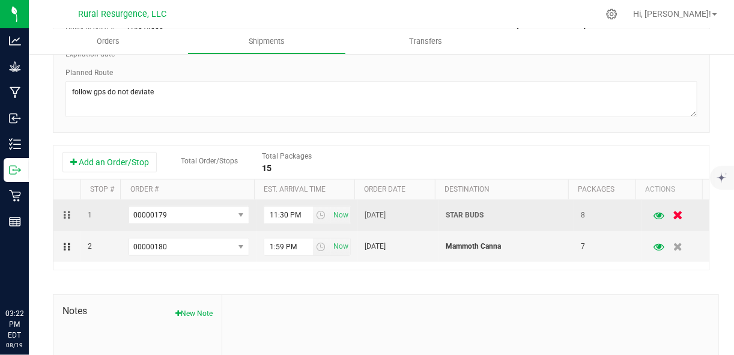
click at [669, 217] on button "button" at bounding box center [678, 215] width 20 height 23
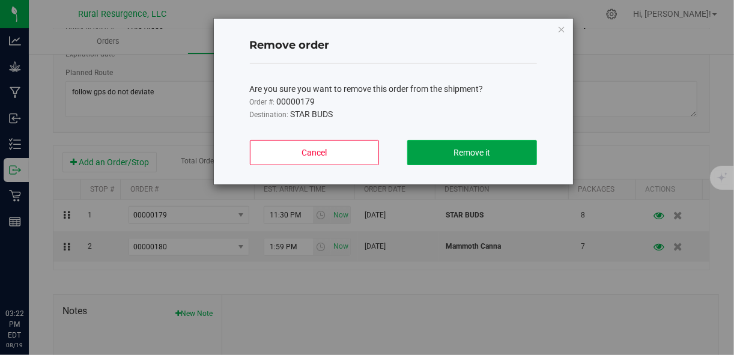
click at [506, 149] on button "Remove it" at bounding box center [471, 152] width 129 height 25
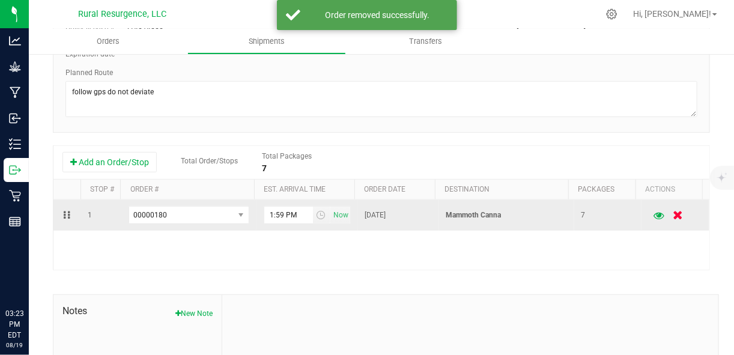
click at [673, 213] on icon "button" at bounding box center [678, 215] width 10 height 9
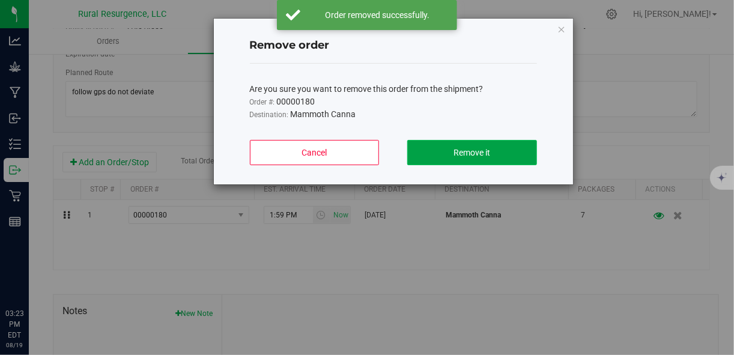
click at [479, 149] on span "Remove it" at bounding box center [471, 153] width 37 height 10
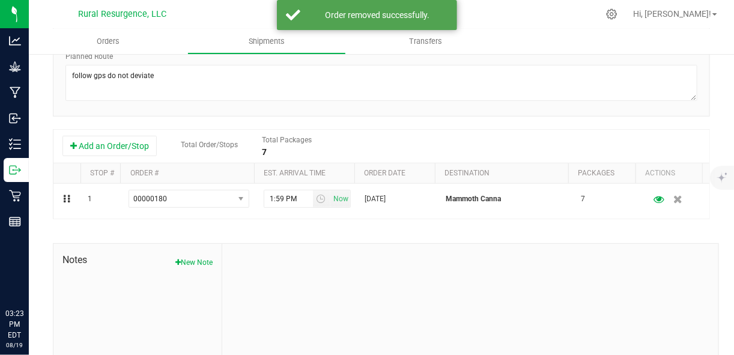
type input "Rural Distribution (OCM-MICR-24-000137)"
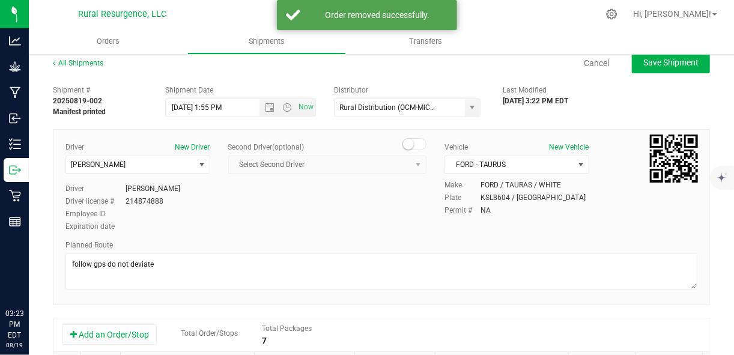
scroll to position [8, 0]
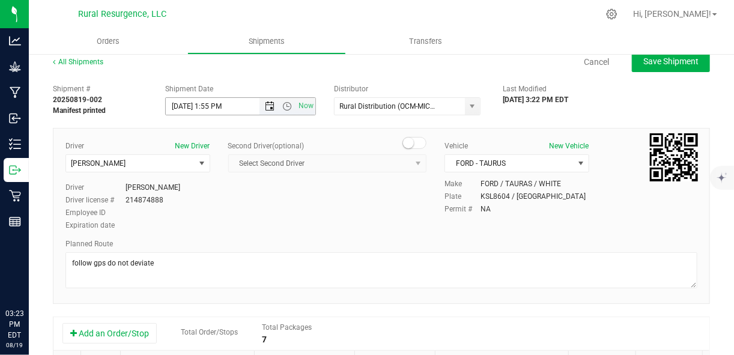
click at [268, 105] on span "Open the date view" at bounding box center [270, 106] width 10 height 10
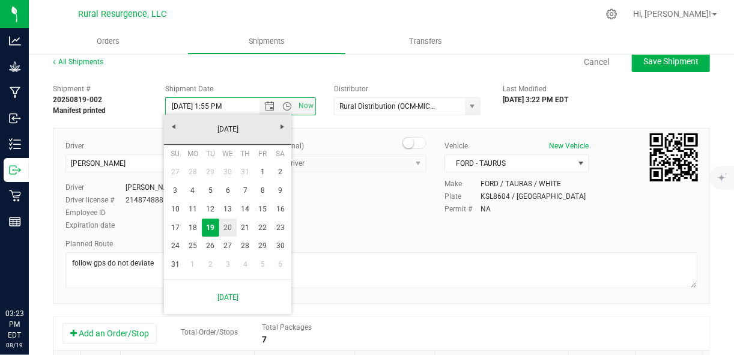
click at [225, 227] on link "20" at bounding box center [227, 228] width 17 height 19
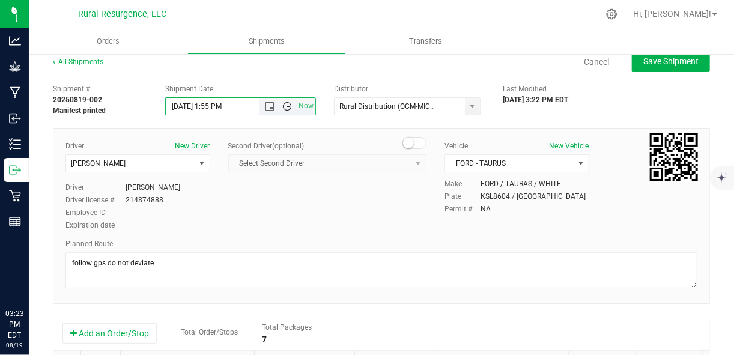
click at [282, 104] on span "Open the time view" at bounding box center [287, 106] width 10 height 10
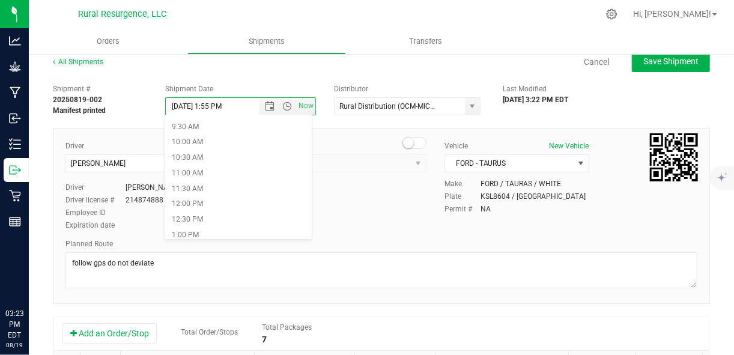
scroll to position [272, 0]
click at [288, 136] on li "9:00 AM" at bounding box center [238, 131] width 147 height 16
type input "[DATE] 9:00 AM"
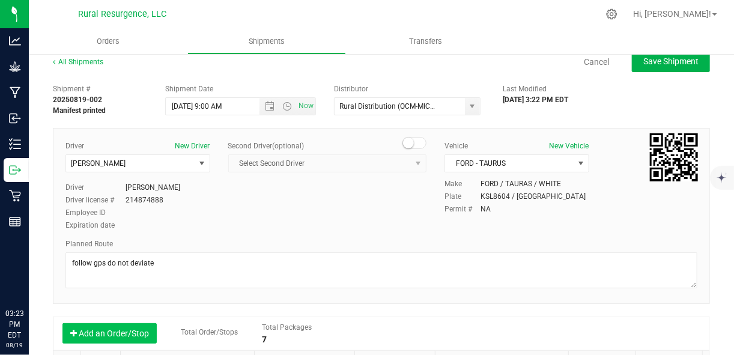
click at [109, 334] on button "Add an Order/Stop" at bounding box center [109, 333] width 94 height 20
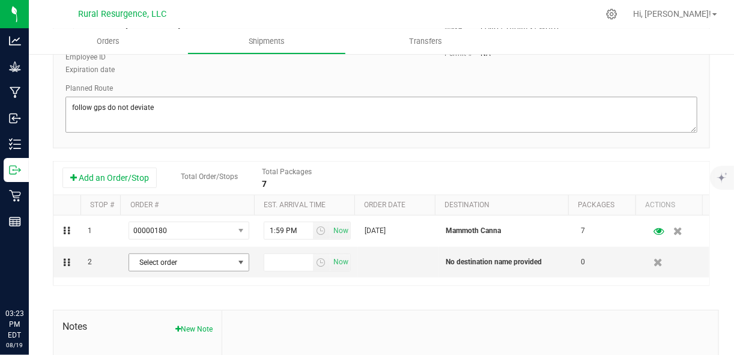
scroll to position [165, 0]
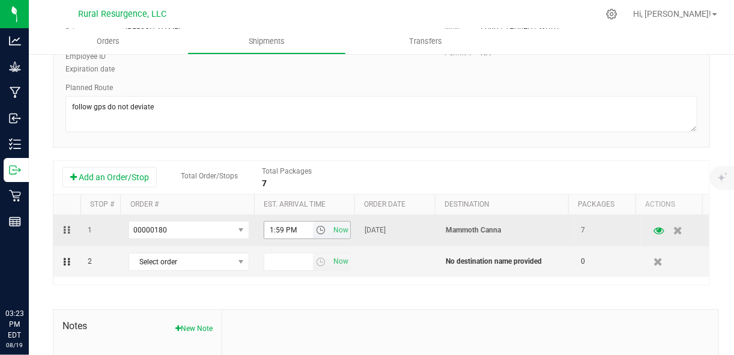
click at [316, 231] on span "select" at bounding box center [321, 230] width 10 height 10
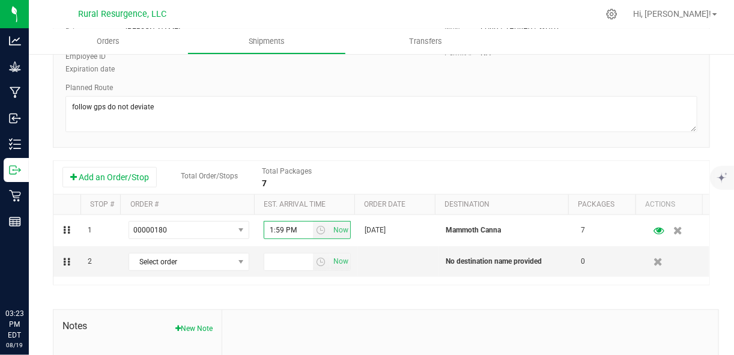
click at [358, 162] on div "Add an Order/Stop Total Order/Stops Total Packages 7" at bounding box center [381, 178] width 656 height 34
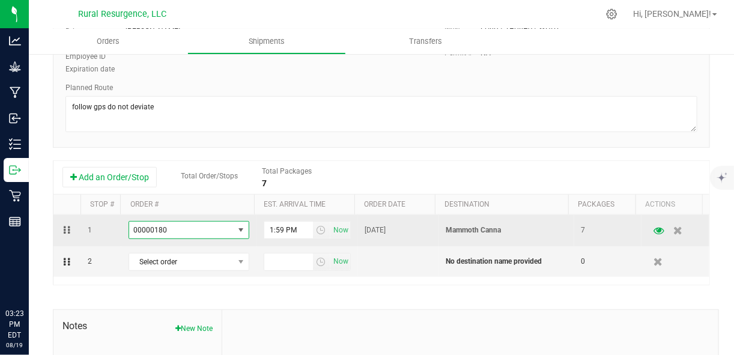
click at [211, 226] on span "00000180" at bounding box center [181, 230] width 104 height 17
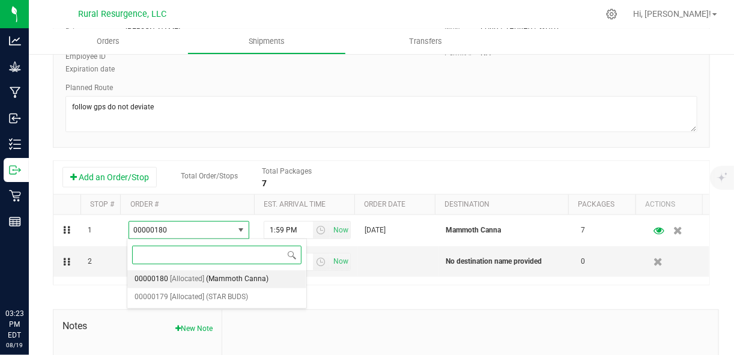
click at [216, 280] on span "(Mammoth Canna)" at bounding box center [237, 279] width 62 height 16
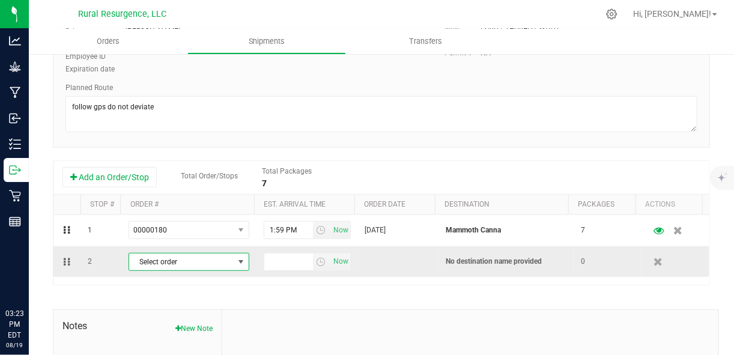
click at [207, 258] on span "Select order" at bounding box center [181, 261] width 104 height 17
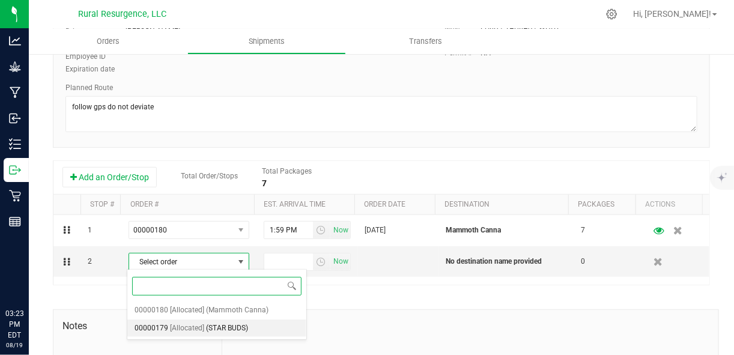
click at [193, 329] on span "[Allocated]" at bounding box center [187, 329] width 34 height 16
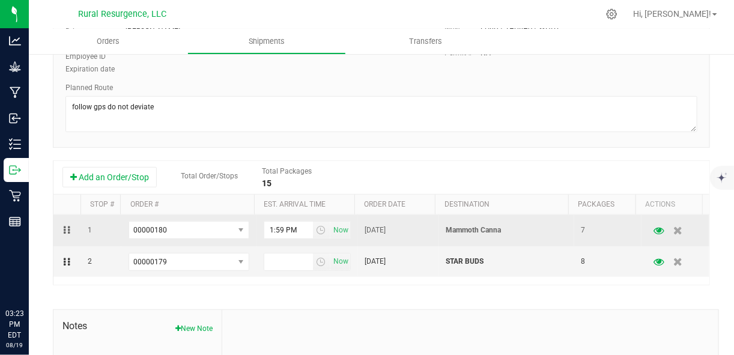
click at [386, 228] on span "[DATE]" at bounding box center [375, 230] width 21 height 11
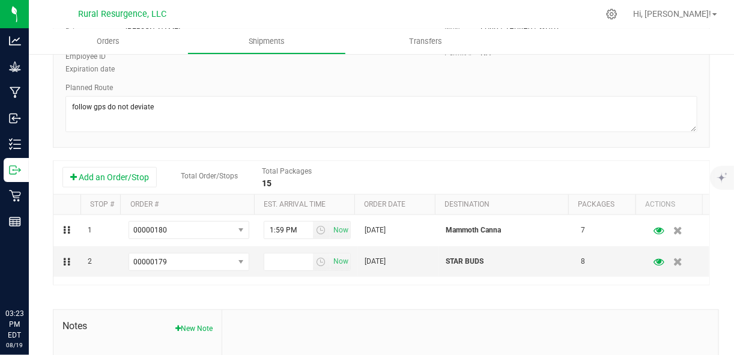
click at [471, 292] on div "Shipment # 20250819-002 Manifest printed Shipment Date 8/20/2025 9:00 AM Now Di…" at bounding box center [381, 196] width 657 height 549
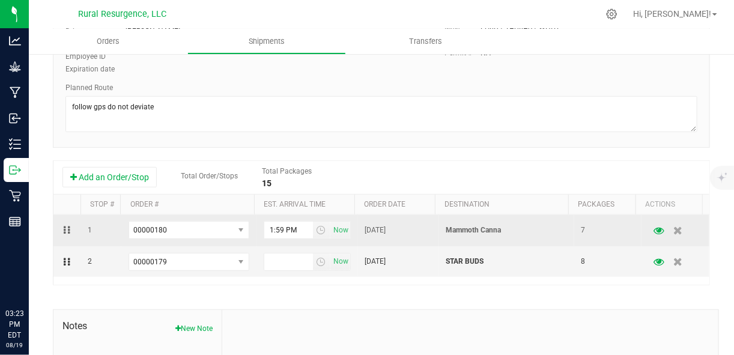
click at [386, 230] on span "[DATE]" at bounding box center [375, 230] width 21 height 11
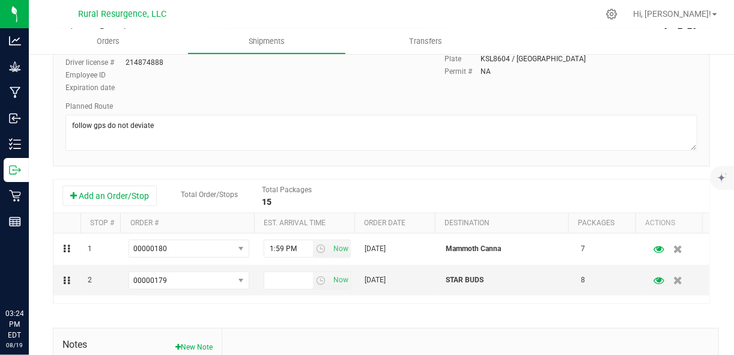
scroll to position [146, 0]
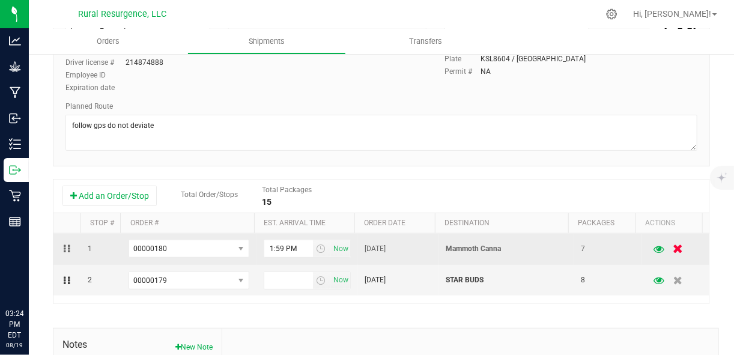
click at [673, 247] on icon "button" at bounding box center [678, 248] width 10 height 9
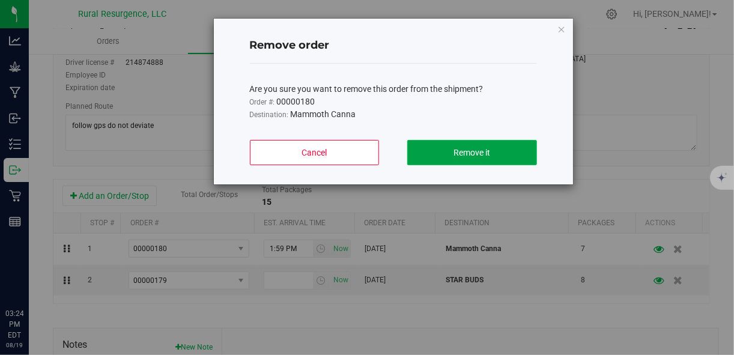
click at [442, 153] on button "Remove it" at bounding box center [471, 152] width 129 height 25
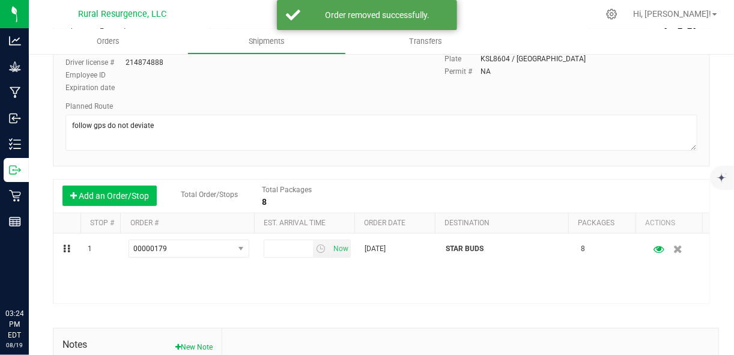
click at [114, 192] on button "Add an Order/Stop" at bounding box center [109, 196] width 94 height 20
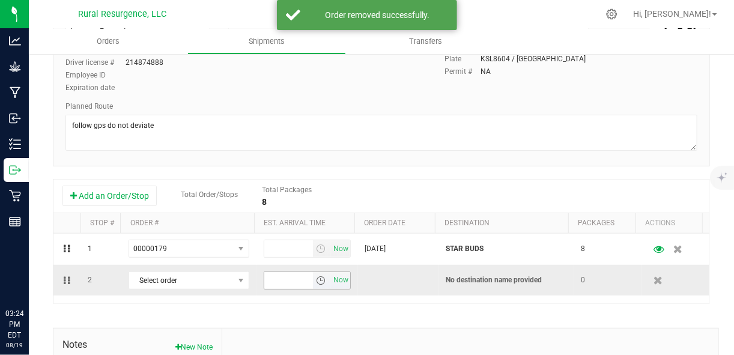
click at [313, 279] on span "select" at bounding box center [321, 280] width 17 height 17
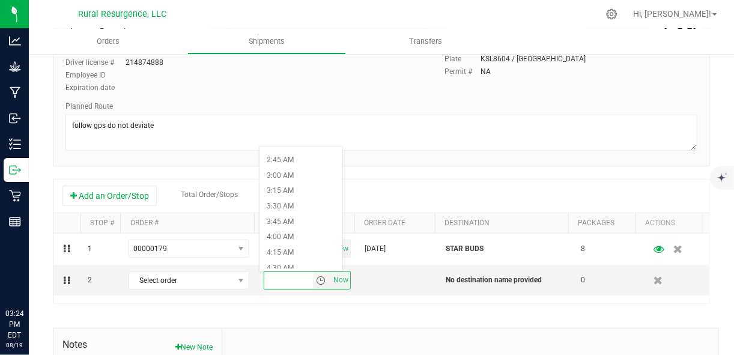
scroll to position [0, 0]
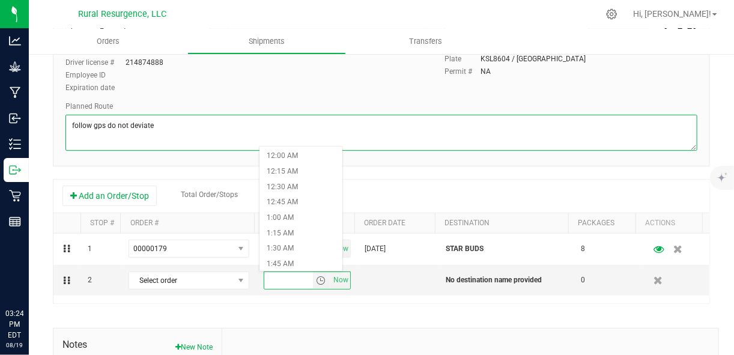
click at [381, 130] on textarea at bounding box center [381, 133] width 632 height 36
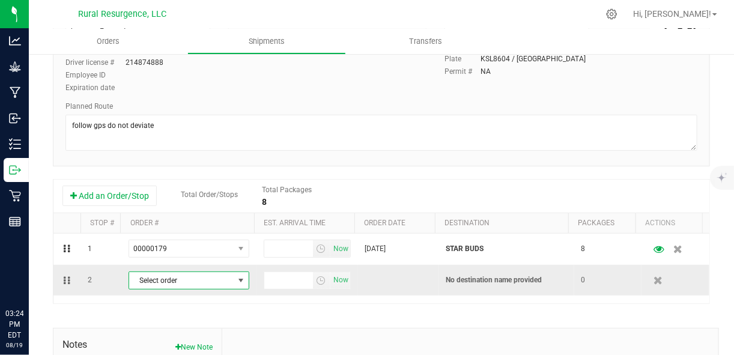
click at [199, 273] on span "Select order" at bounding box center [181, 280] width 104 height 17
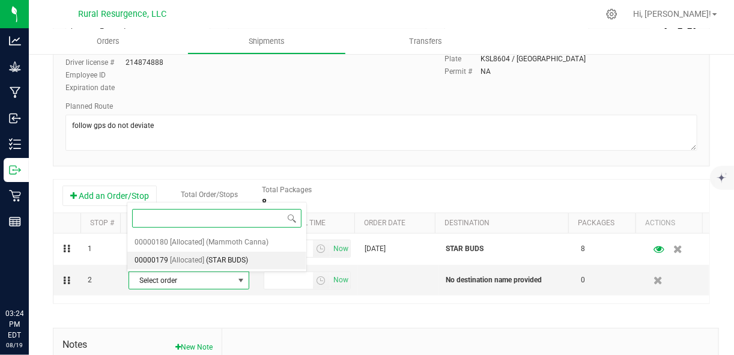
click at [215, 256] on span "(STAR BUDS)" at bounding box center [227, 261] width 42 height 16
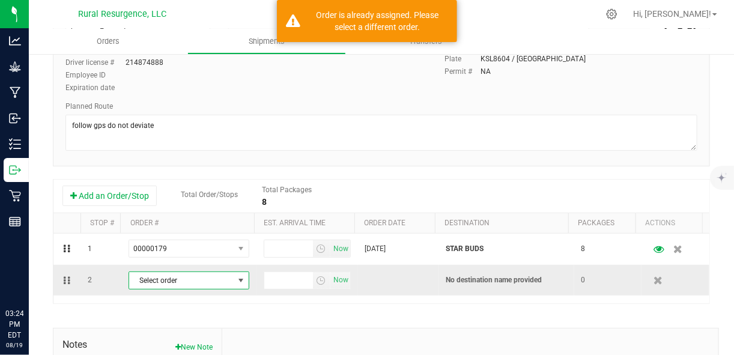
click at [223, 282] on span "Select order" at bounding box center [181, 280] width 104 height 17
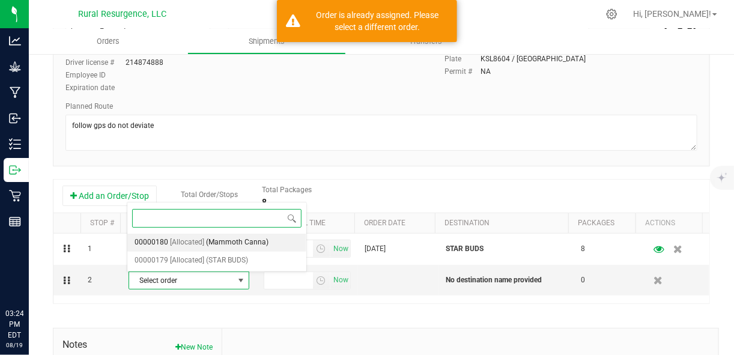
click at [229, 245] on span "(Mammoth Canna)" at bounding box center [237, 243] width 62 height 16
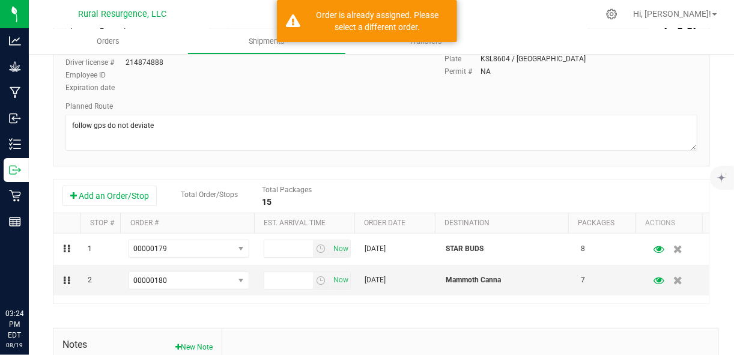
click at [370, 183] on div "Add an Order/Stop Total Order/Stops Total Packages 15" at bounding box center [381, 197] width 656 height 34
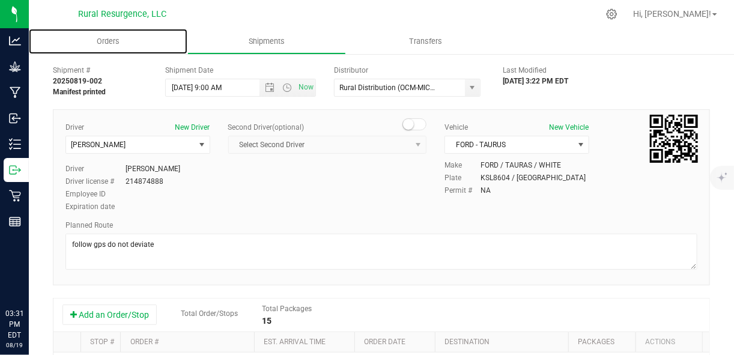
scroll to position [26, 0]
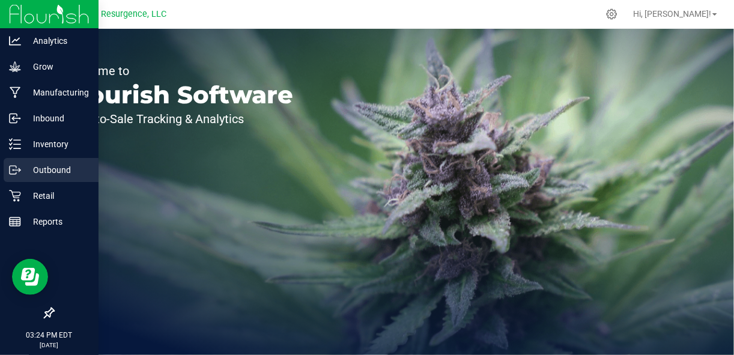
click at [13, 169] on icon at bounding box center [15, 170] width 12 height 12
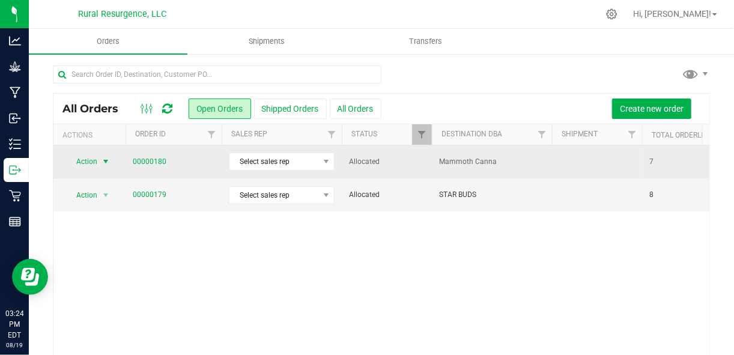
click at [98, 162] on span "select" at bounding box center [105, 161] width 15 height 17
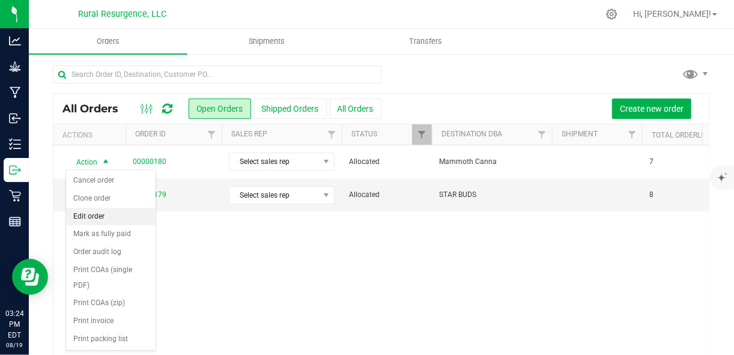
click at [106, 215] on li "Edit order" at bounding box center [110, 217] width 89 height 18
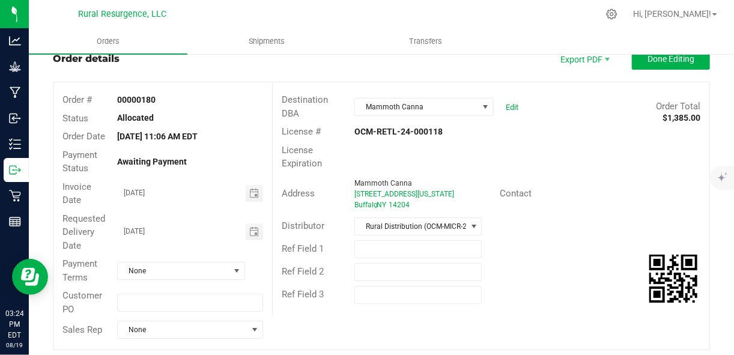
scroll to position [38, 0]
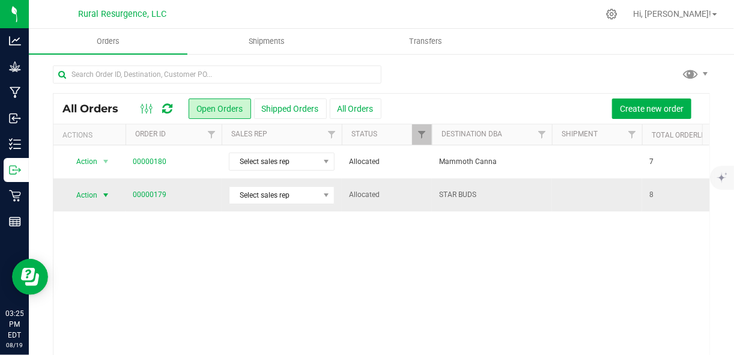
click at [100, 192] on span "select" at bounding box center [105, 195] width 15 height 17
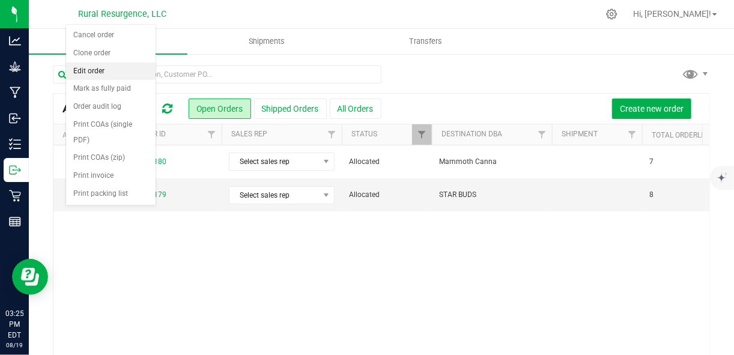
click at [103, 71] on li "Edit order" at bounding box center [110, 71] width 89 height 18
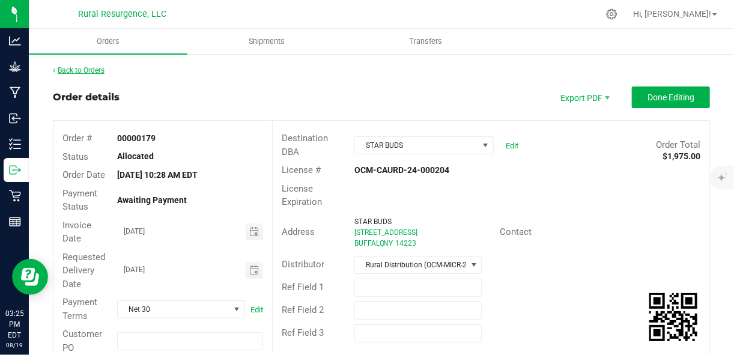
click at [87, 73] on link "Back to Orders" at bounding box center [79, 70] width 52 height 8
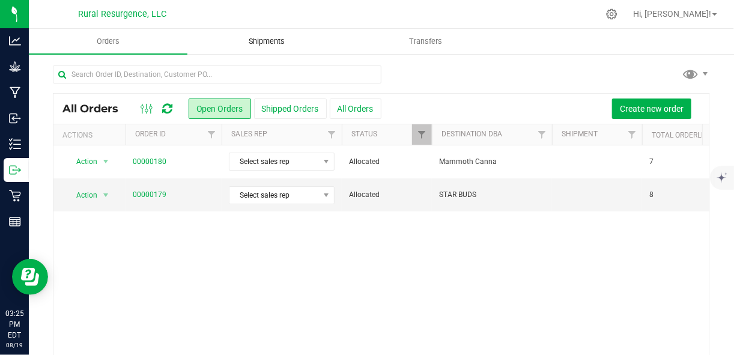
click at [274, 43] on span "Shipments" at bounding box center [266, 41] width 68 height 11
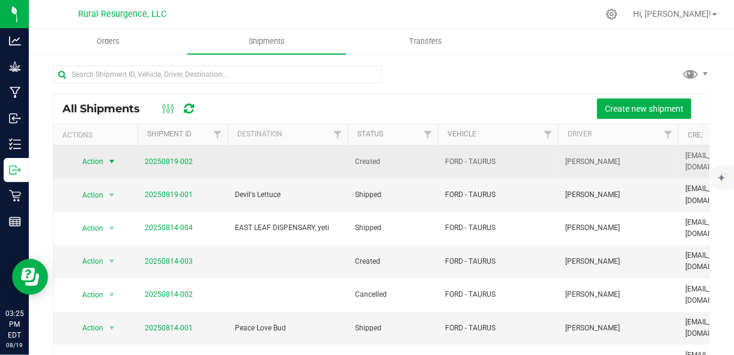
click at [108, 162] on span "select" at bounding box center [112, 162] width 10 height 10
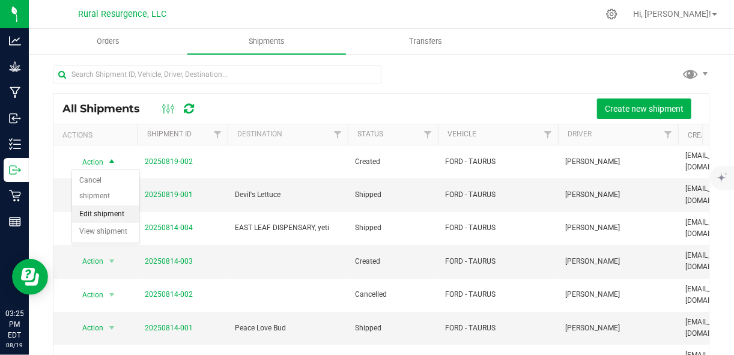
click at [103, 205] on li "Edit shipment" at bounding box center [105, 214] width 67 height 18
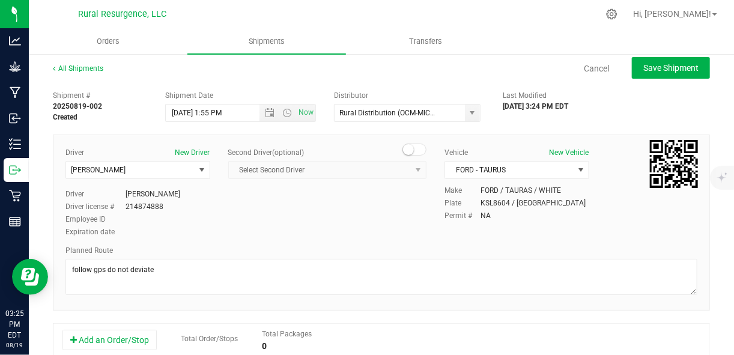
scroll to position [4, 0]
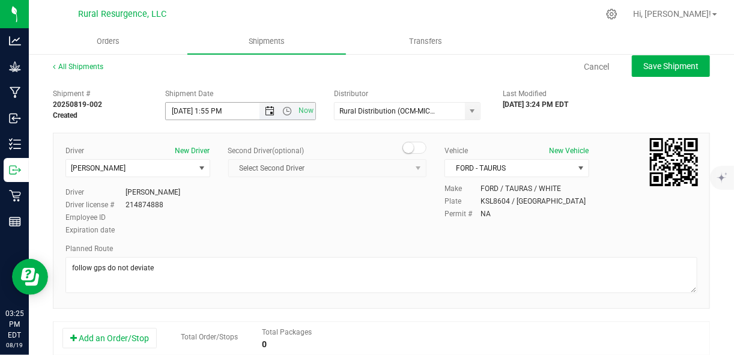
click at [267, 110] on span "Open the date view" at bounding box center [270, 111] width 10 height 10
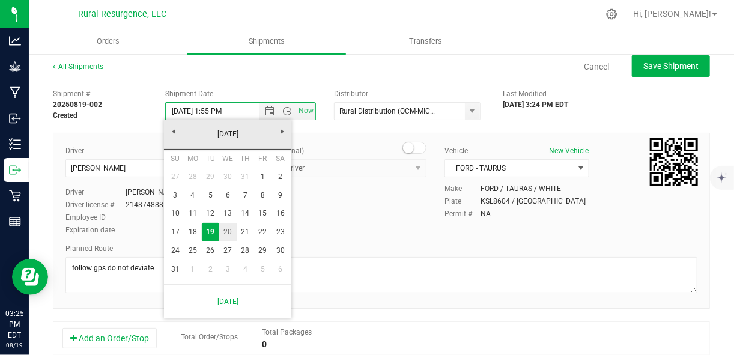
click at [229, 229] on link "20" at bounding box center [227, 232] width 17 height 19
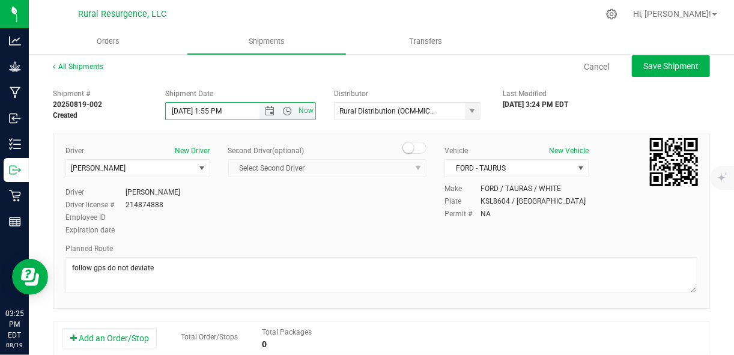
click at [229, 109] on input "[DATE] 1:55 PM" at bounding box center [222, 111] width 113 height 17
click at [283, 109] on span "Open the time view" at bounding box center [287, 111] width 10 height 10
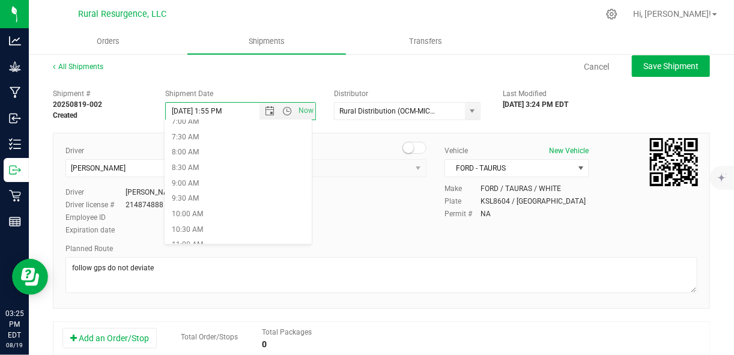
scroll to position [239, 0]
click at [232, 164] on li "9:00 AM" at bounding box center [238, 169] width 147 height 16
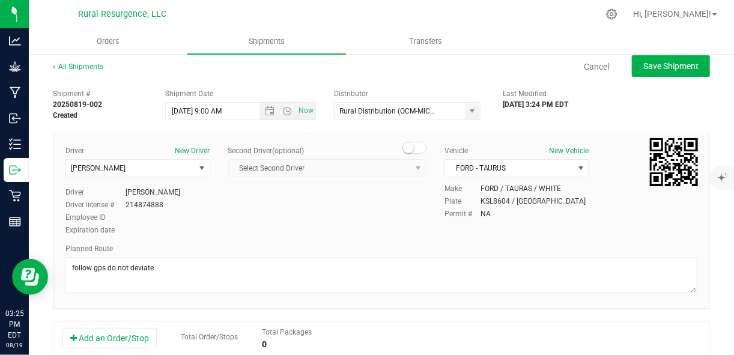
click at [492, 63] on div "Cancel Save Shipment" at bounding box center [417, 66] width 585 height 22
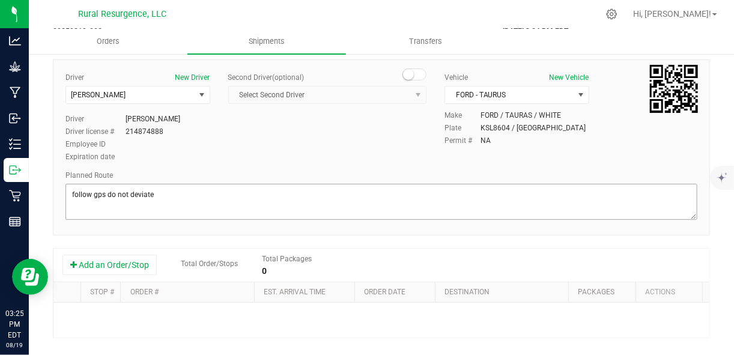
scroll to position [0, 0]
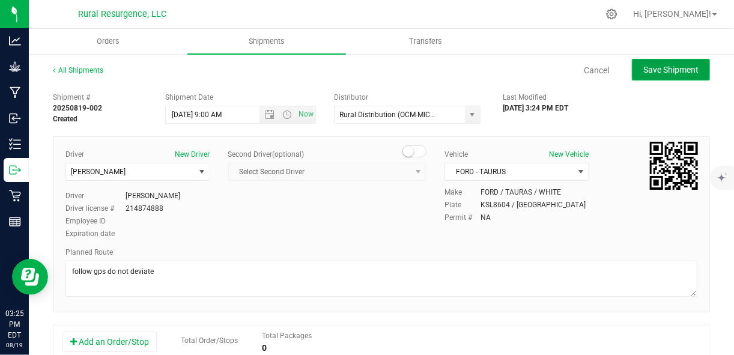
click at [649, 74] on button "Save Shipment" at bounding box center [671, 70] width 78 height 22
type input "[DATE] 1:00 PM"
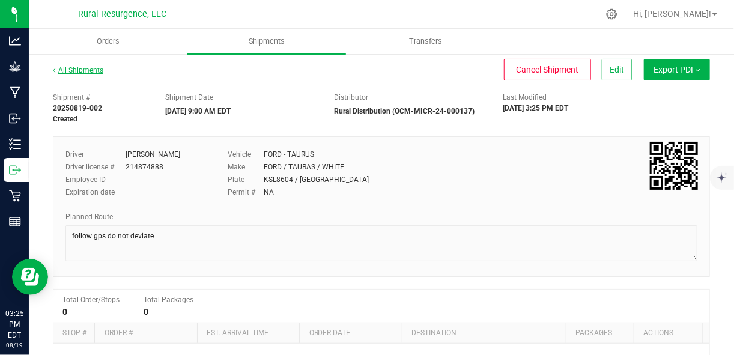
click at [85, 71] on link "All Shipments" at bounding box center [78, 70] width 50 height 8
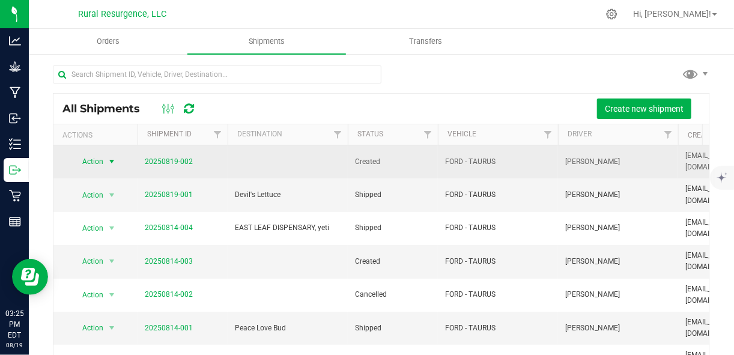
click at [106, 159] on span "select" at bounding box center [111, 161] width 15 height 17
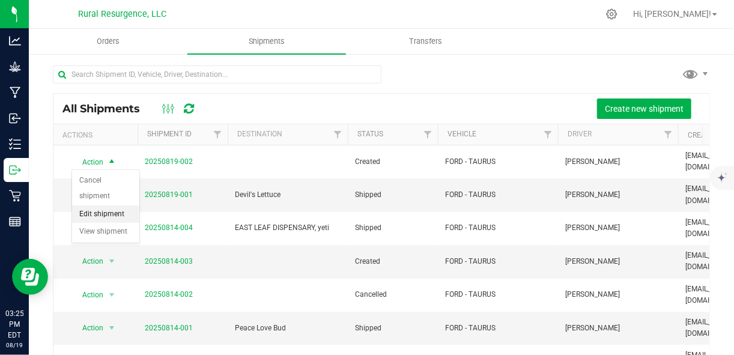
click at [110, 205] on li "Edit shipment" at bounding box center [105, 214] width 67 height 18
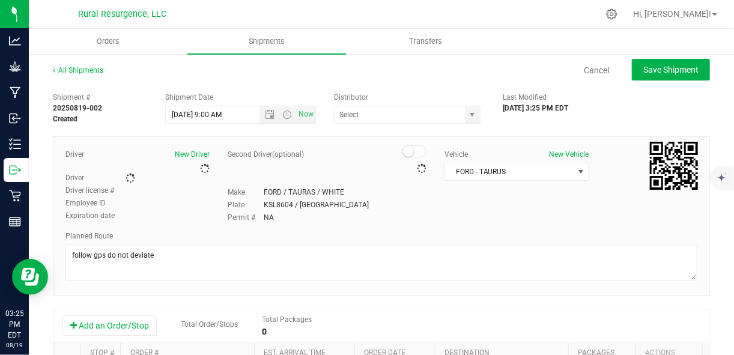
type input "Rural Distribution (OCM-MICR-24-000137)"
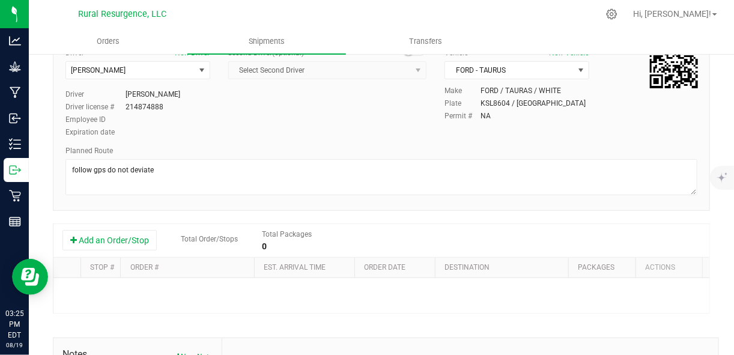
scroll to position [103, 0]
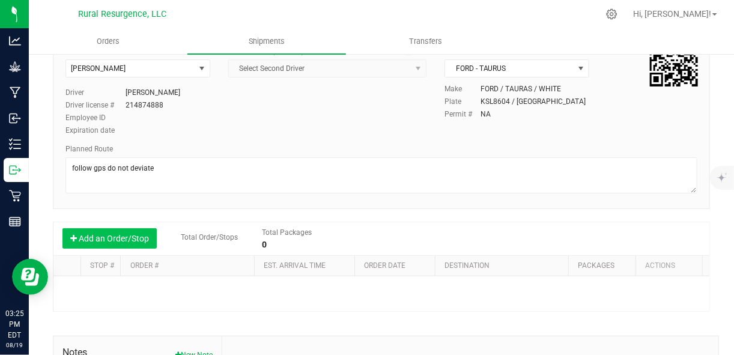
click at [120, 236] on button "Add an Order/Stop" at bounding box center [109, 238] width 94 height 20
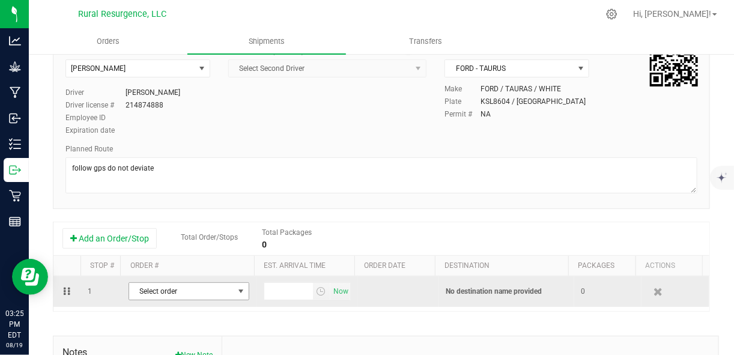
click at [227, 291] on span "Select order" at bounding box center [181, 291] width 104 height 17
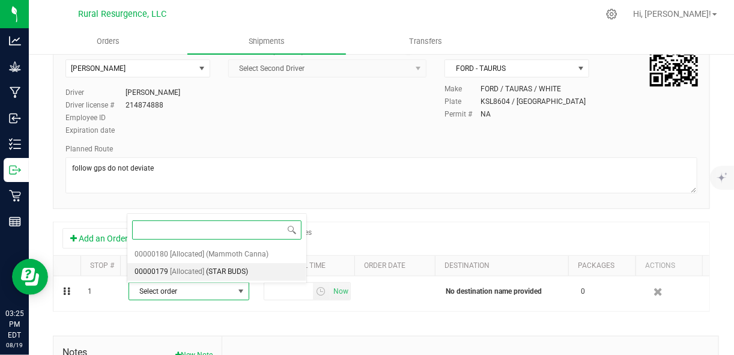
click at [235, 270] on span "(STAR BUDS)" at bounding box center [227, 272] width 42 height 16
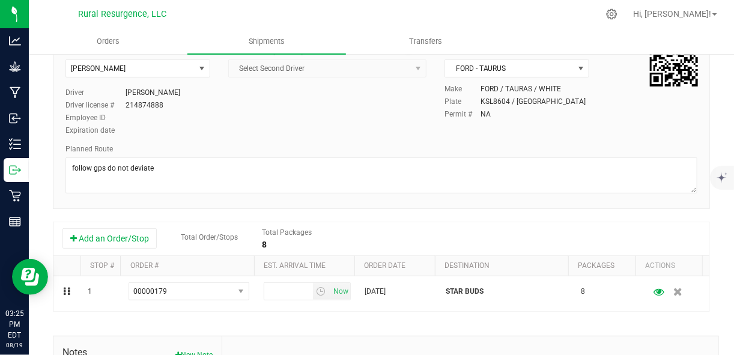
click at [387, 270] on th "Order date" at bounding box center [394, 266] width 80 height 20
click at [390, 263] on link "Order date" at bounding box center [391, 265] width 55 height 8
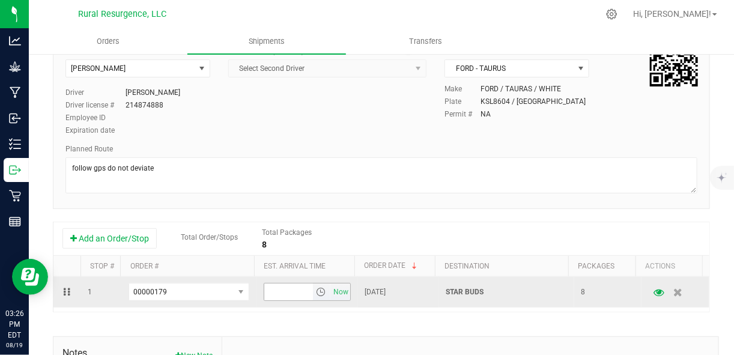
click at [294, 288] on input "text" at bounding box center [288, 291] width 49 height 17
click at [316, 292] on span "select" at bounding box center [321, 292] width 10 height 10
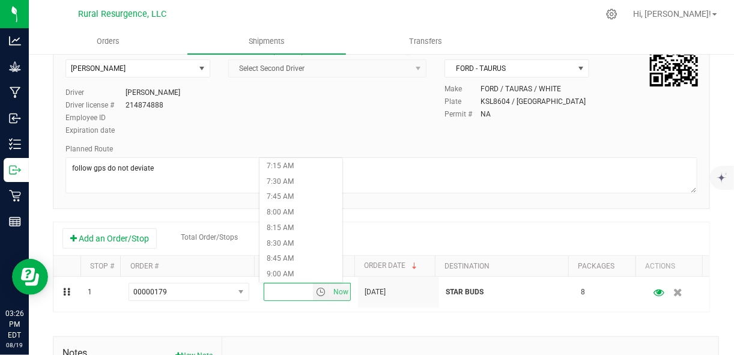
scroll to position [449, 0]
click at [298, 274] on li "9:00 AM" at bounding box center [300, 275] width 83 height 16
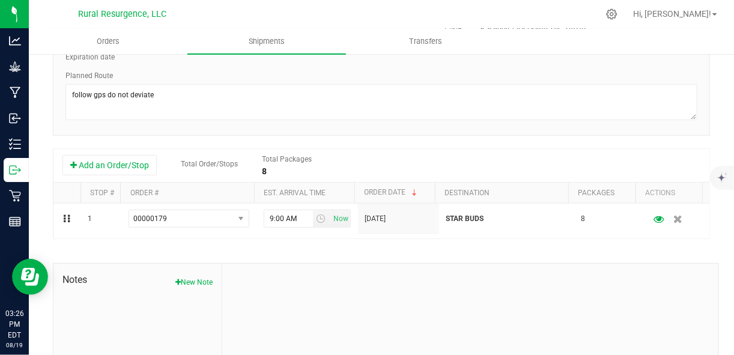
scroll to position [177, 0]
click at [87, 165] on button "Add an Order/Stop" at bounding box center [109, 164] width 94 height 20
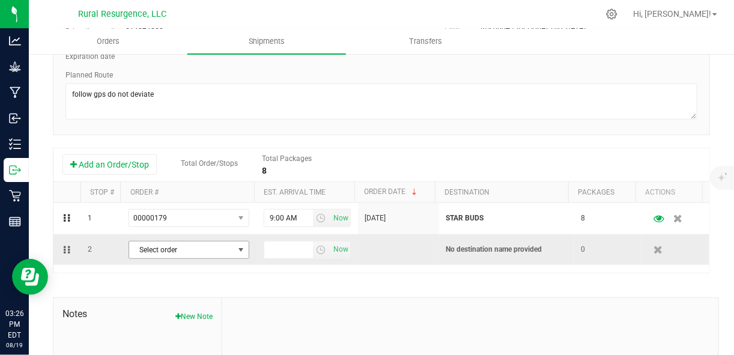
click at [179, 246] on span "Select order" at bounding box center [181, 249] width 104 height 17
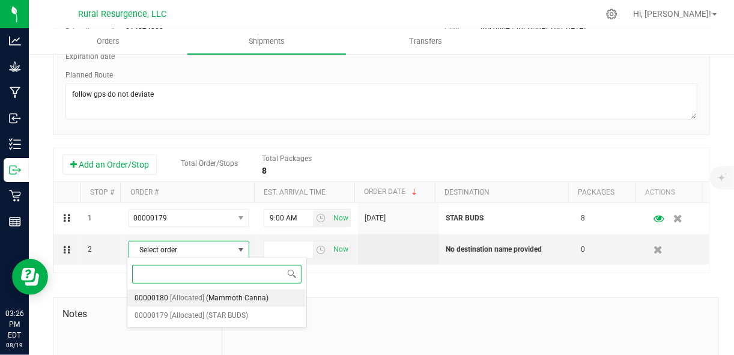
click at [238, 299] on span "(Mammoth Canna)" at bounding box center [237, 299] width 62 height 16
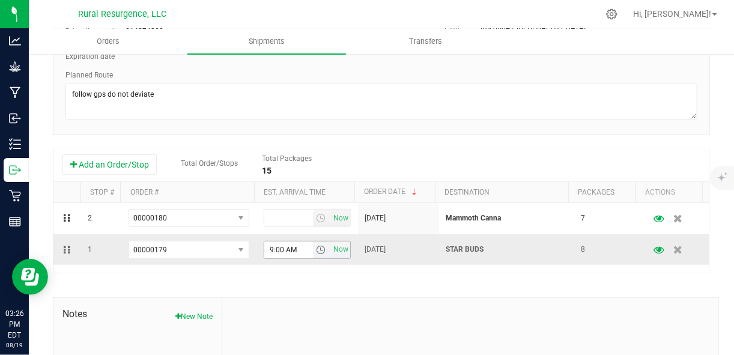
click at [316, 250] on span "select" at bounding box center [321, 250] width 10 height 10
click at [302, 187] on li "10:30 AM" at bounding box center [300, 194] width 83 height 16
click at [335, 273] on div "Shipment # 20250819-002 Created Shipment Date [DATE] 9:00 AM Now Distributor Ru…" at bounding box center [381, 184] width 657 height 550
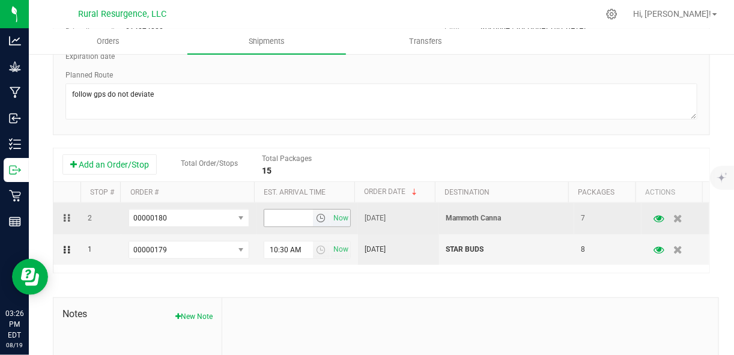
click at [304, 219] on input "text" at bounding box center [288, 218] width 49 height 17
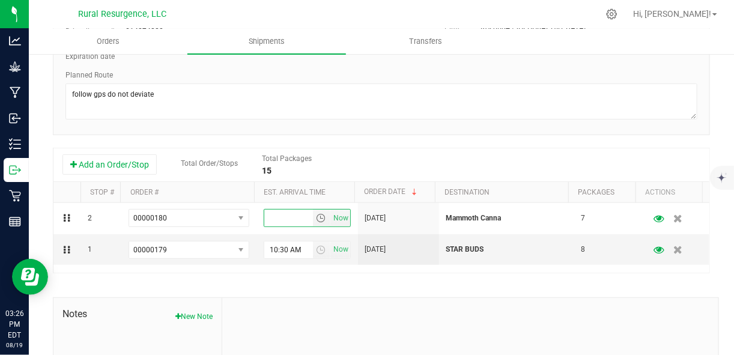
click at [374, 159] on div "Add an Order/Stop Total Order/Stops Total Packages 15" at bounding box center [381, 164] width 638 height 21
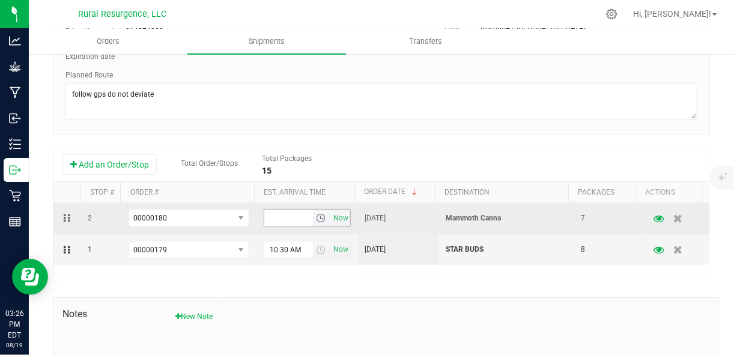
click at [316, 214] on span "select" at bounding box center [321, 218] width 10 height 10
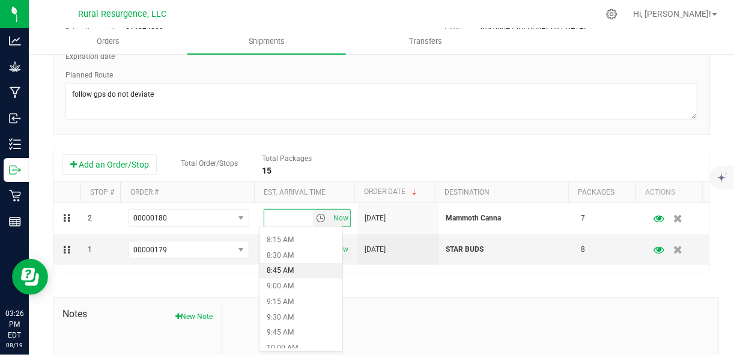
scroll to position [507, 0]
click at [298, 285] on li "9:00 AM" at bounding box center [300, 285] width 83 height 16
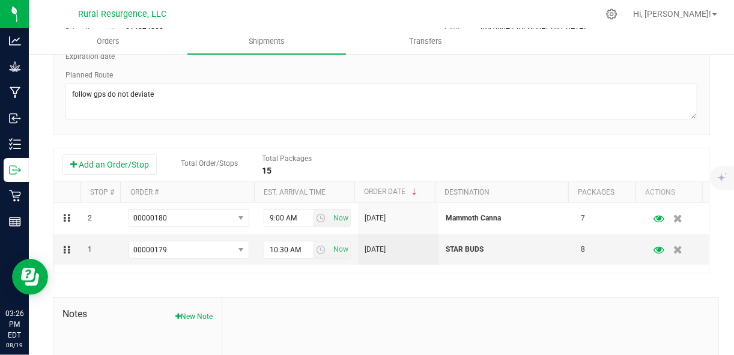
click at [383, 162] on div "Add an Order/Stop Total Order/Stops Total Packages 15" at bounding box center [381, 164] width 638 height 21
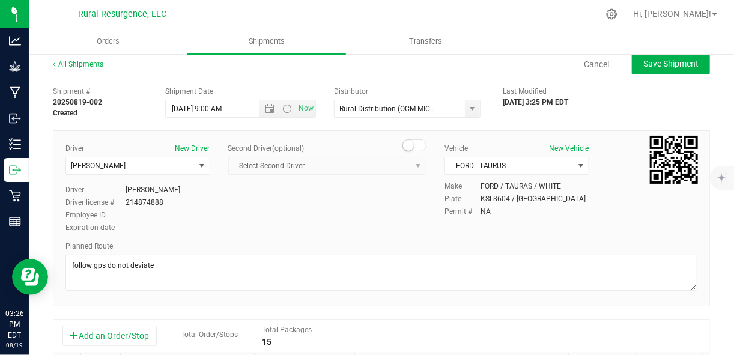
scroll to position [0, 0]
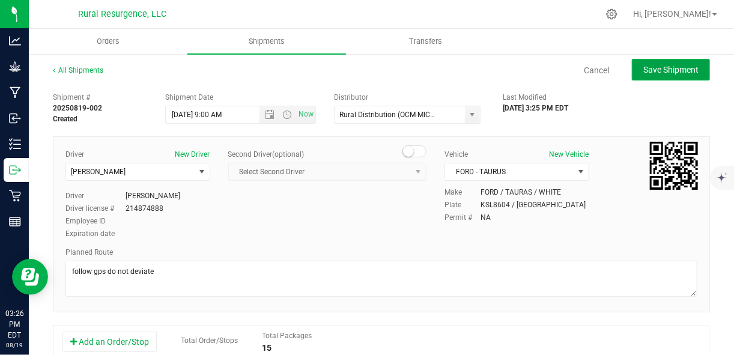
click at [655, 75] on button "Save Shipment" at bounding box center [671, 70] width 78 height 22
type input "[DATE] 1:00 PM"
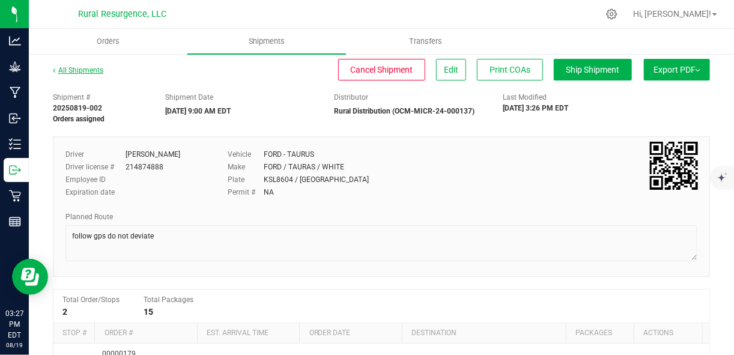
click at [76, 72] on link "All Shipments" at bounding box center [78, 70] width 50 height 8
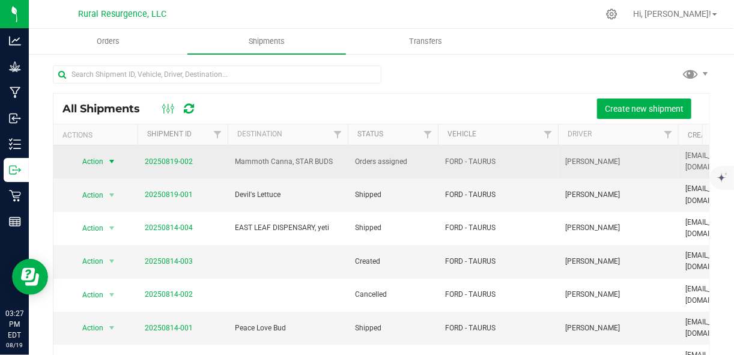
click at [110, 160] on span "select" at bounding box center [112, 162] width 10 height 10
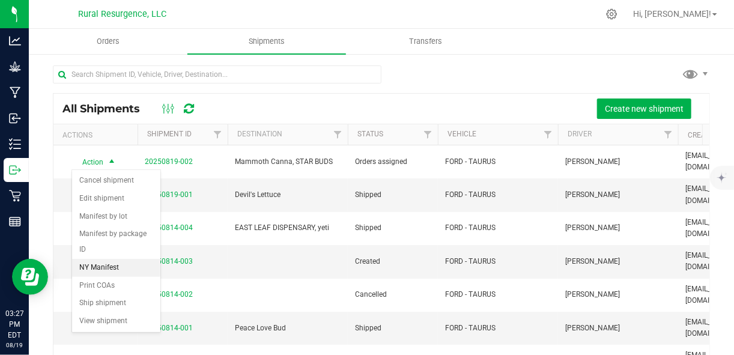
click at [109, 262] on li "NY Manifest" at bounding box center [116, 268] width 88 height 18
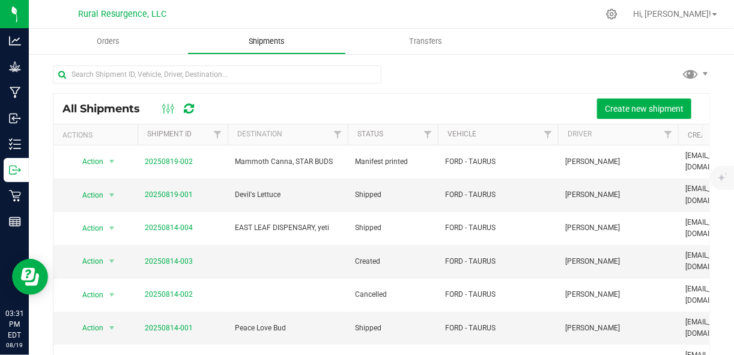
click at [241, 42] on span "Shipments" at bounding box center [266, 41] width 68 height 11
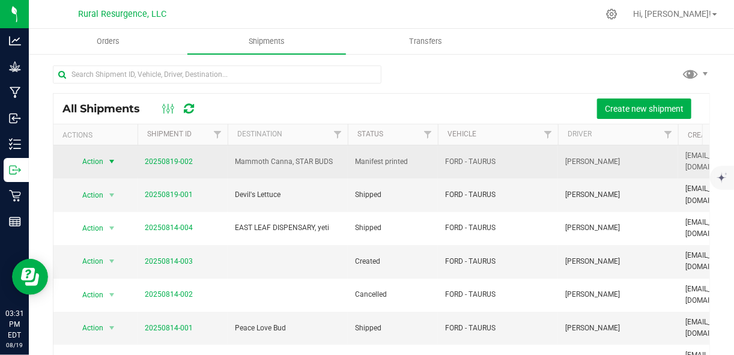
click at [113, 161] on span "select" at bounding box center [112, 162] width 10 height 10
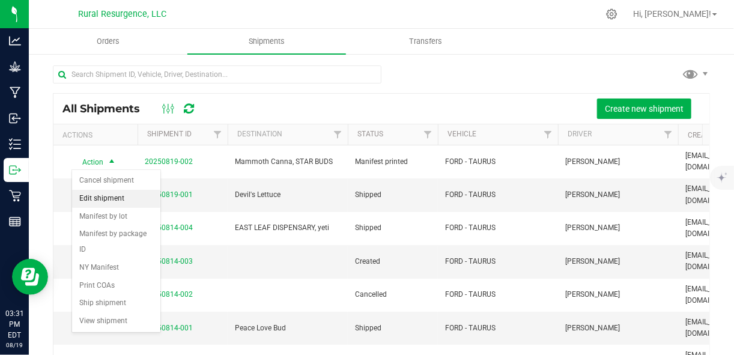
click at [115, 195] on li "Edit shipment" at bounding box center [116, 199] width 88 height 18
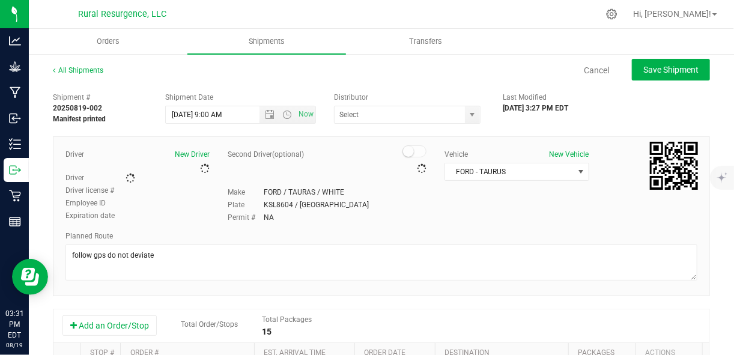
type input "Rural Distribution (OCM-MICR-24-000137)"
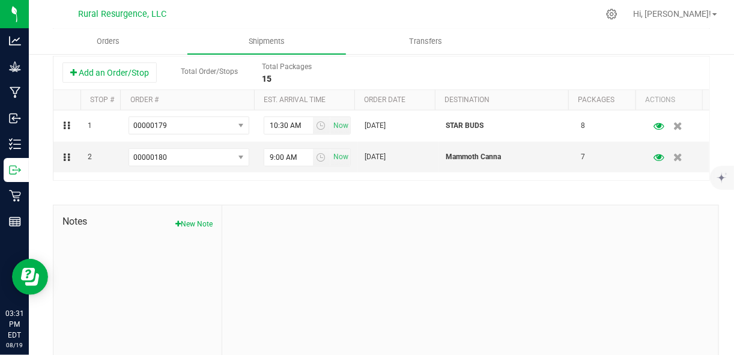
scroll to position [269, 0]
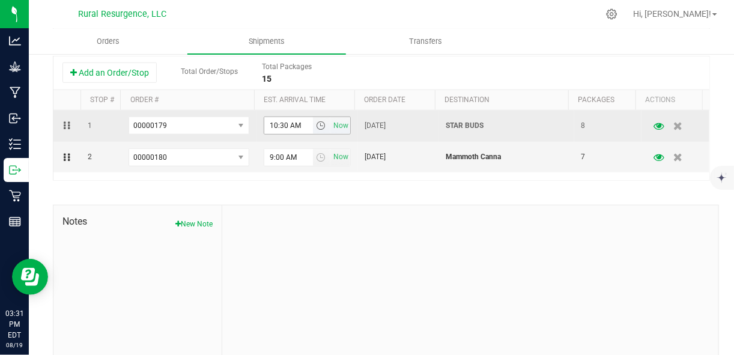
click at [292, 126] on input "10:30 AM" at bounding box center [288, 125] width 49 height 17
click at [317, 124] on span "select" at bounding box center [321, 126] width 10 height 10
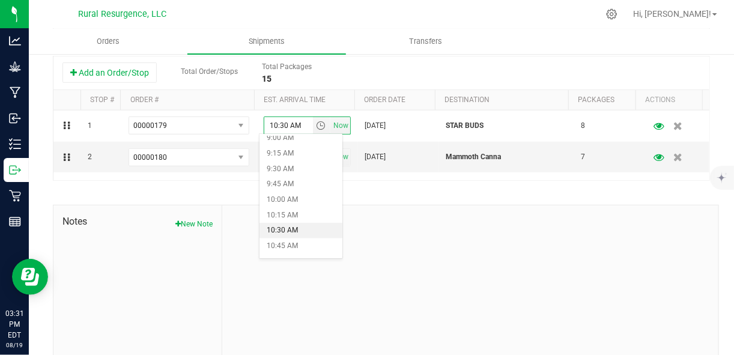
scroll to position [562, 0]
click at [294, 230] on li "10:30 AM" at bounding box center [300, 230] width 83 height 16
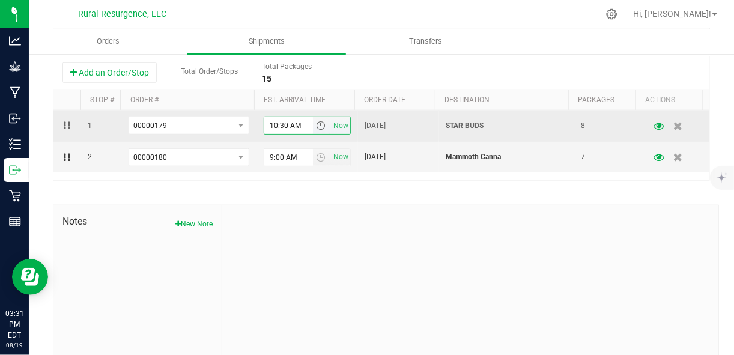
click at [316, 128] on span "select" at bounding box center [321, 126] width 10 height 10
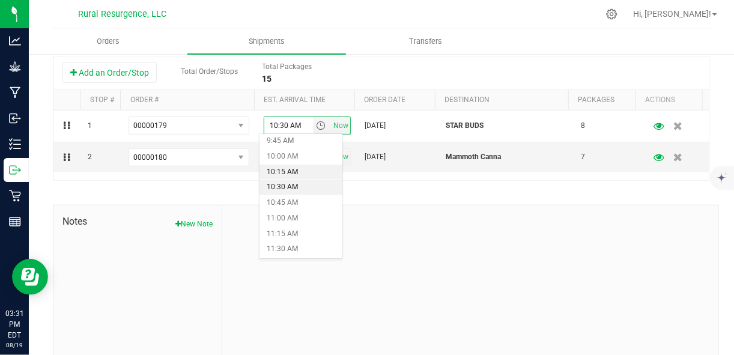
scroll to position [612, 0]
click at [294, 211] on li "11:00 AM" at bounding box center [300, 211] width 83 height 16
type input "11:00 AM"
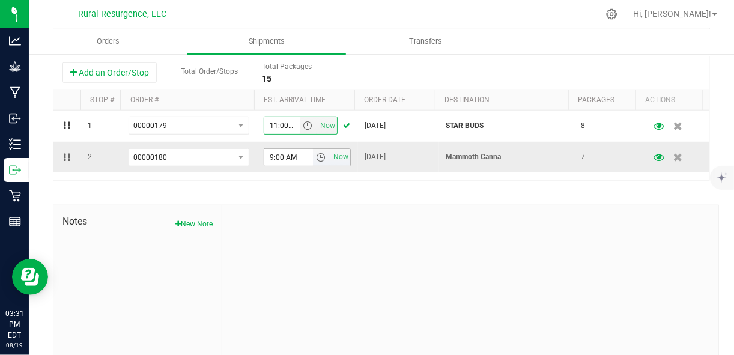
click at [316, 159] on span "select" at bounding box center [321, 158] width 10 height 10
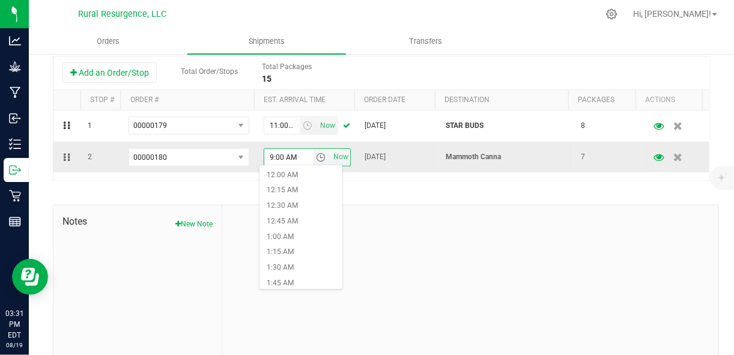
scroll to position [292, 0]
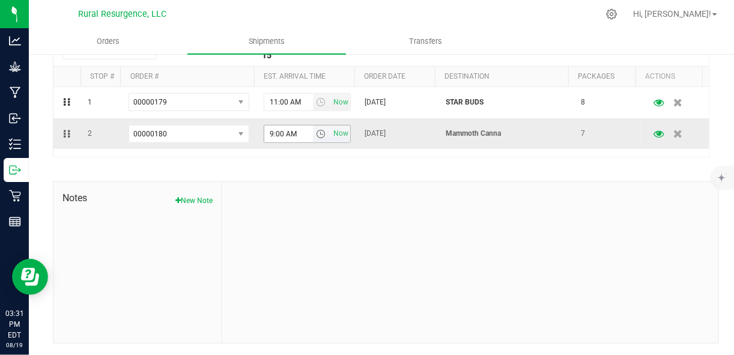
click at [316, 134] on span "select" at bounding box center [321, 134] width 10 height 10
click at [297, 200] on li "11:30 AM" at bounding box center [300, 200] width 83 height 16
type input "11:30 AM"
click at [345, 208] on div at bounding box center [470, 262] width 496 height 161
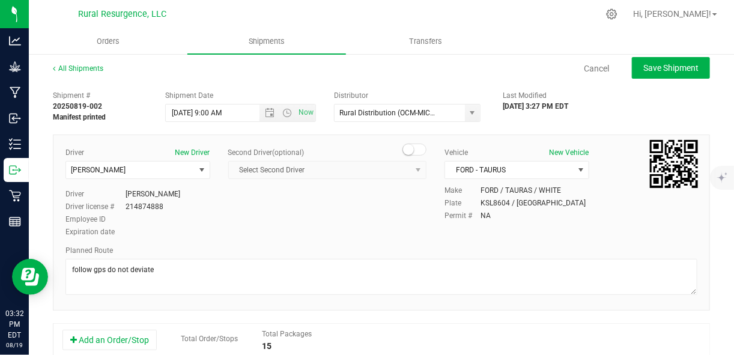
scroll to position [0, 0]
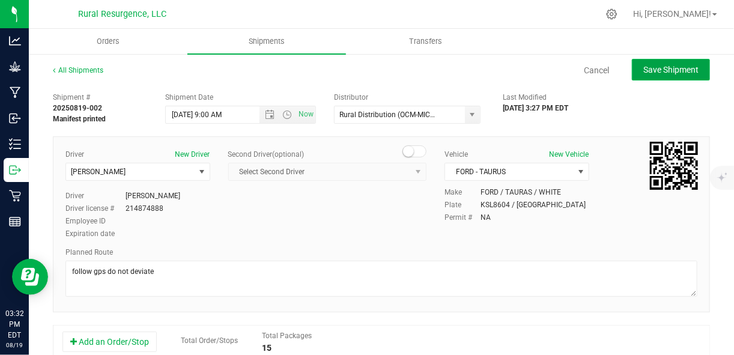
click at [651, 67] on span "Save Shipment" at bounding box center [670, 70] width 55 height 10
type input "[DATE] 1:00 PM"
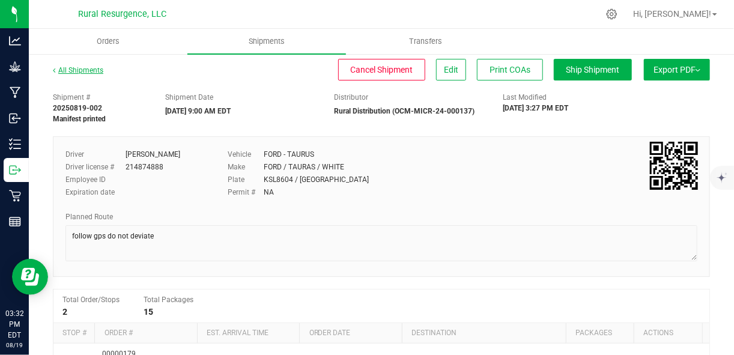
click at [58, 70] on link "All Shipments" at bounding box center [78, 70] width 50 height 8
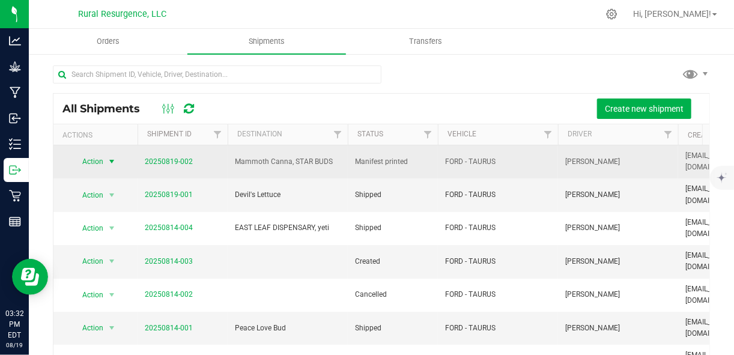
click at [109, 160] on span "select" at bounding box center [112, 162] width 10 height 10
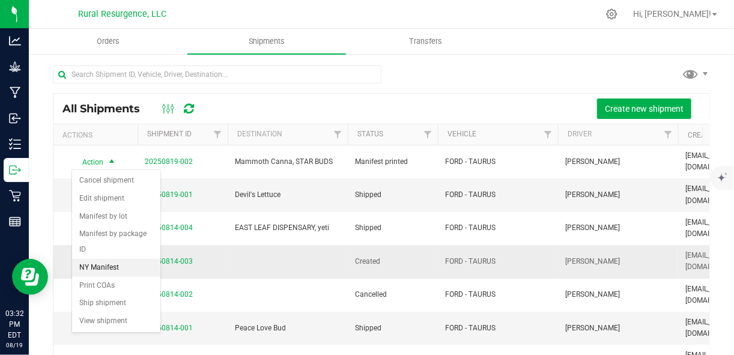
drag, startPoint x: 113, startPoint y: 265, endPoint x: 89, endPoint y: 264, distance: 24.0
click at [89, 264] on li "NY Manifest" at bounding box center [116, 268] width 88 height 18
